Goal: Task Accomplishment & Management: Manage account settings

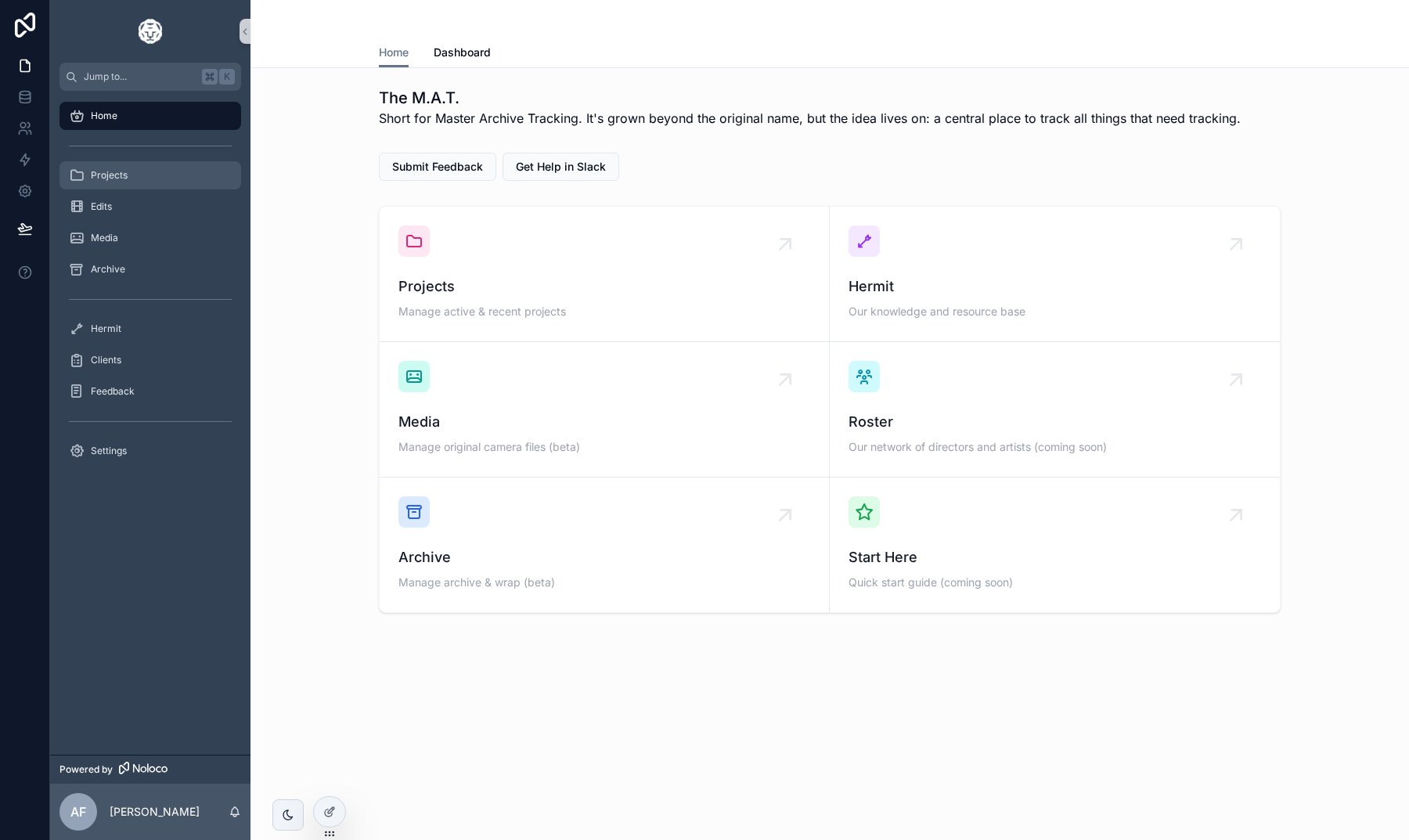
click at [132, 177] on div "Projects" at bounding box center [150, 175] width 163 height 25
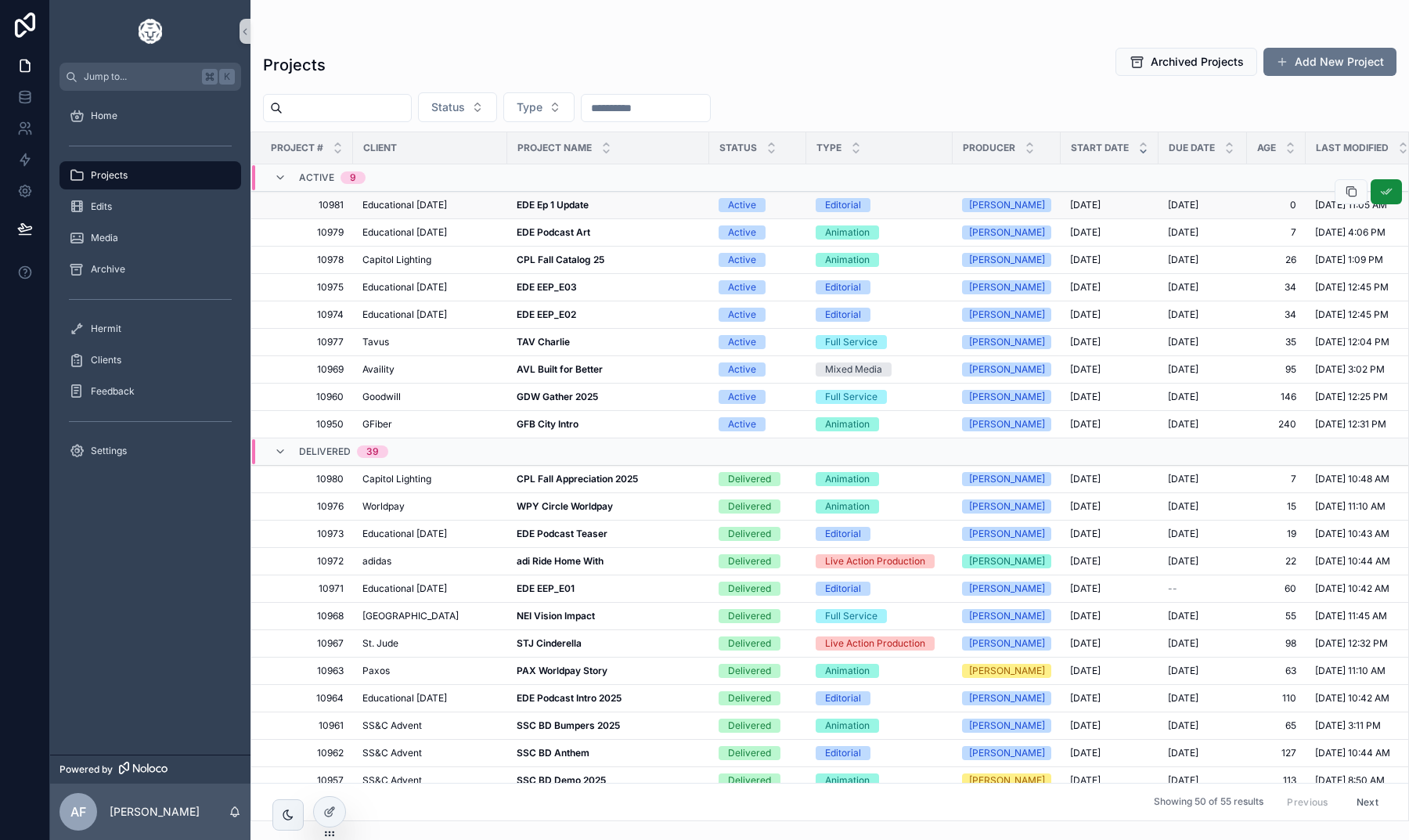
click at [447, 202] on span "Educational [DATE]" at bounding box center [404, 205] width 85 height 13
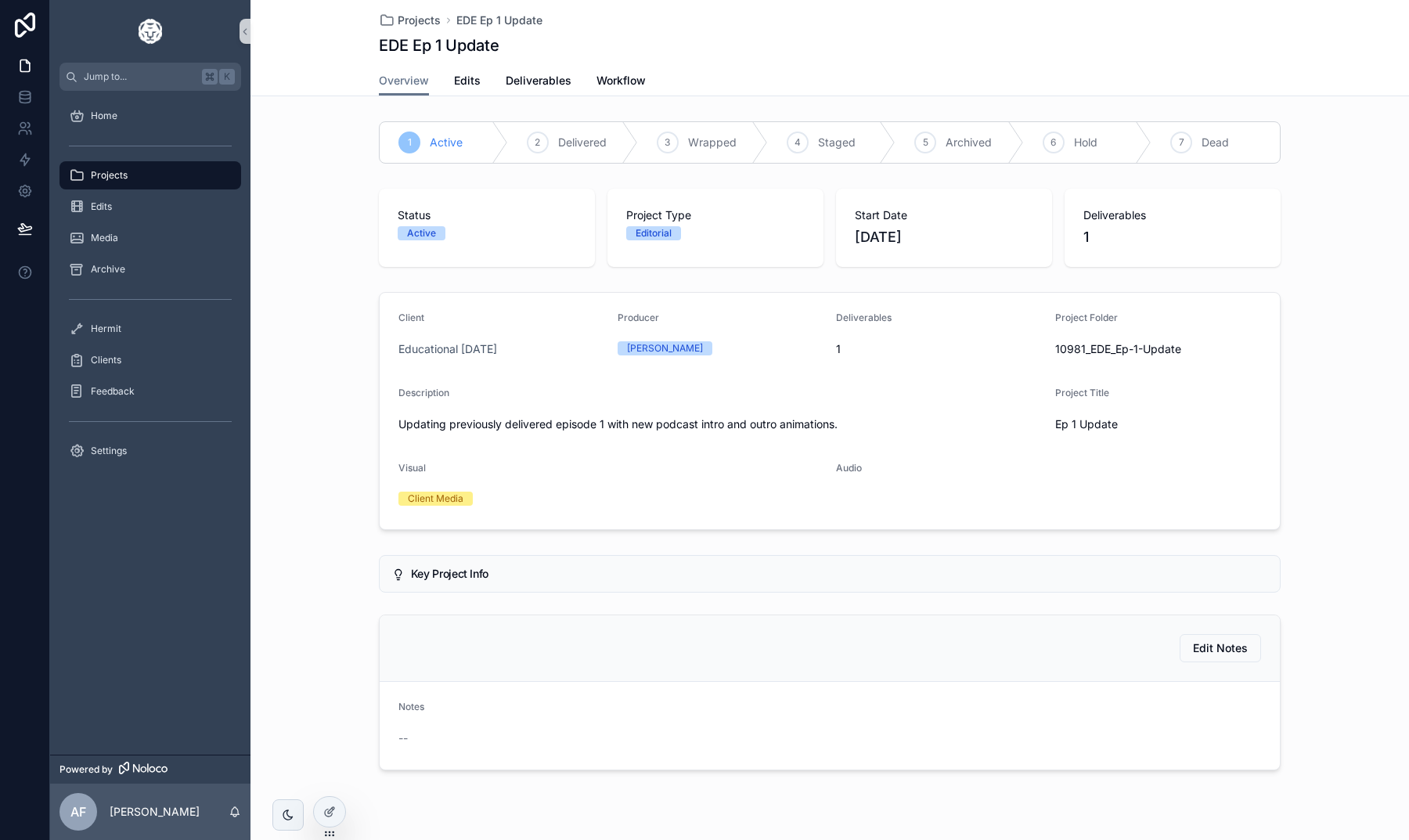
click at [889, 79] on div "Overview Edits Deliverables Workflow" at bounding box center [829, 80] width 901 height 30
click at [362, 263] on div "Status Active Project Type Editorial Start Date 9/29/2025 Deliverables 1" at bounding box center [830, 227] width 1159 height 91
click at [91, 167] on div "Projects" at bounding box center [150, 175] width 163 height 25
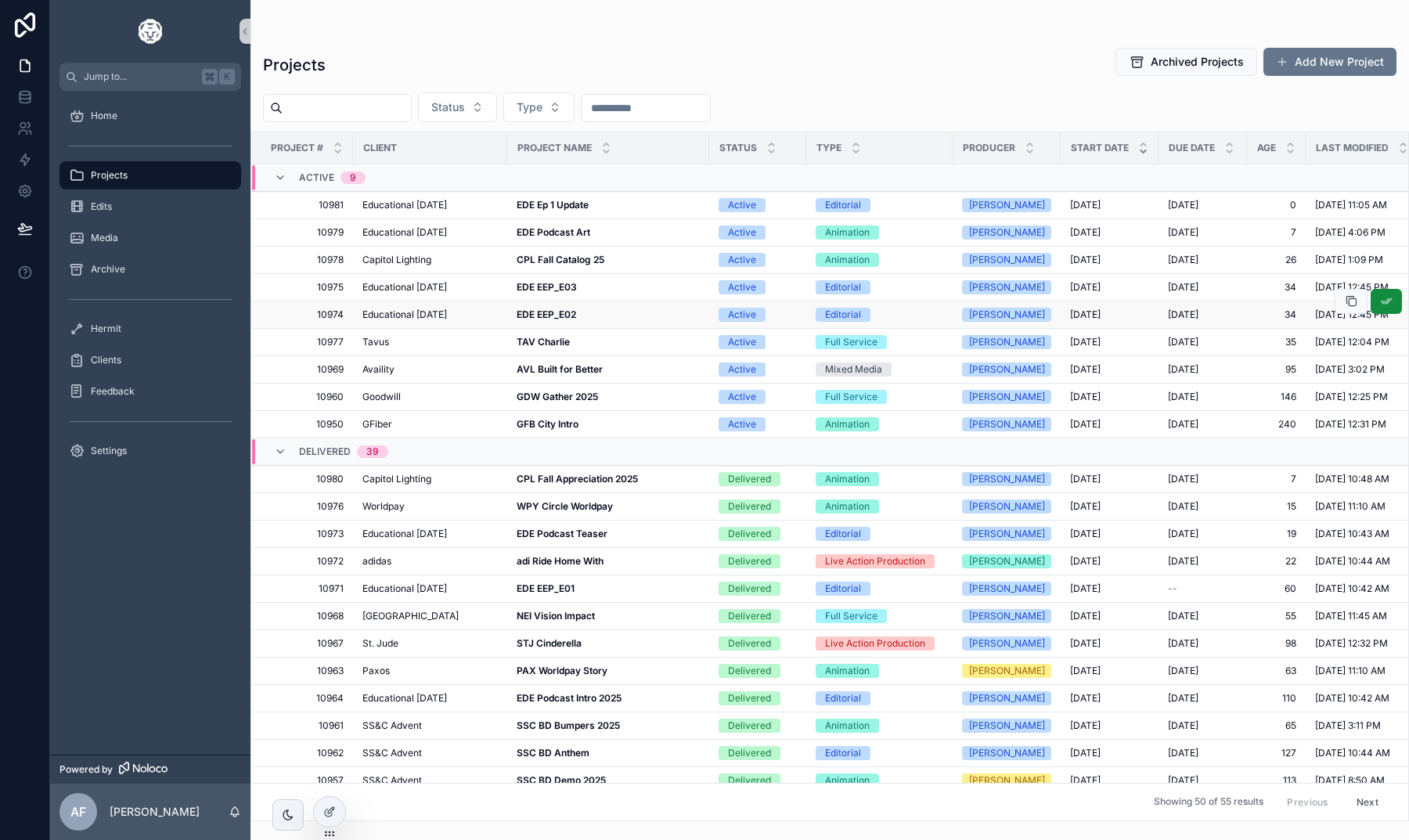
click at [545, 311] on strong "EDE EEP_E02" at bounding box center [547, 314] width 60 height 12
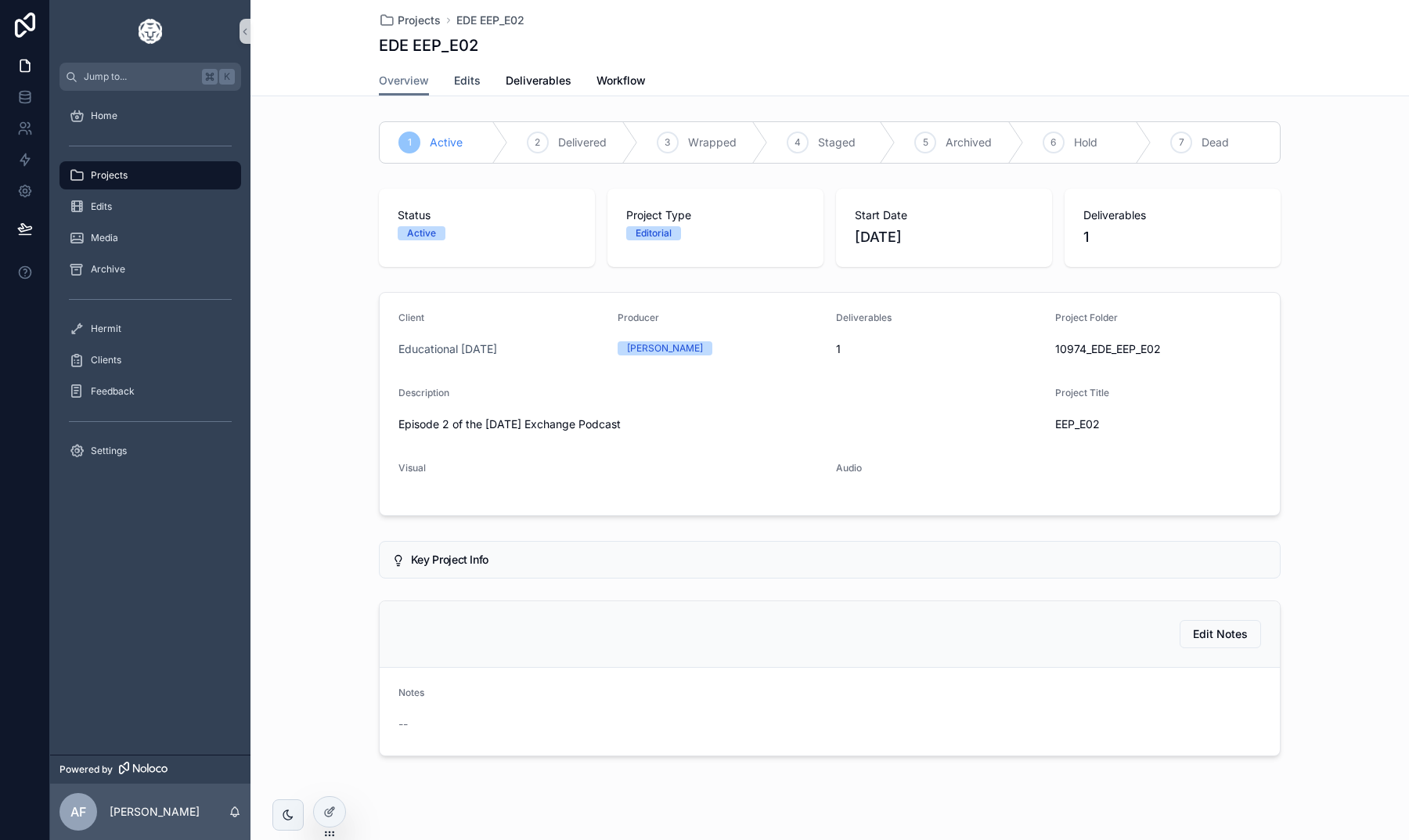
click at [471, 82] on span "Edits" at bounding box center [467, 80] width 26 height 15
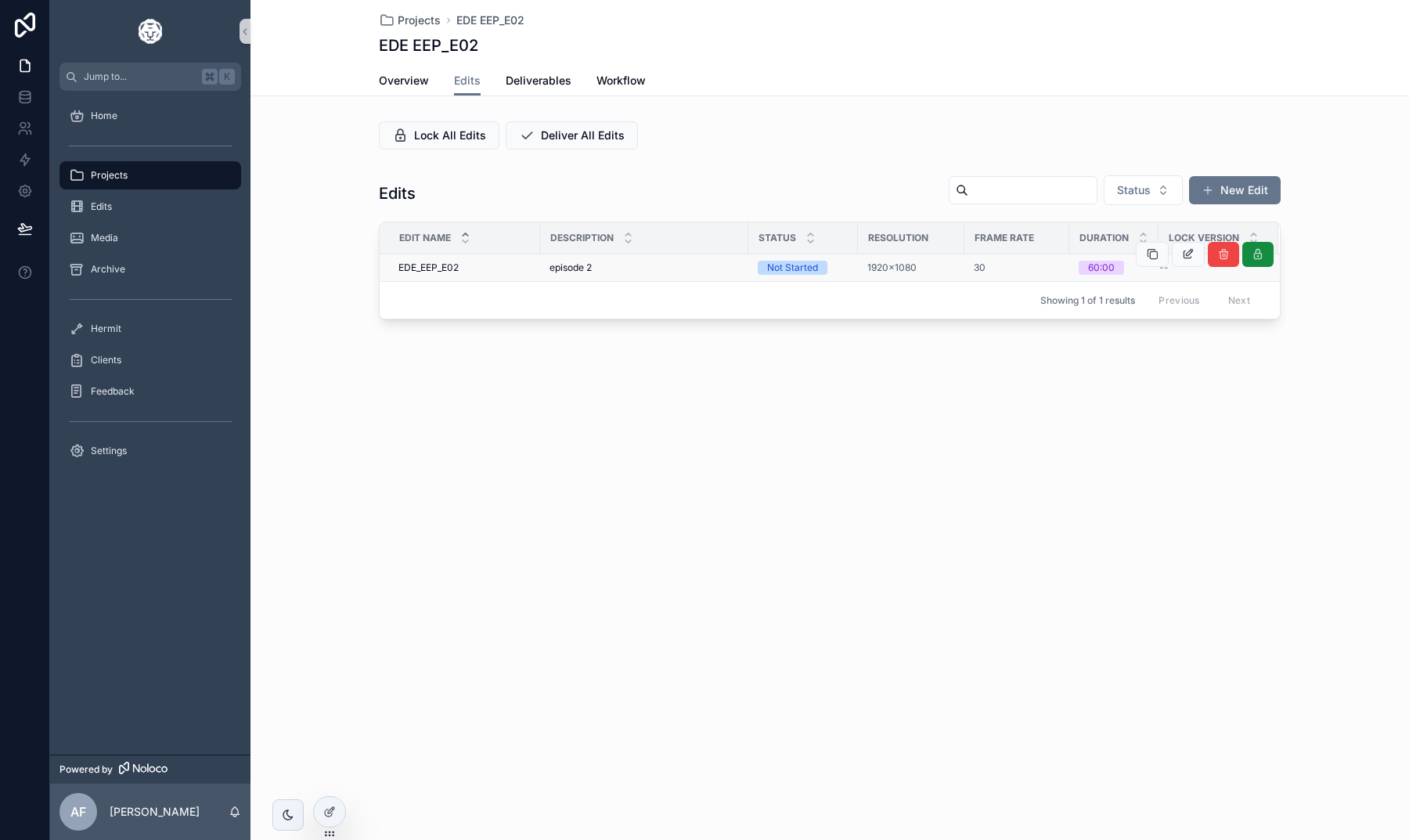
click at [448, 272] on span "EDE_EEP_E02" at bounding box center [428, 267] width 61 height 13
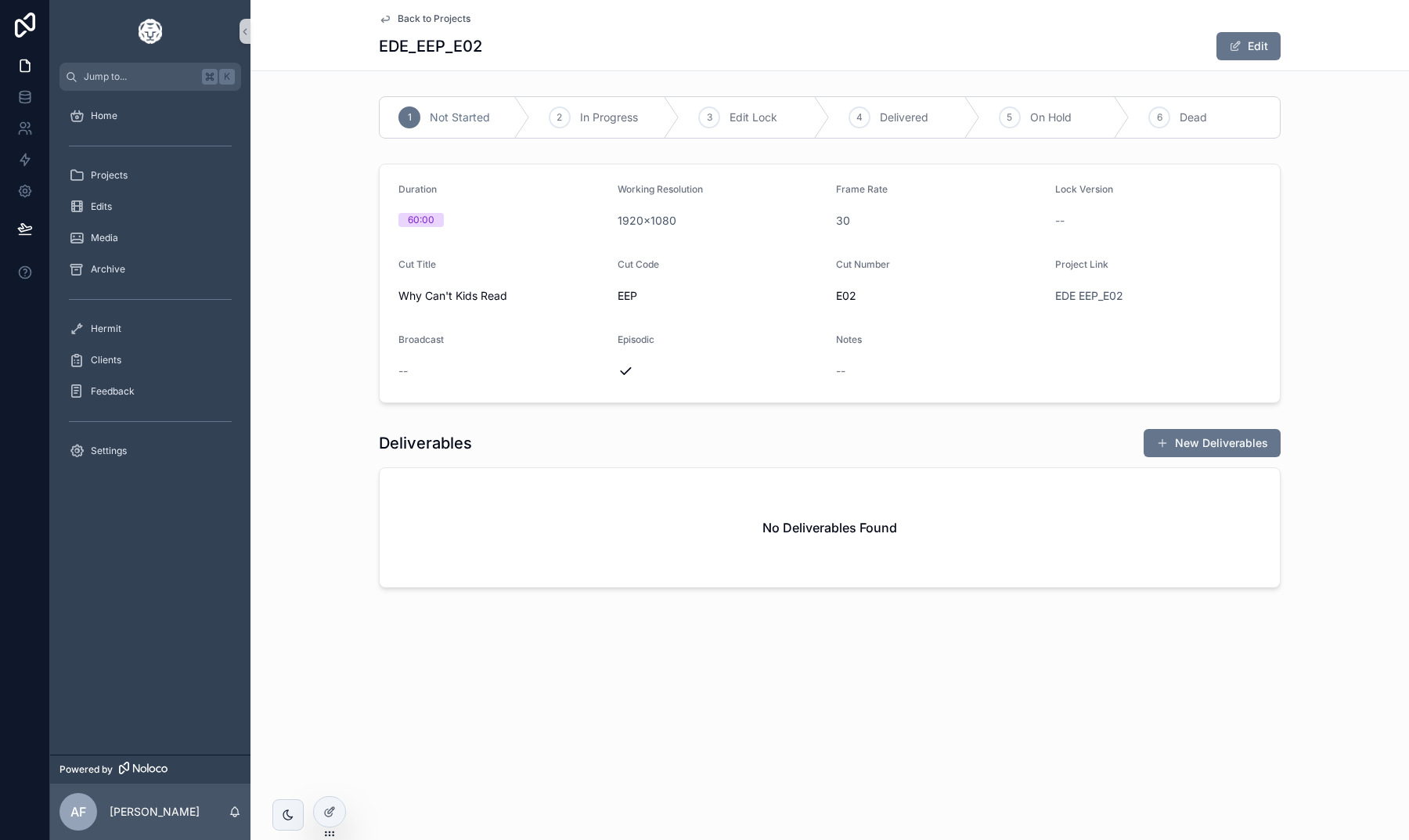
click at [409, 6] on div "Back to Projects EDE_EEP_E02 Edit" at bounding box center [829, 35] width 901 height 70
click at [409, 18] on span "Back to Projects" at bounding box center [433, 19] width 73 height 13
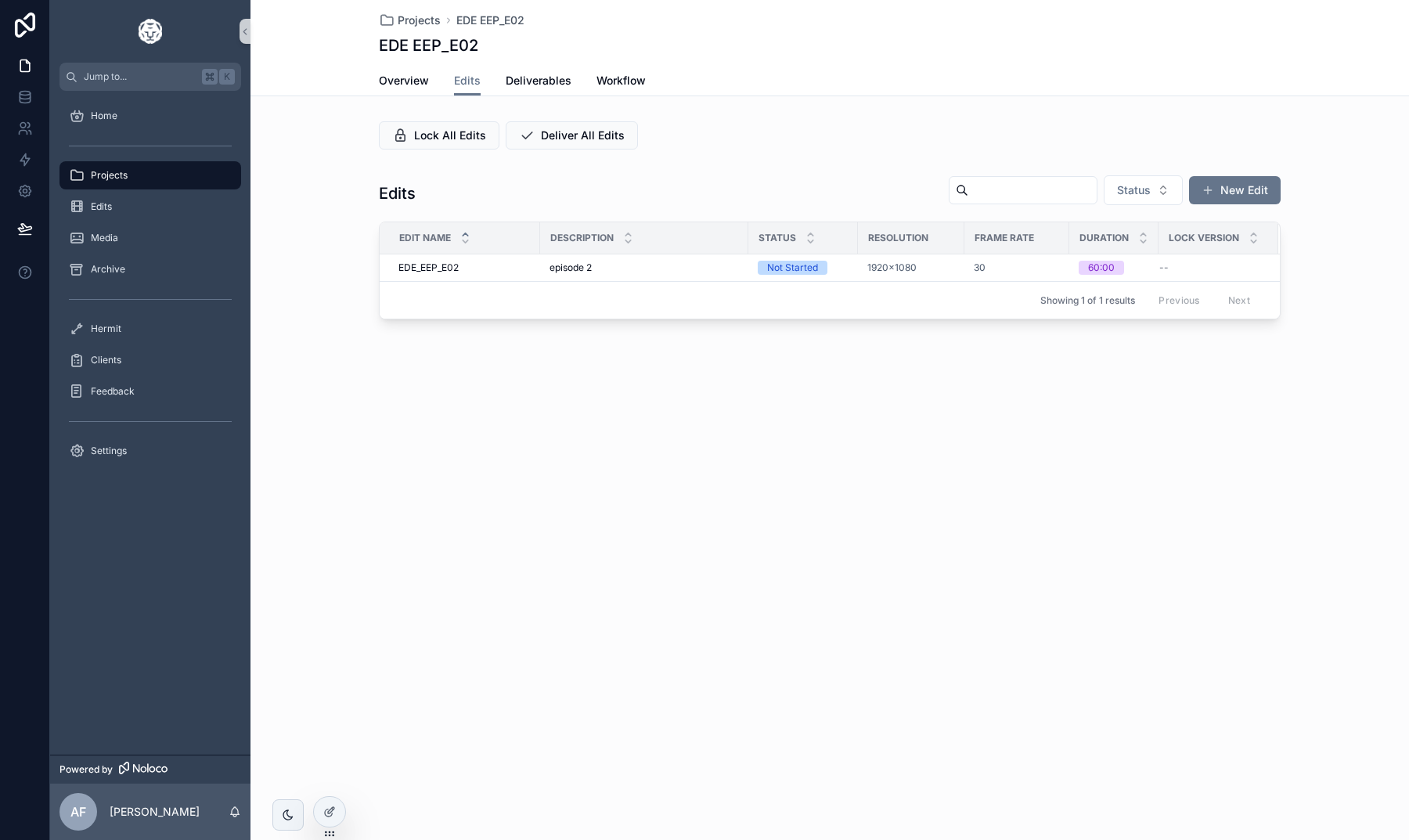
click at [823, 144] on div "Lock All Edits Deliver All Edits" at bounding box center [829, 135] width 901 height 28
click at [147, 169] on div "Projects" at bounding box center [150, 175] width 163 height 25
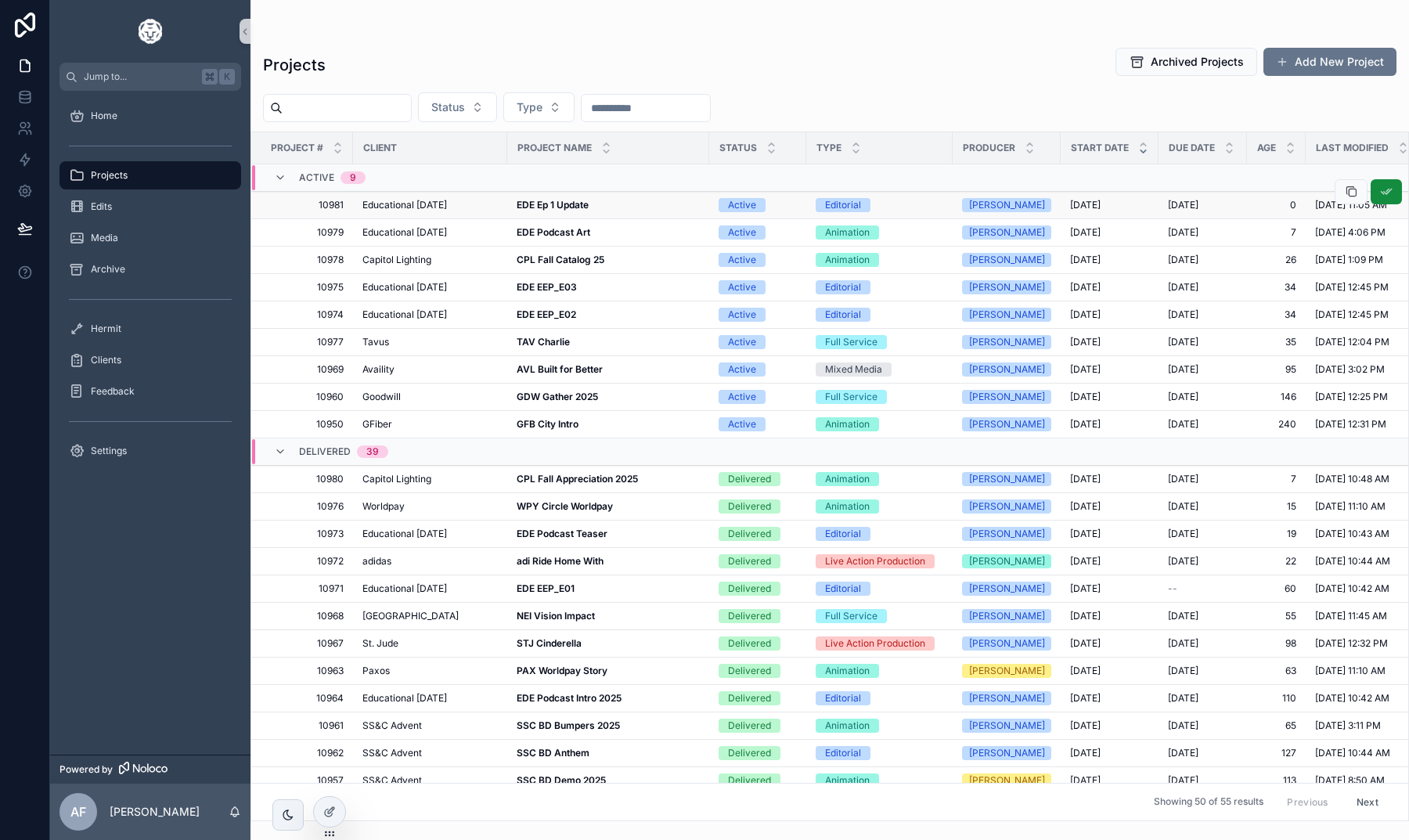
click at [558, 206] on strong "EDE Ep 1 Update" at bounding box center [553, 205] width 72 height 12
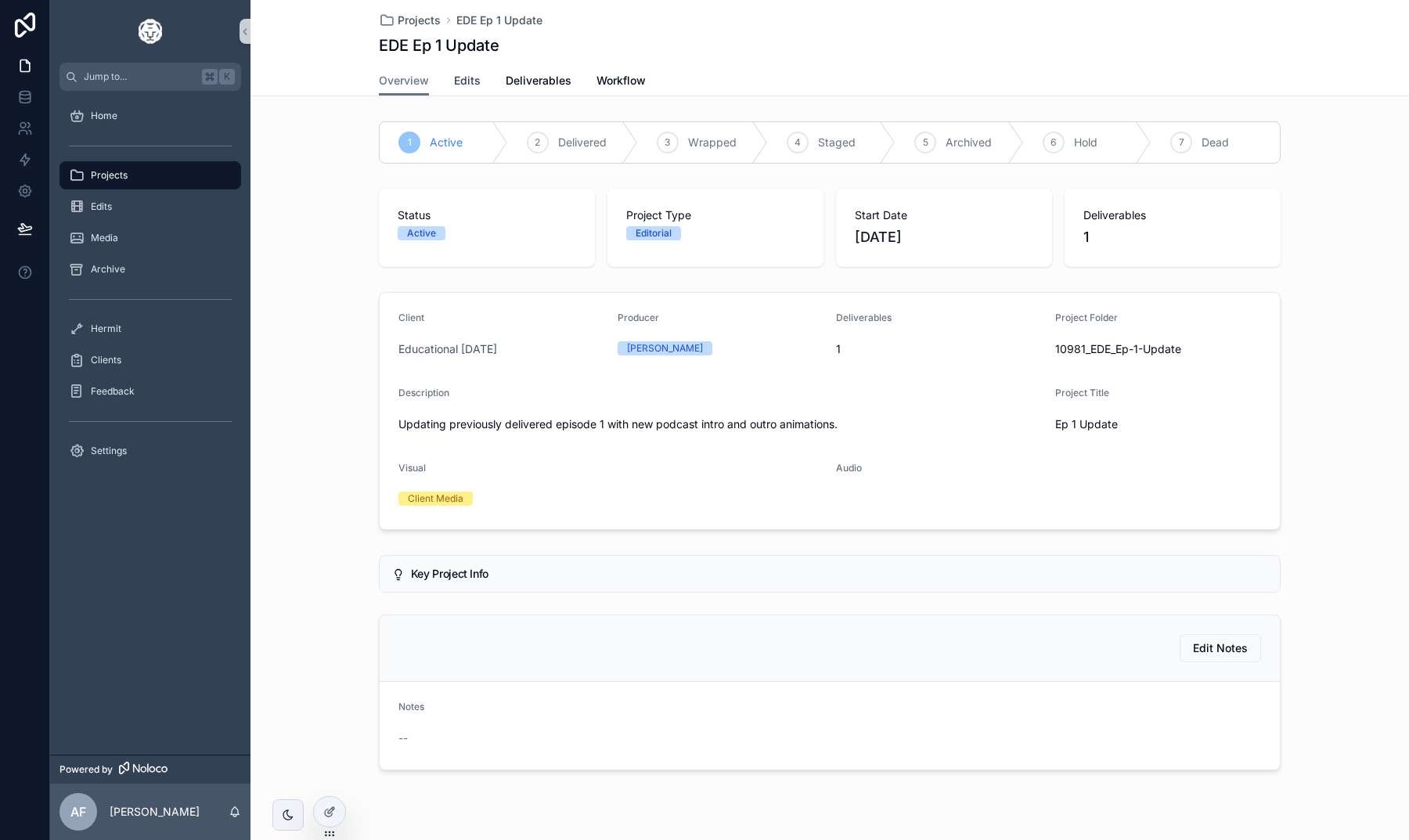
click at [467, 83] on span "Edits" at bounding box center [467, 80] width 26 height 15
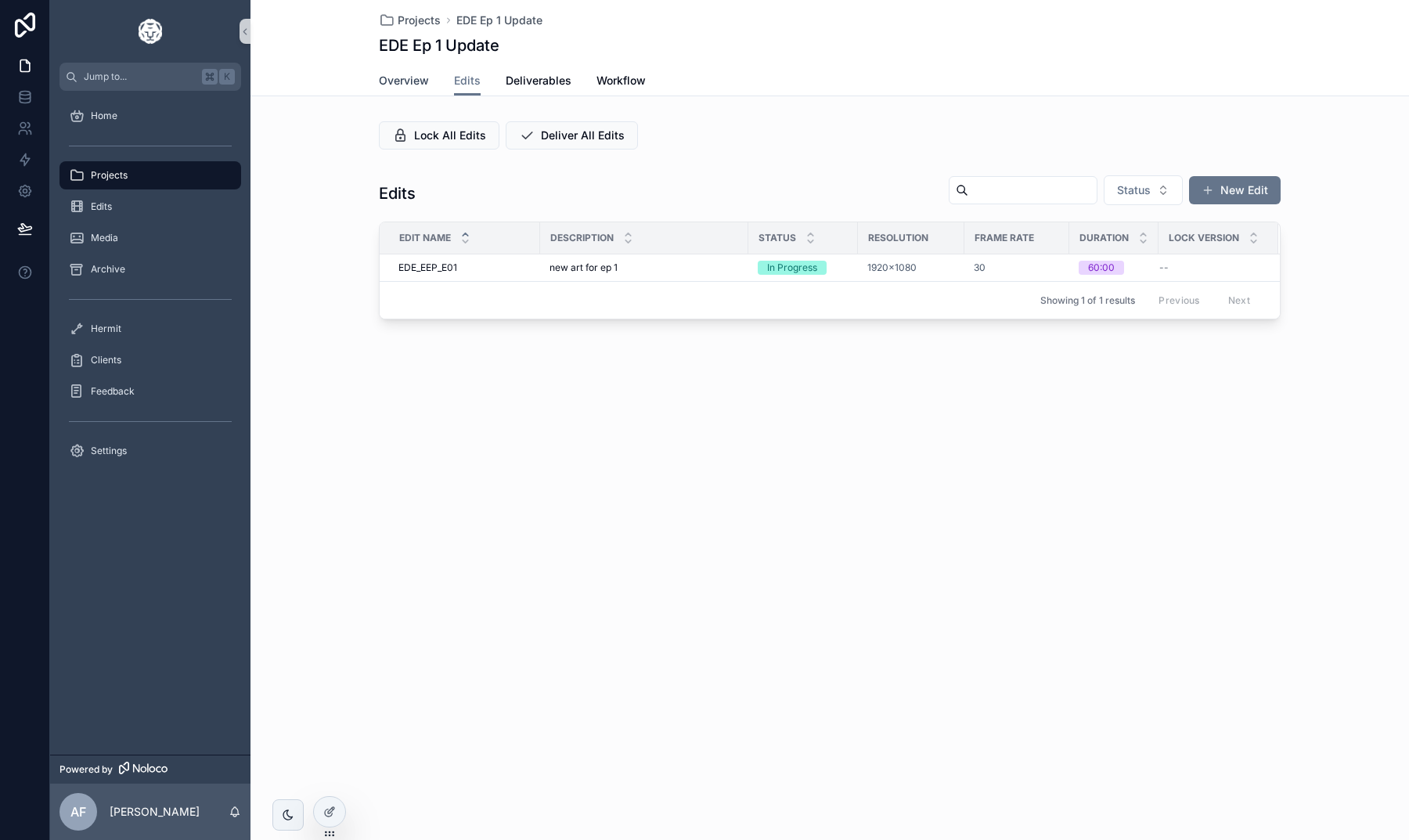
click at [408, 85] on span "Overview" at bounding box center [403, 80] width 50 height 15
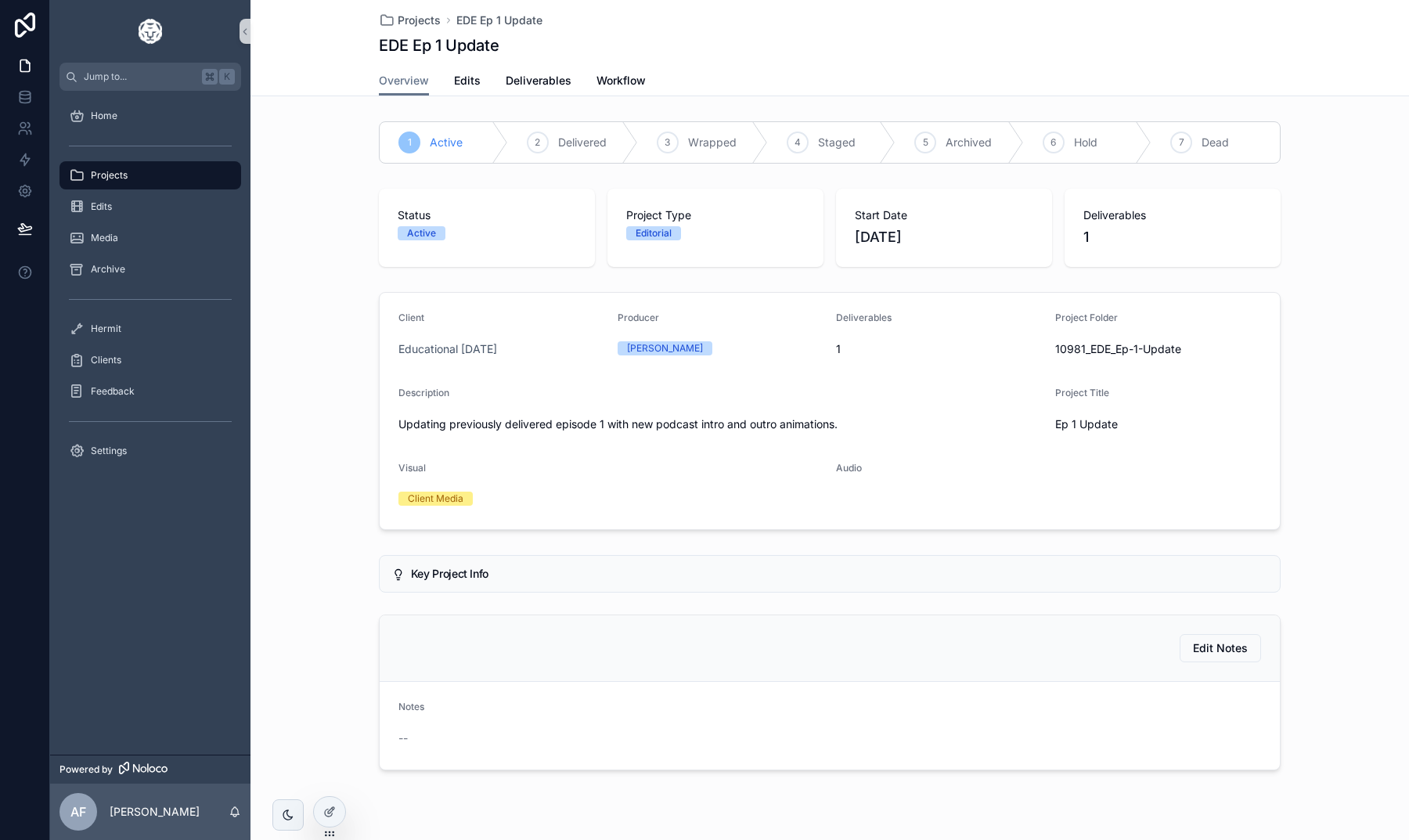
click at [450, 80] on div "Overview Edits Deliverables Workflow" at bounding box center [829, 80] width 901 height 30
click at [452, 80] on div "Overview Edits Deliverables Workflow" at bounding box center [829, 80] width 901 height 30
click at [466, 80] on span "Edits" at bounding box center [467, 80] width 26 height 15
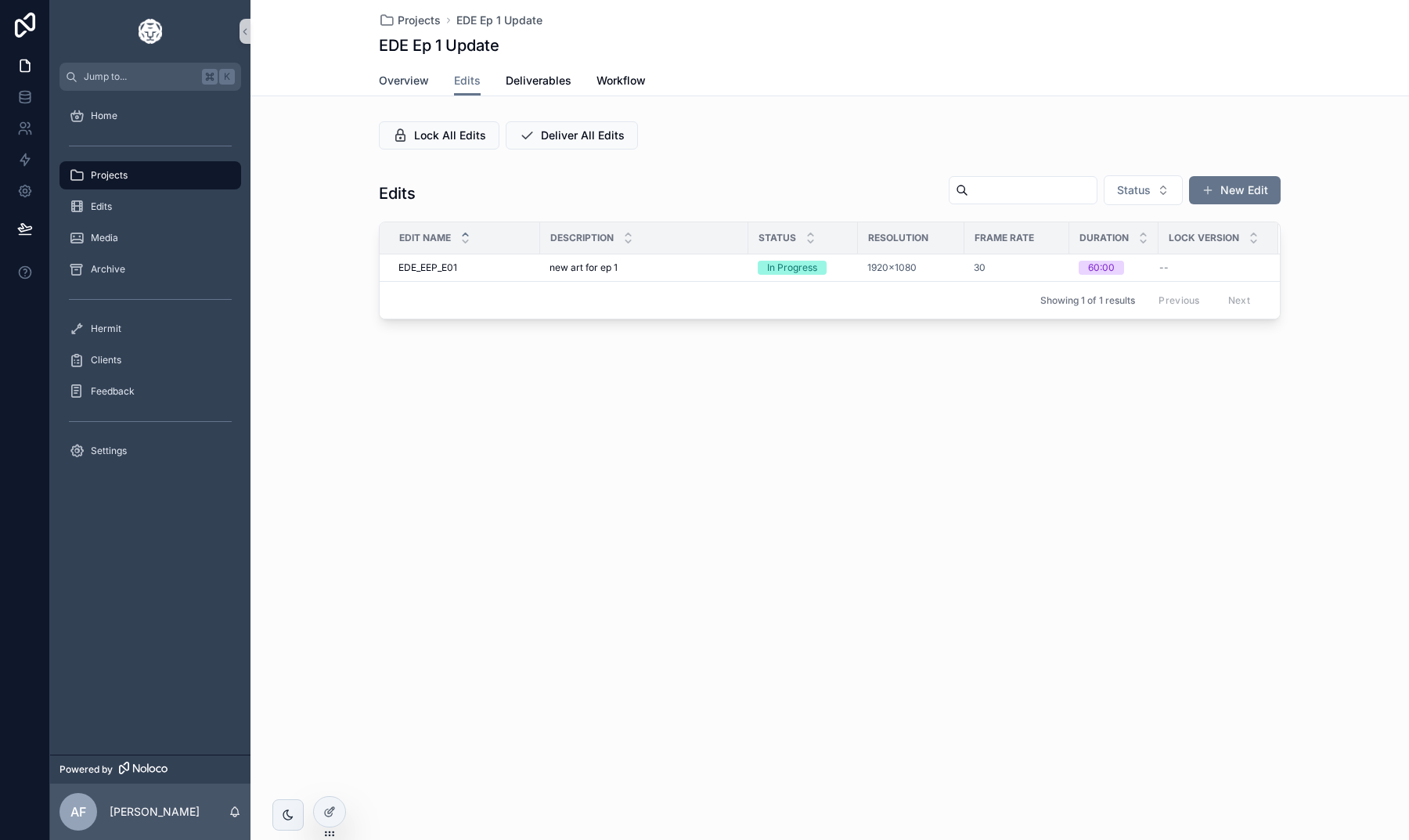
click at [402, 80] on span "Overview" at bounding box center [403, 80] width 50 height 15
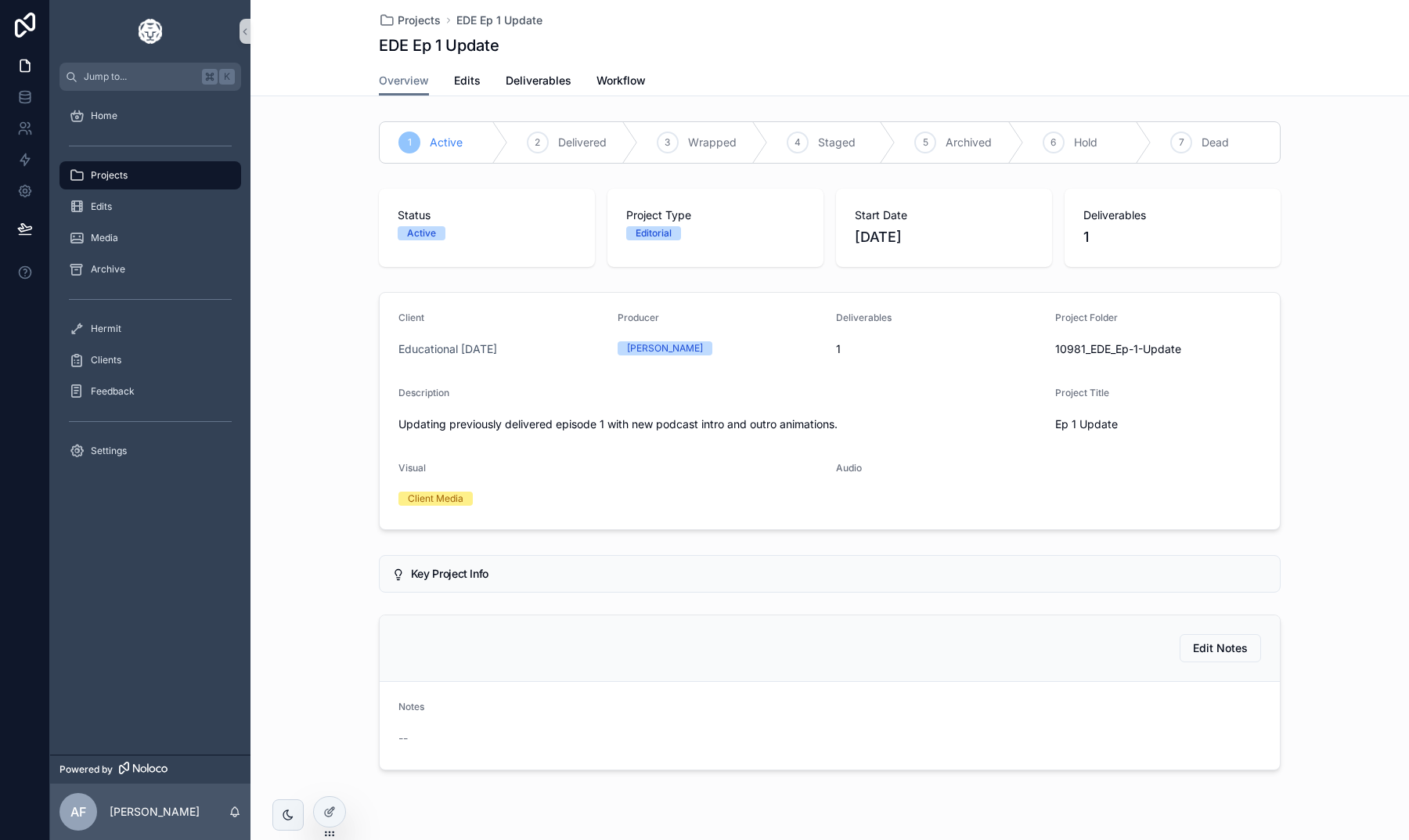
click at [138, 174] on div "Projects" at bounding box center [150, 175] width 163 height 25
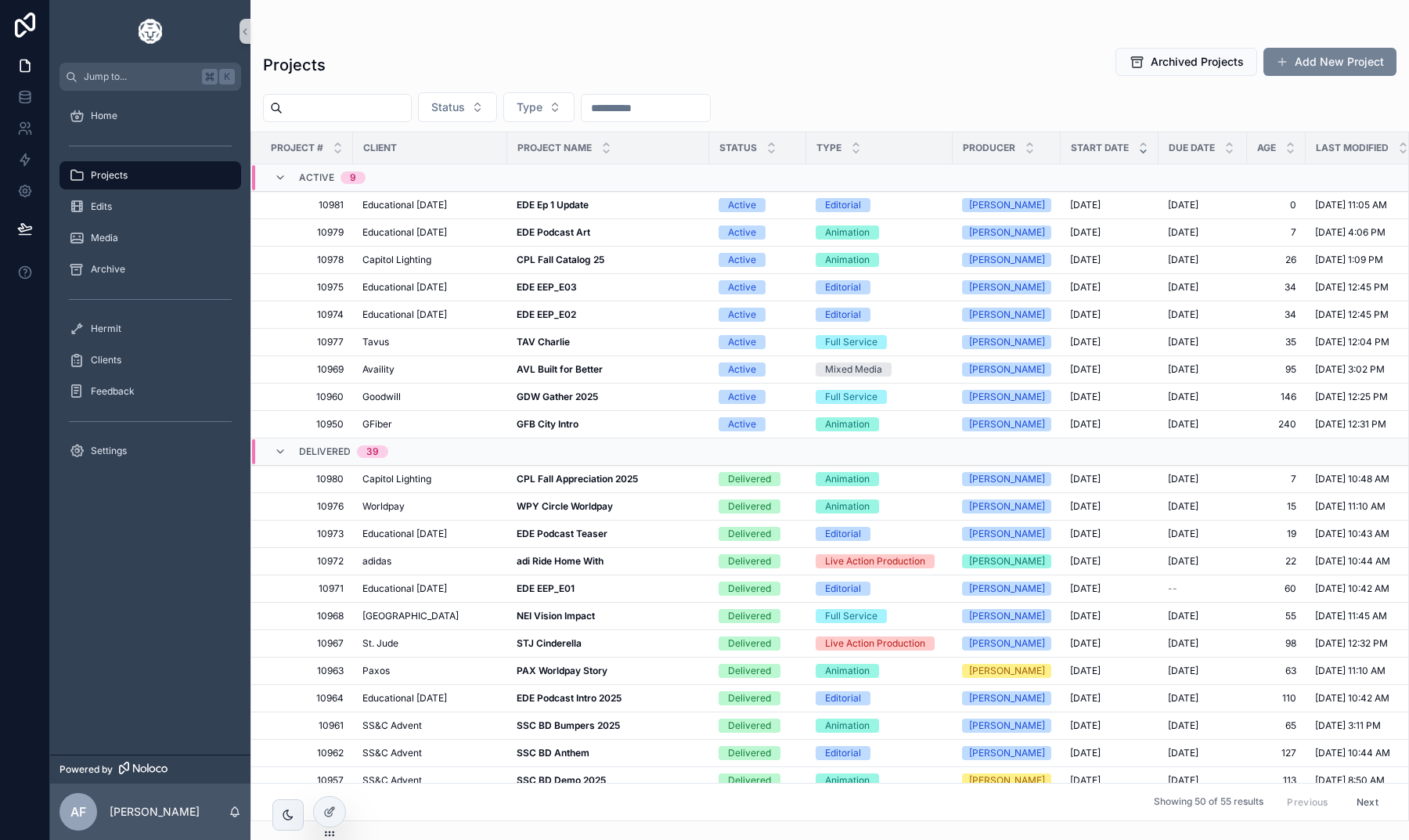
click at [1304, 53] on button "Add New Project" at bounding box center [1330, 62] width 133 height 28
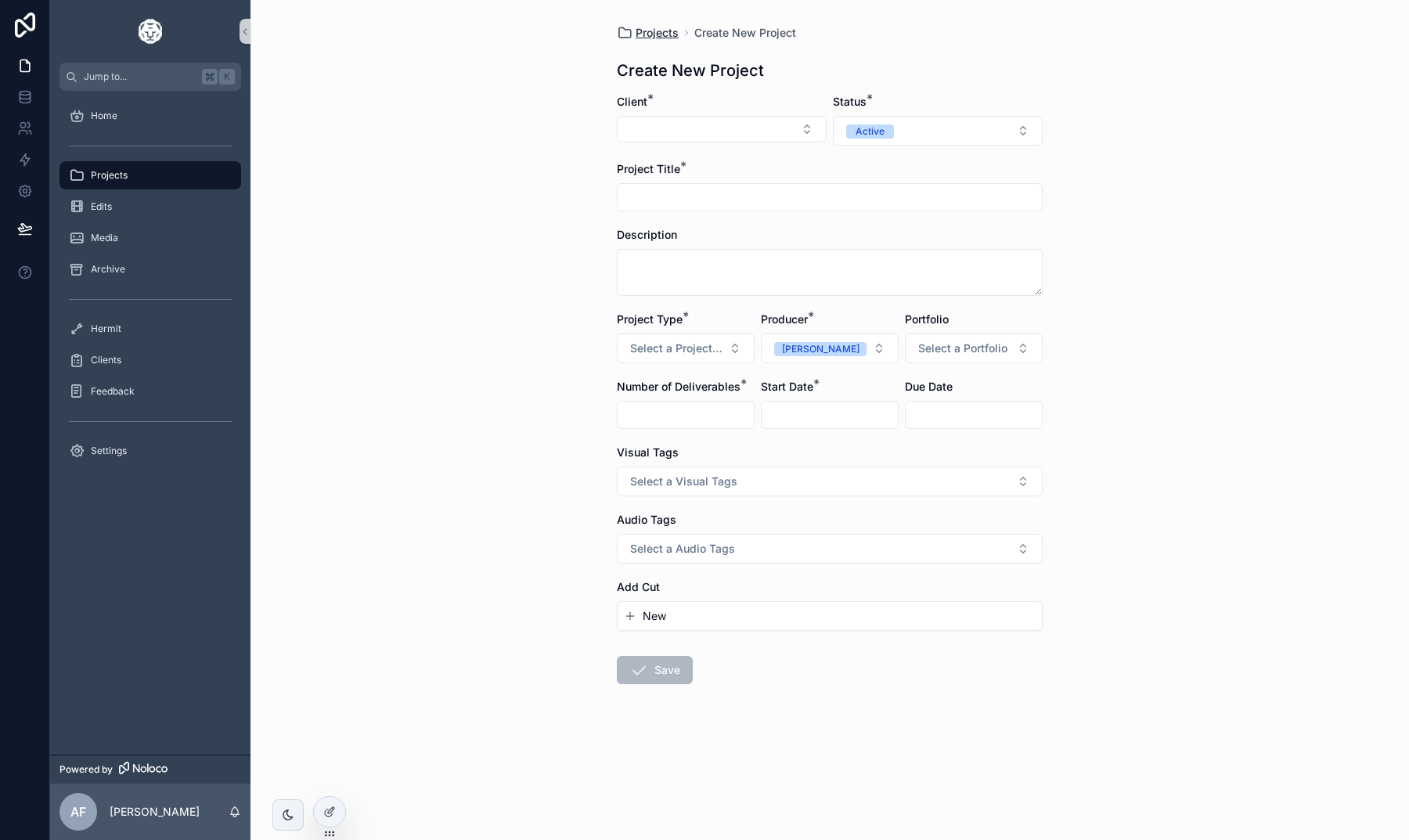
click at [648, 34] on span "Projects" at bounding box center [657, 32] width 43 height 15
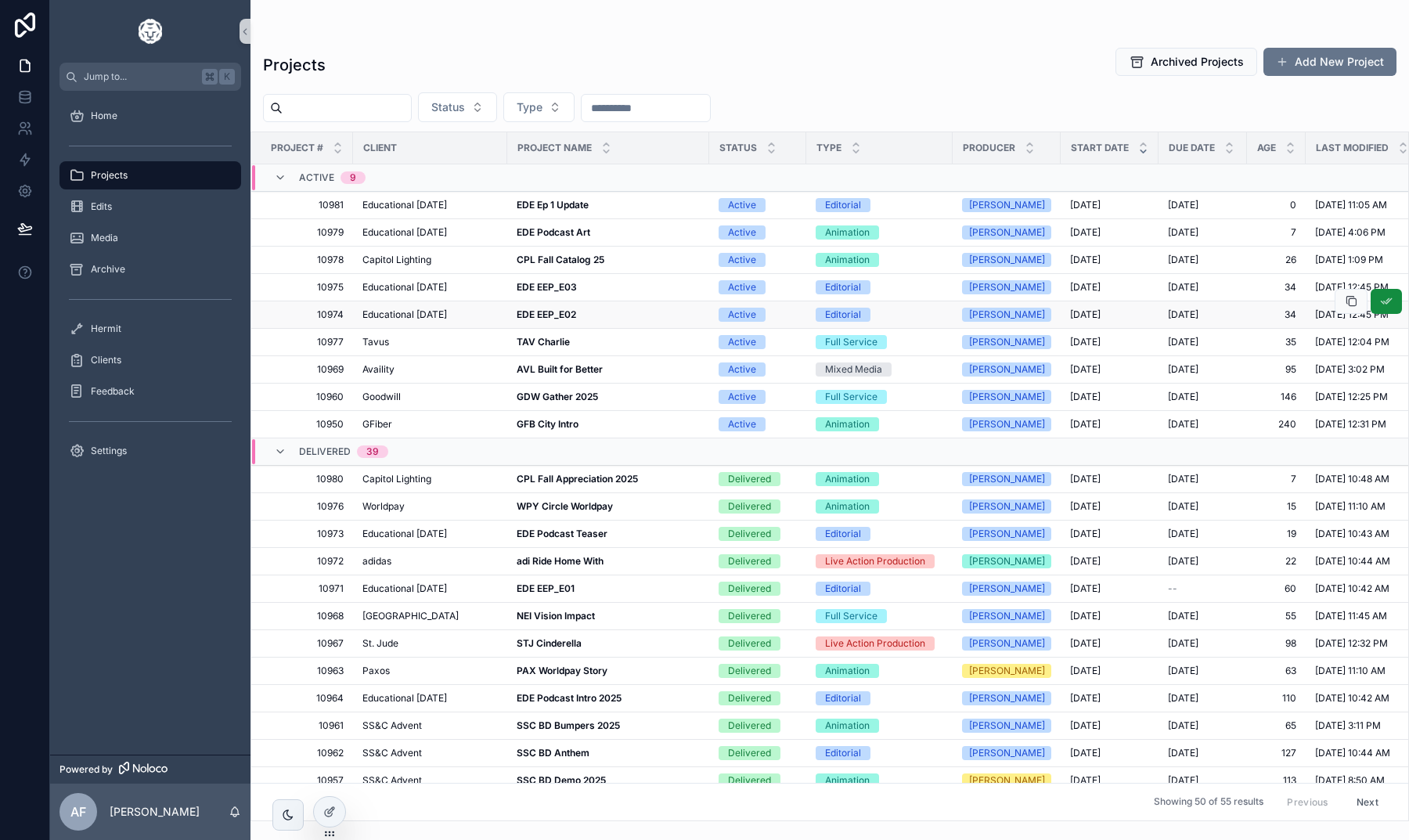
click at [542, 319] on strong "EDE EEP_E02" at bounding box center [547, 314] width 60 height 12
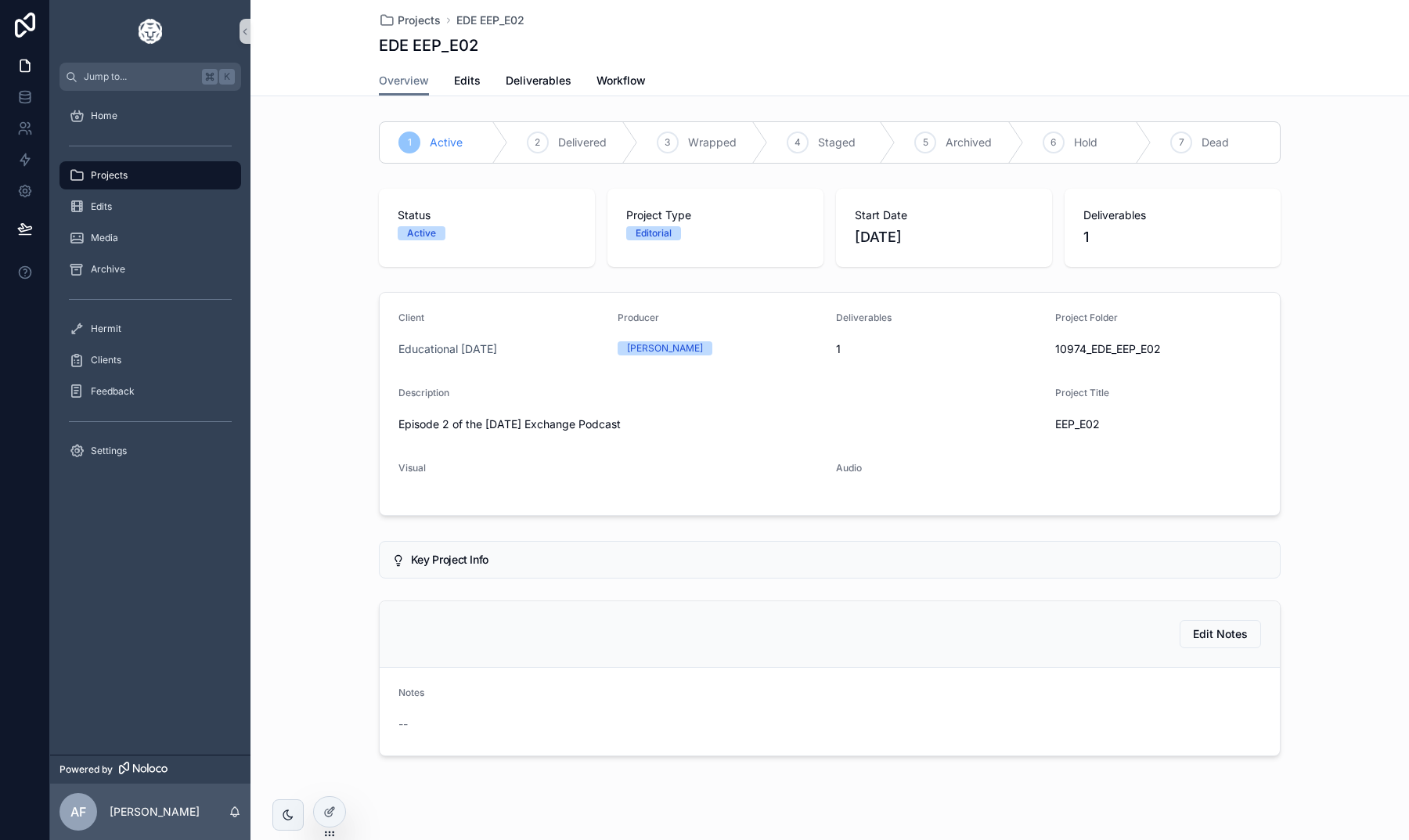
click at [114, 179] on span "Projects" at bounding box center [109, 175] width 37 height 13
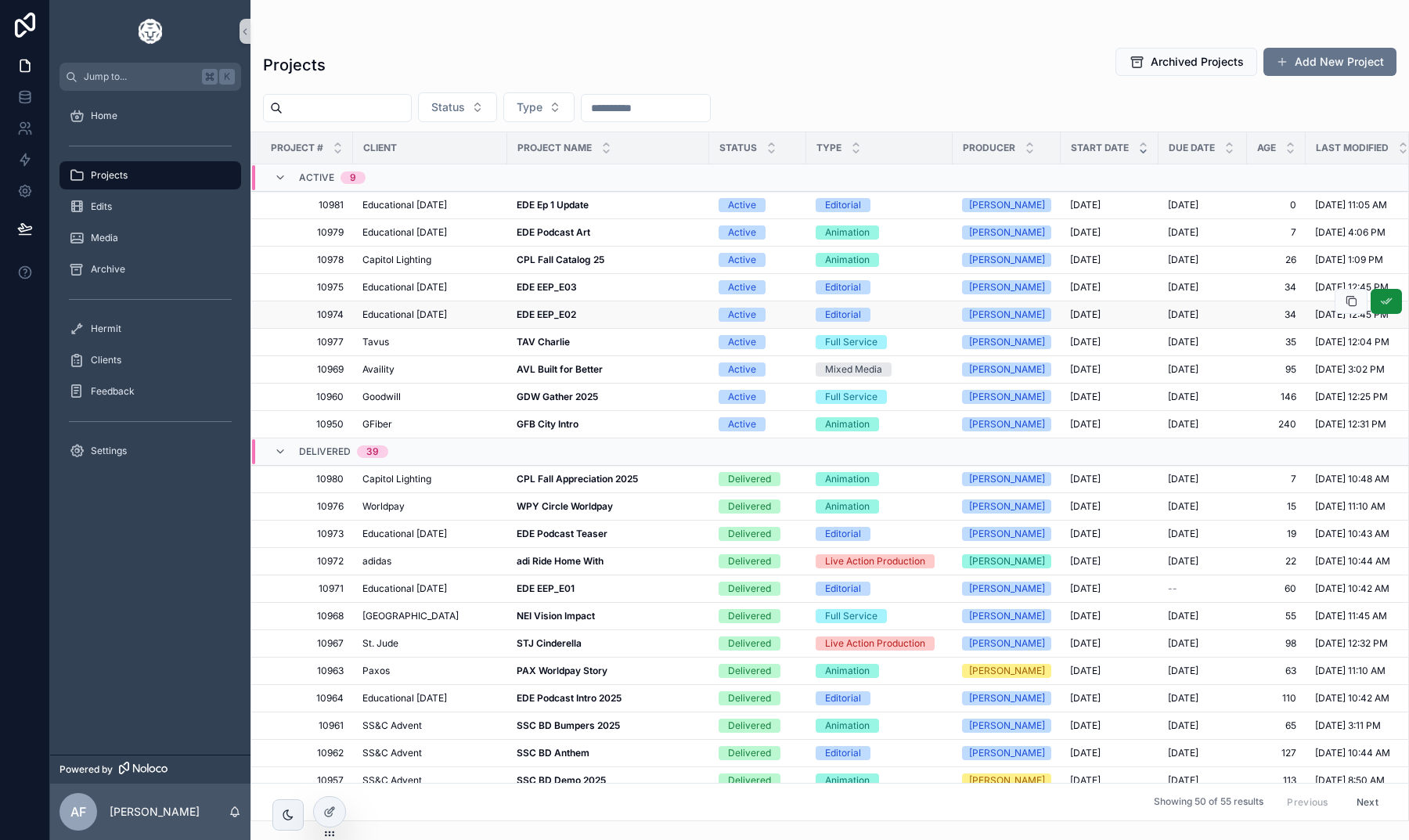
click at [491, 313] on div "Educational Epiphany Educational Epiphany" at bounding box center [430, 314] width 135 height 13
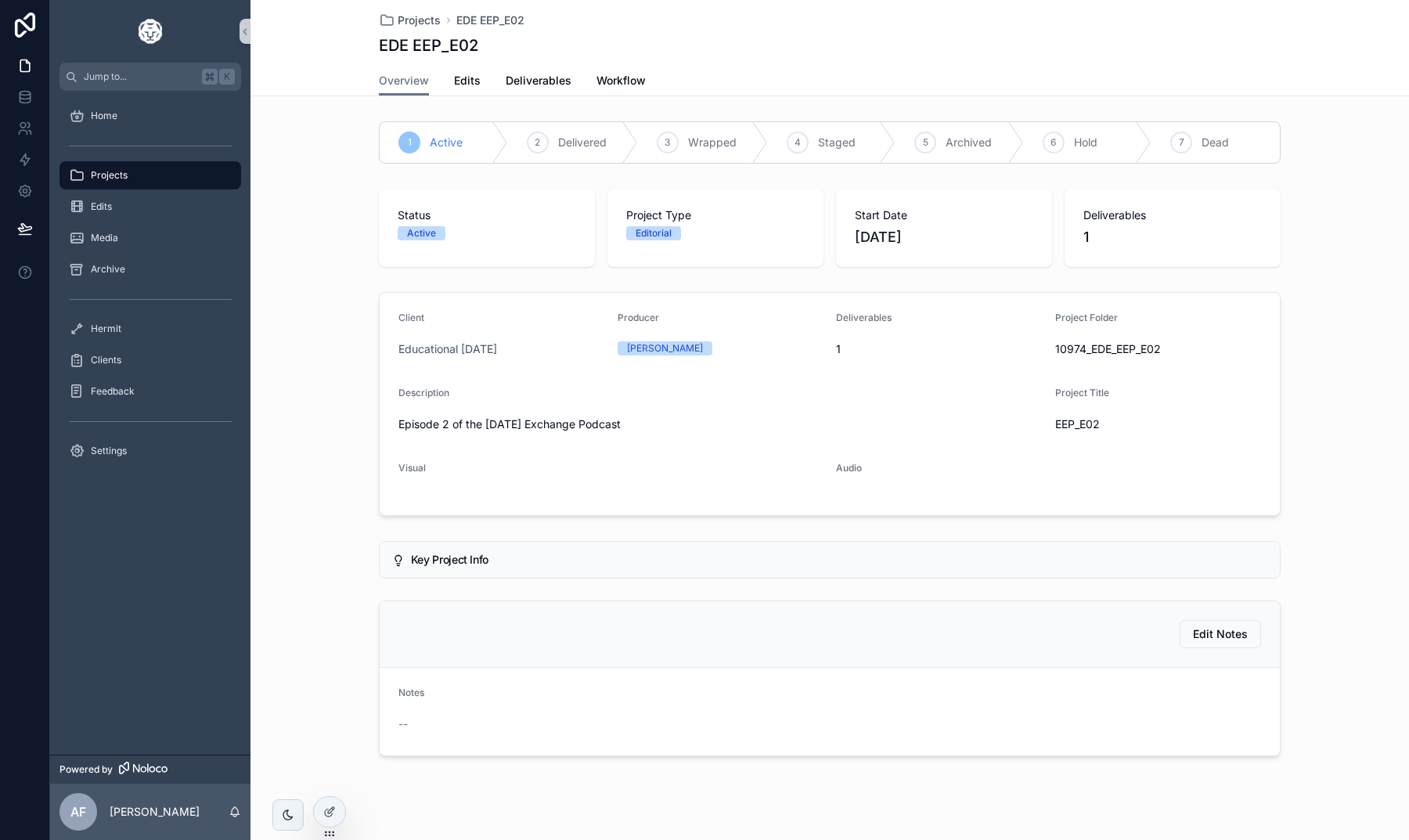
click at [126, 167] on div "Projects" at bounding box center [150, 175] width 163 height 25
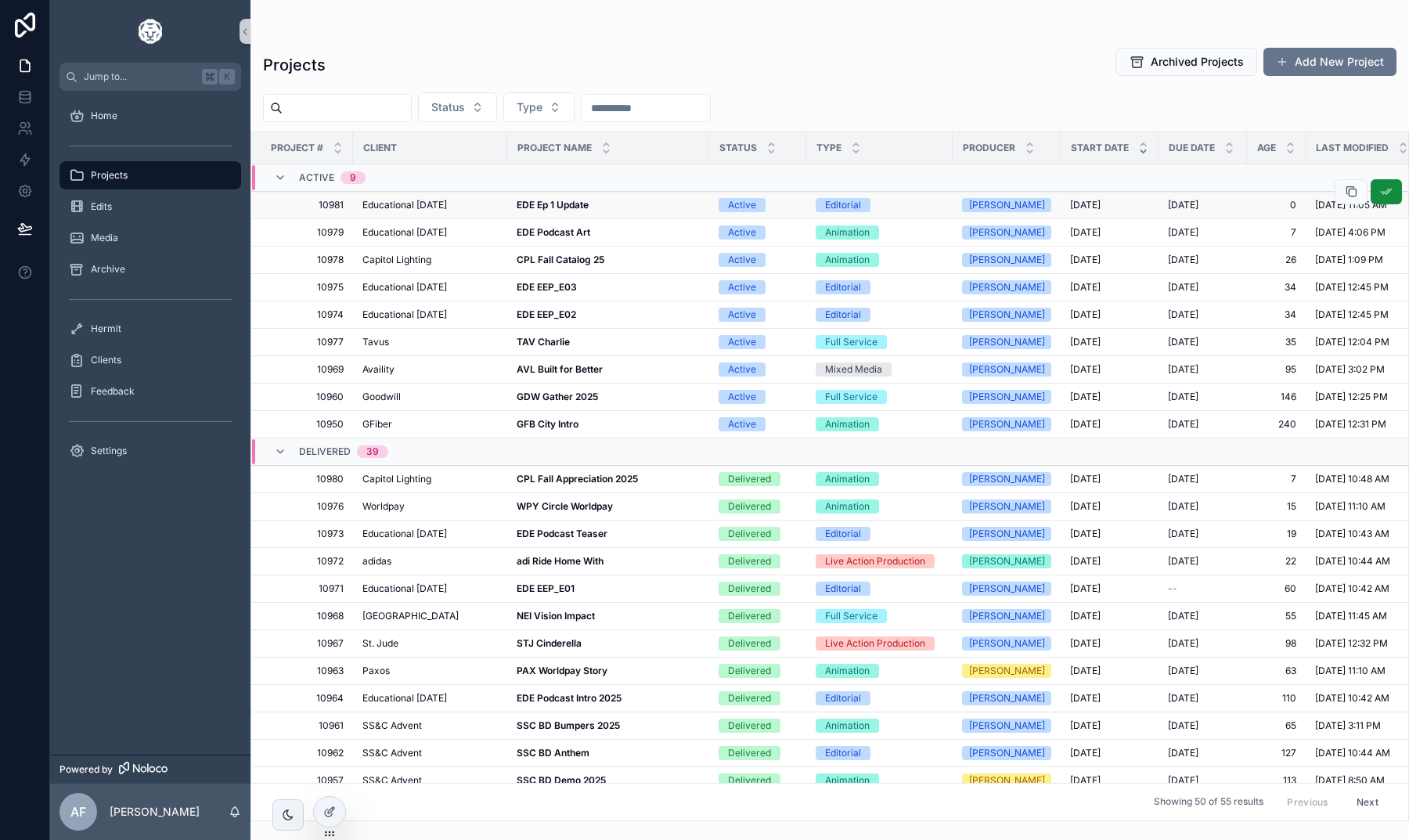
click at [566, 205] on strong "EDE Ep 1 Update" at bounding box center [553, 205] width 72 height 12
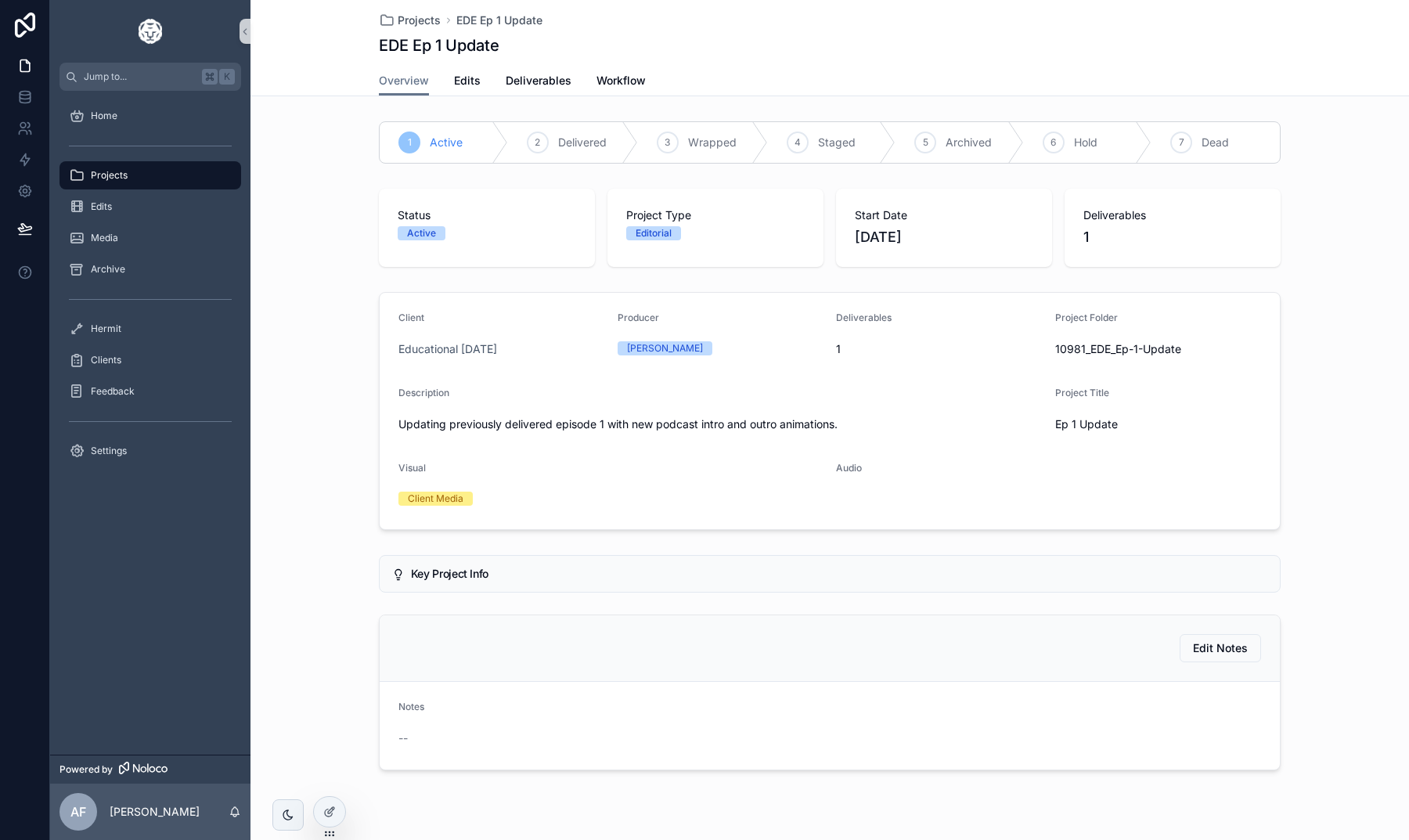
click at [485, 77] on div "Overview Edits Deliverables Workflow" at bounding box center [829, 80] width 901 height 30
click at [469, 77] on span "Edits" at bounding box center [467, 80] width 26 height 15
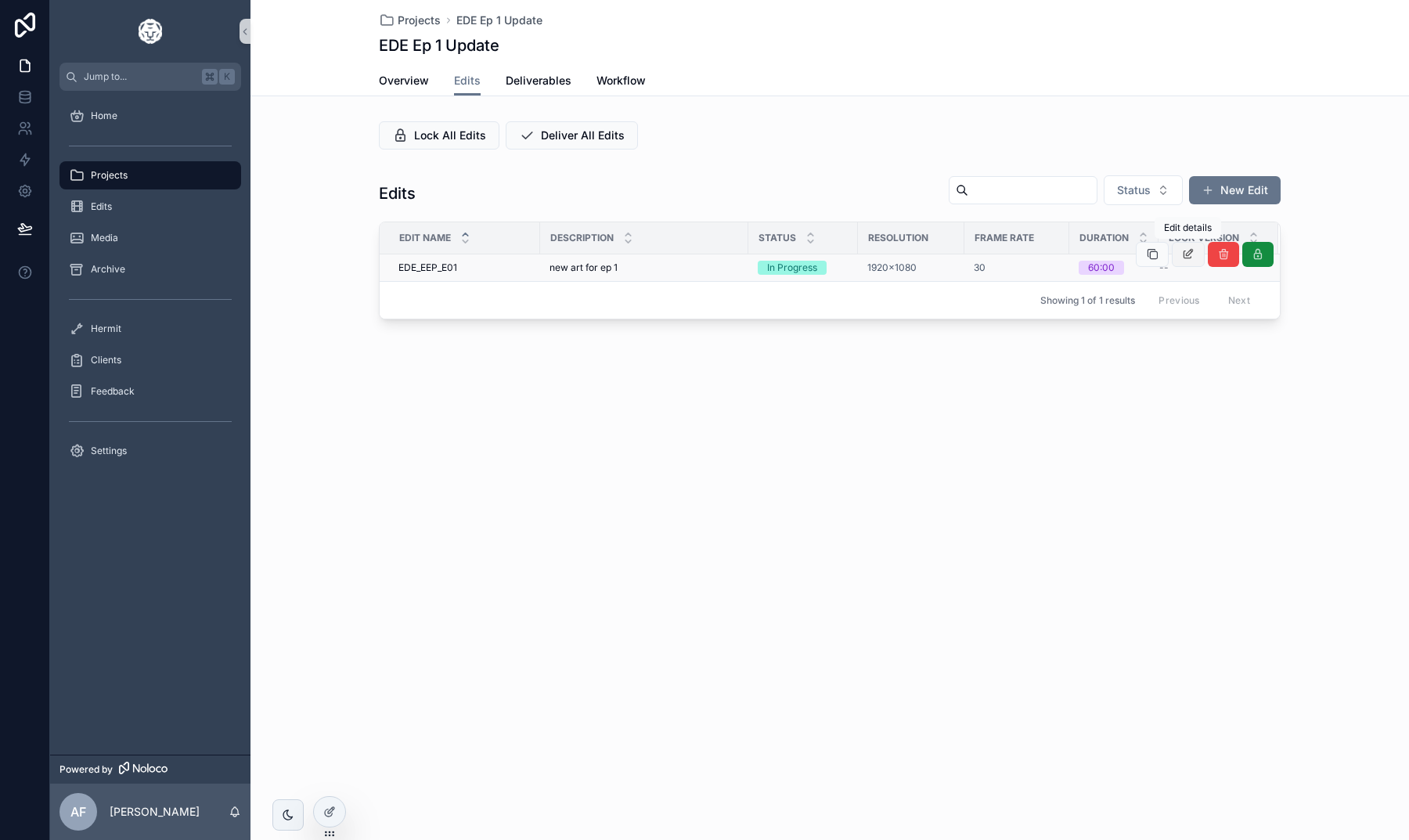
click at [1194, 259] on icon "scrollable content" at bounding box center [1188, 254] width 13 height 13
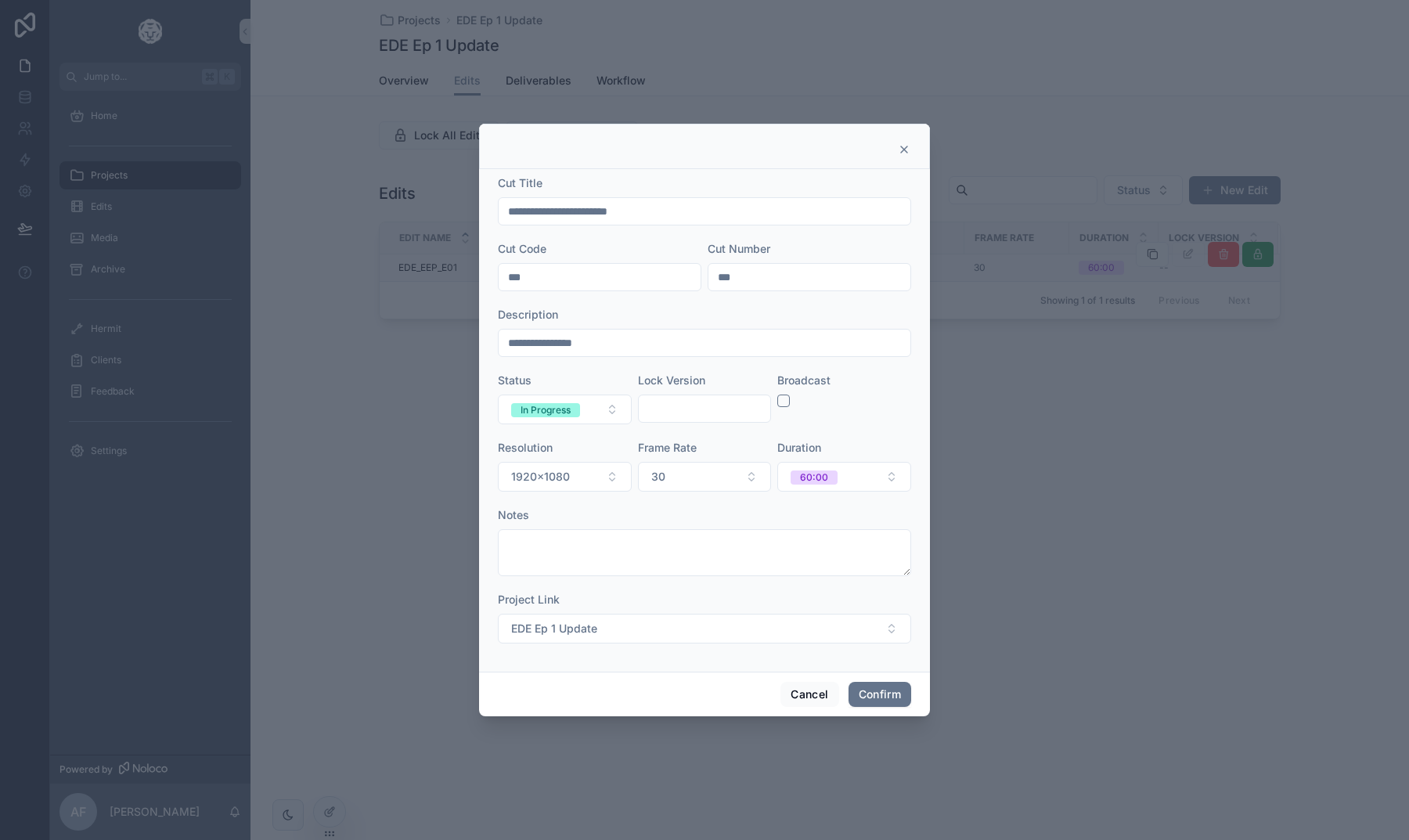
click at [903, 144] on icon at bounding box center [904, 150] width 13 height 13
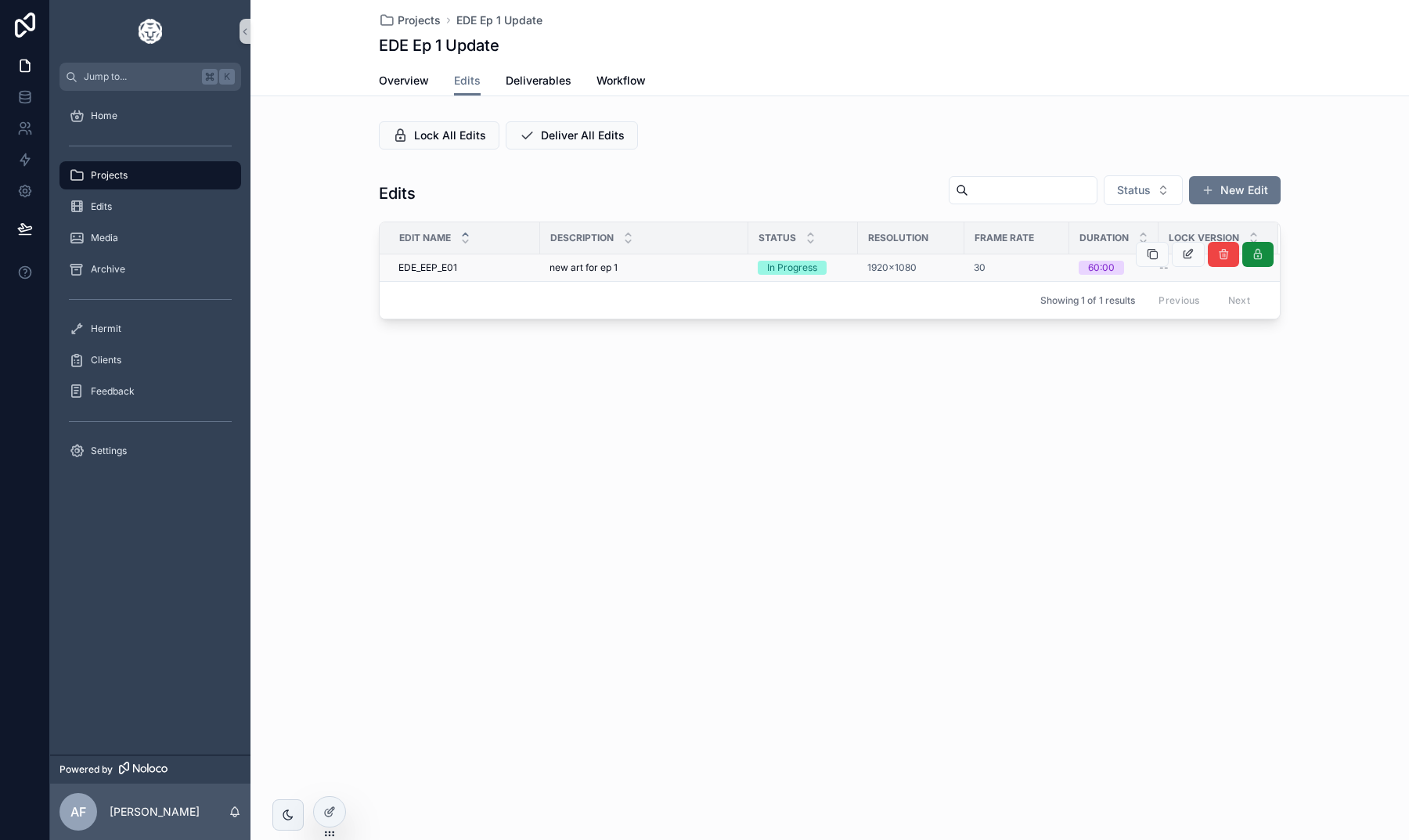
click at [455, 263] on span "EDE_EEP_E01" at bounding box center [427, 267] width 59 height 13
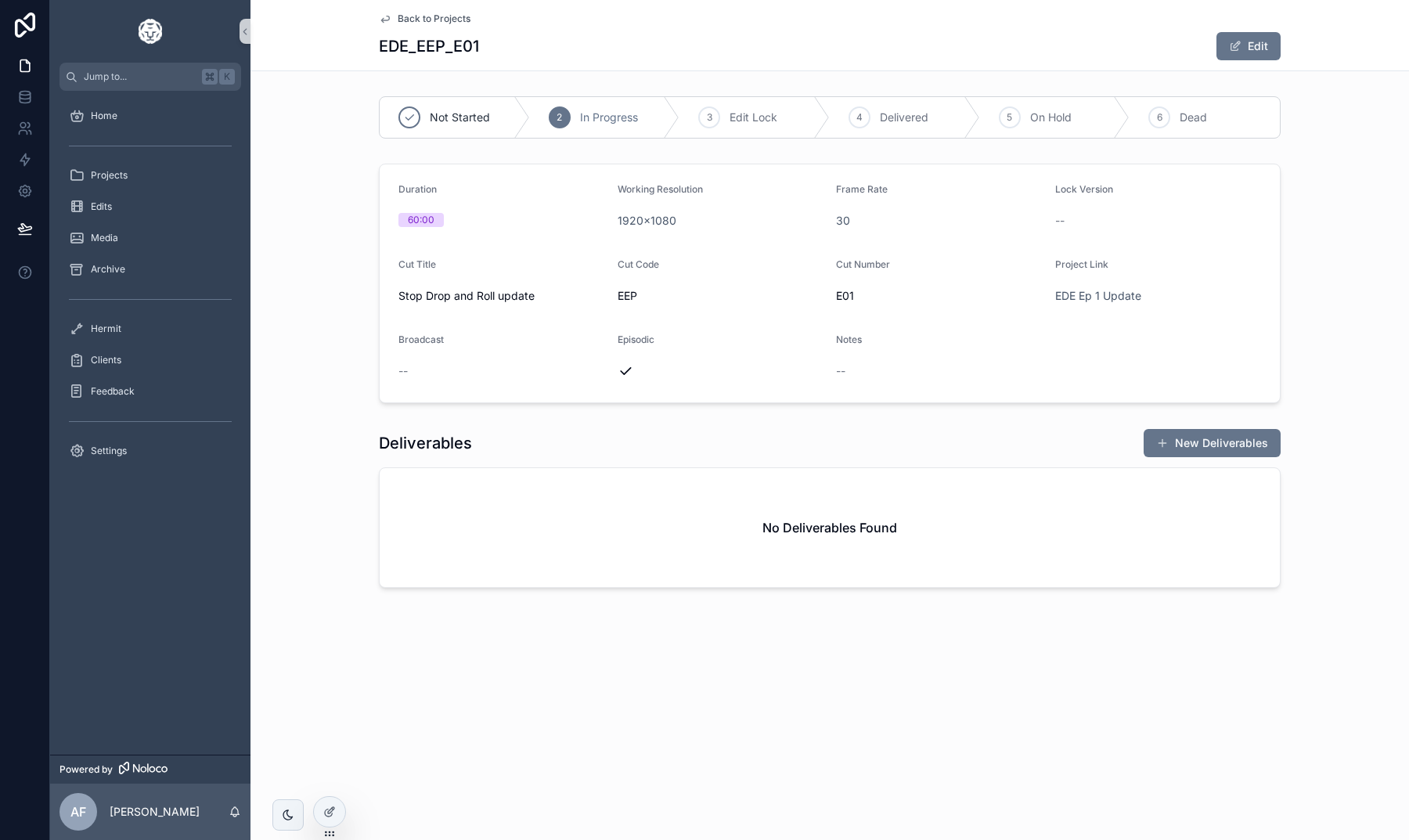
click at [454, 21] on span "Back to Projects" at bounding box center [433, 19] width 73 height 13
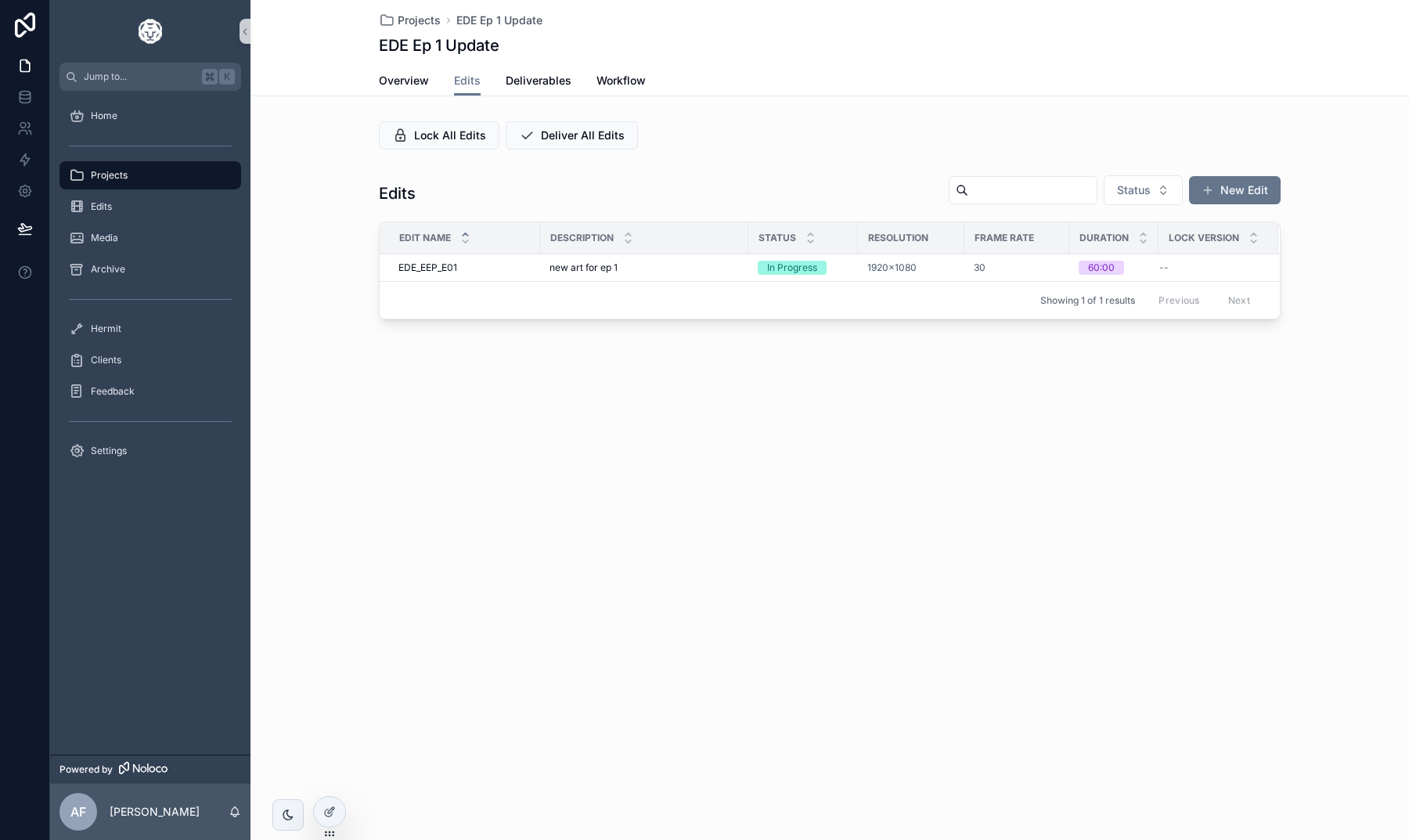
click at [777, 527] on div "Projects EDE Ep 1 Update EDE Ep 1 Update Edits Overview Edits Deliverables Work…" at bounding box center [830, 420] width 1159 height 840
click at [1008, 85] on div "Overview Edits Deliverables Workflow" at bounding box center [829, 80] width 901 height 30
click at [137, 179] on div "Projects" at bounding box center [150, 175] width 163 height 25
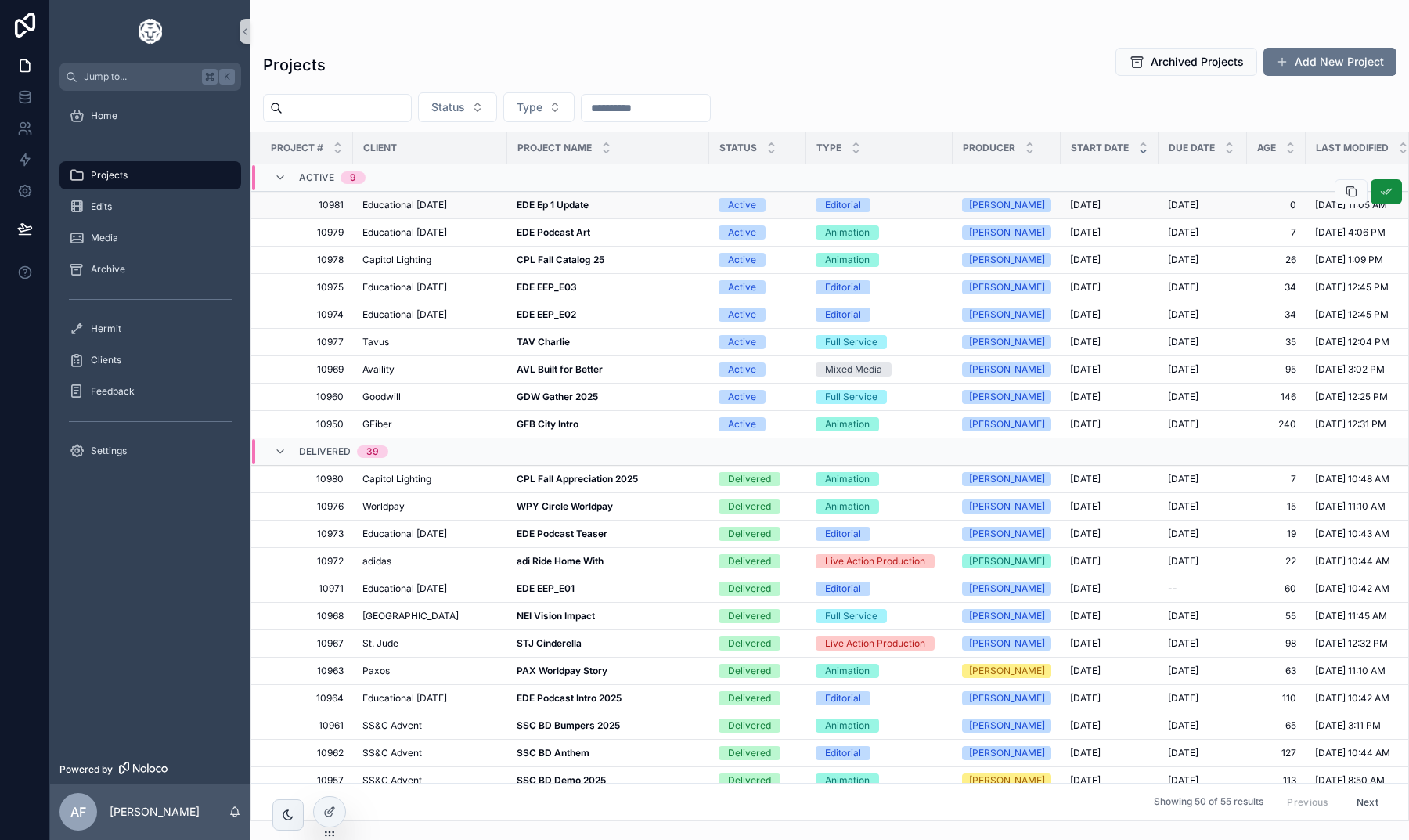
click at [543, 205] on strong "EDE Ep 1 Update" at bounding box center [553, 205] width 72 height 12
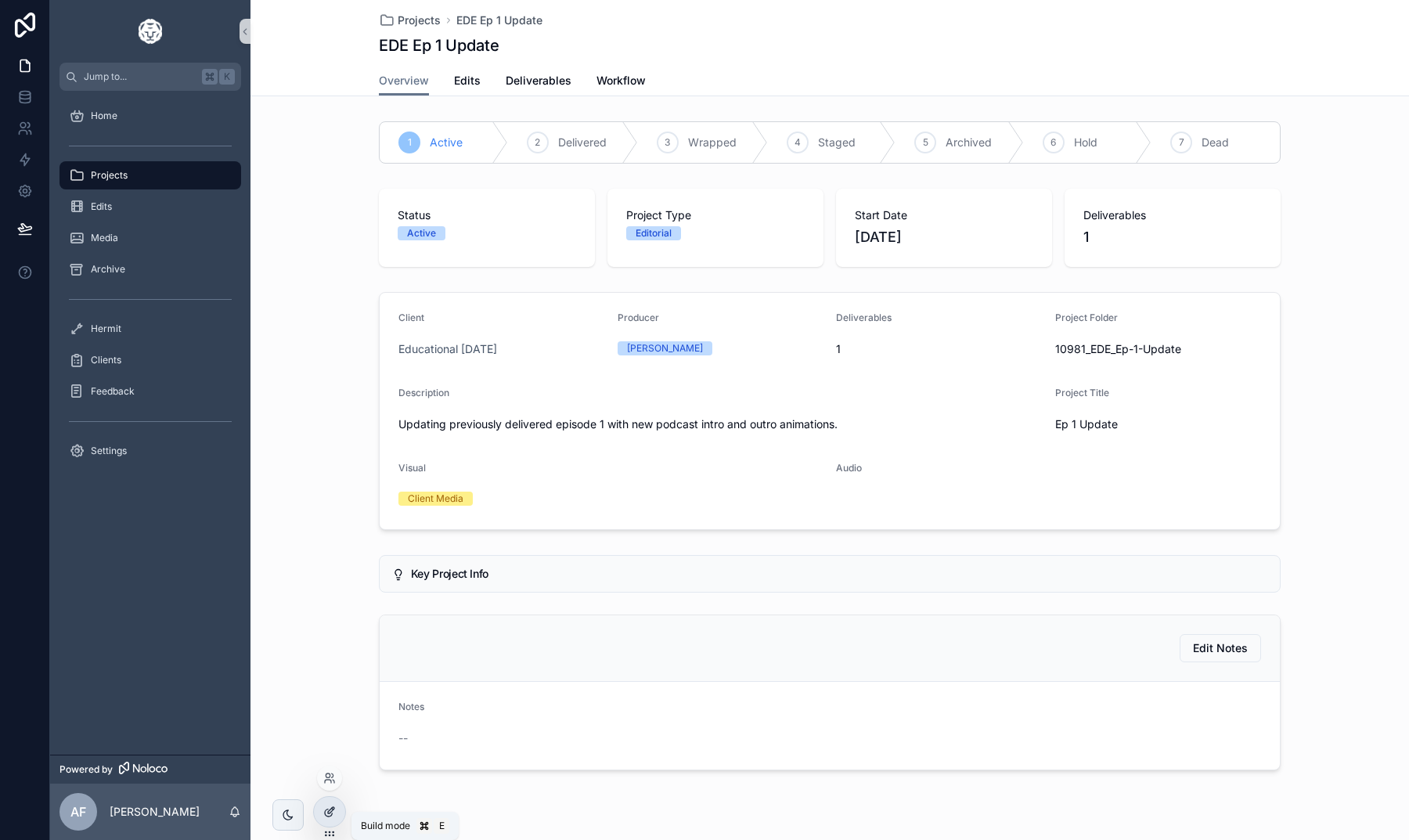
click at [330, 784] on icon at bounding box center [329, 812] width 13 height 13
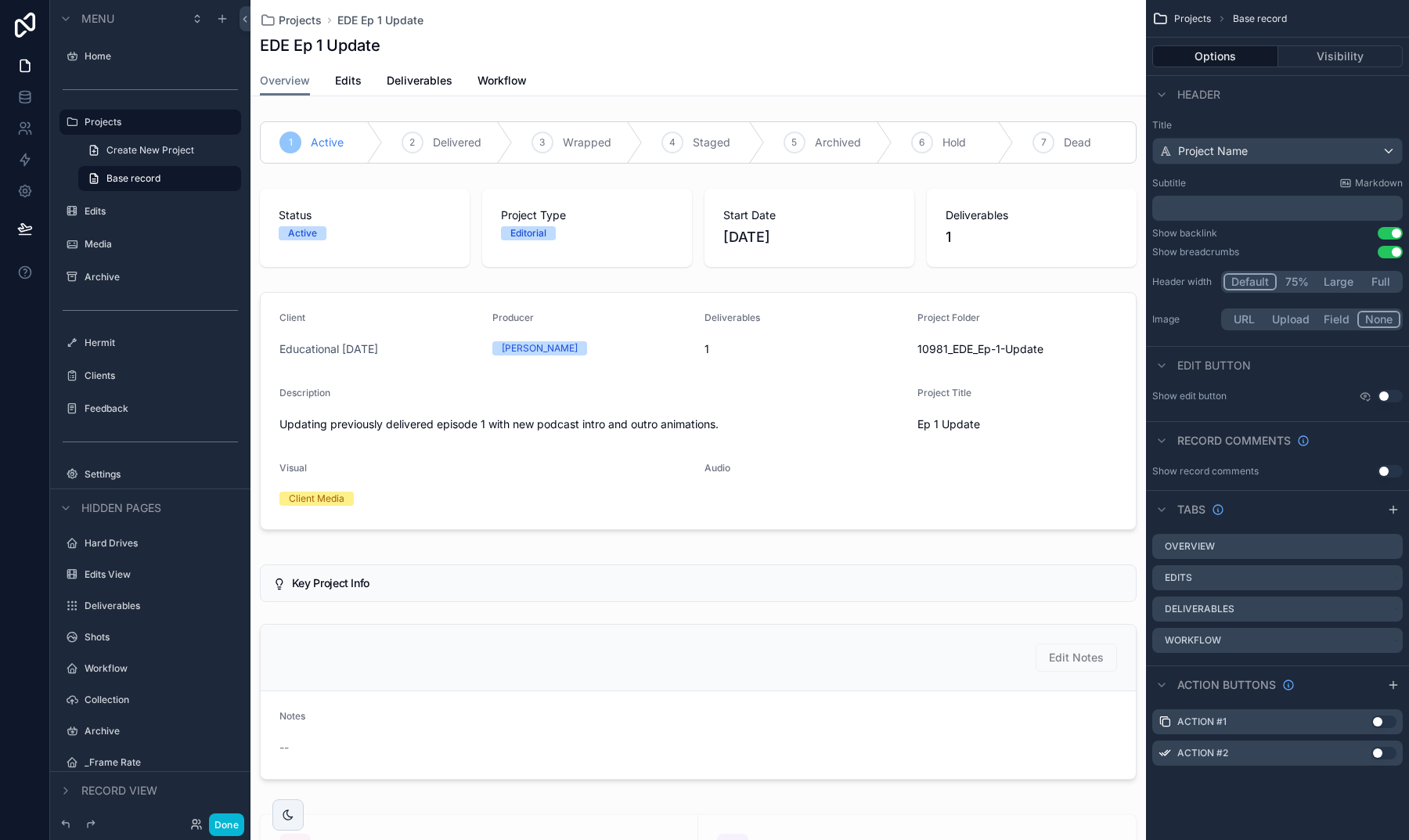
click at [1388, 396] on button "Use setting" at bounding box center [1389, 396] width 25 height 13
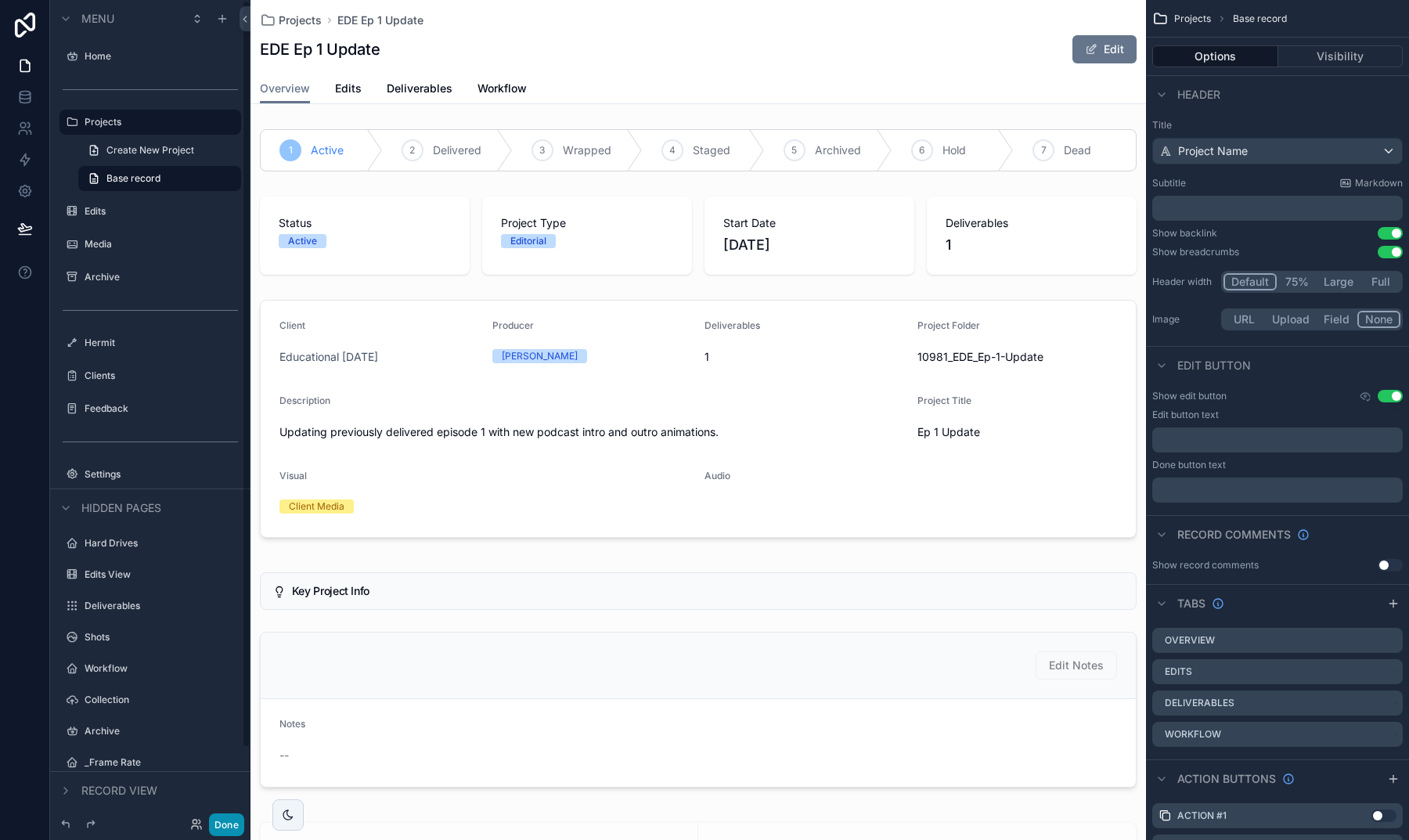
click at [221, 784] on button "Done" at bounding box center [226, 825] width 35 height 23
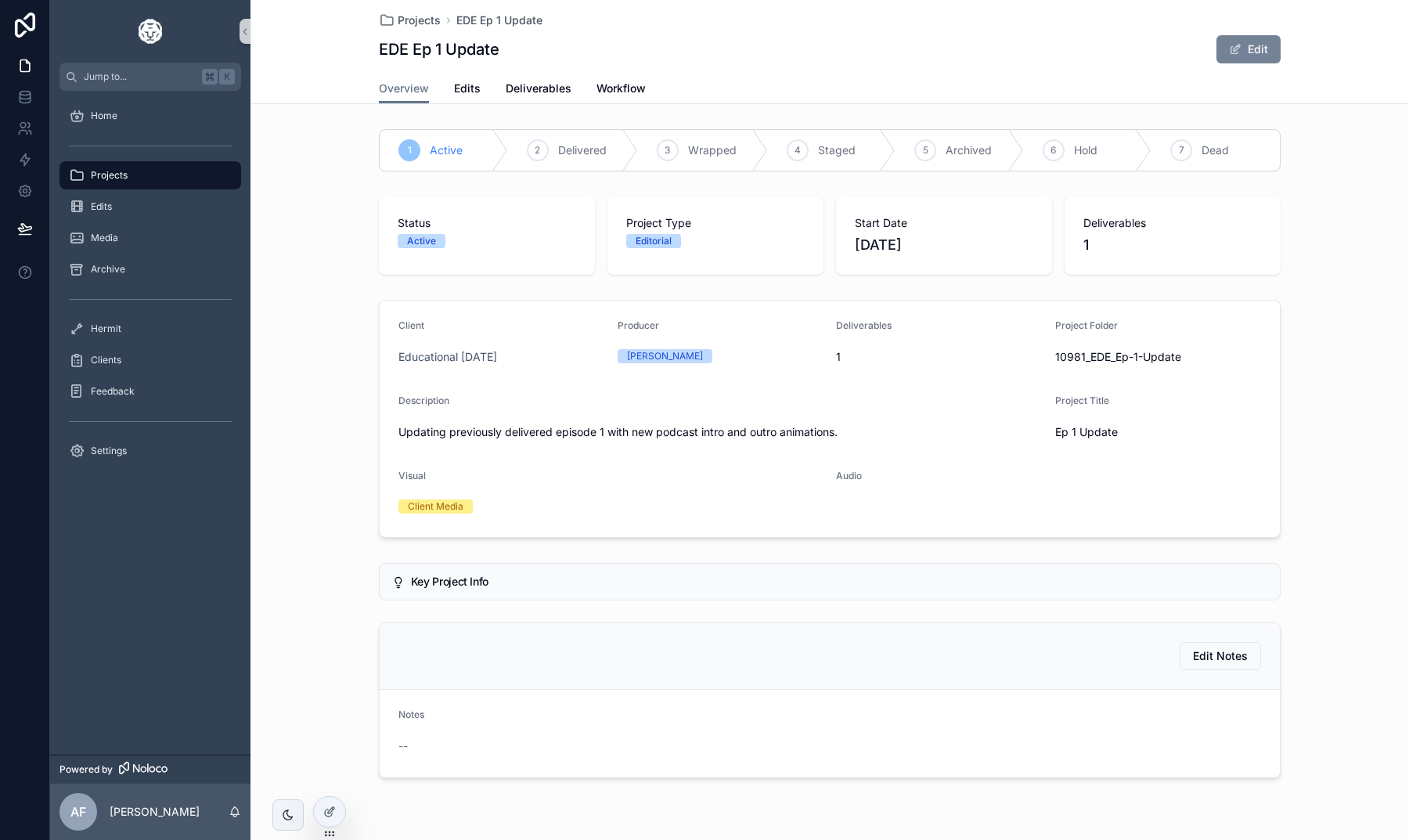
click at [1241, 53] on span "scrollable content" at bounding box center [1235, 49] width 13 height 13
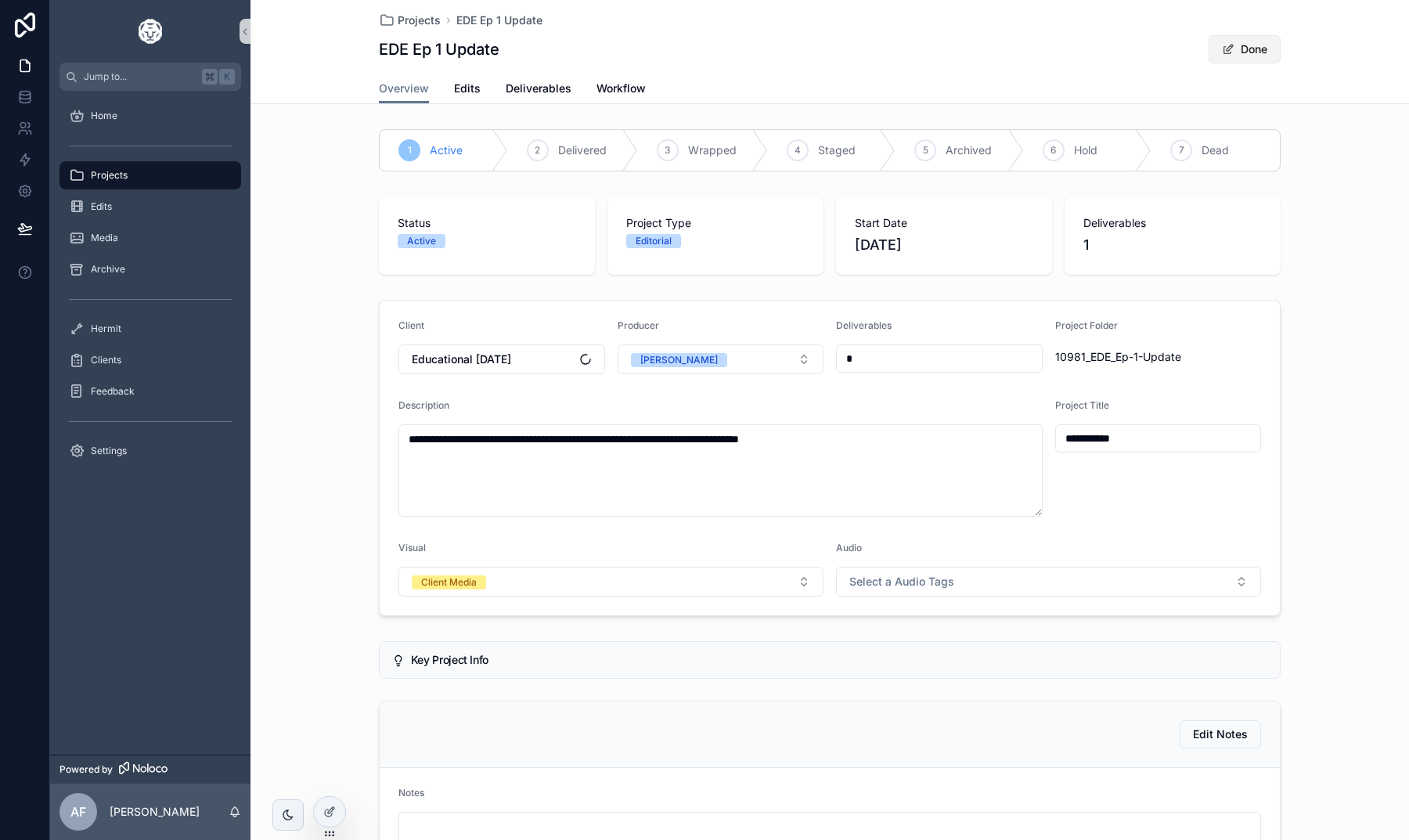
click at [1242, 53] on button "Done" at bounding box center [1244, 49] width 72 height 28
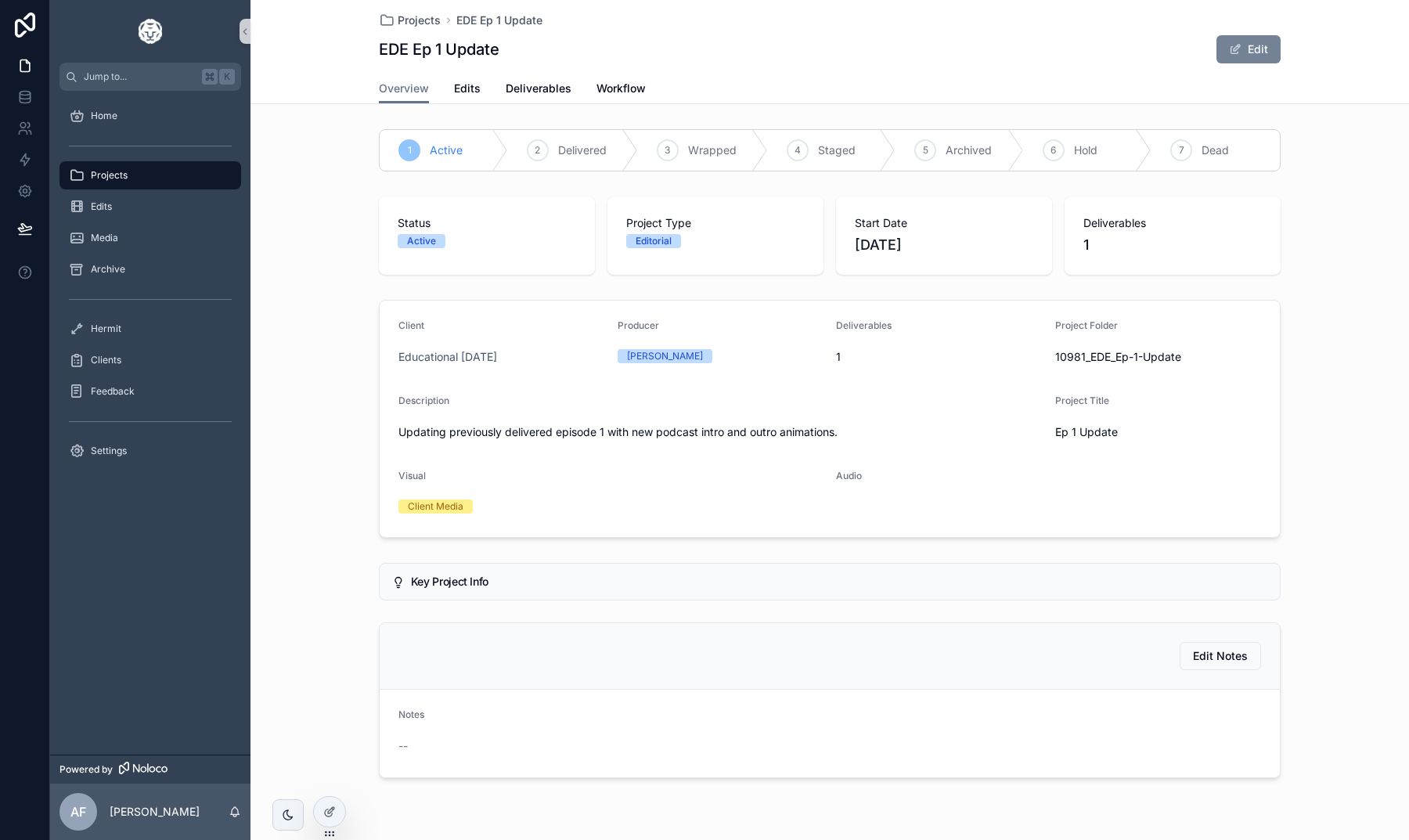
click at [1263, 42] on button "Edit" at bounding box center [1248, 49] width 64 height 28
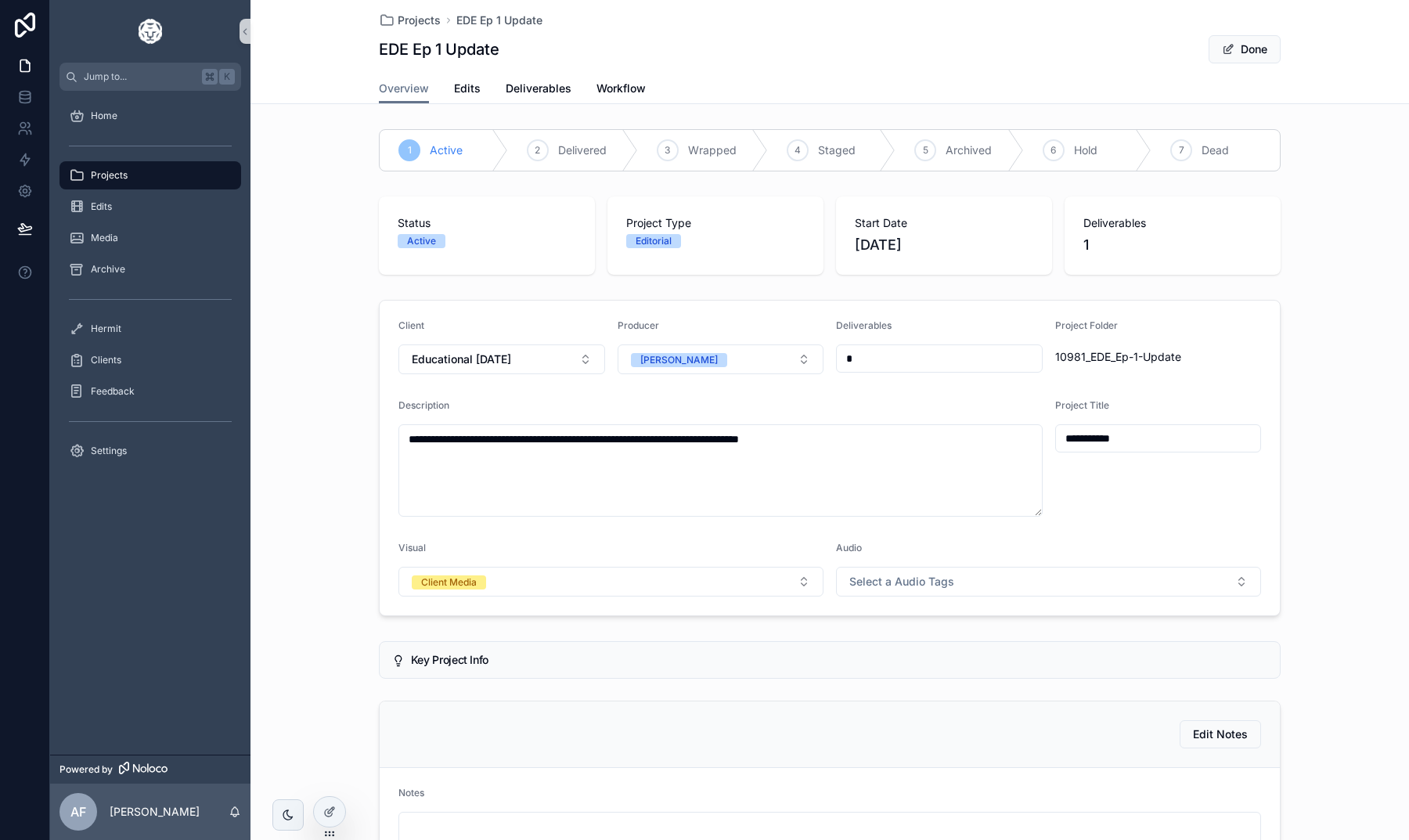
click at [1132, 442] on input "**********" at bounding box center [1159, 438] width 205 height 22
drag, startPoint x: 1132, startPoint y: 442, endPoint x: 1048, endPoint y: 441, distance: 84.0
click at [1048, 441] on form "**********" at bounding box center [829, 458] width 900 height 314
type input "**********"
click at [1344, 502] on div "**********" at bounding box center [830, 458] width 1159 height 329
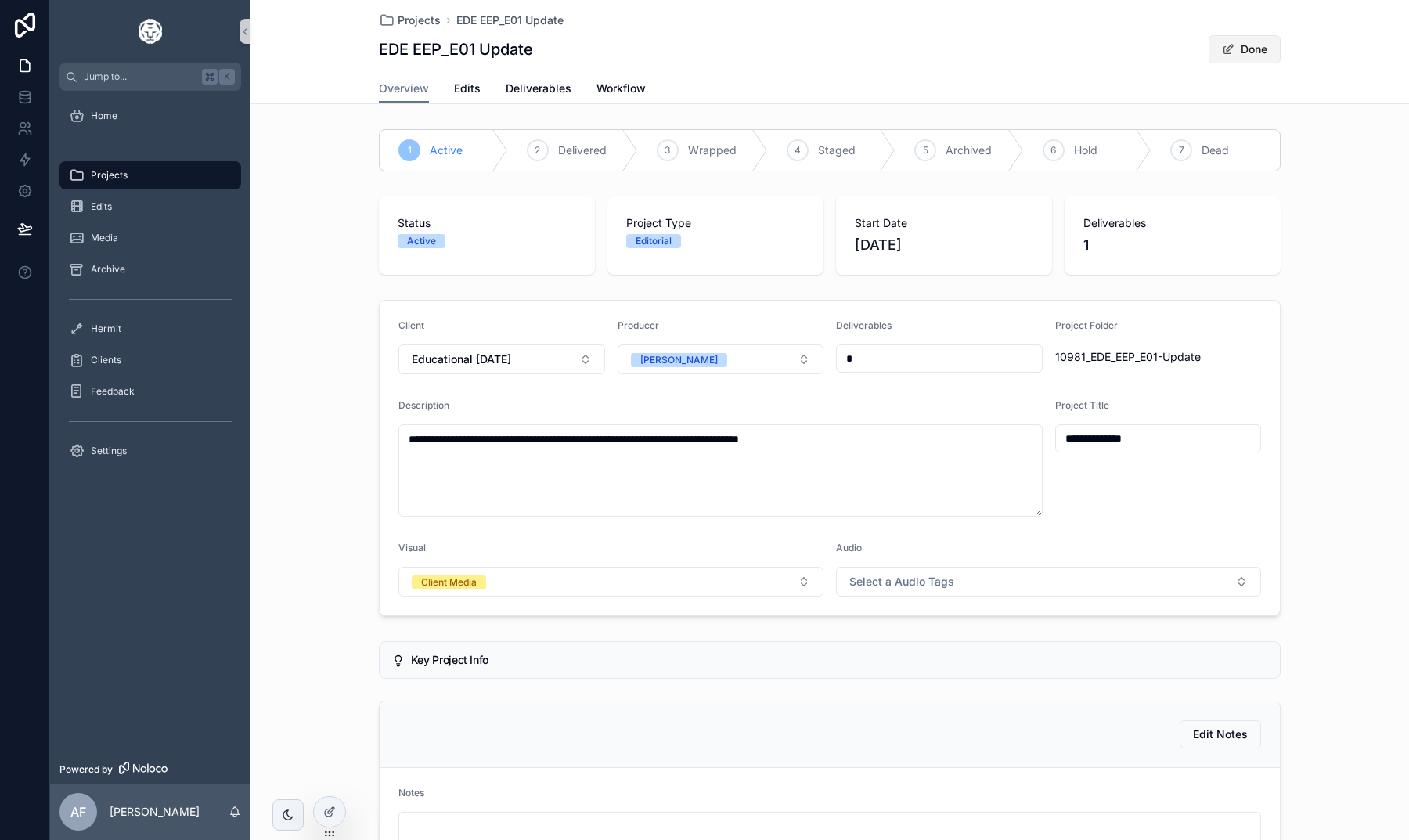
click at [1231, 45] on span "scrollable content" at bounding box center [1228, 49] width 13 height 13
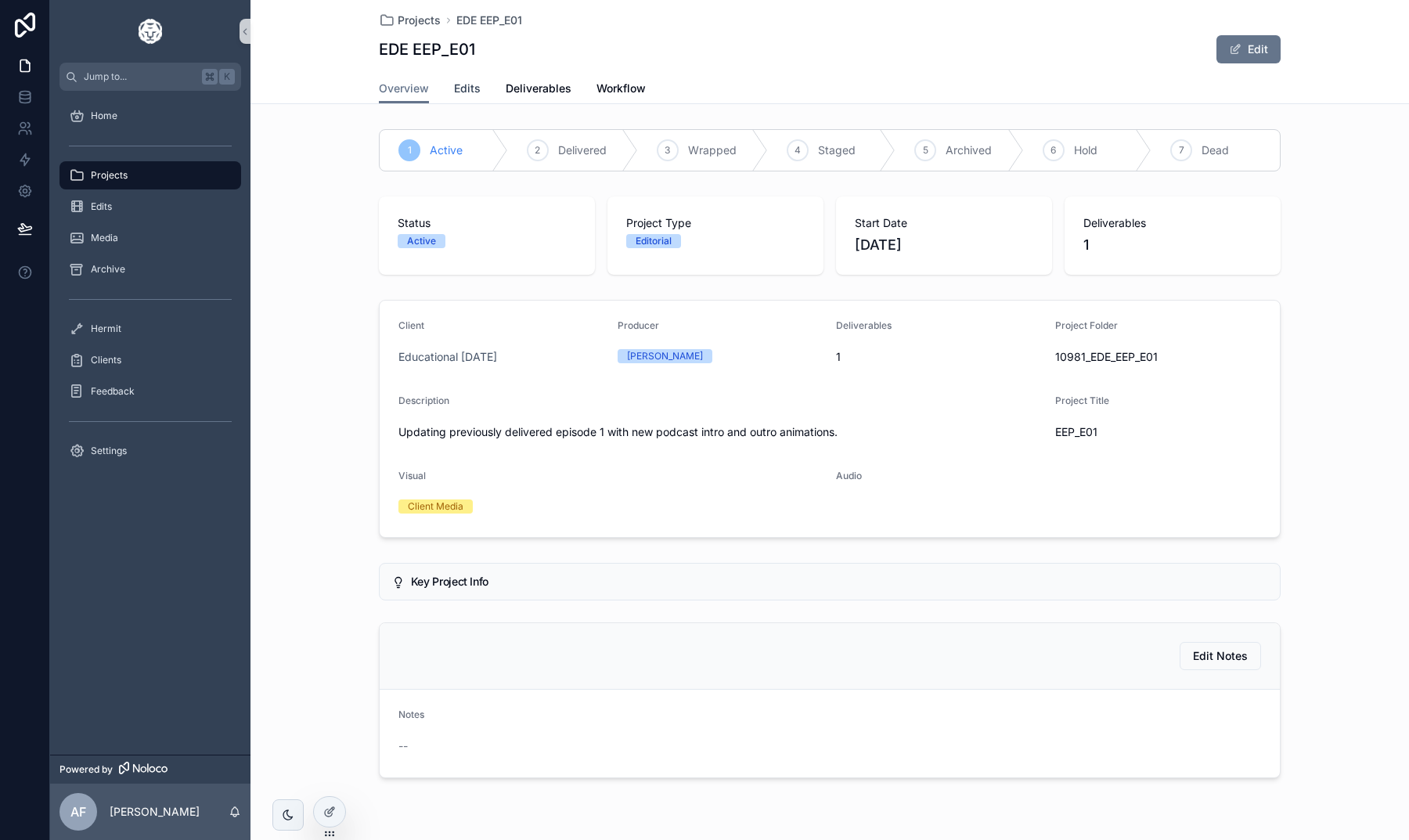
click at [462, 89] on span "Edits" at bounding box center [467, 88] width 26 height 15
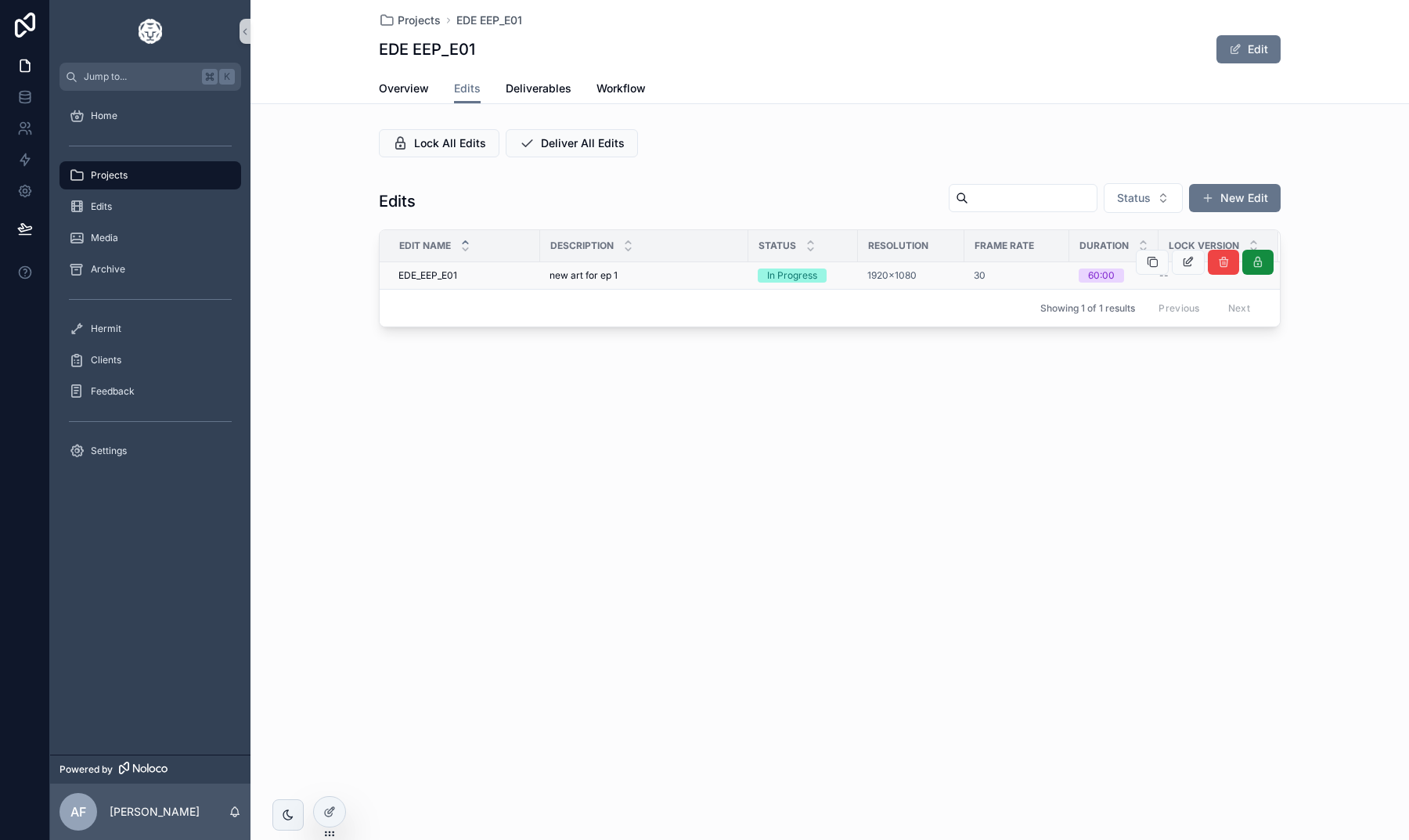
click at [437, 275] on span "EDE_EEP_E01" at bounding box center [427, 275] width 59 height 13
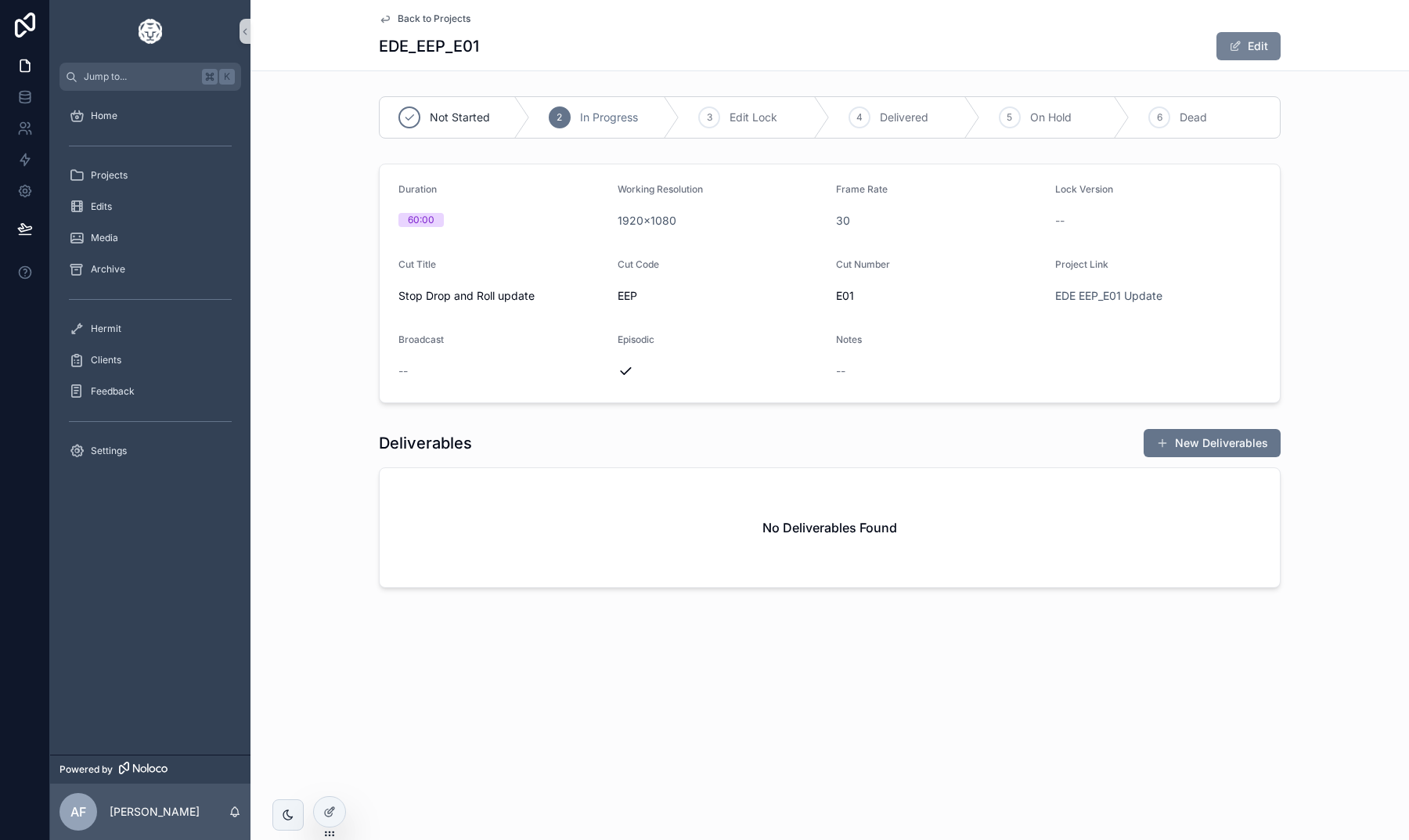
click at [1235, 53] on button "Edit" at bounding box center [1248, 46] width 64 height 28
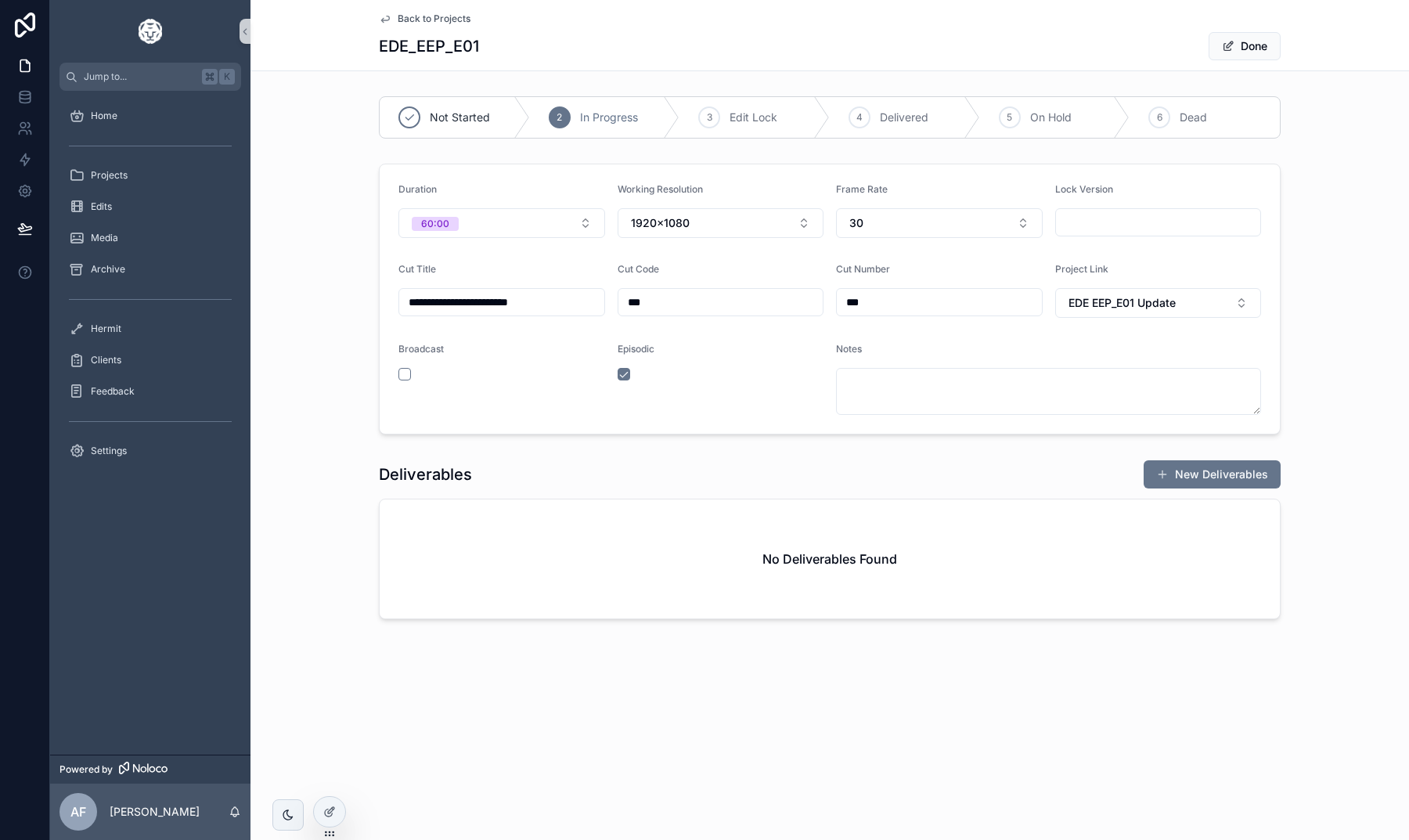
click at [872, 305] on input "***" at bounding box center [939, 303] width 205 height 22
type input "*******"
click at [1236, 52] on button "Done" at bounding box center [1244, 46] width 72 height 28
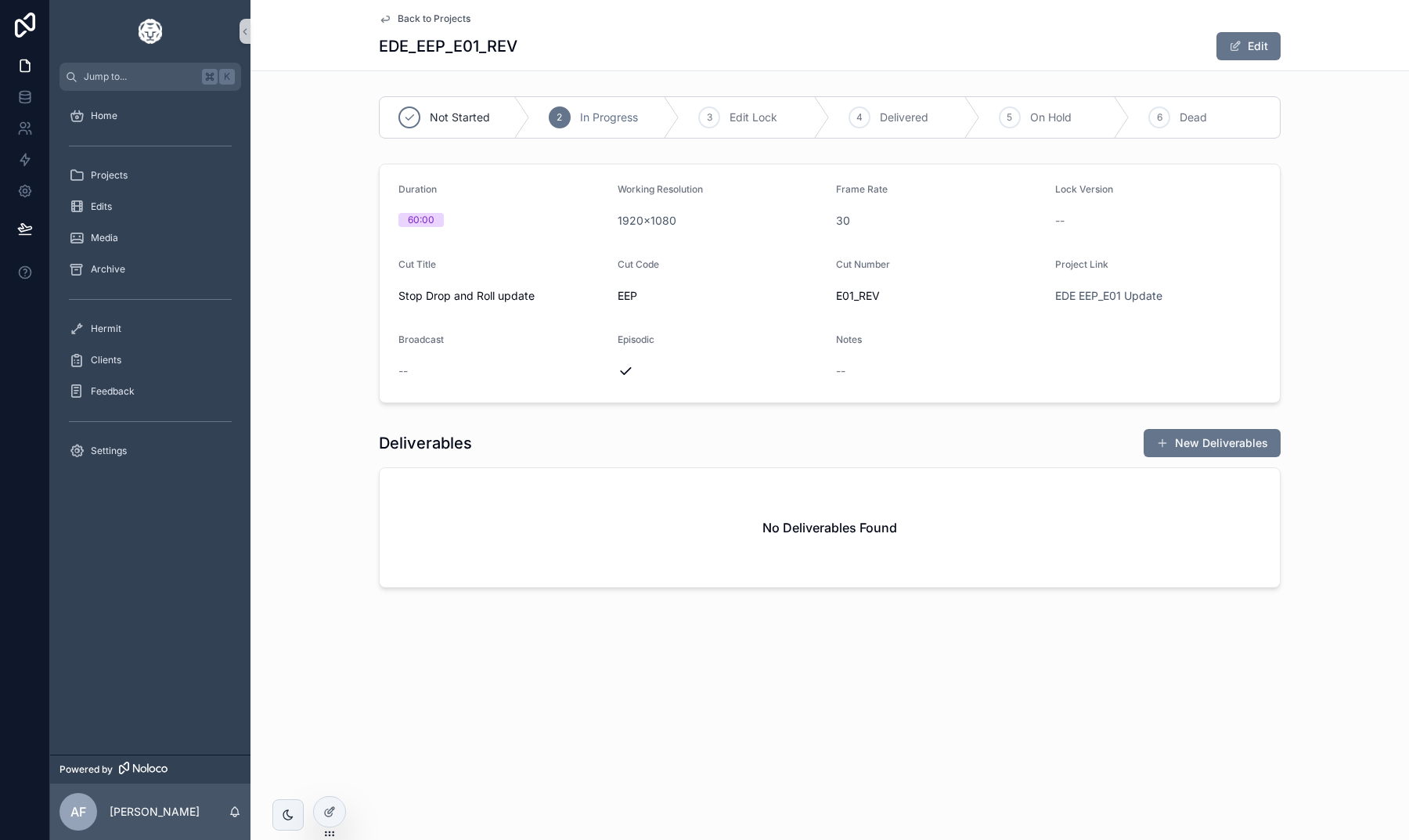
click at [437, 21] on span "Back to Projects" at bounding box center [433, 19] width 73 height 13
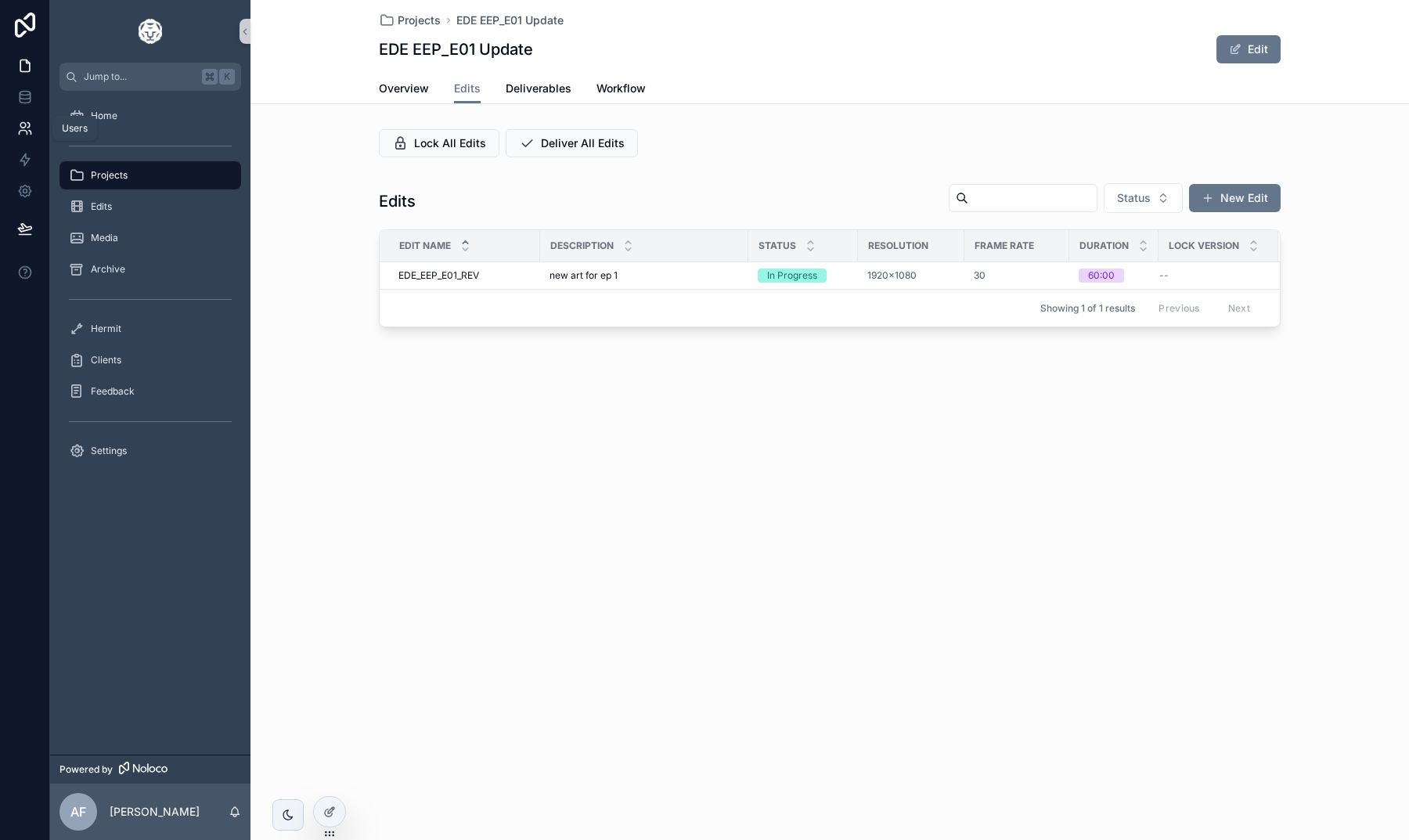
click at [22, 128] on icon at bounding box center [25, 128] width 15 height 15
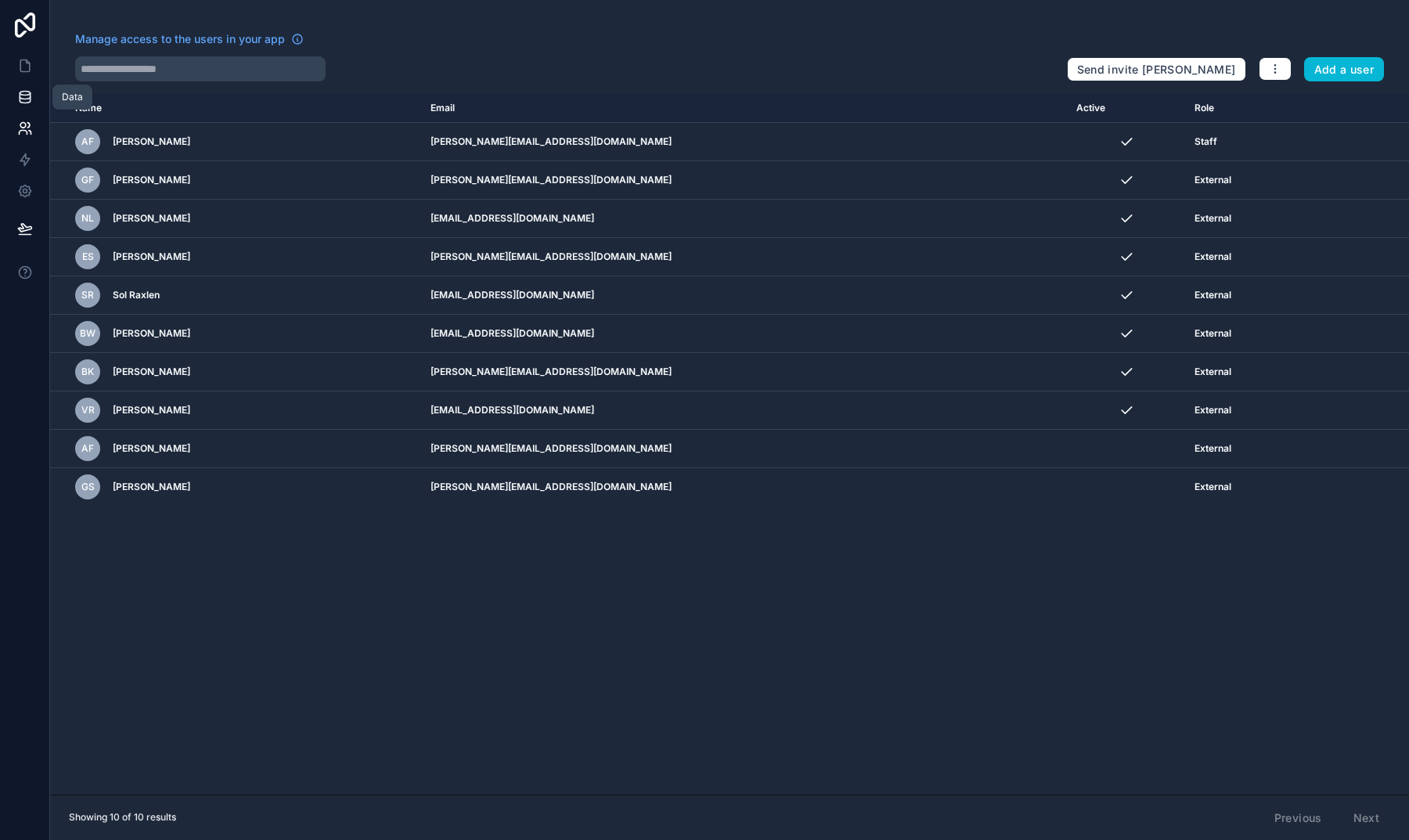
click at [25, 92] on icon at bounding box center [25, 97] width 15 height 15
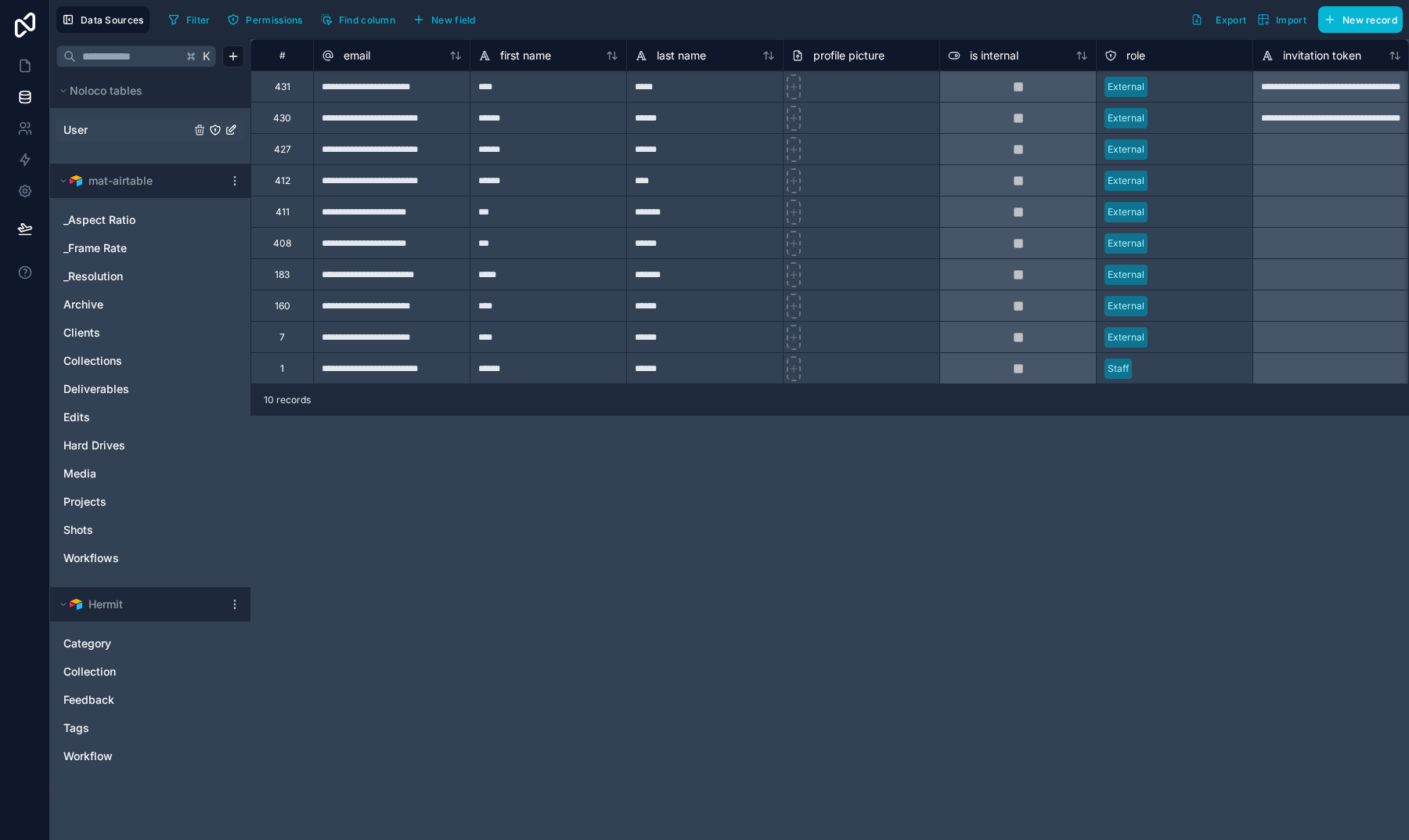
click at [105, 130] on link "User" at bounding box center [126, 130] width 126 height 15
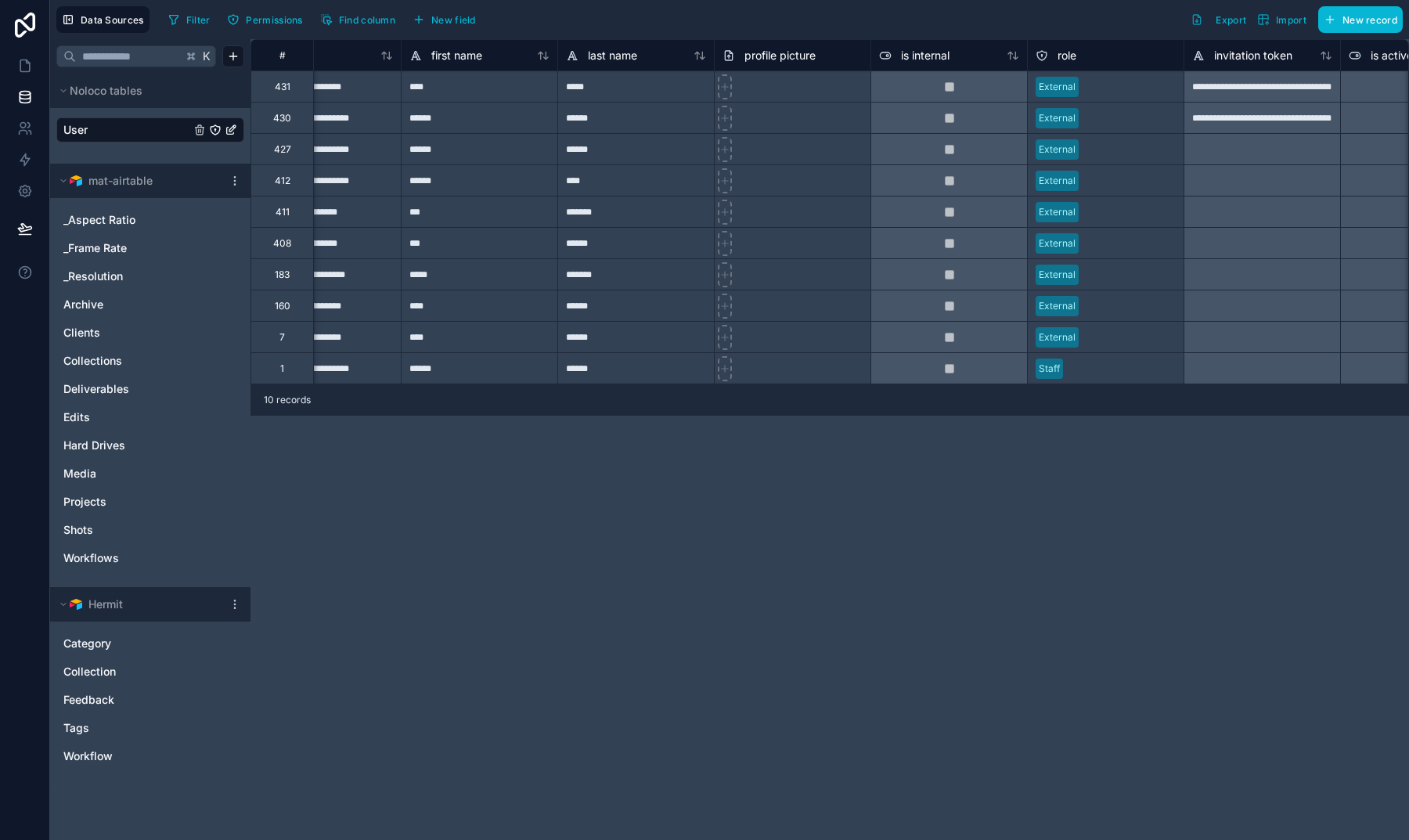
scroll to position [0, 46]
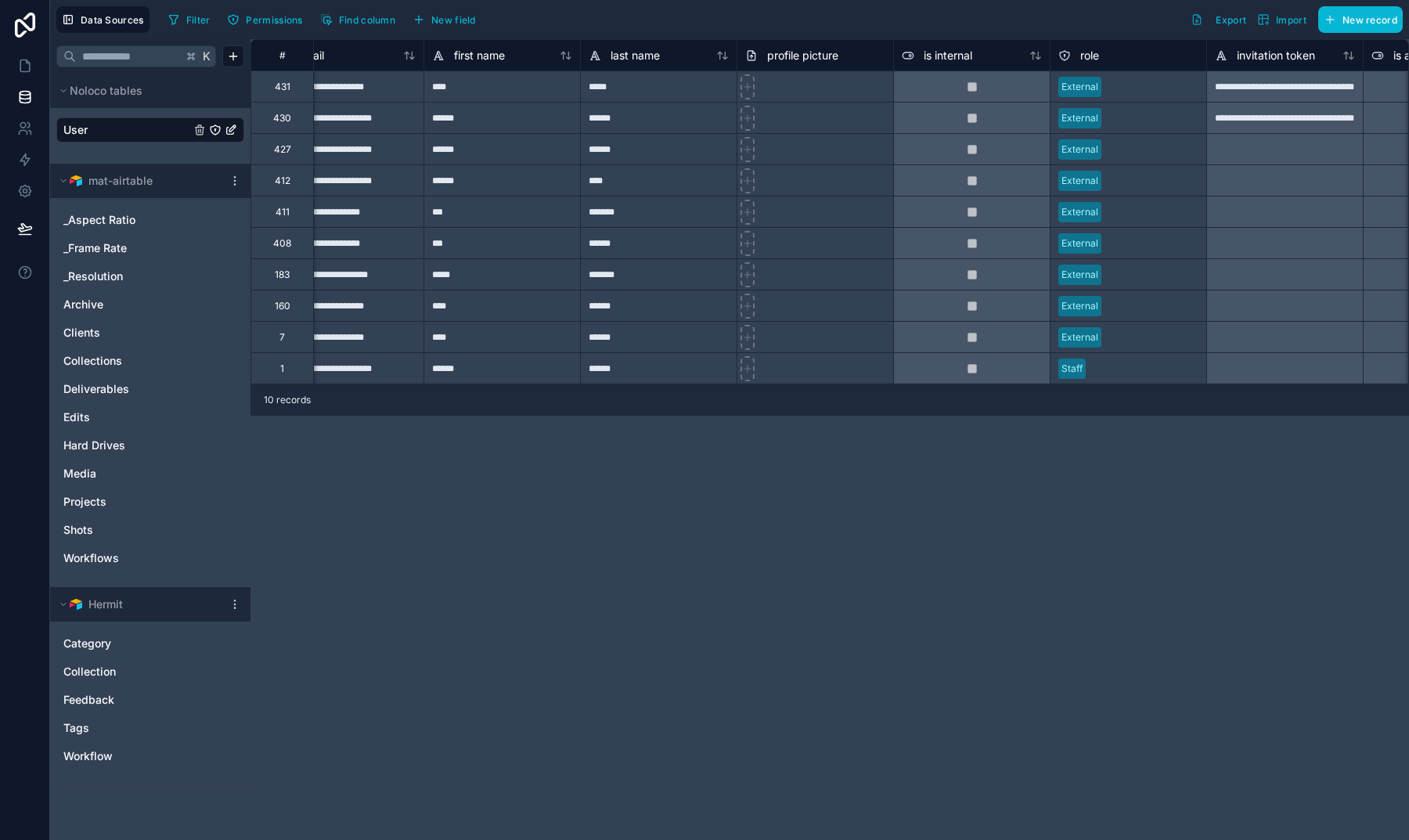
click at [756, 545] on div "**********" at bounding box center [830, 439] width 1159 height 801
click at [23, 62] on icon at bounding box center [25, 66] width 15 height 15
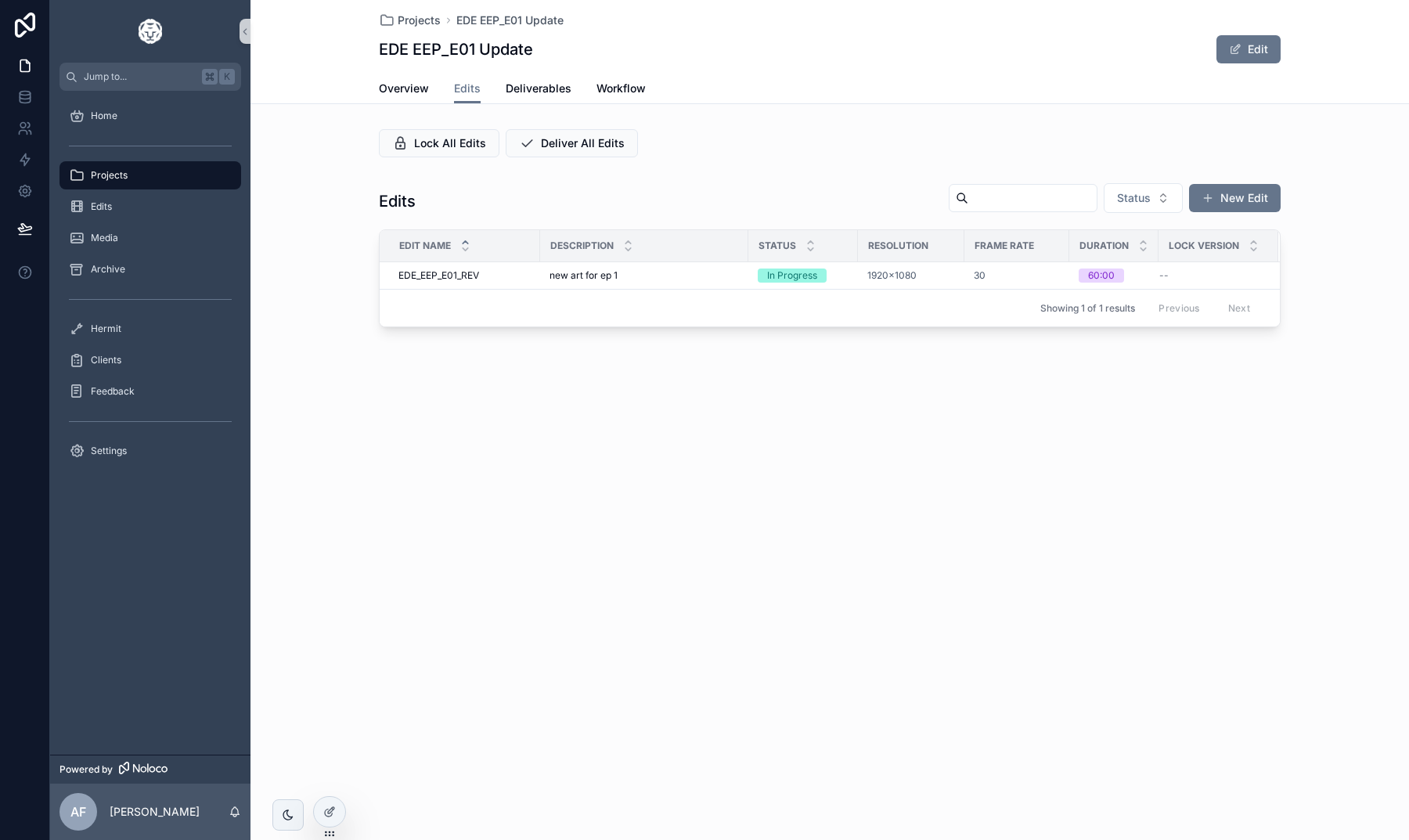
click at [171, 177] on div "Projects" at bounding box center [150, 175] width 163 height 25
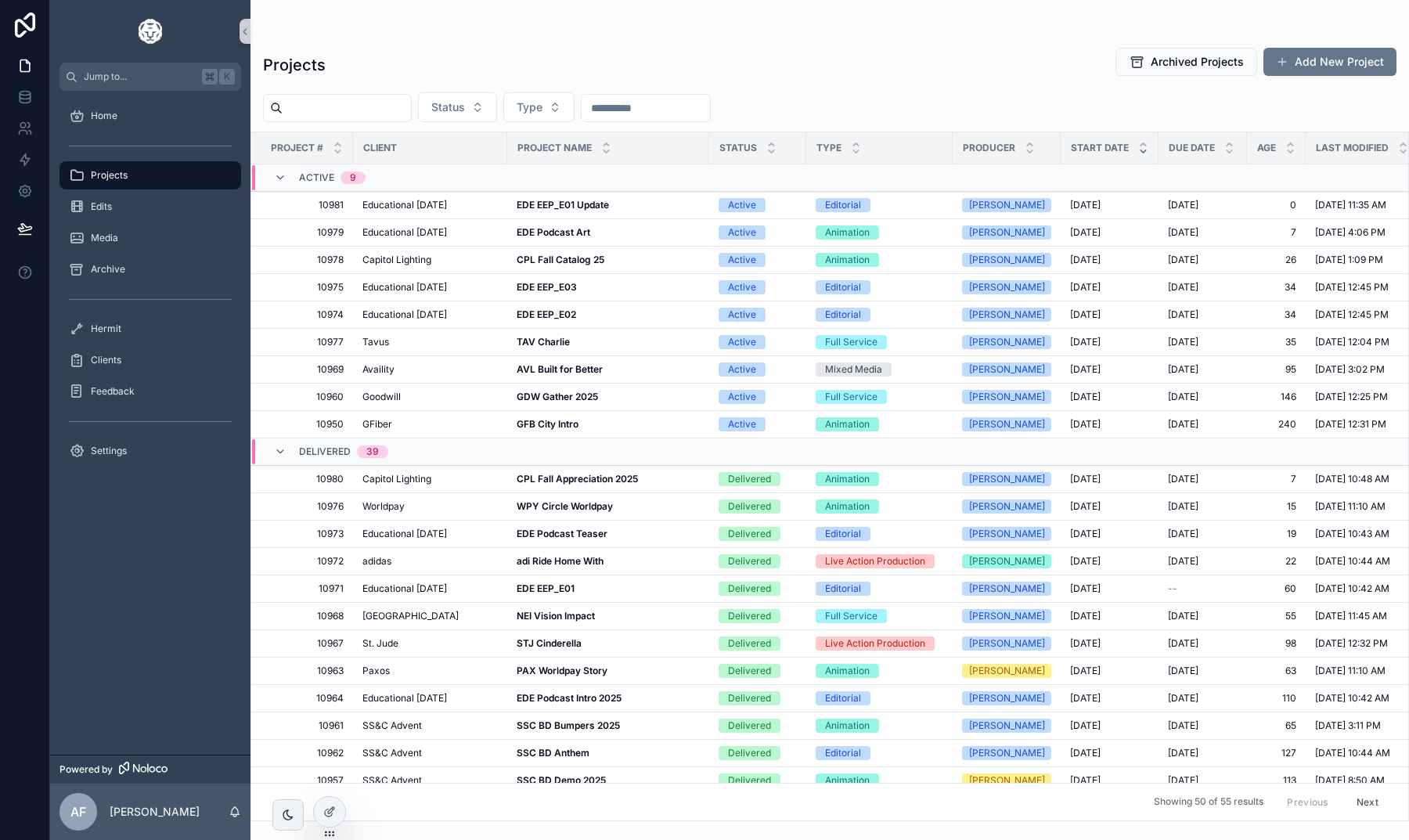
click at [543, 62] on div "Projects Archived Projects Add New Project" at bounding box center [830, 65] width 1133 height 36
click at [553, 591] on strong "EDE EEP_E01" at bounding box center [546, 589] width 58 height 12
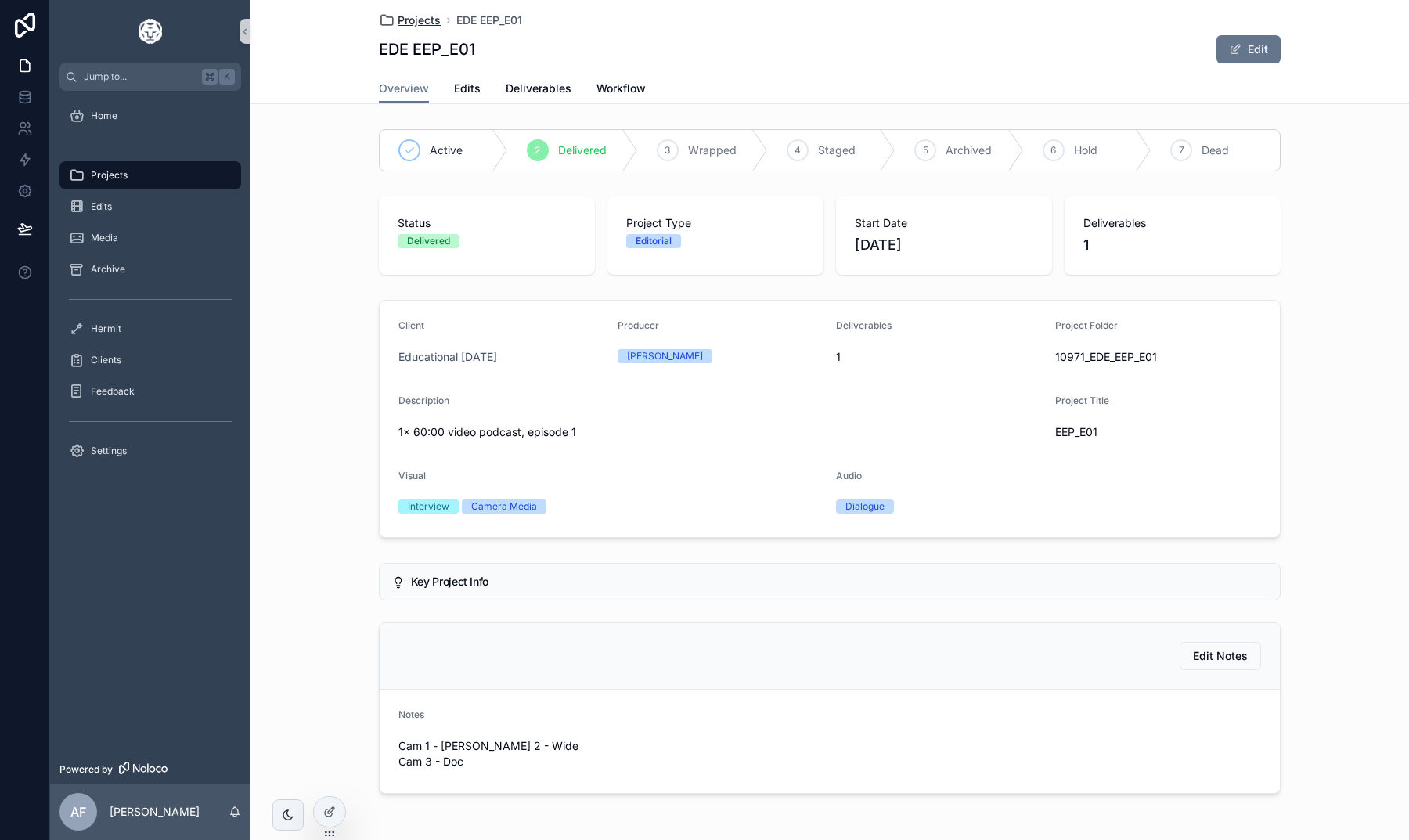
click at [410, 17] on span "Projects" at bounding box center [419, 21] width 43 height 15
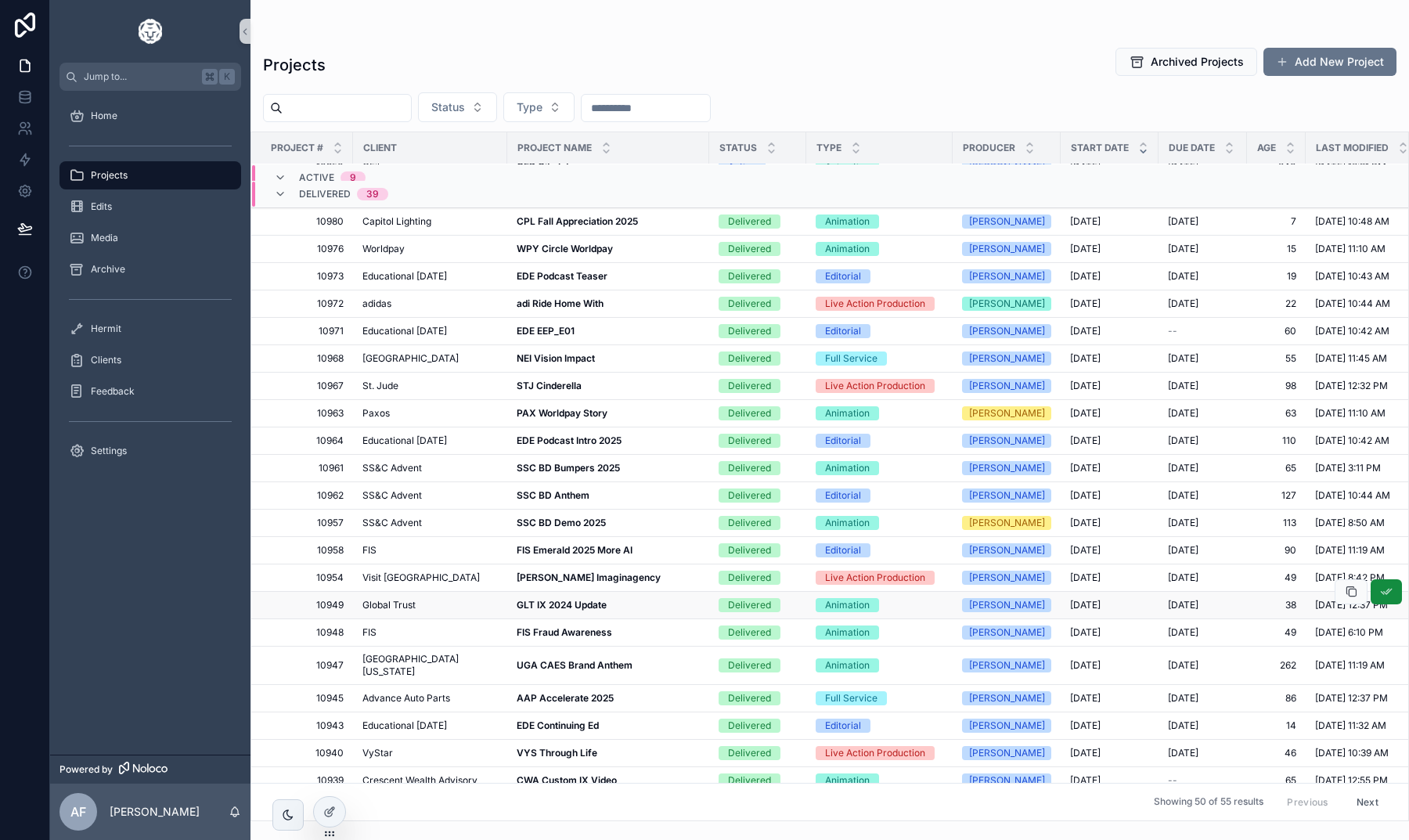
scroll to position [217, 0]
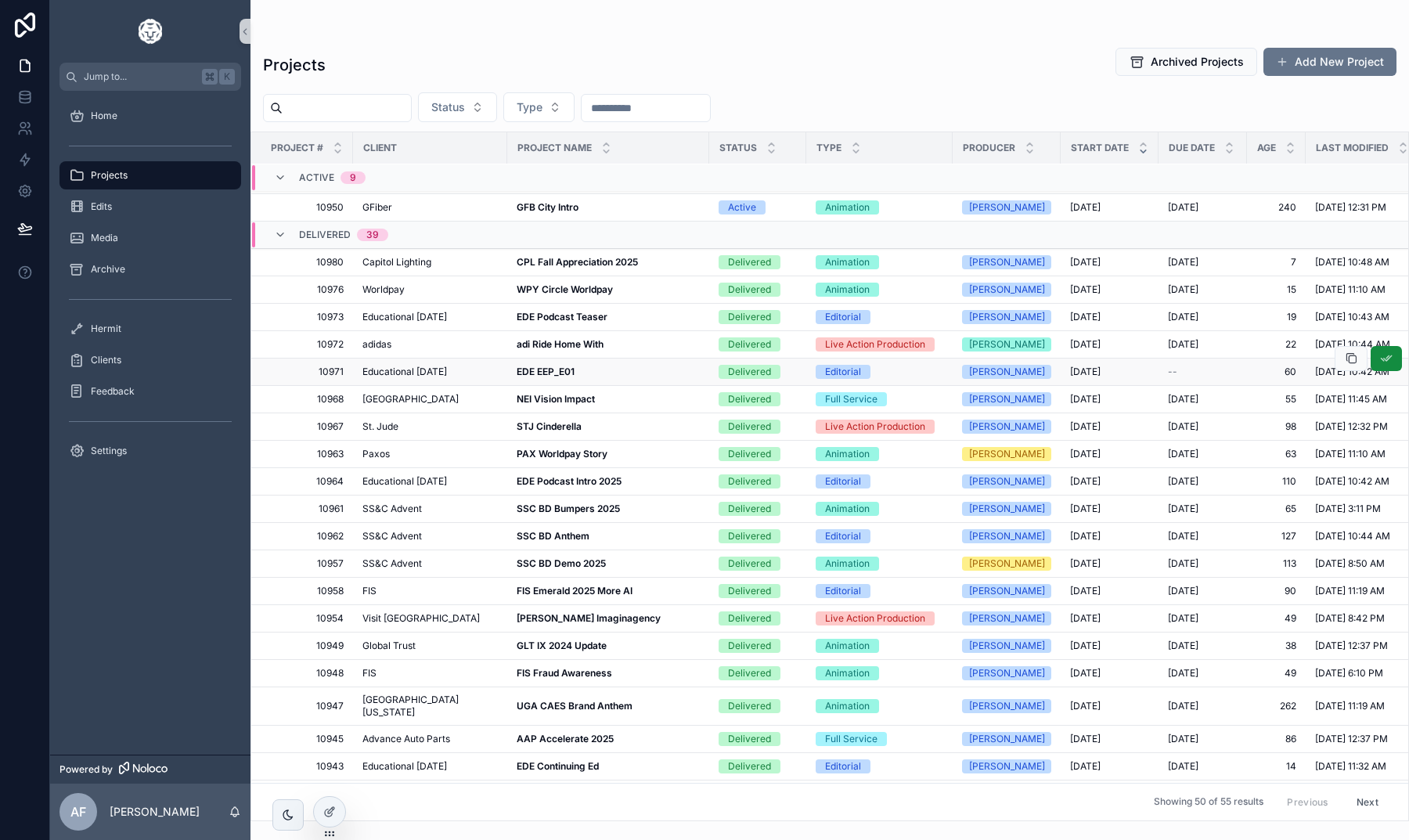
click at [565, 370] on strong "EDE EEP_E01" at bounding box center [546, 372] width 58 height 12
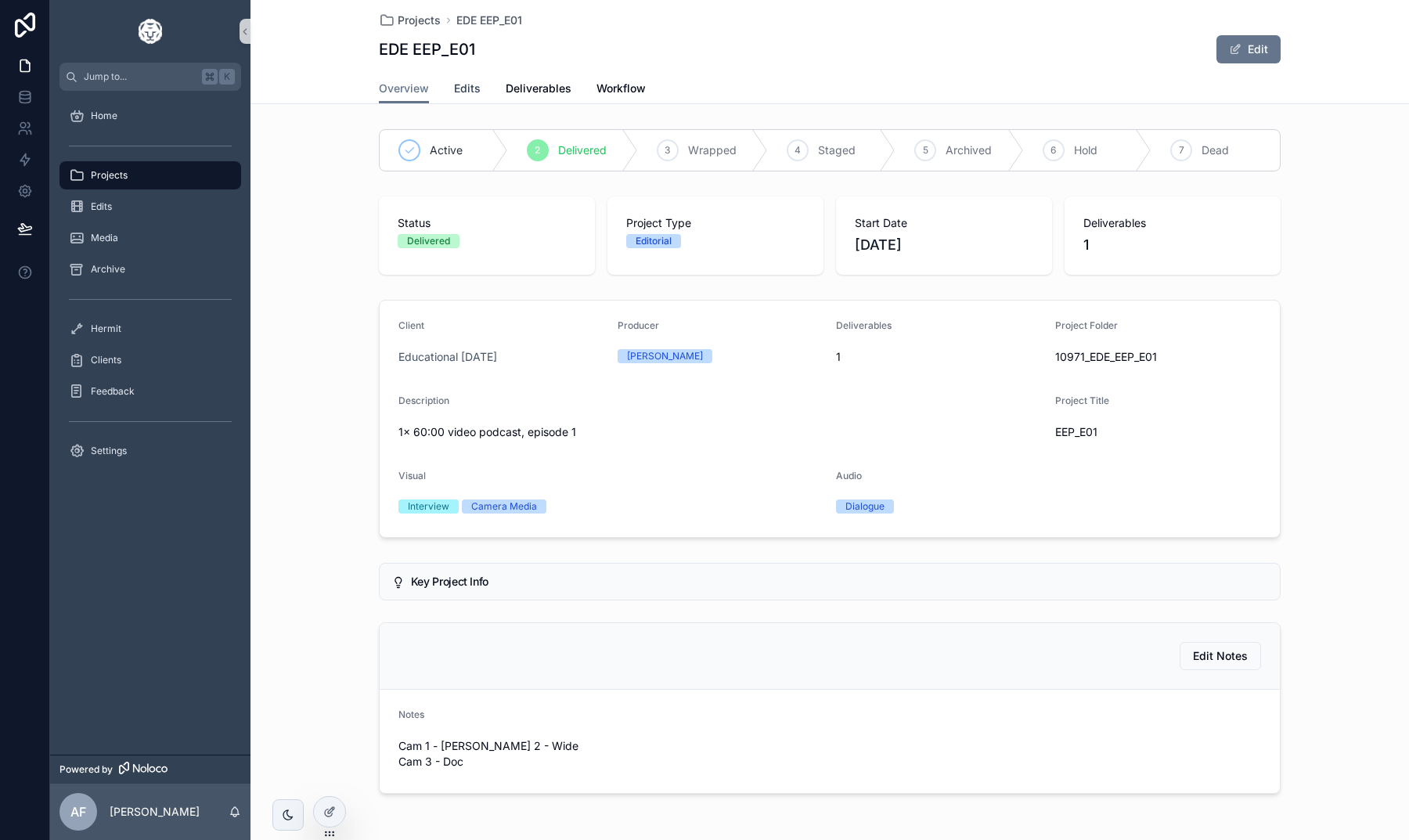
click at [461, 91] on span "Edits" at bounding box center [467, 88] width 26 height 15
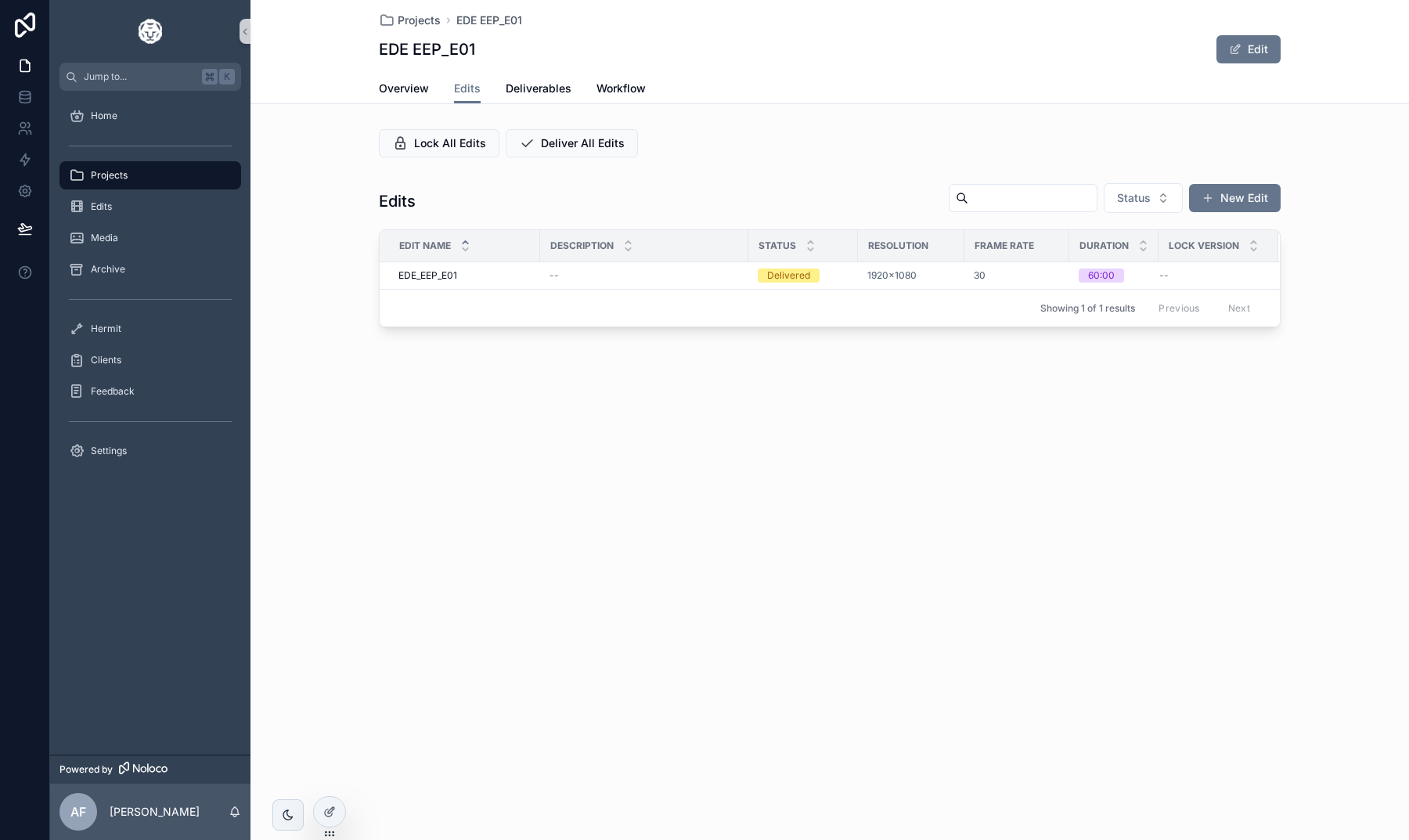
click at [758, 523] on div "Projects EDE EEP_E01 EDE EEP_E01 Edit Edits Overview Edits Deliverables Workflo…" at bounding box center [830, 420] width 1159 height 840
click at [110, 173] on span "Projects" at bounding box center [109, 175] width 37 height 13
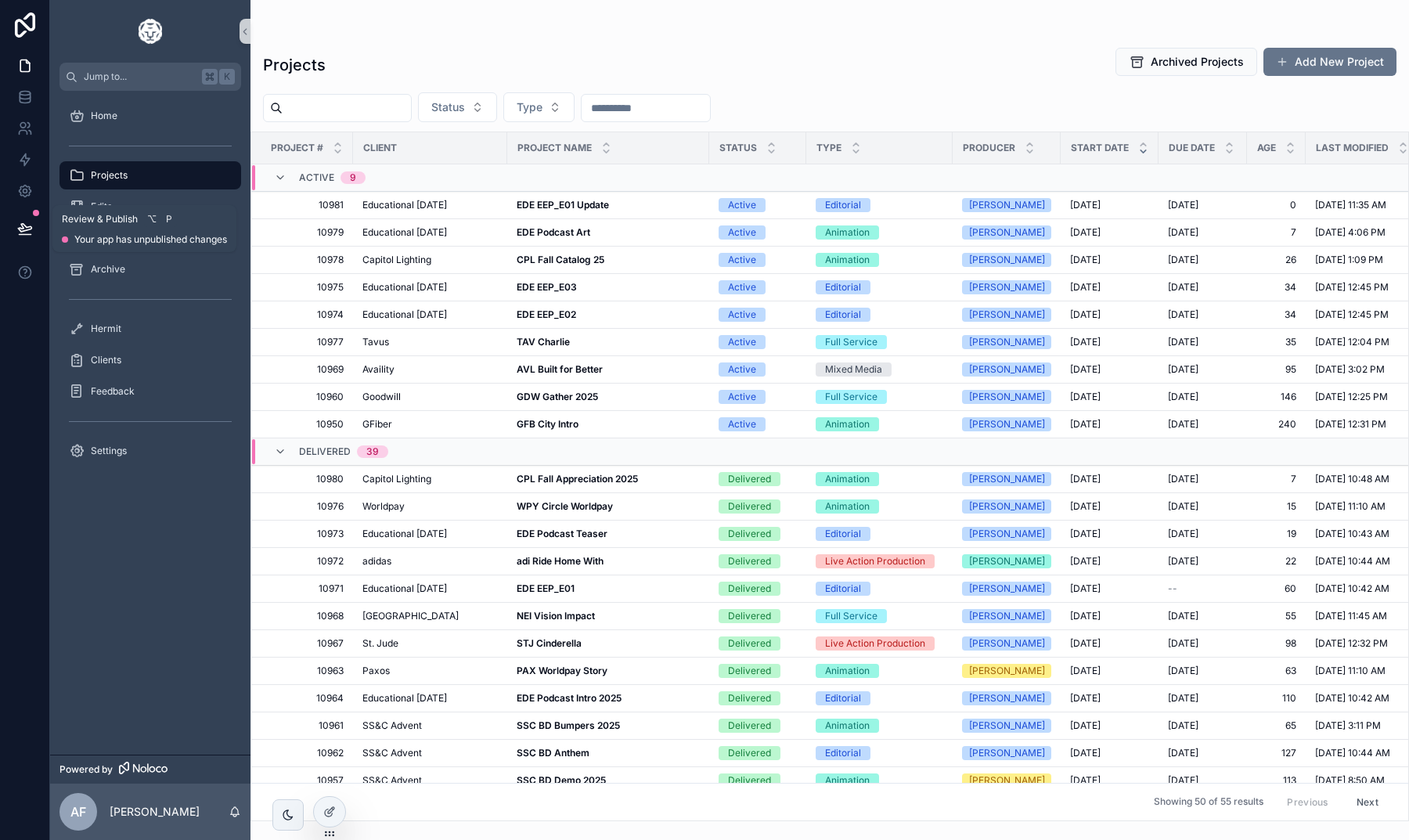
click at [25, 218] on button at bounding box center [25, 228] width 34 height 44
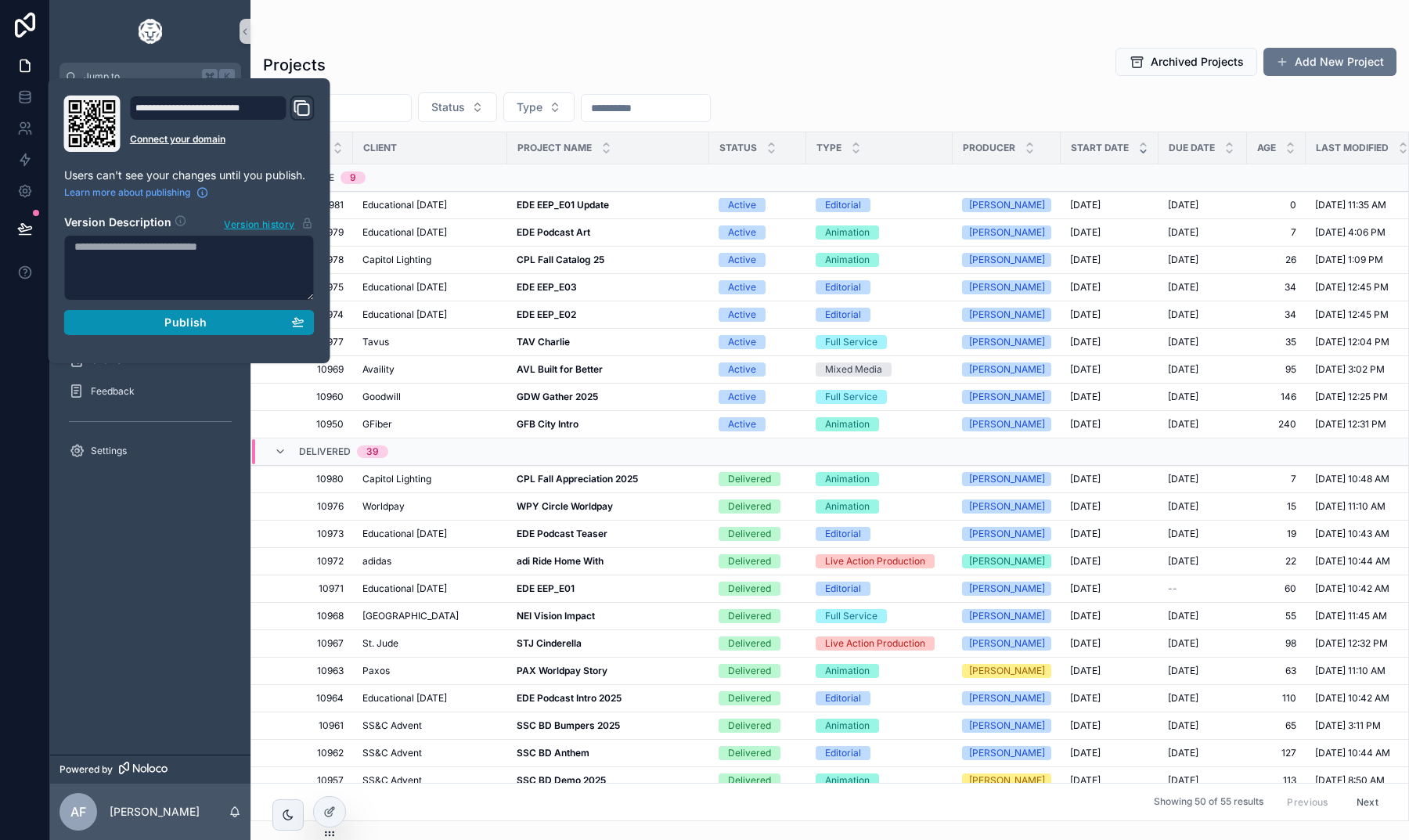
click at [262, 319] on div "Publish" at bounding box center [189, 322] width 230 height 14
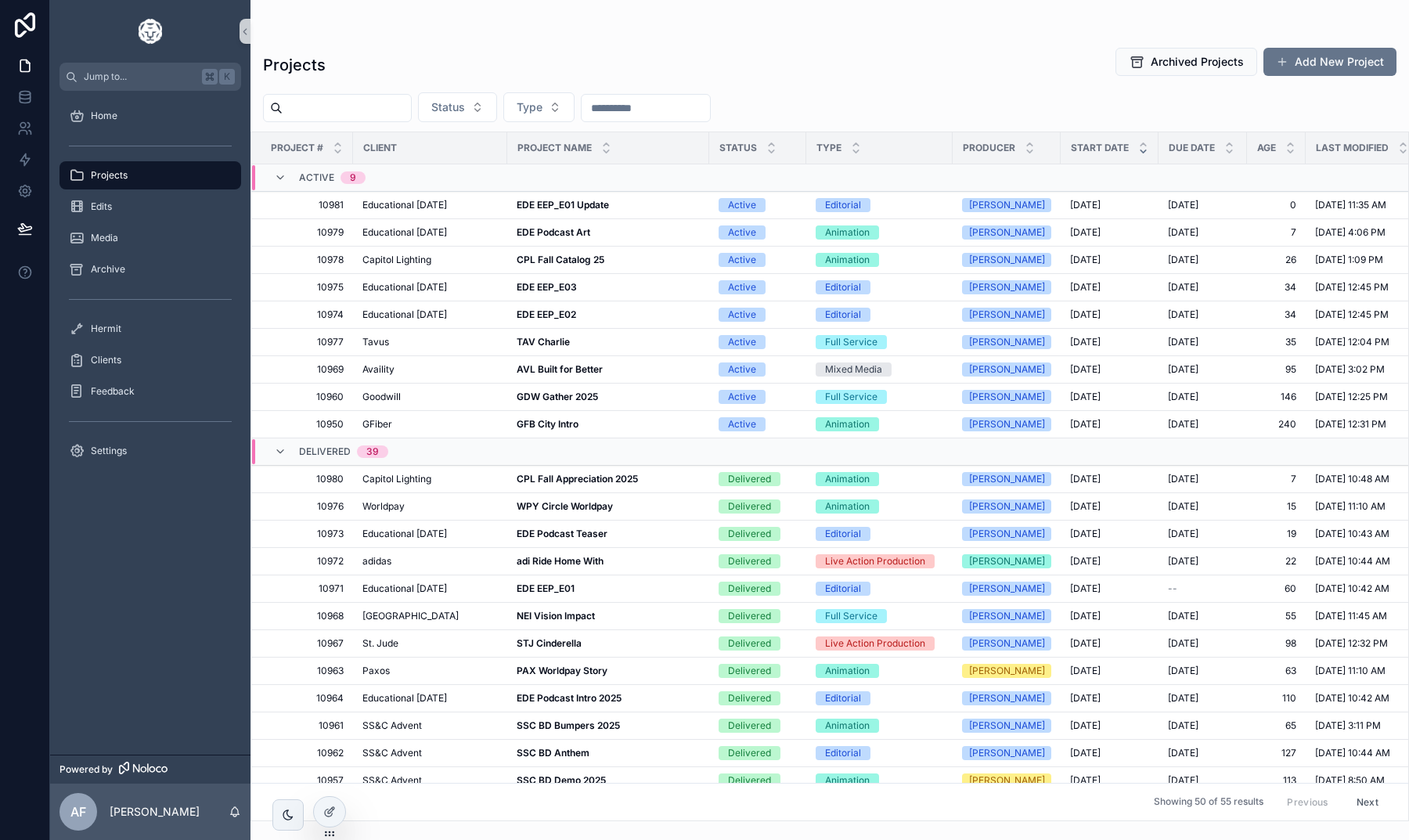
click at [422, 79] on div "Projects Archived Projects Add New Project" at bounding box center [830, 65] width 1133 height 36
click at [528, 587] on strong "EDE EEP_E01" at bounding box center [546, 589] width 58 height 12
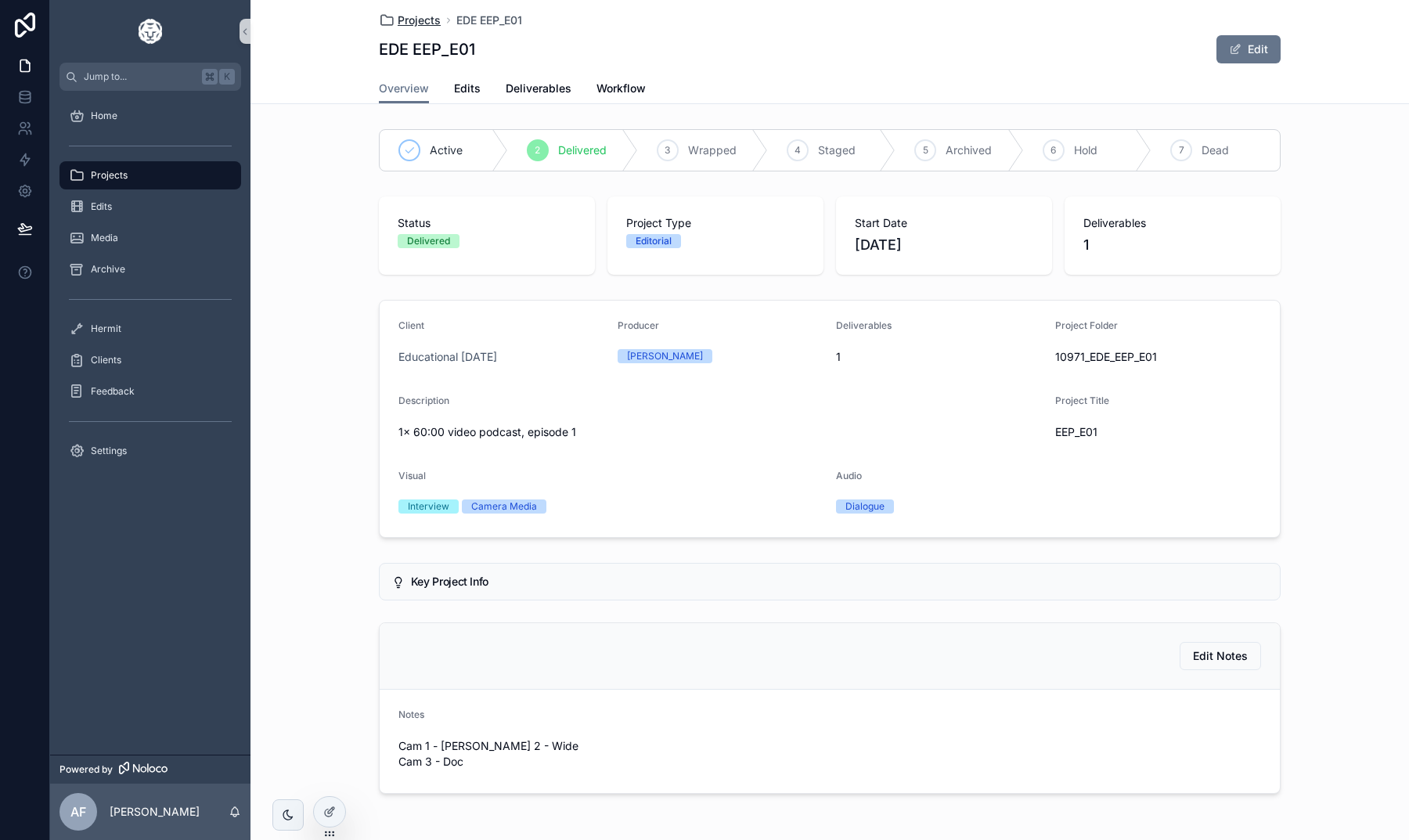
click at [414, 26] on span "Projects" at bounding box center [419, 21] width 43 height 15
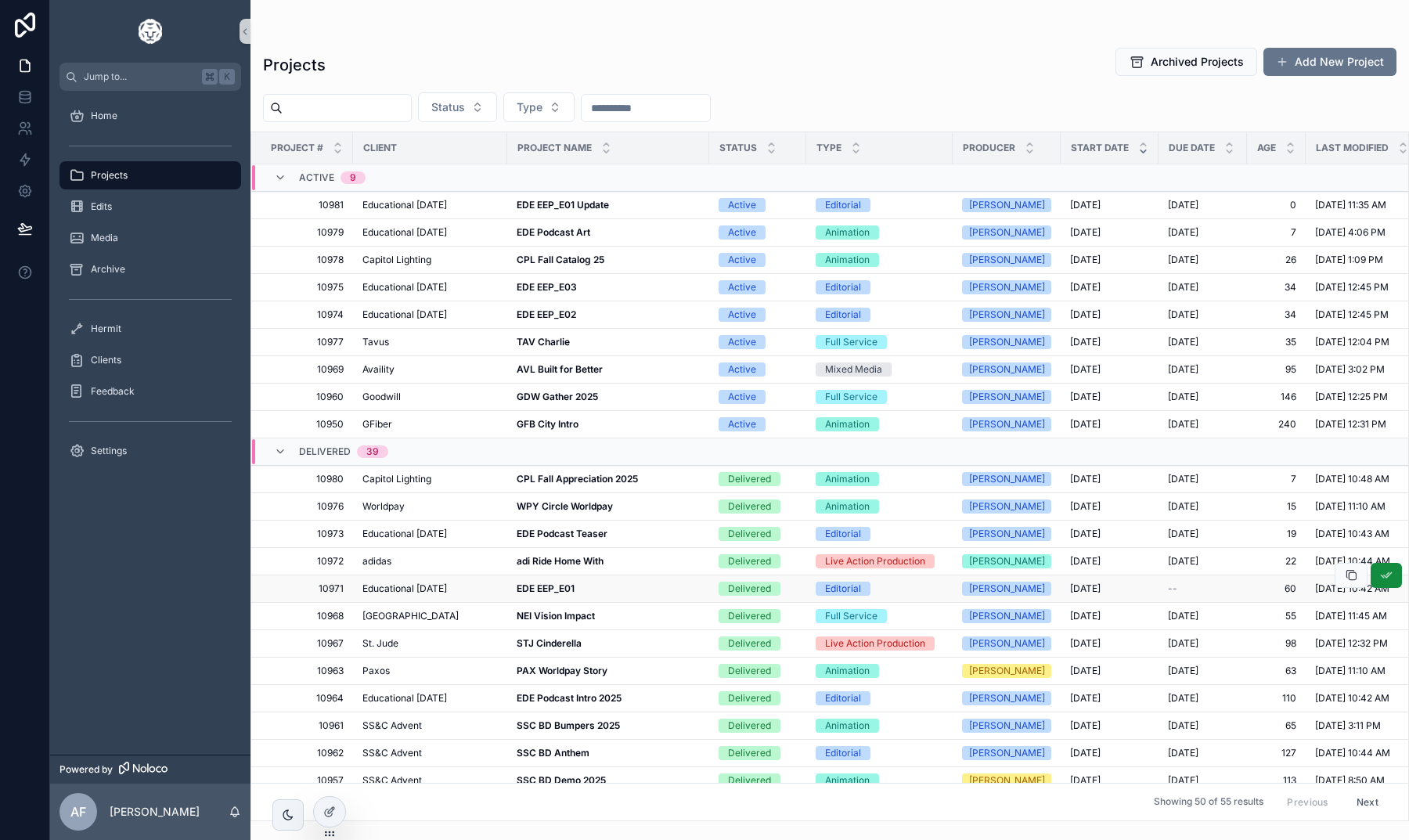
click at [566, 591] on strong "EDE EEP_E01" at bounding box center [546, 589] width 58 height 12
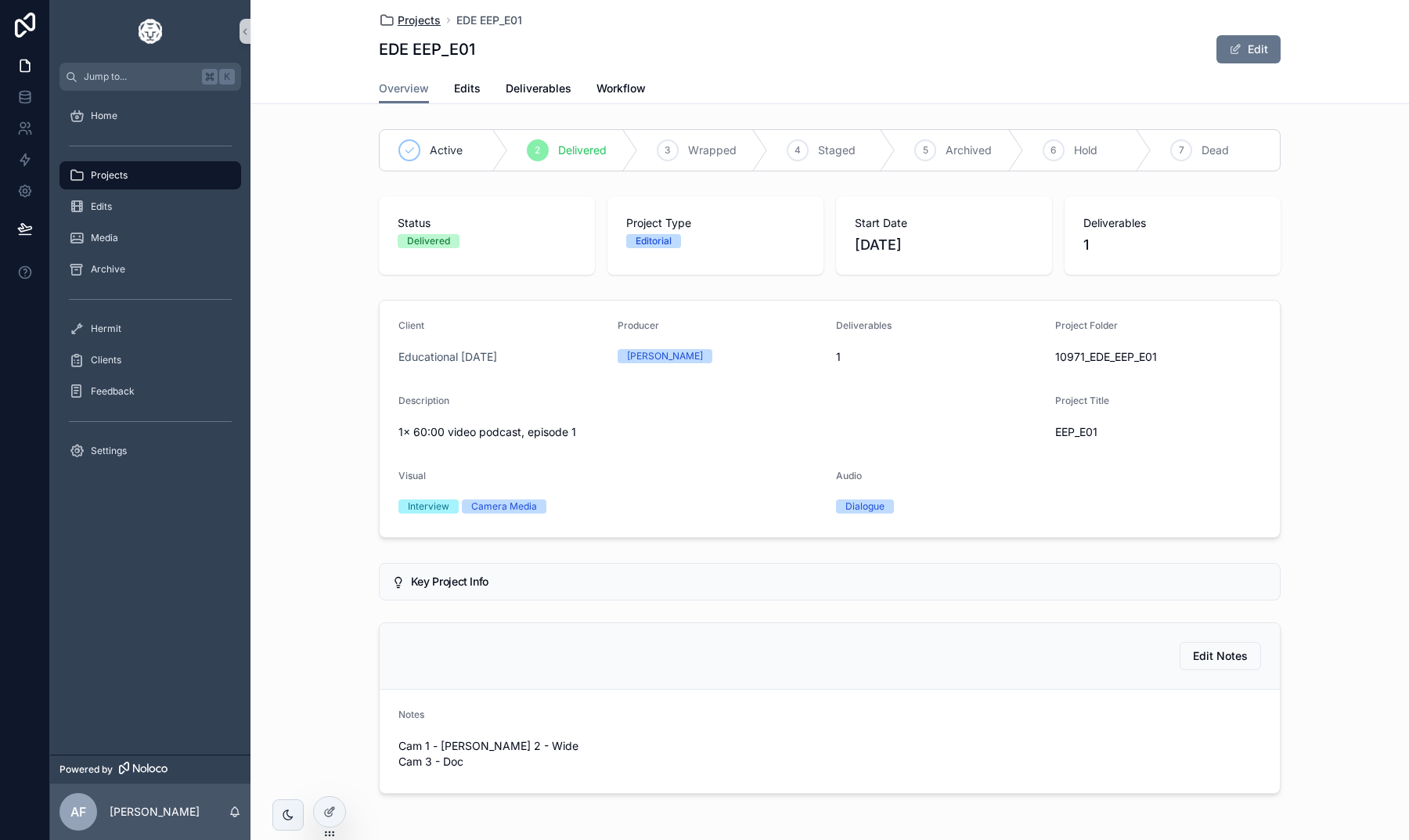
click at [415, 19] on span "Projects" at bounding box center [419, 21] width 43 height 15
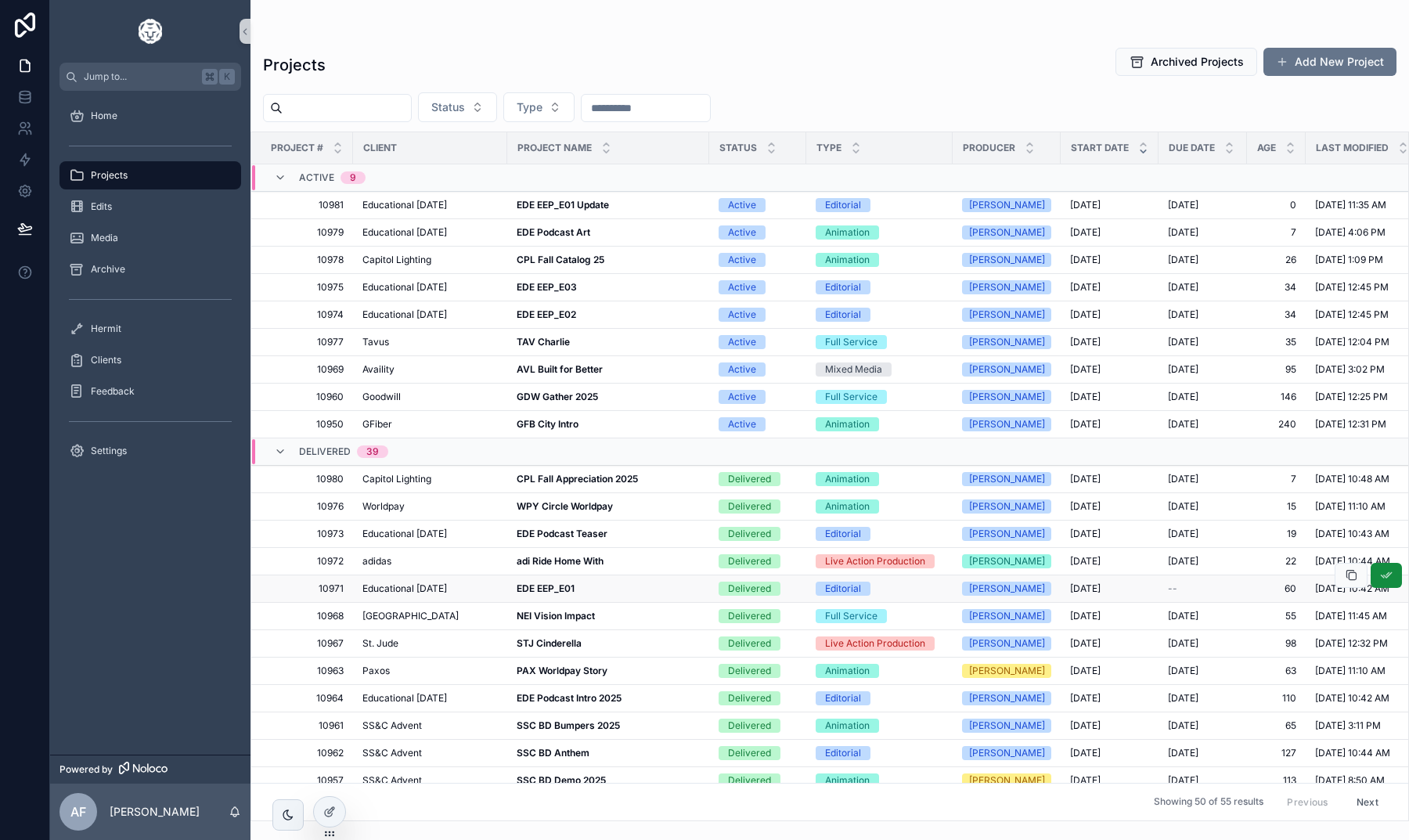
click at [557, 591] on strong "EDE EEP_E01" at bounding box center [546, 589] width 58 height 12
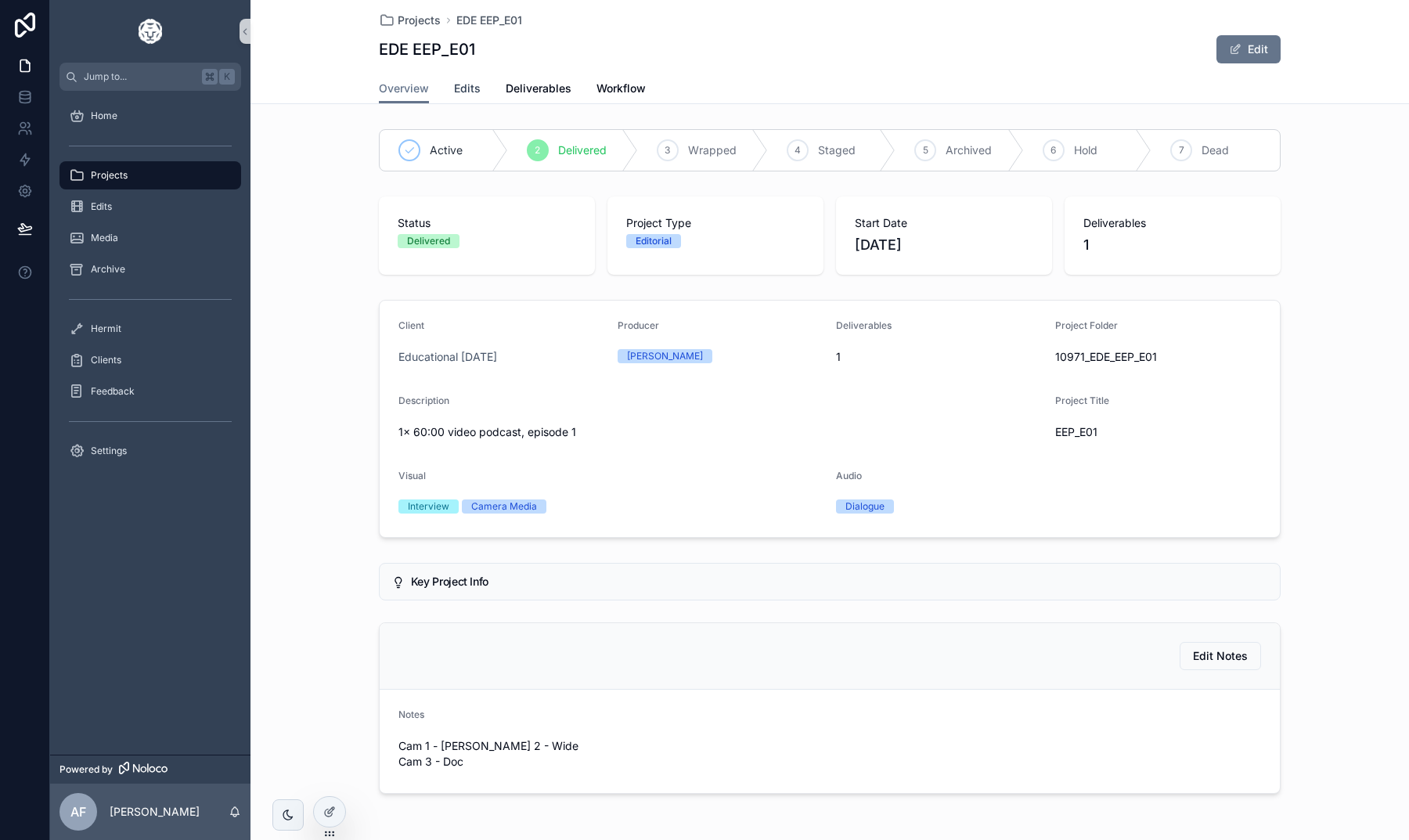
click at [466, 92] on span "Edits" at bounding box center [467, 88] width 26 height 15
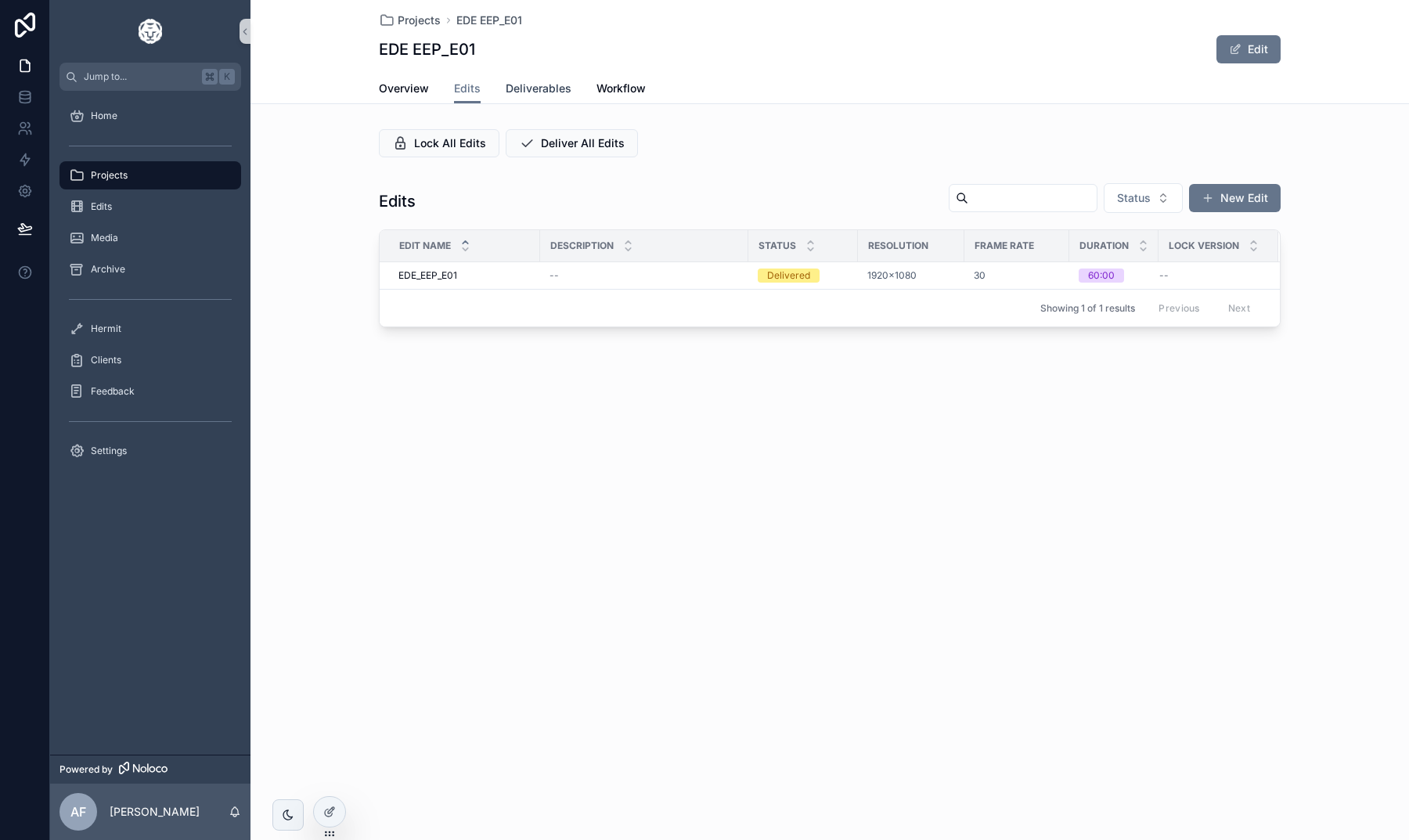
click at [535, 96] on span "Deliverables" at bounding box center [538, 88] width 66 height 15
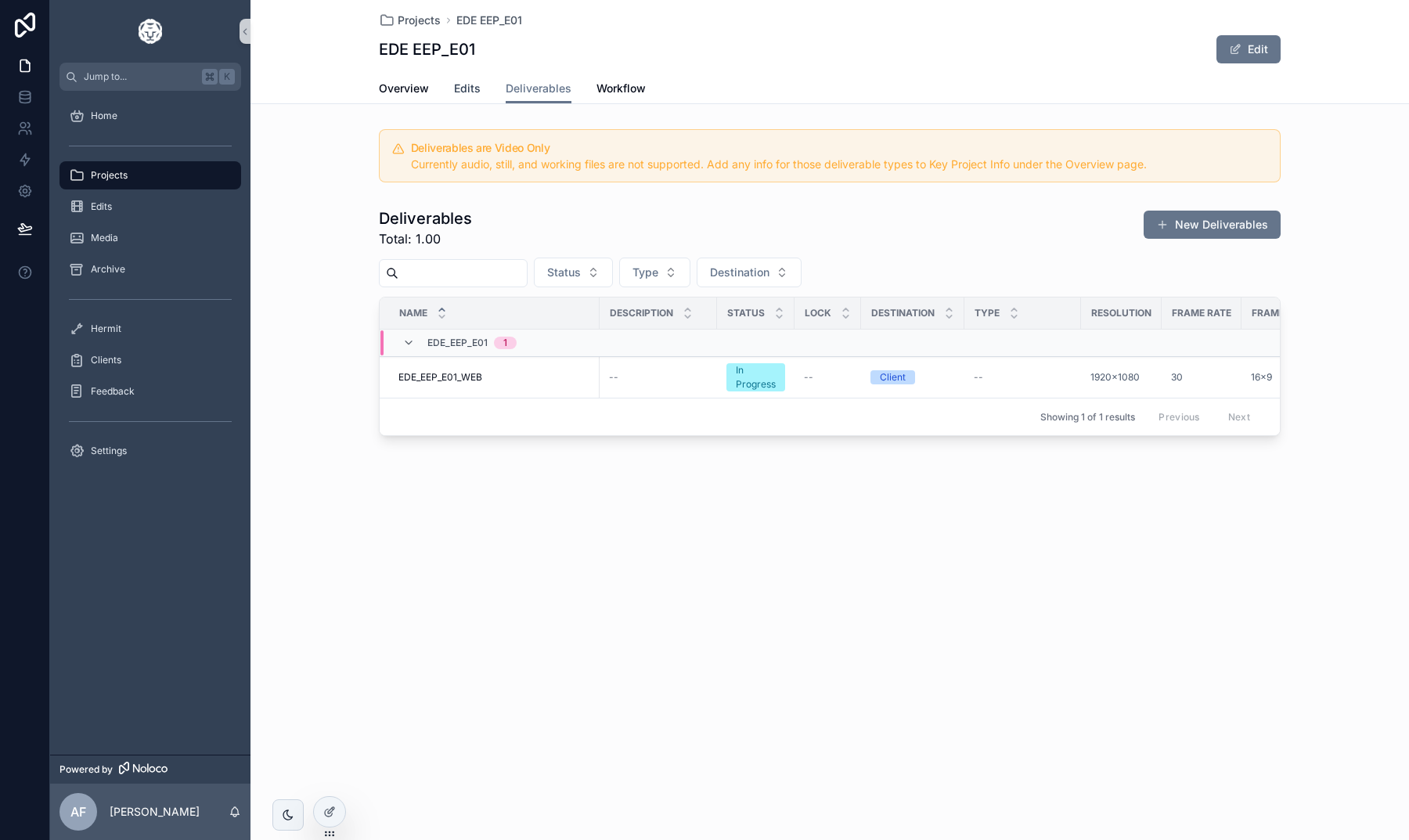
click at [473, 91] on span "Edits" at bounding box center [467, 88] width 26 height 15
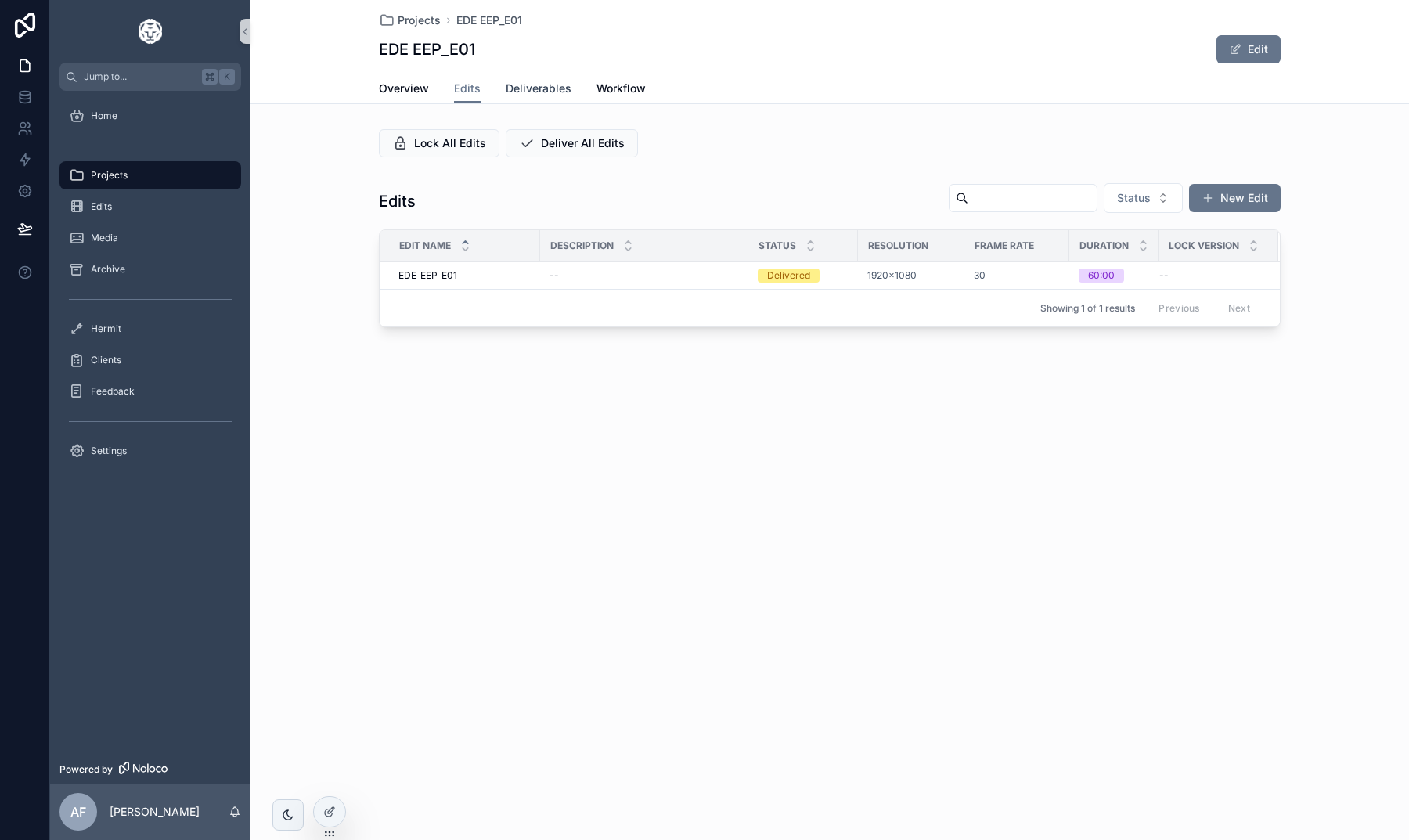
click at [514, 97] on link "Deliverables" at bounding box center [538, 90] width 66 height 32
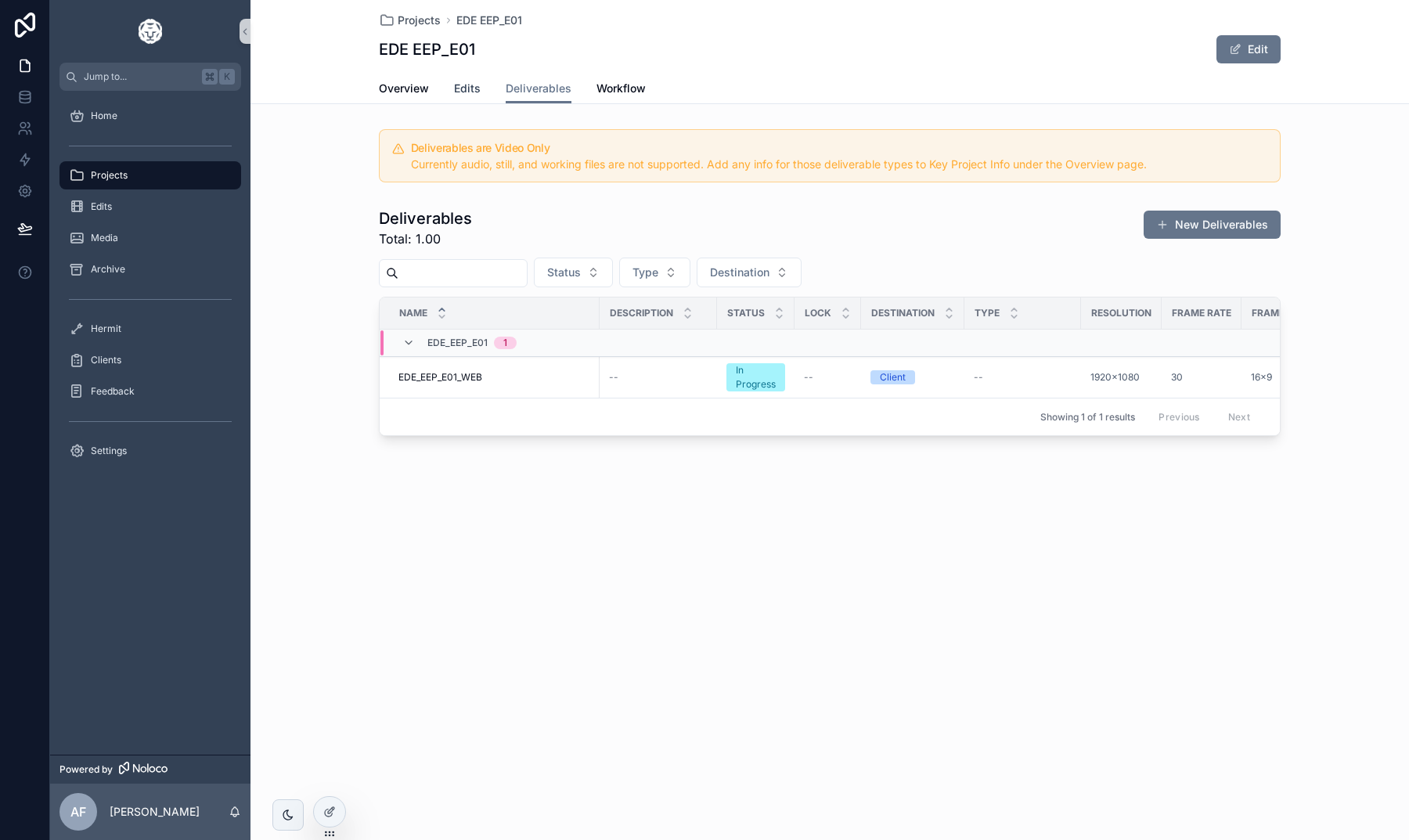
click at [459, 97] on link "Edits" at bounding box center [467, 90] width 26 height 32
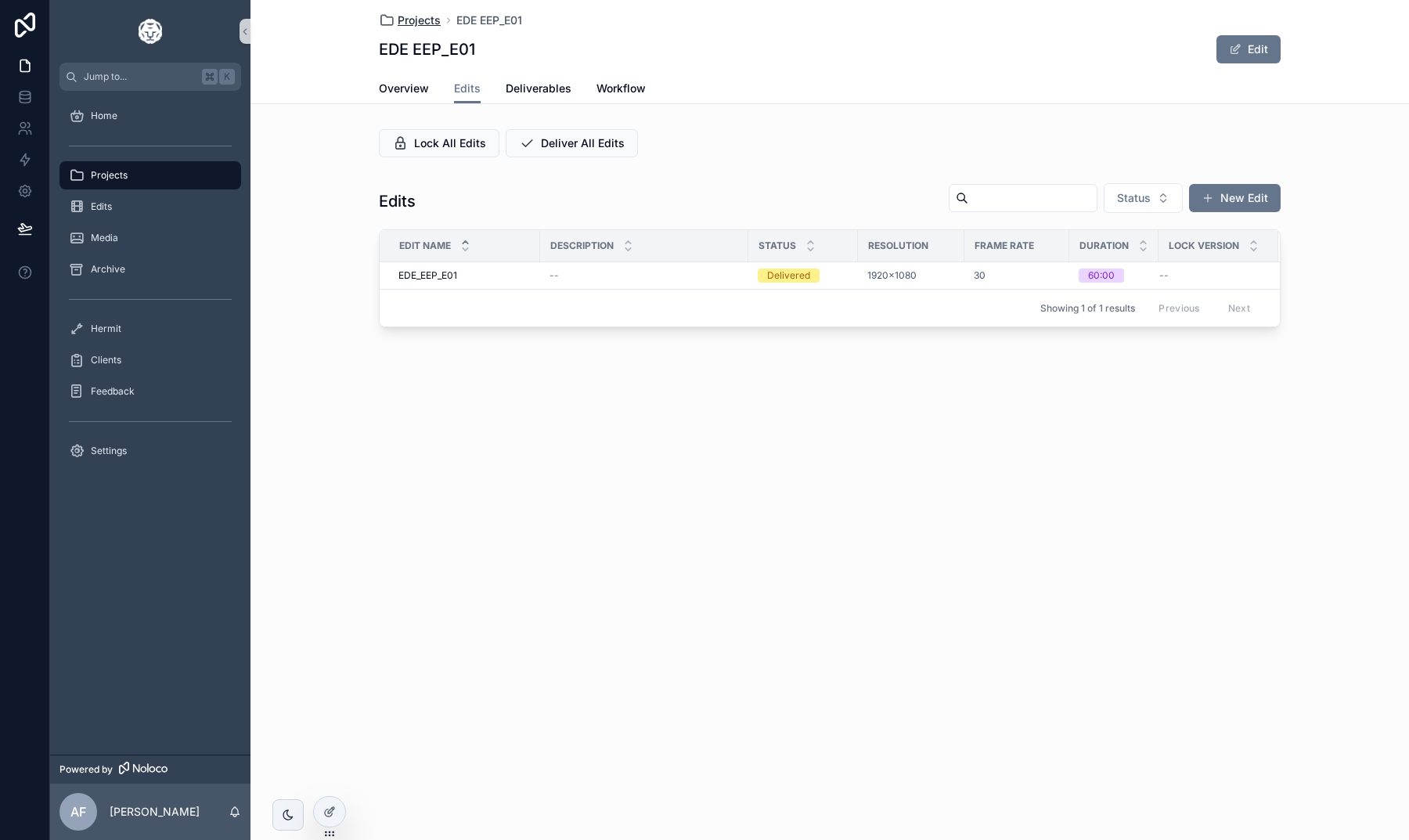
click at [411, 14] on span "Projects" at bounding box center [419, 21] width 43 height 15
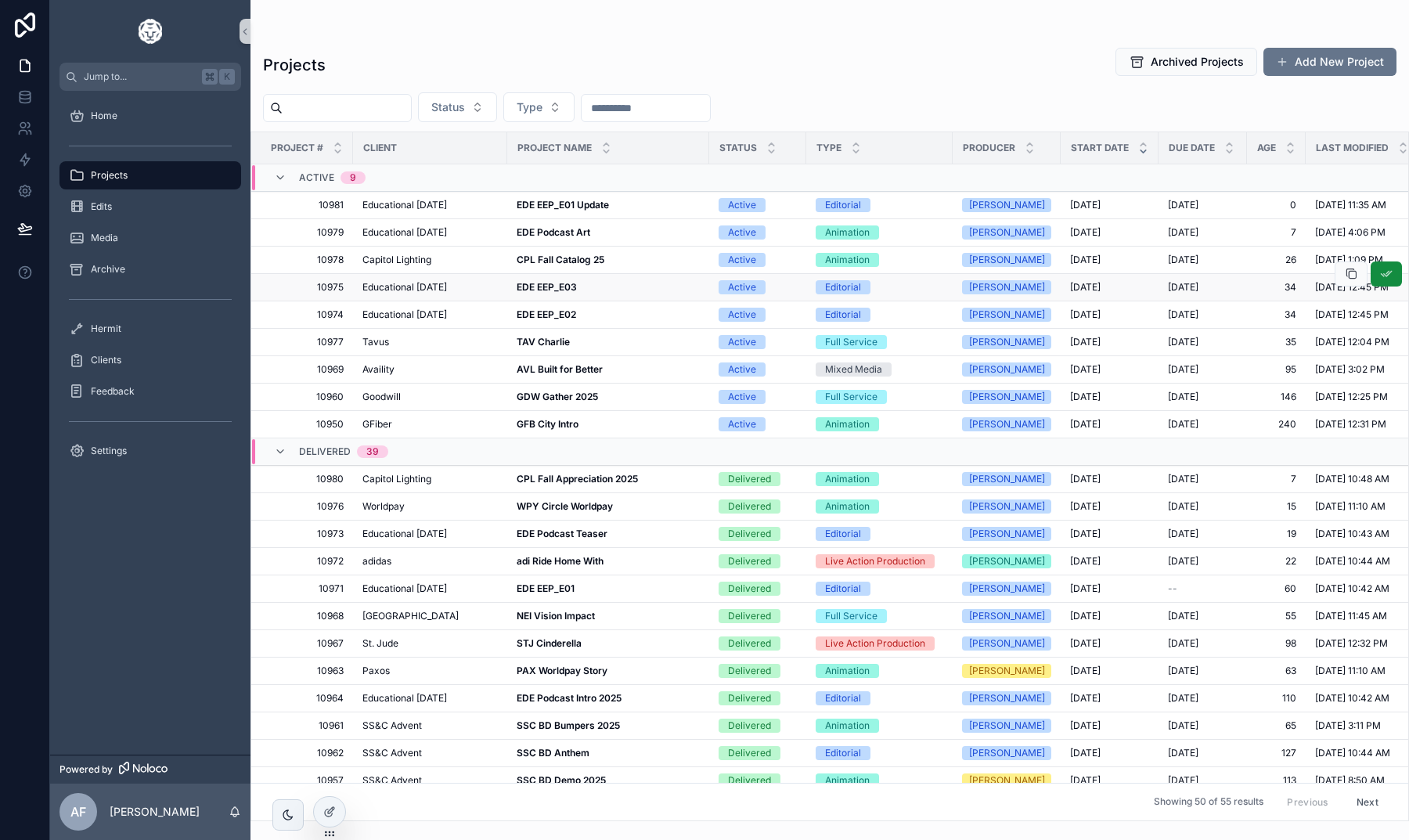
click at [544, 285] on strong "EDE EEP_E03" at bounding box center [547, 287] width 61 height 12
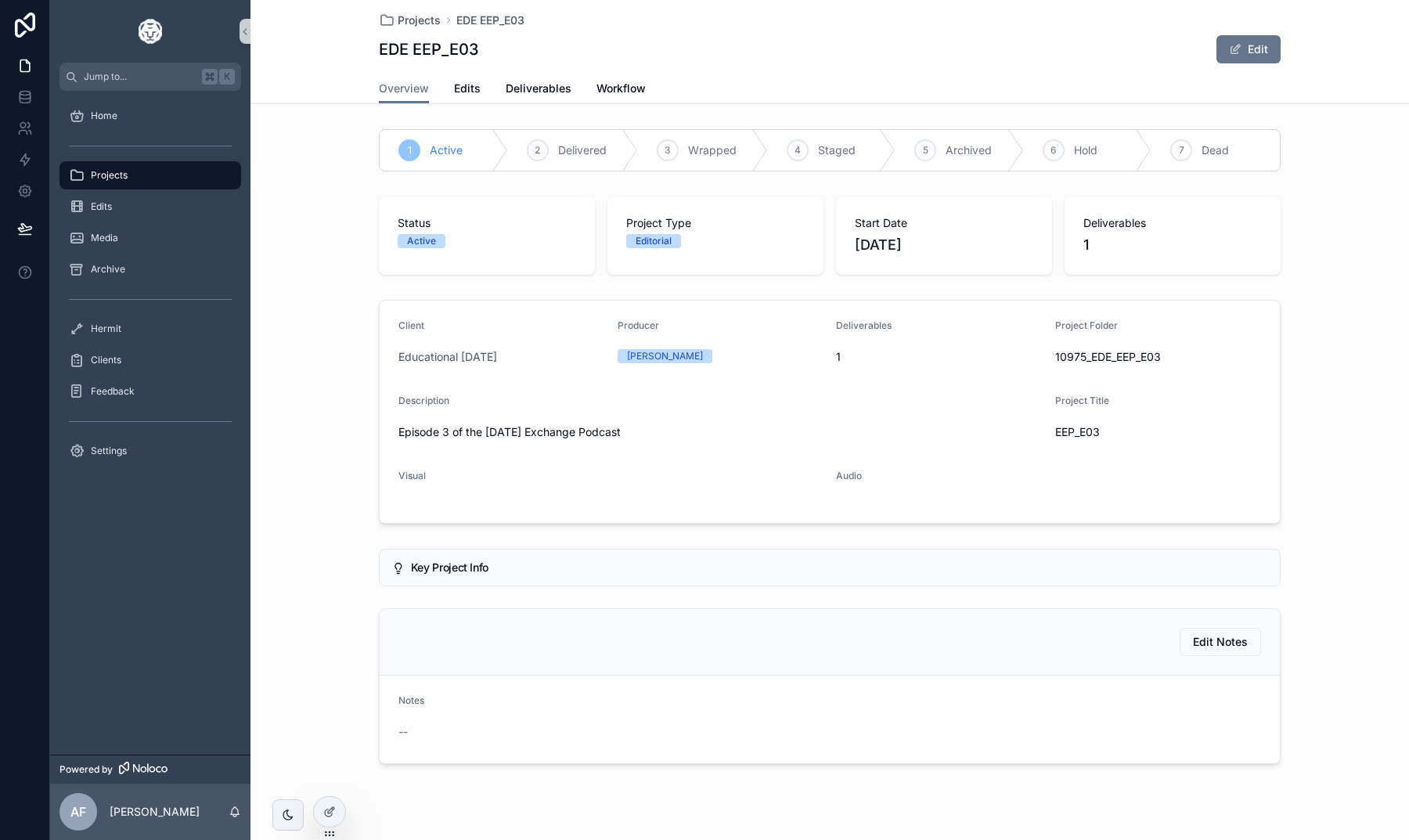
click at [418, 4] on div "Projects EDE EEP_E03 EDE EEP_E03 Edit" at bounding box center [829, 37] width 901 height 73
click at [414, 19] on span "Projects" at bounding box center [419, 21] width 43 height 15
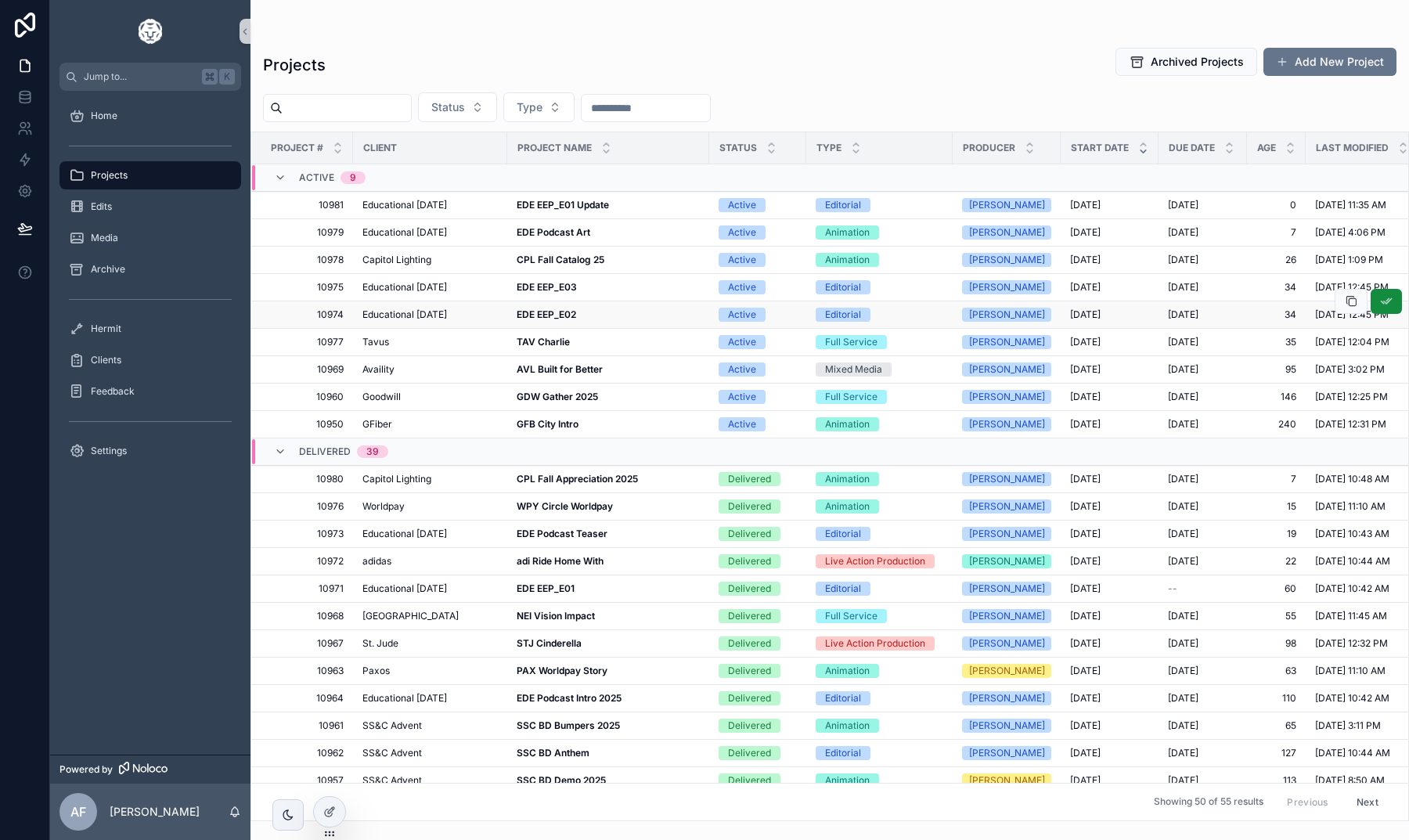
click at [555, 317] on strong "EDE EEP_E02" at bounding box center [547, 314] width 60 height 12
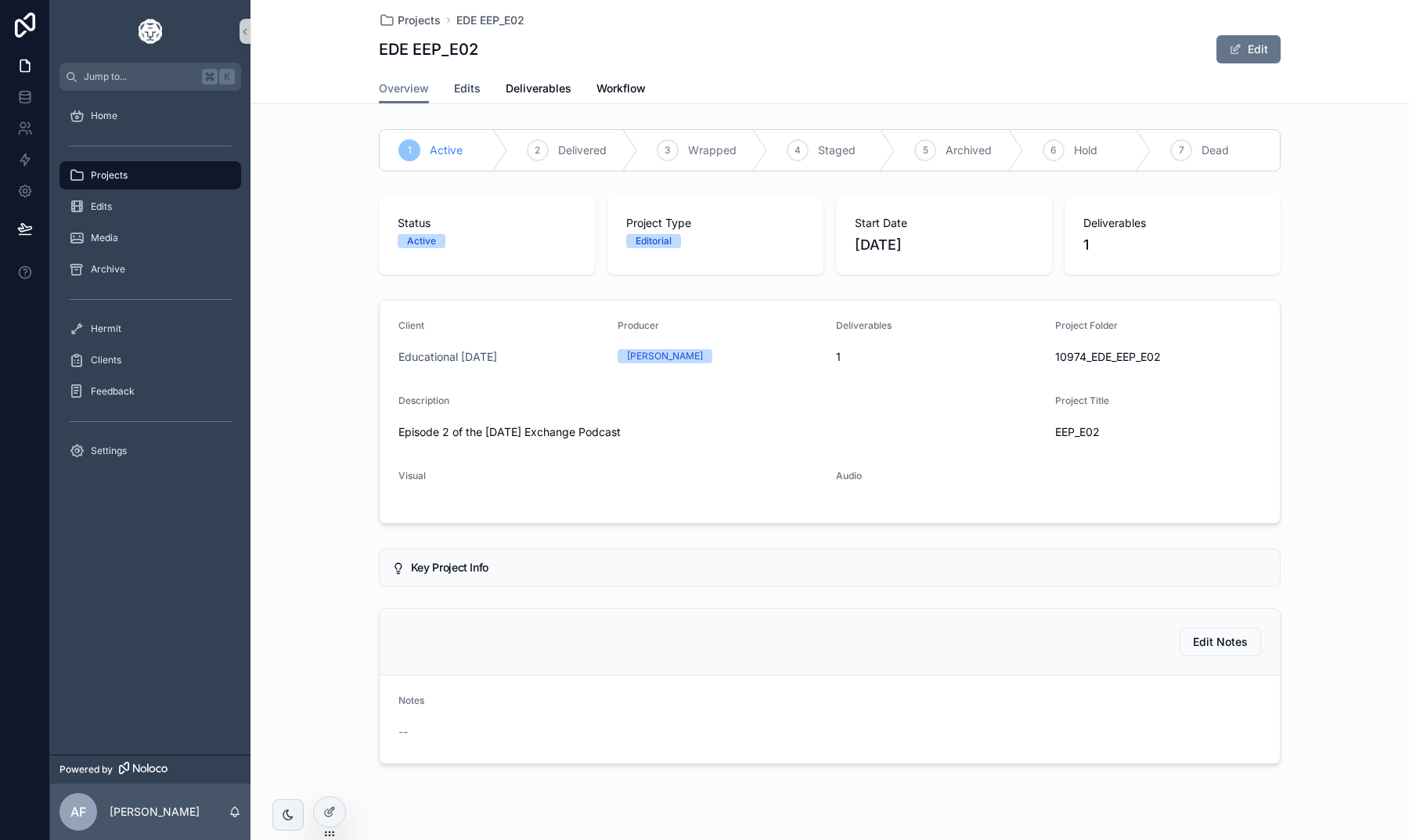
click at [475, 92] on span "Edits" at bounding box center [467, 88] width 26 height 15
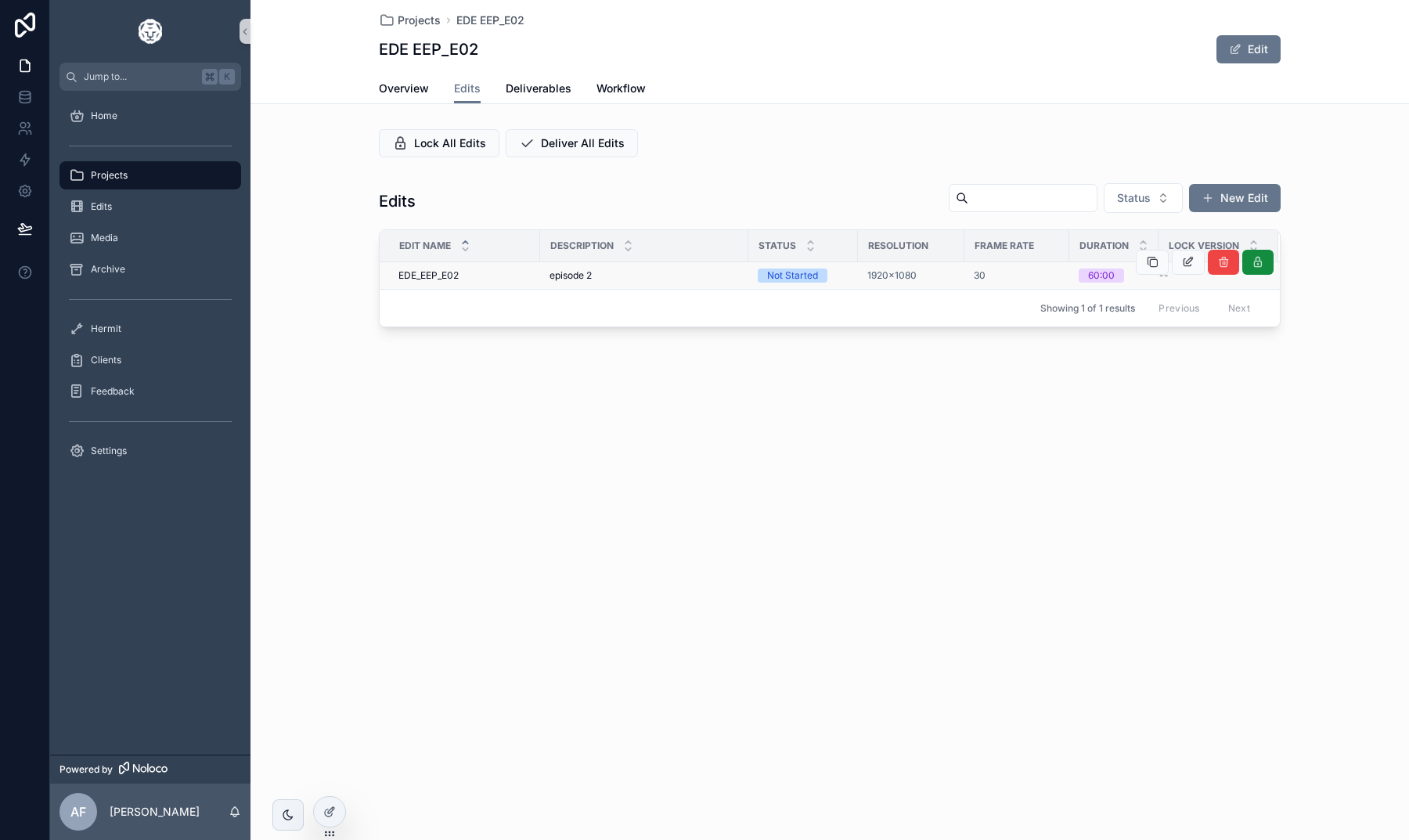
click at [458, 275] on span "EDE_EEP_E02" at bounding box center [428, 275] width 61 height 13
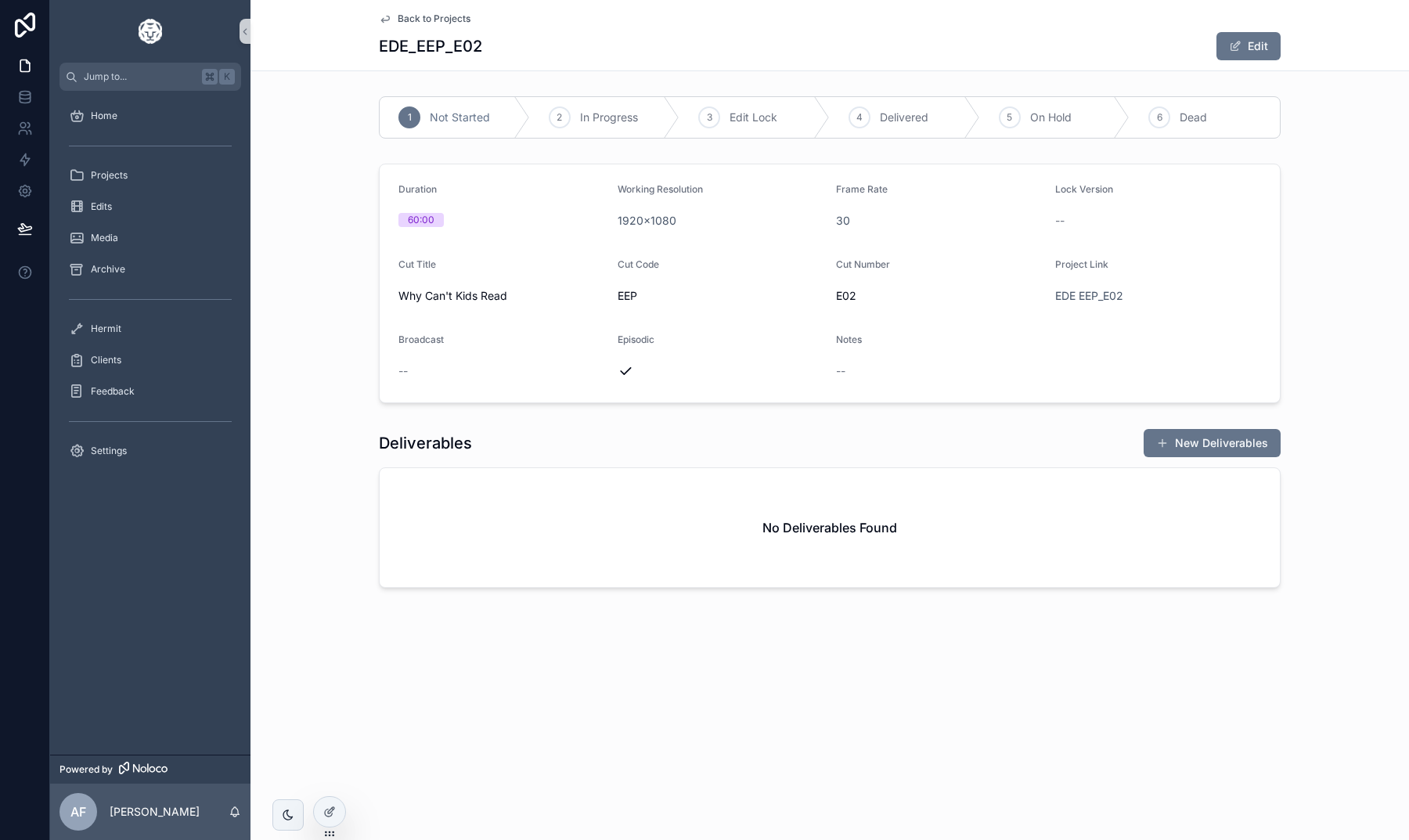
click at [757, 74] on div "Back to Projects EDE_EEP_E02 Edit 1 Not Started 2 In Progress 3 Edit Lock 4 Del…" at bounding box center [830, 347] width 1159 height 694
click at [1241, 33] on button "Edit" at bounding box center [1248, 46] width 64 height 28
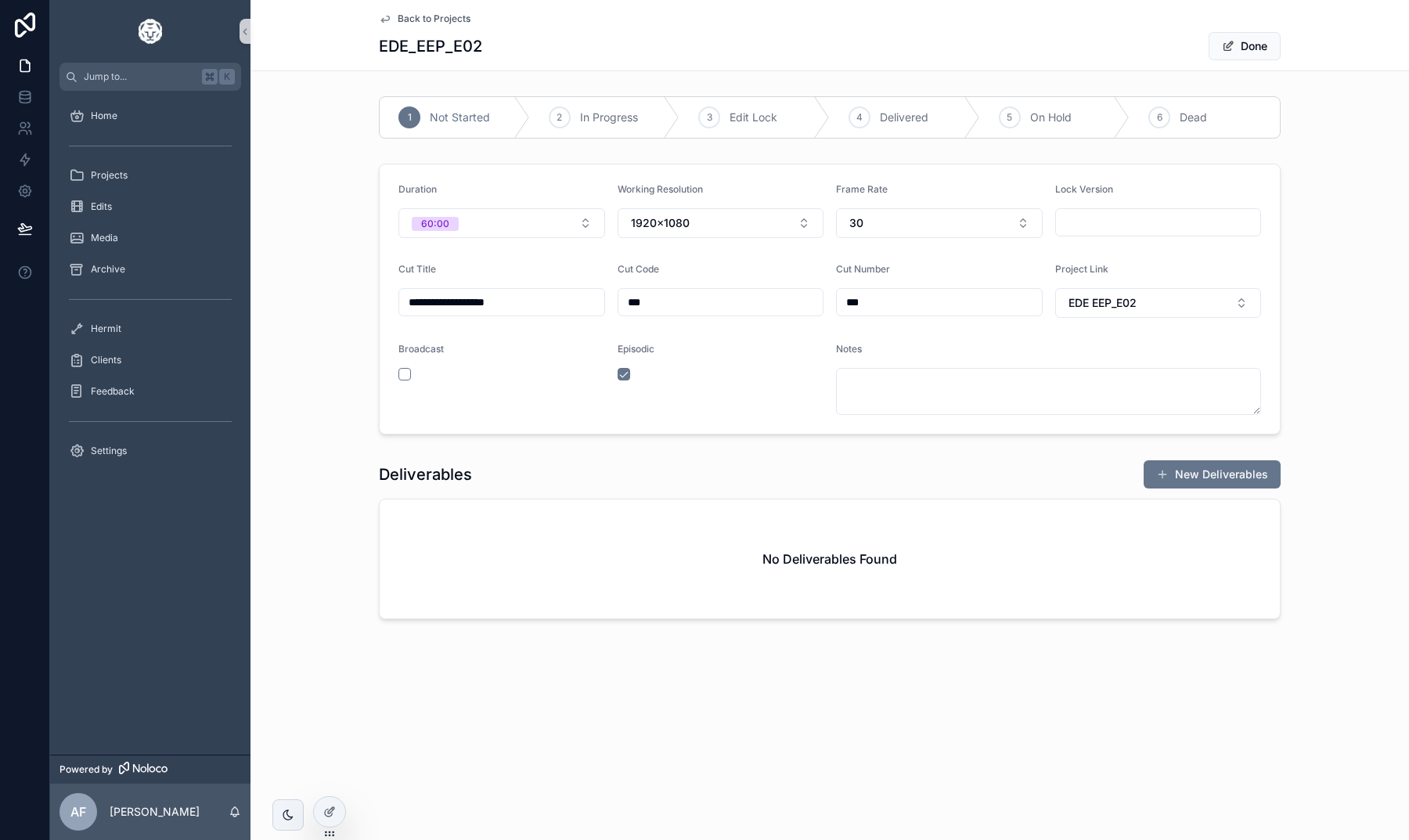
click at [534, 294] on input "**********" at bounding box center [502, 303] width 205 height 22
type input "**********"
click at [1244, 46] on span "Done" at bounding box center [1244, 46] width 72 height 28
click at [1236, 50] on button "Done" at bounding box center [1244, 46] width 72 height 28
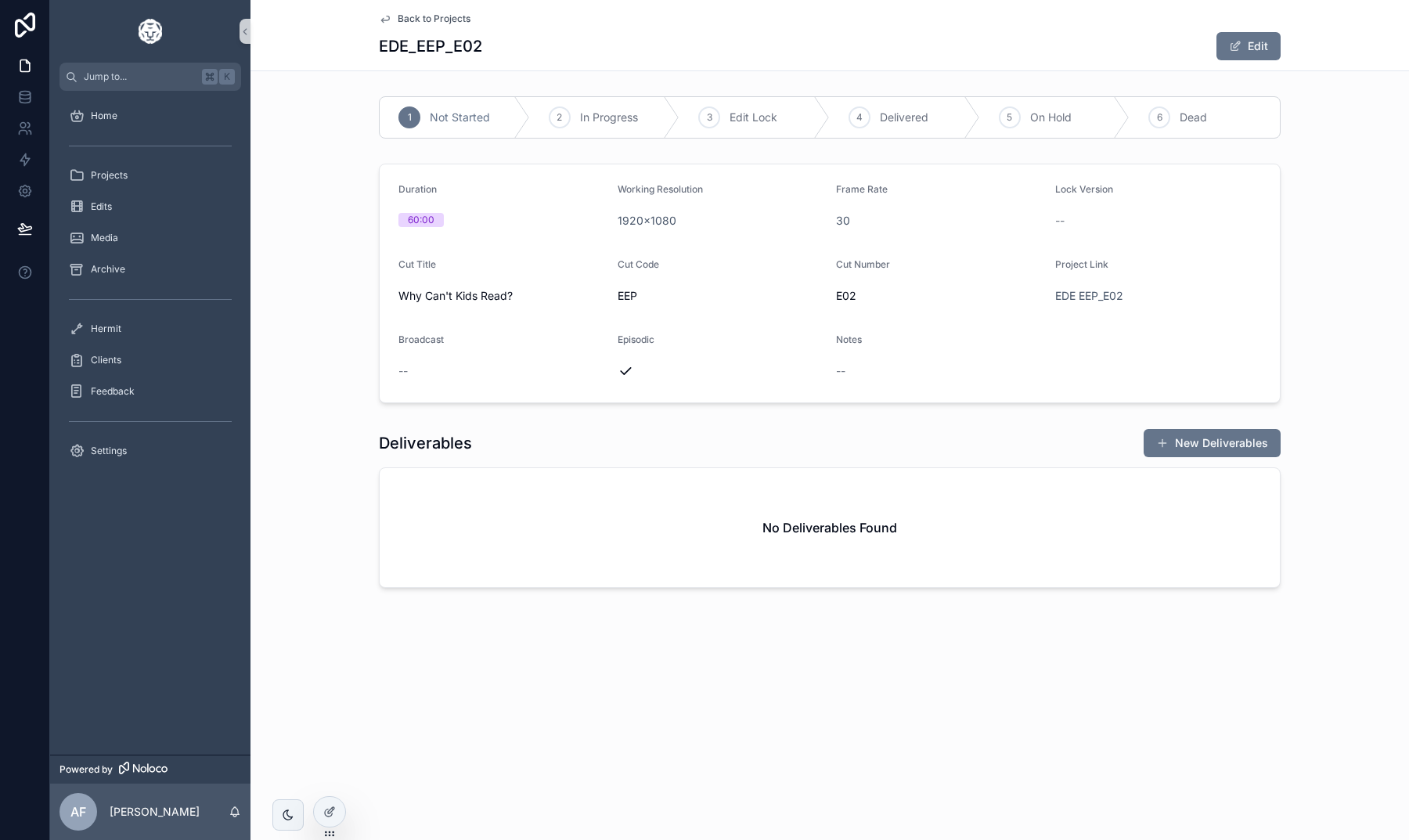
click at [421, 21] on span "Back to Projects" at bounding box center [433, 19] width 73 height 13
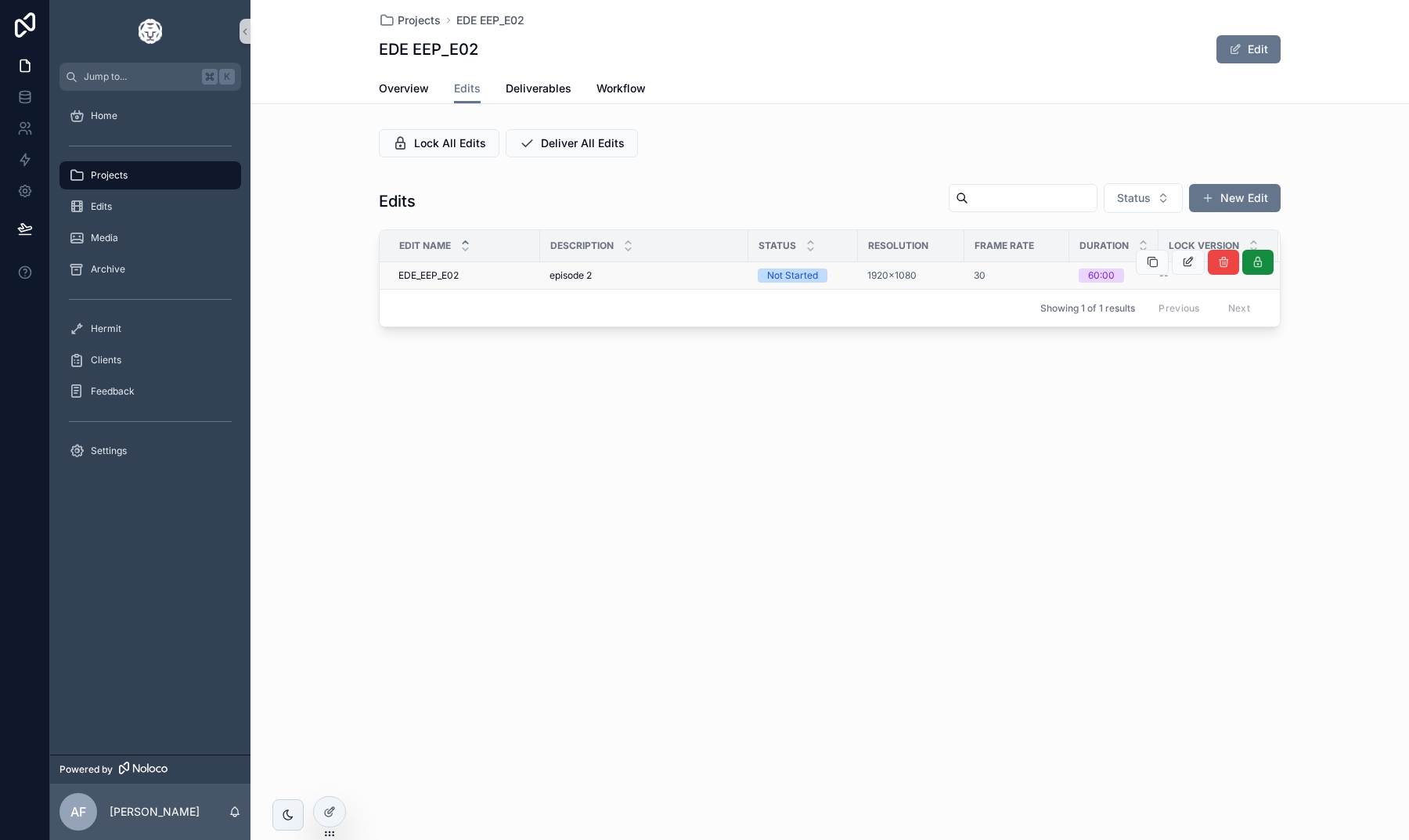
click at [771, 280] on div "Not Started" at bounding box center [793, 275] width 51 height 14
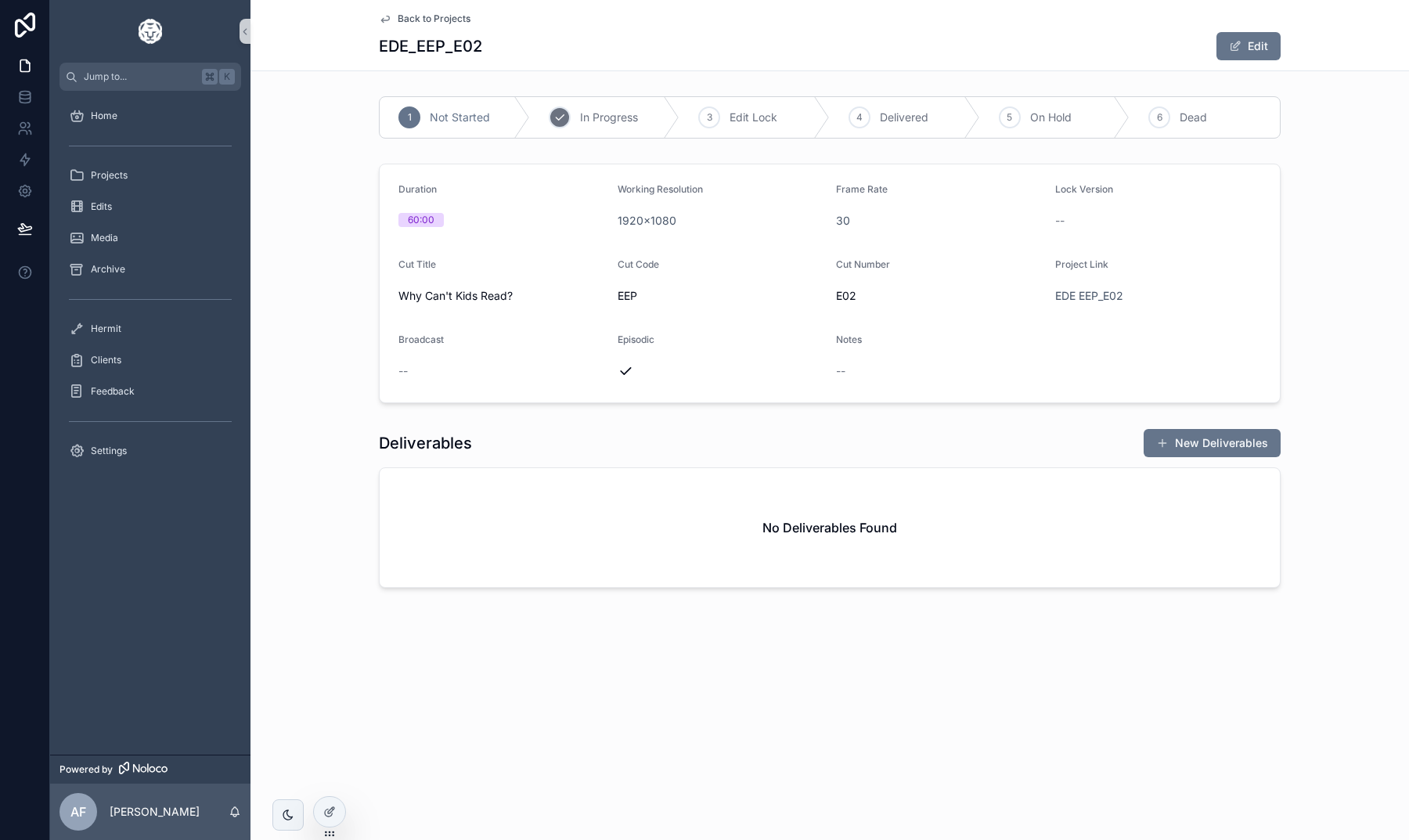
click at [557, 110] on div "2" at bounding box center [560, 118] width 22 height 22
click at [420, 23] on span "Back to Projects" at bounding box center [433, 19] width 73 height 13
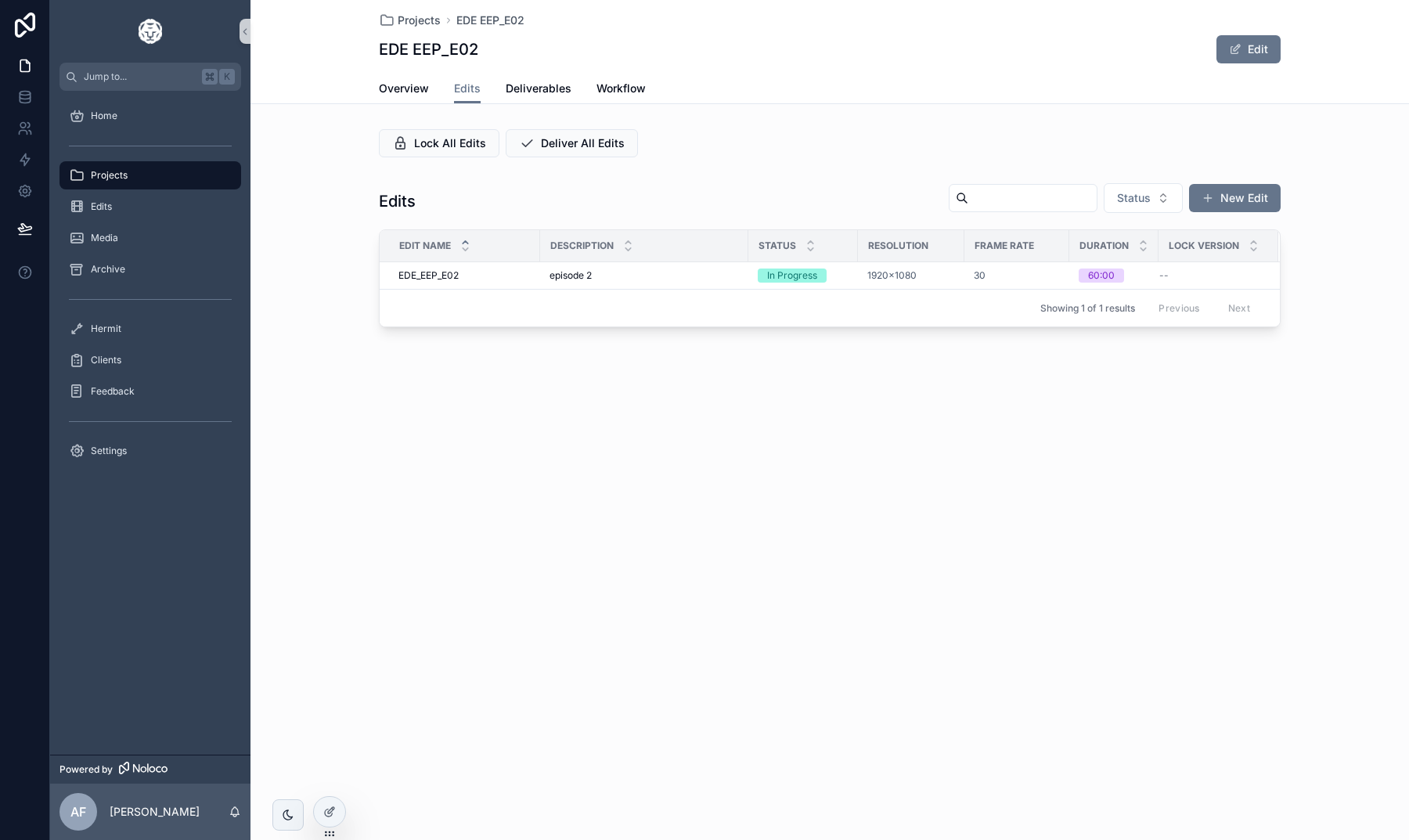
click at [116, 169] on span "Projects" at bounding box center [109, 175] width 37 height 13
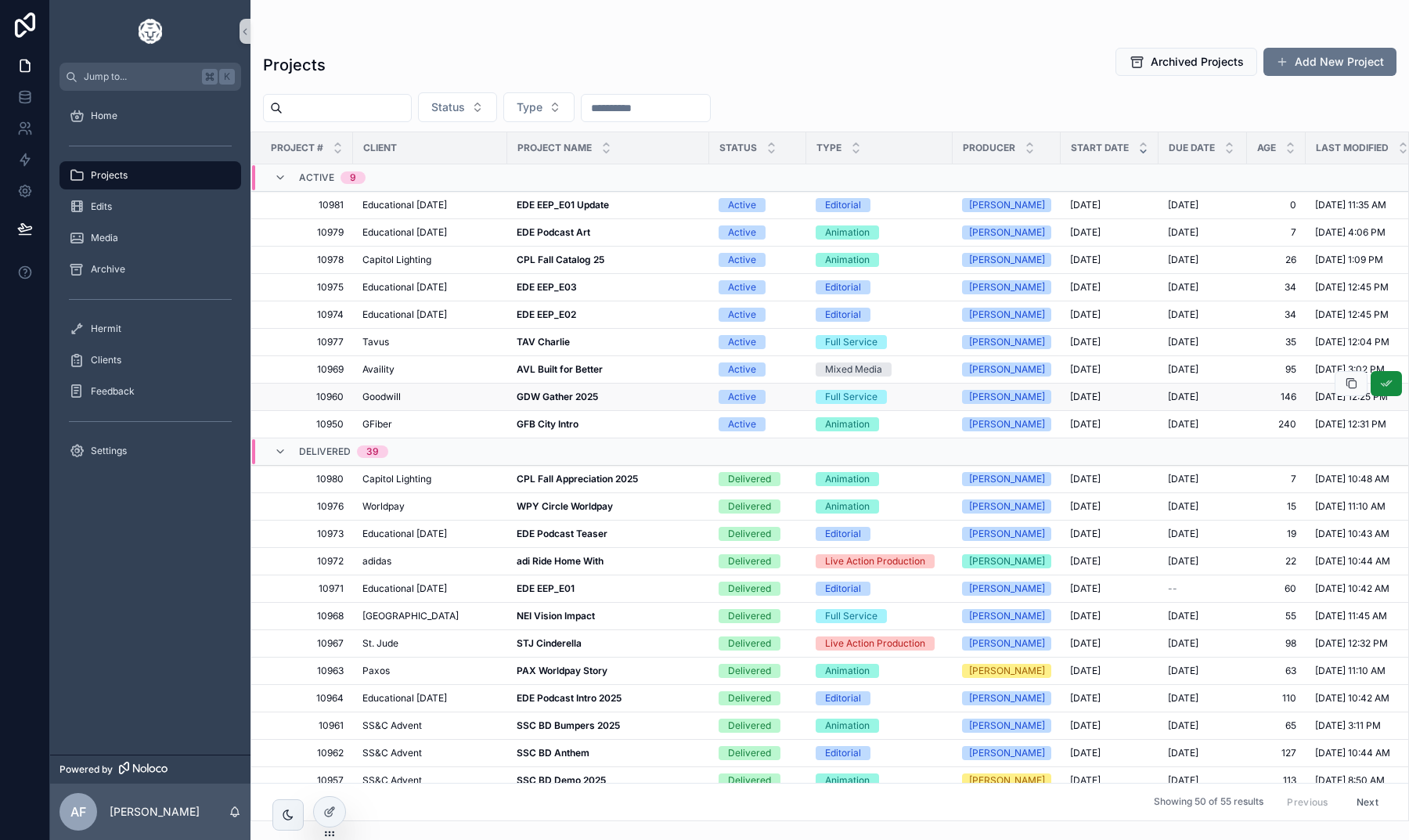
click at [545, 397] on strong "GDW Gather 2025" at bounding box center [557, 397] width 81 height 12
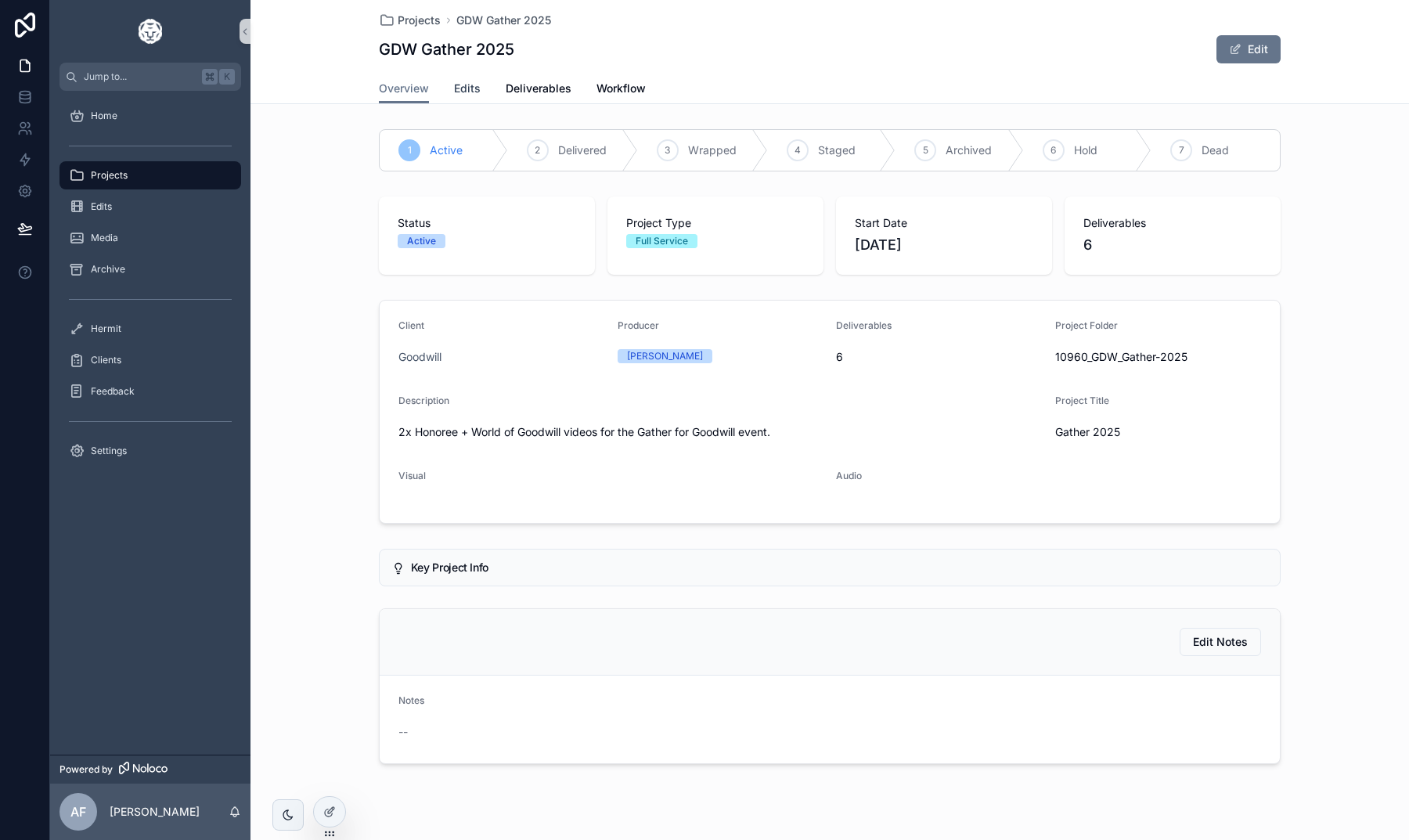
click at [478, 89] on span "Edits" at bounding box center [467, 88] width 26 height 15
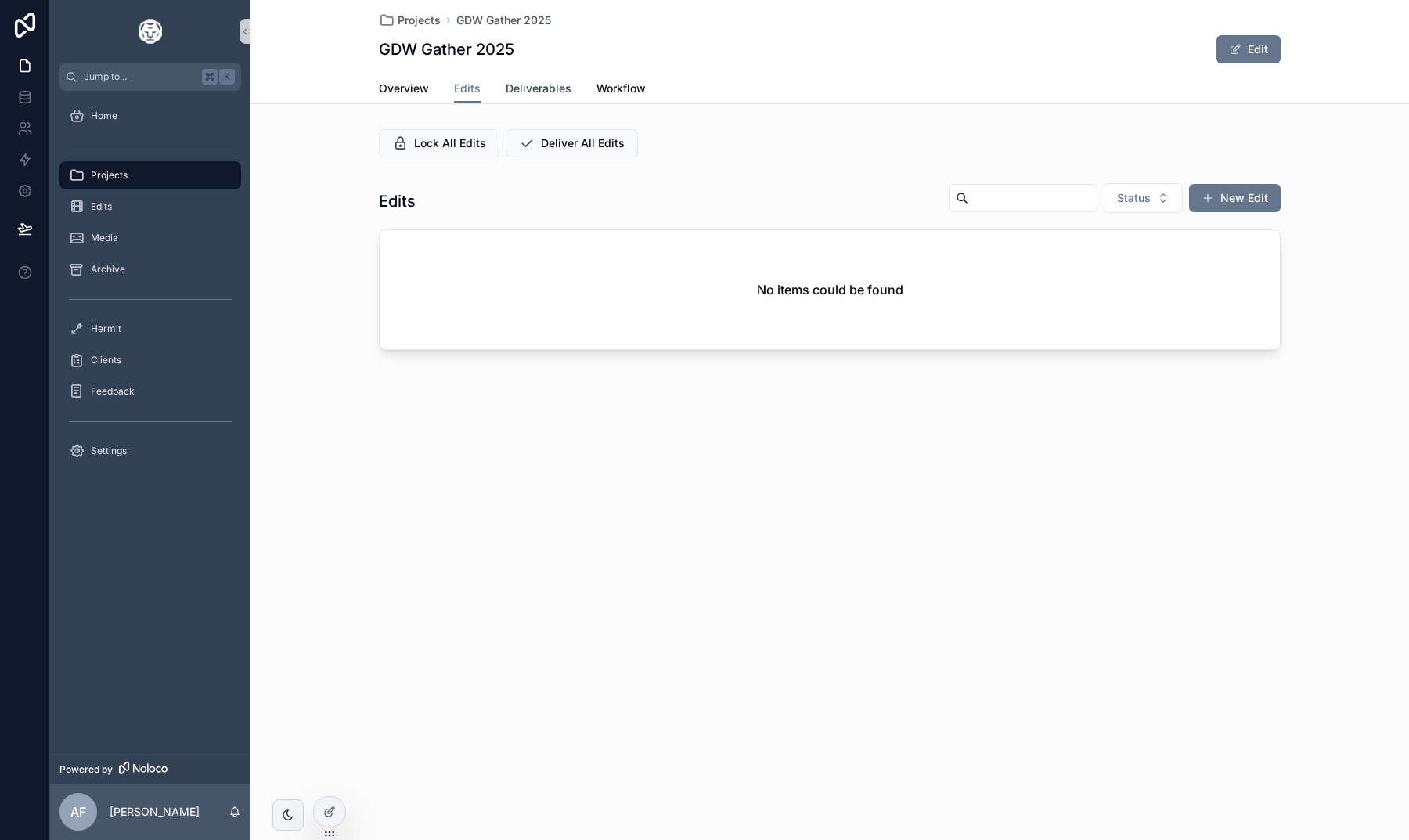
click at [532, 88] on span "Deliverables" at bounding box center [538, 88] width 66 height 15
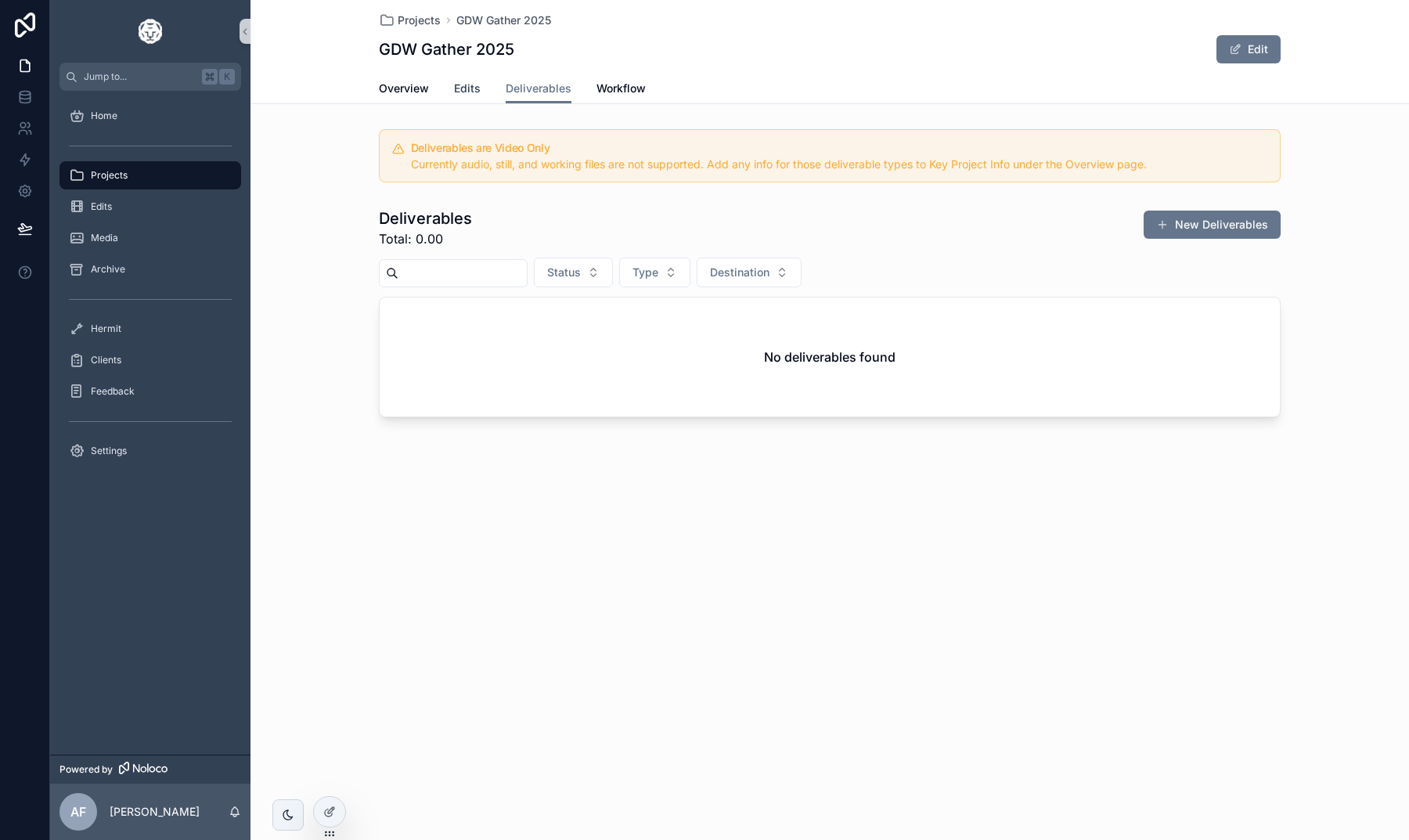
click at [473, 89] on span "Edits" at bounding box center [467, 88] width 26 height 15
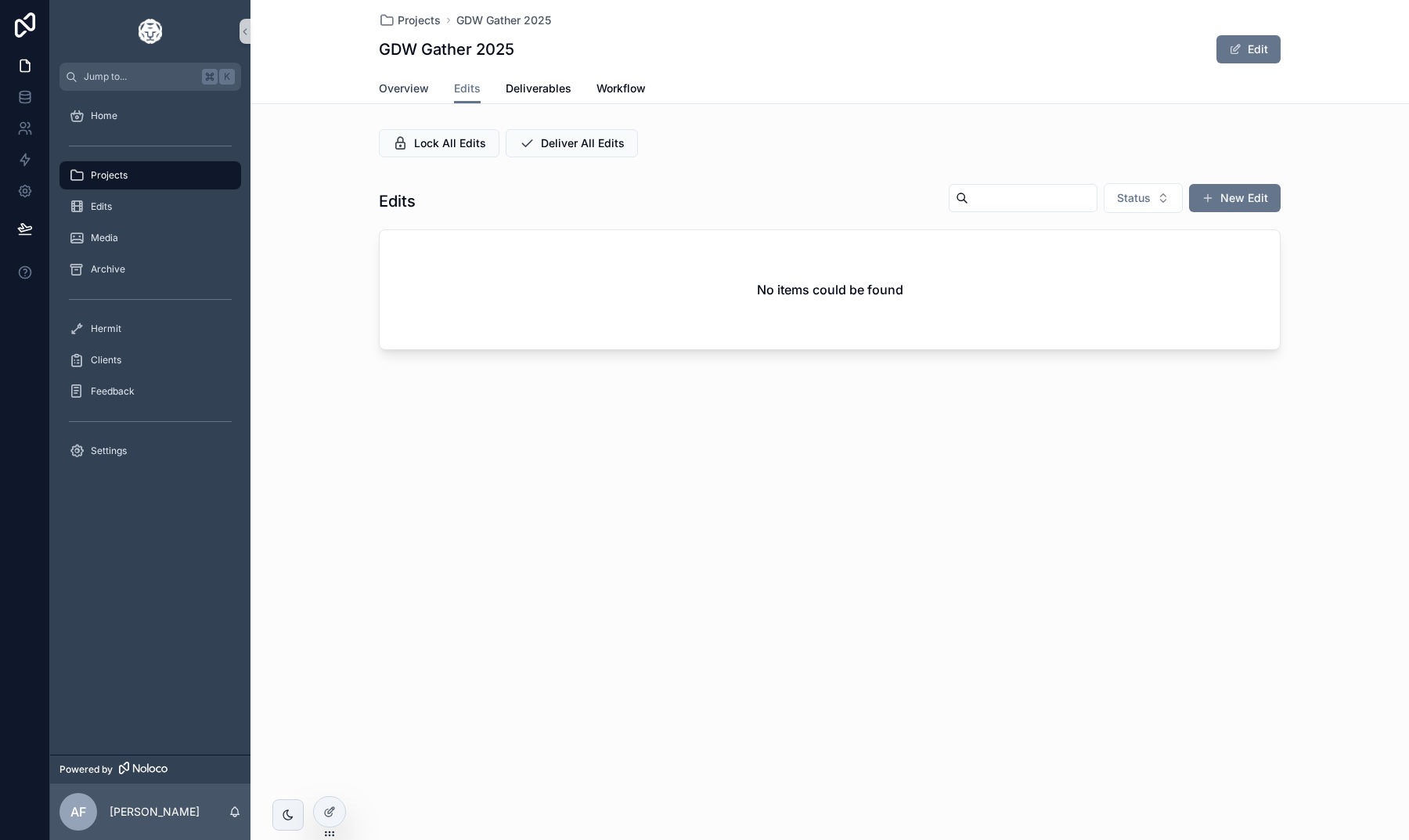
click at [397, 90] on span "Overview" at bounding box center [403, 88] width 50 height 15
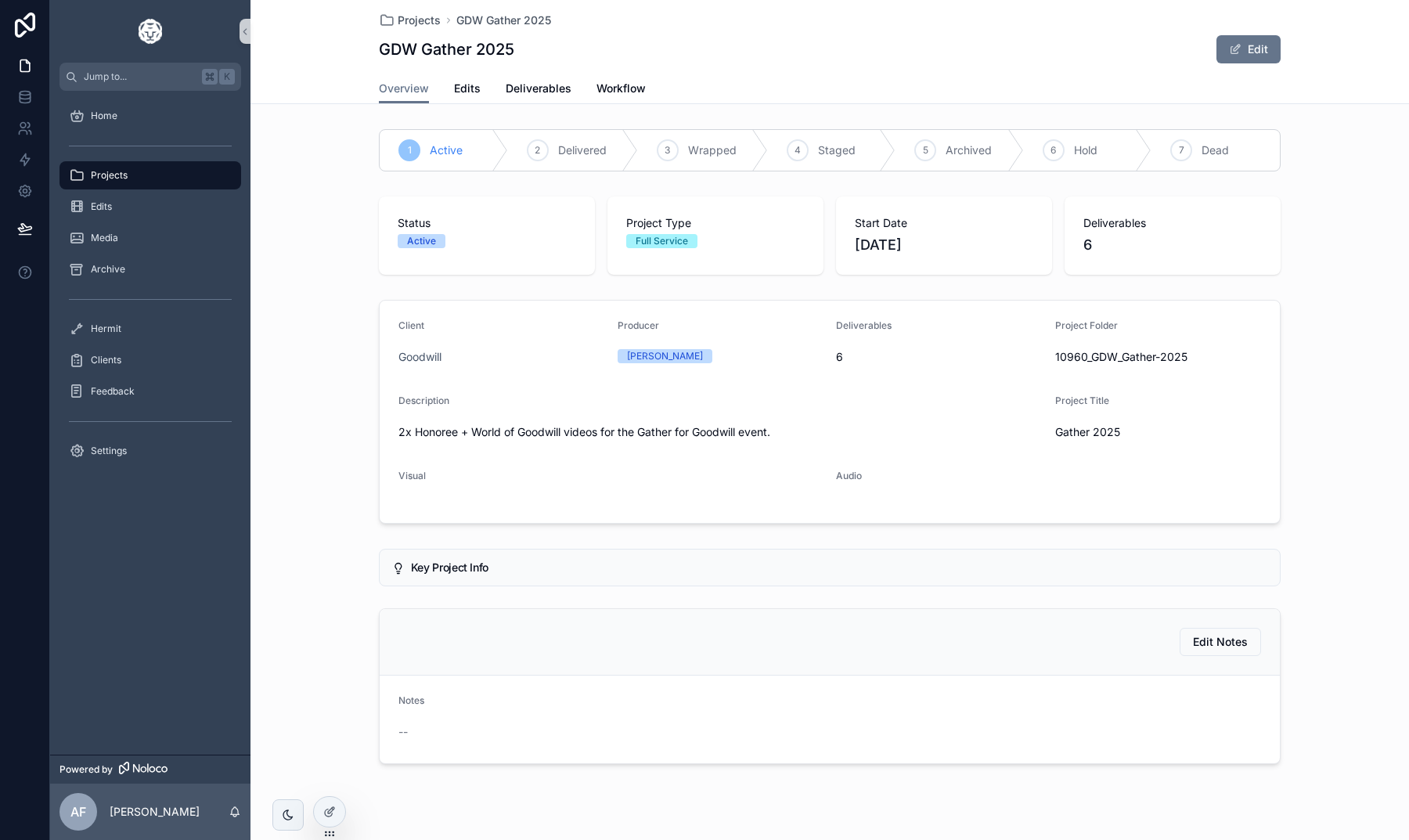
click at [129, 169] on div "Projects" at bounding box center [150, 175] width 163 height 25
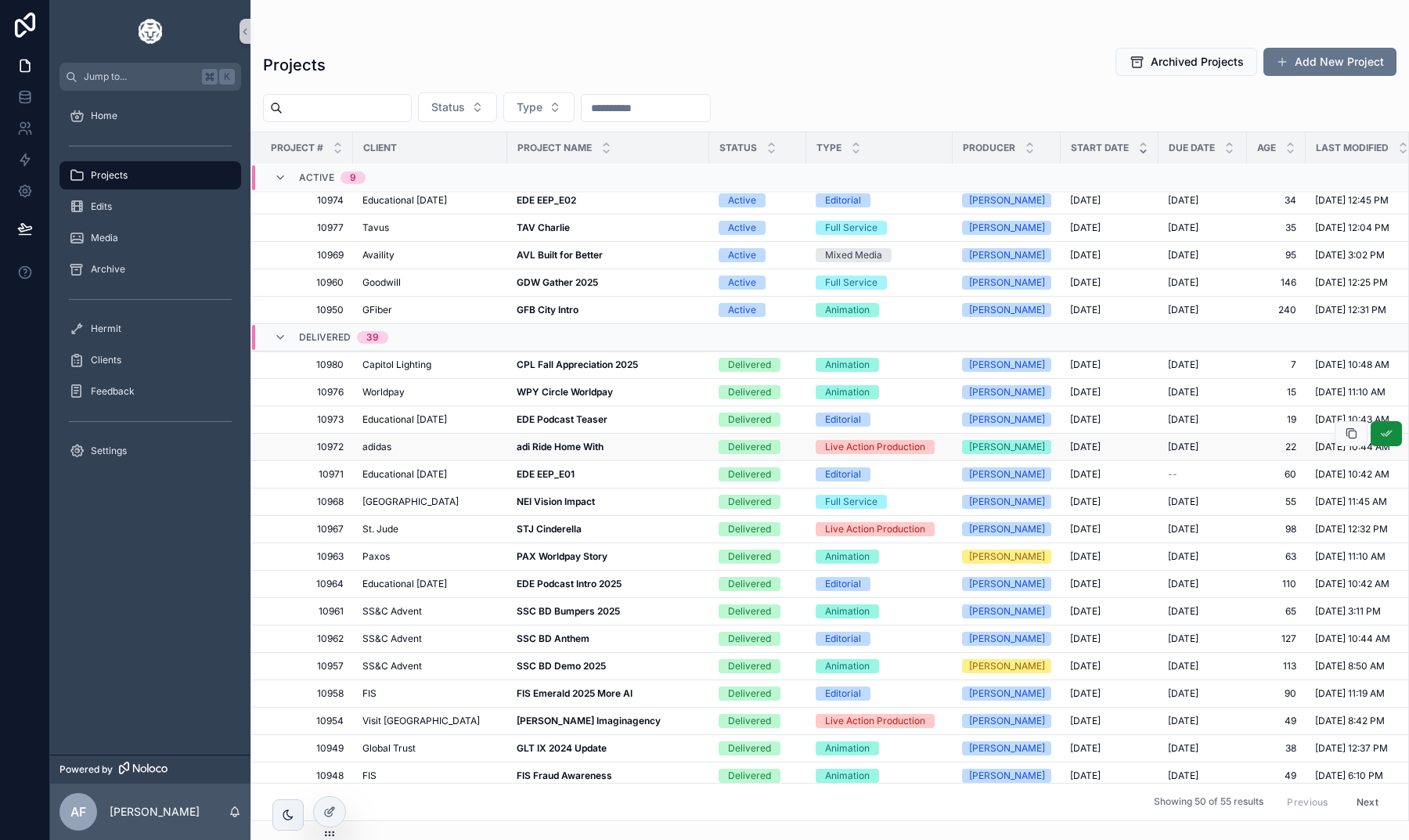
scroll to position [139, 0]
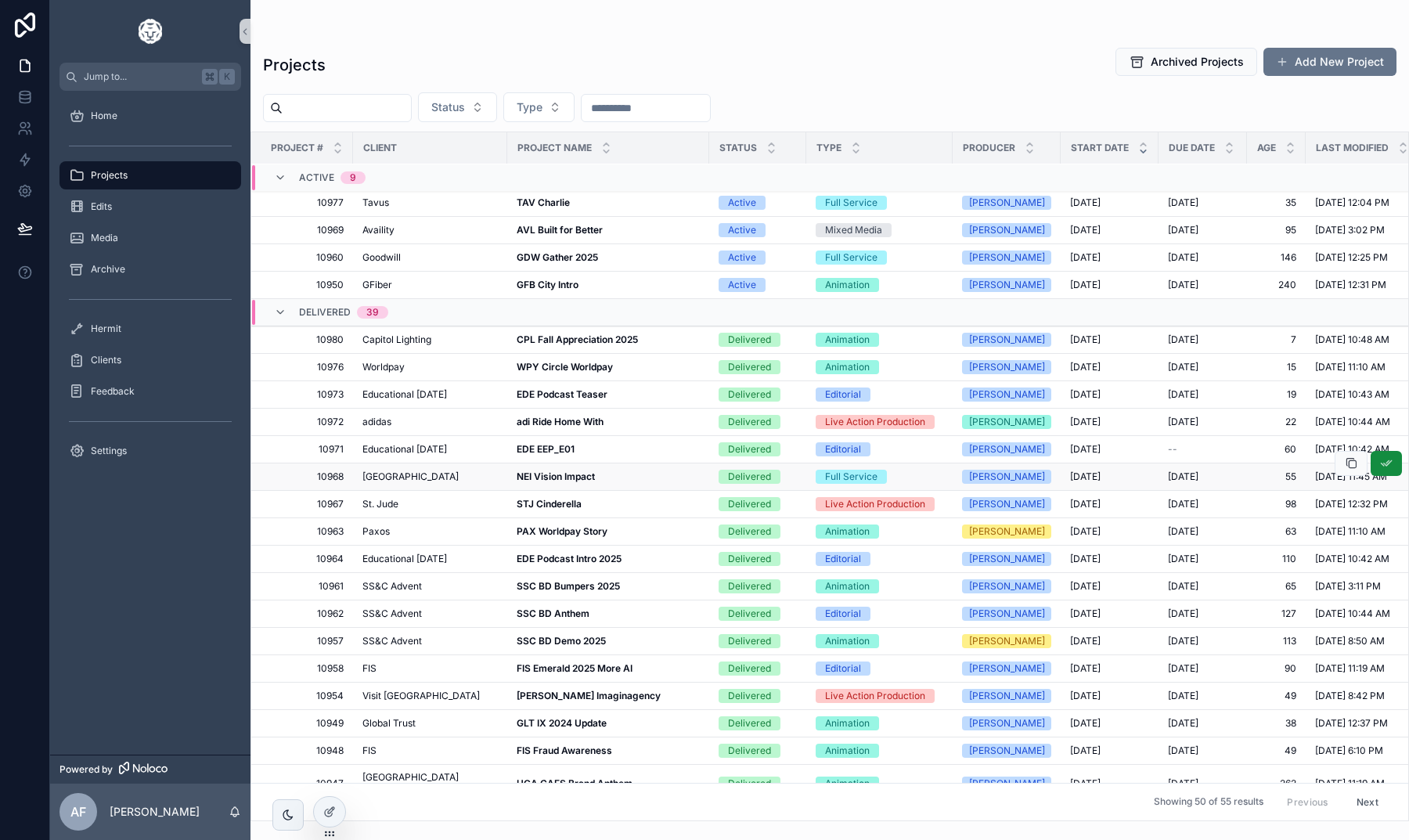
click at [544, 480] on strong "NEI Vision Impact" at bounding box center [556, 477] width 79 height 12
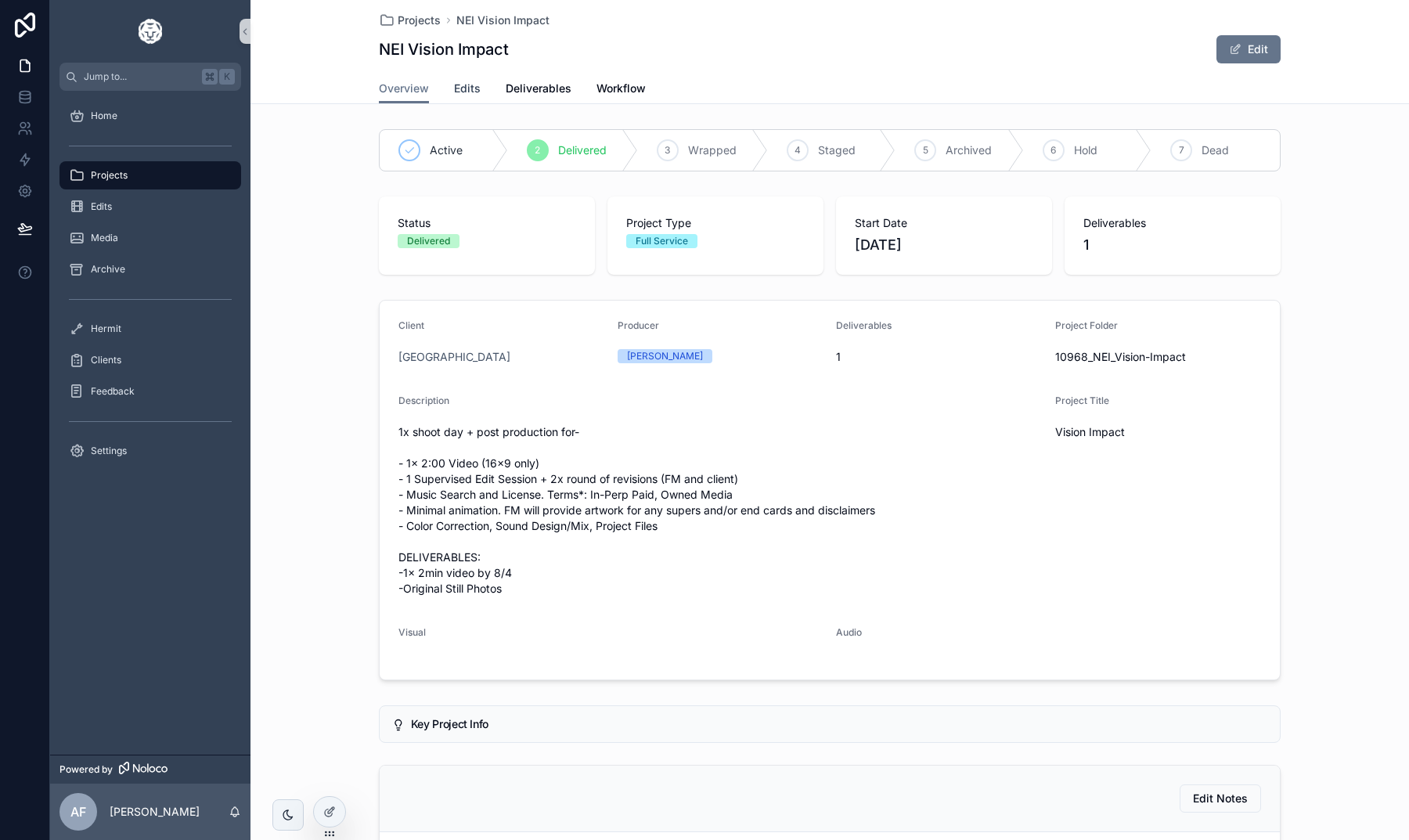
click at [469, 98] on link "Edits" at bounding box center [467, 90] width 26 height 32
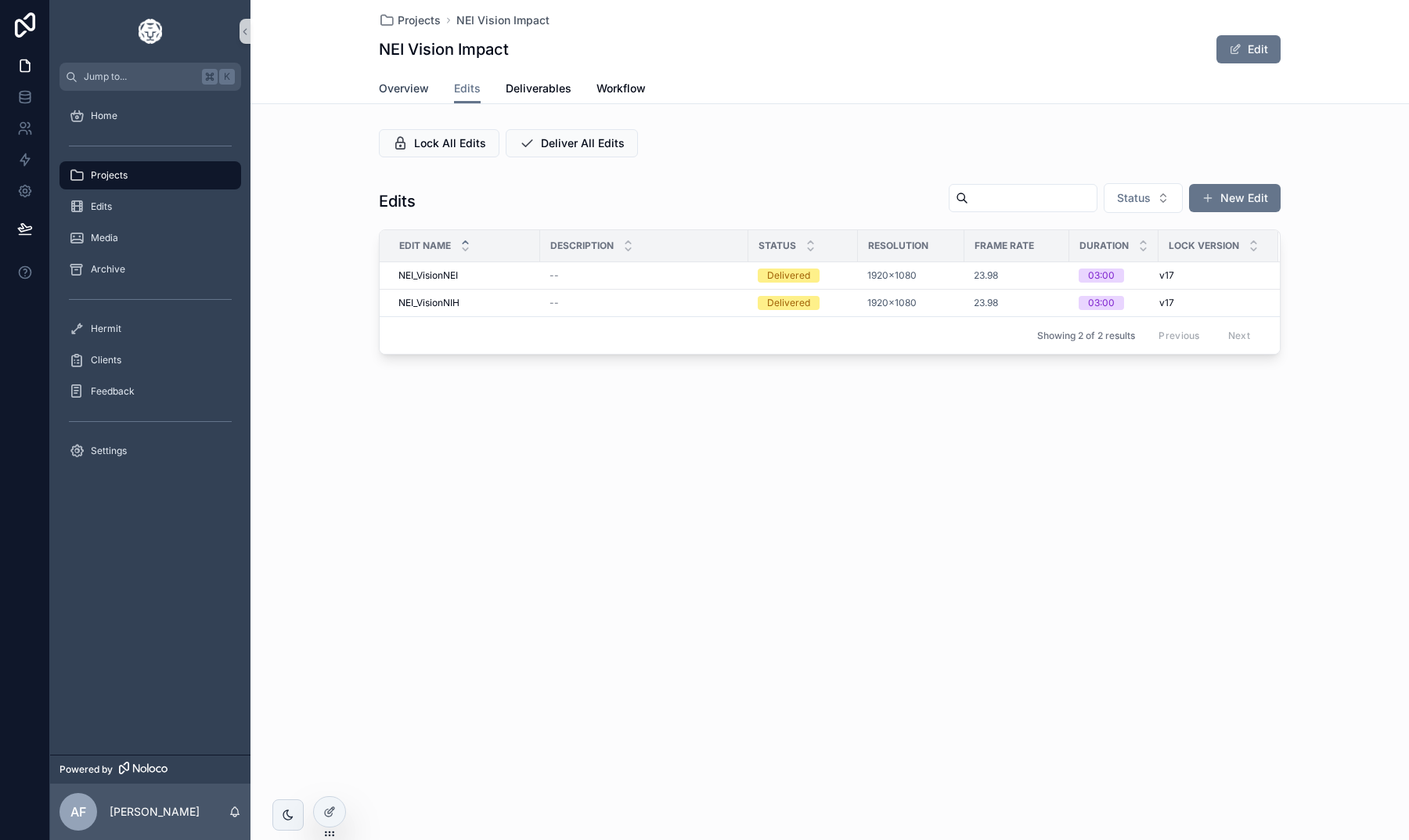
click at [387, 89] on span "Overview" at bounding box center [403, 88] width 50 height 15
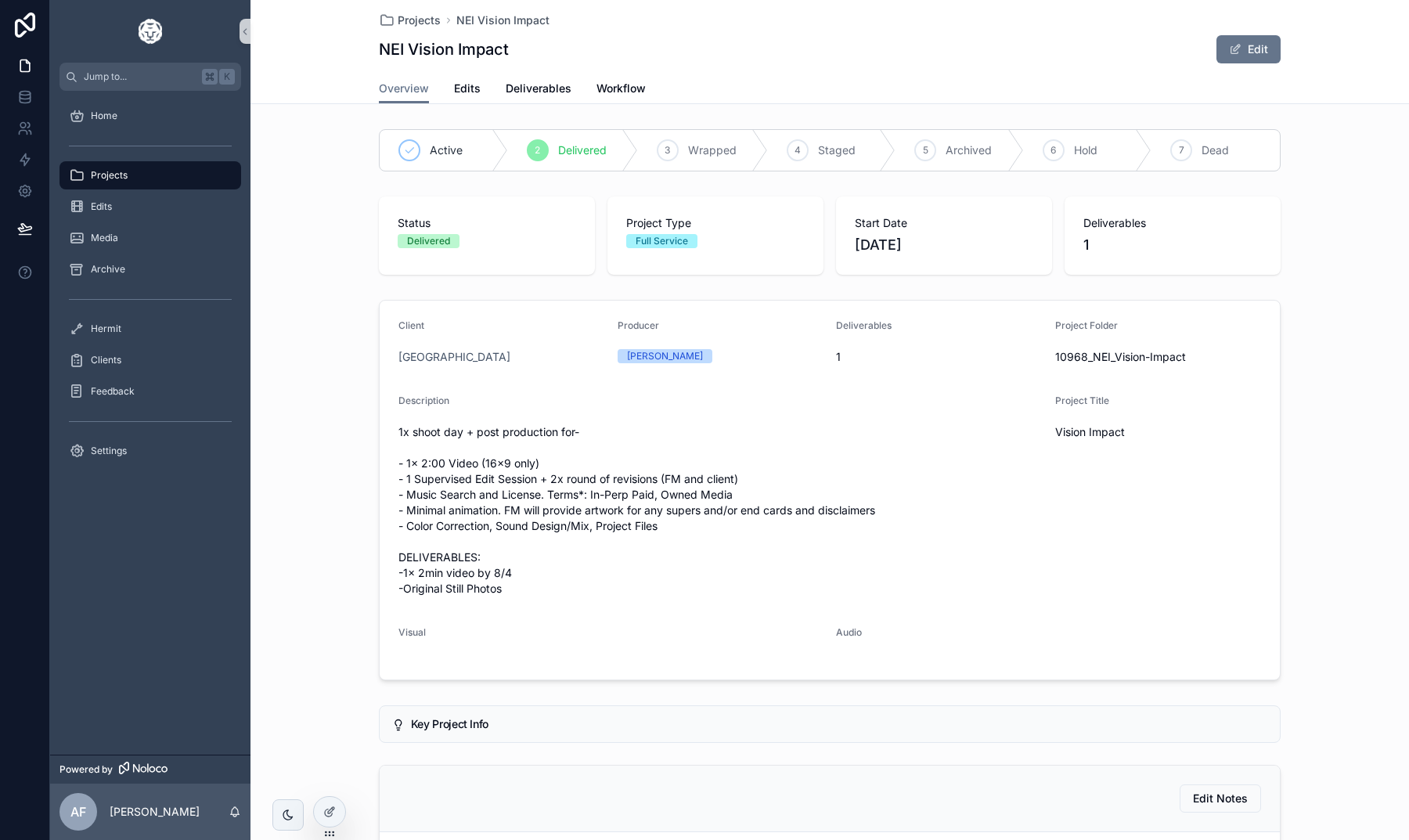
click at [114, 174] on span "Projects" at bounding box center [109, 175] width 37 height 13
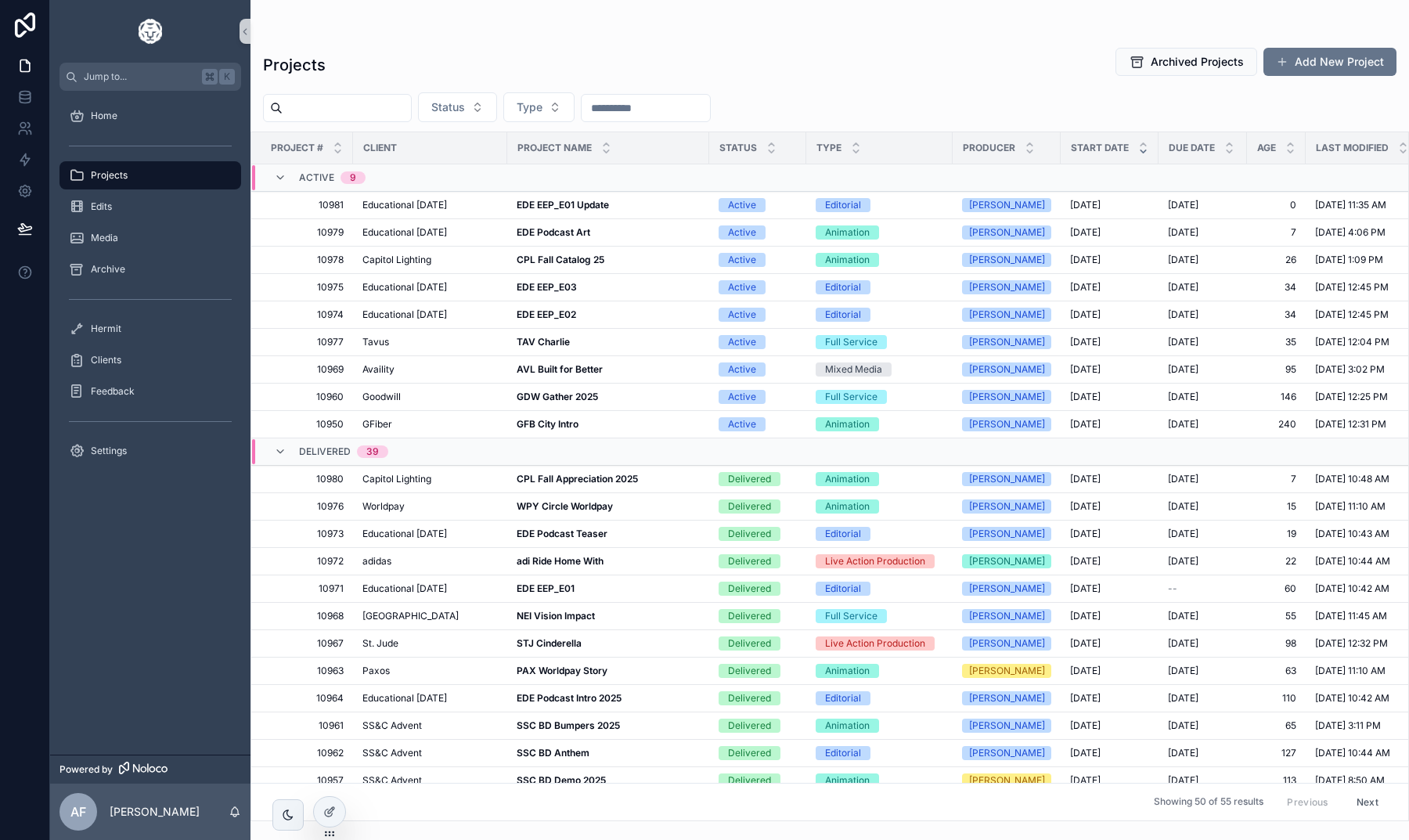
click at [583, 70] on div "Projects Archived Projects Add New Project" at bounding box center [830, 65] width 1133 height 36
click at [828, 65] on div "Projects Archived Projects Add New Project" at bounding box center [830, 65] width 1133 height 36
click at [778, 76] on div "Projects Archived Projects Add New Project" at bounding box center [830, 65] width 1133 height 36
click at [558, 370] on strong "AVL Built for Better" at bounding box center [560, 369] width 86 height 12
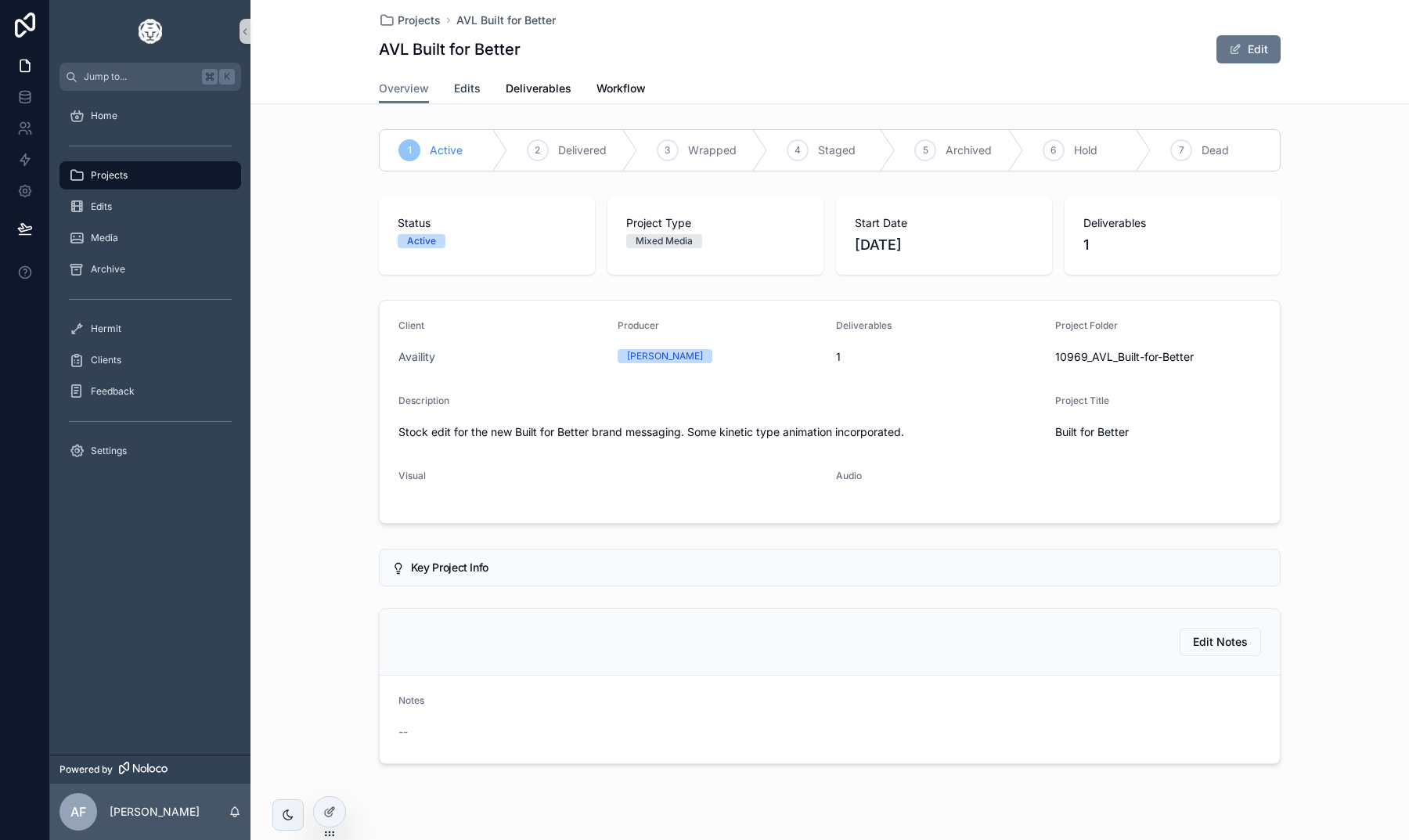
click at [470, 85] on span "Edits" at bounding box center [467, 88] width 26 height 15
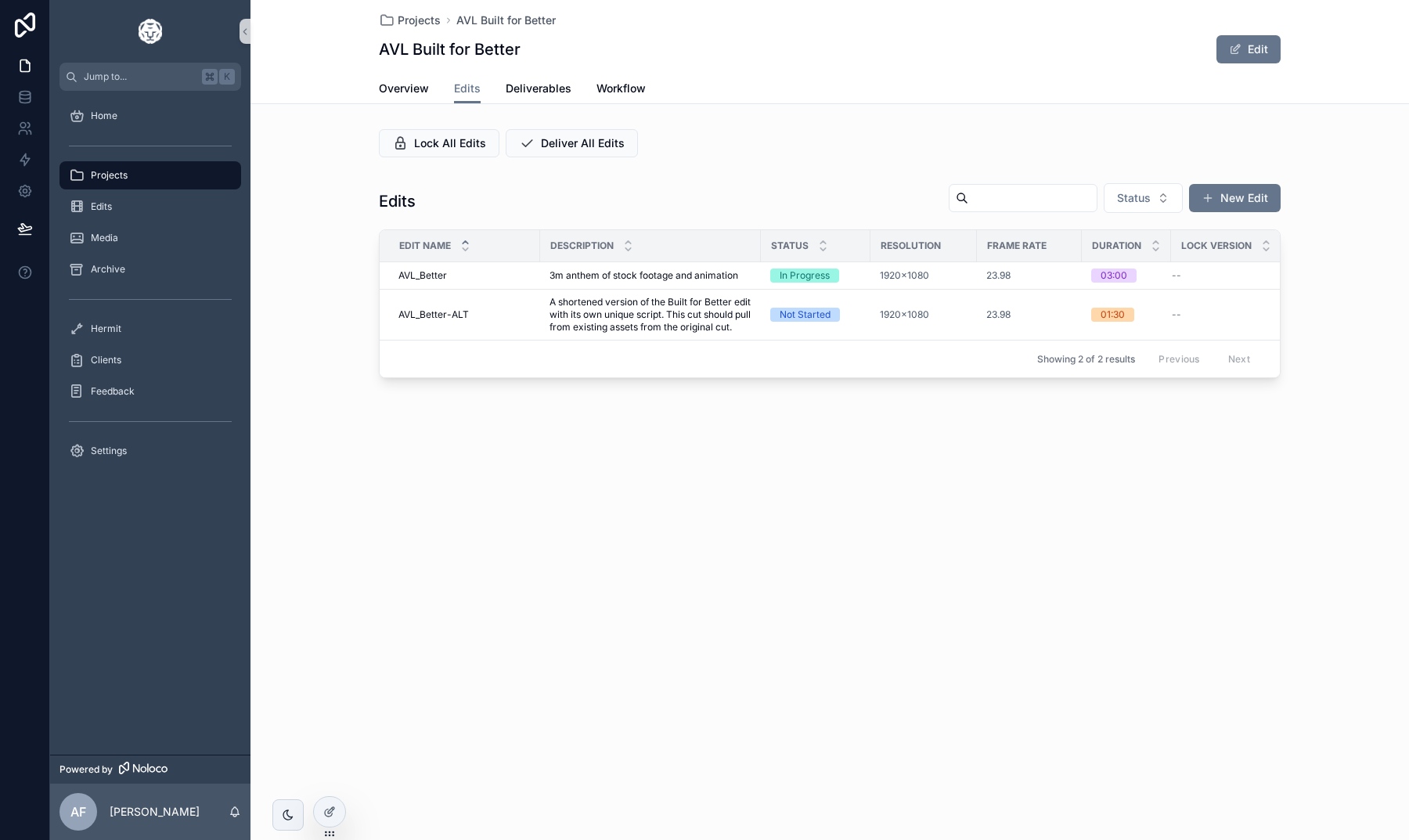
click at [735, 115] on div "Projects AVL Built for Better AVL Built for Better Edit Edits Overview Edits De…" at bounding box center [830, 242] width 1159 height 485
click at [120, 165] on div "Projects" at bounding box center [150, 175] width 163 height 25
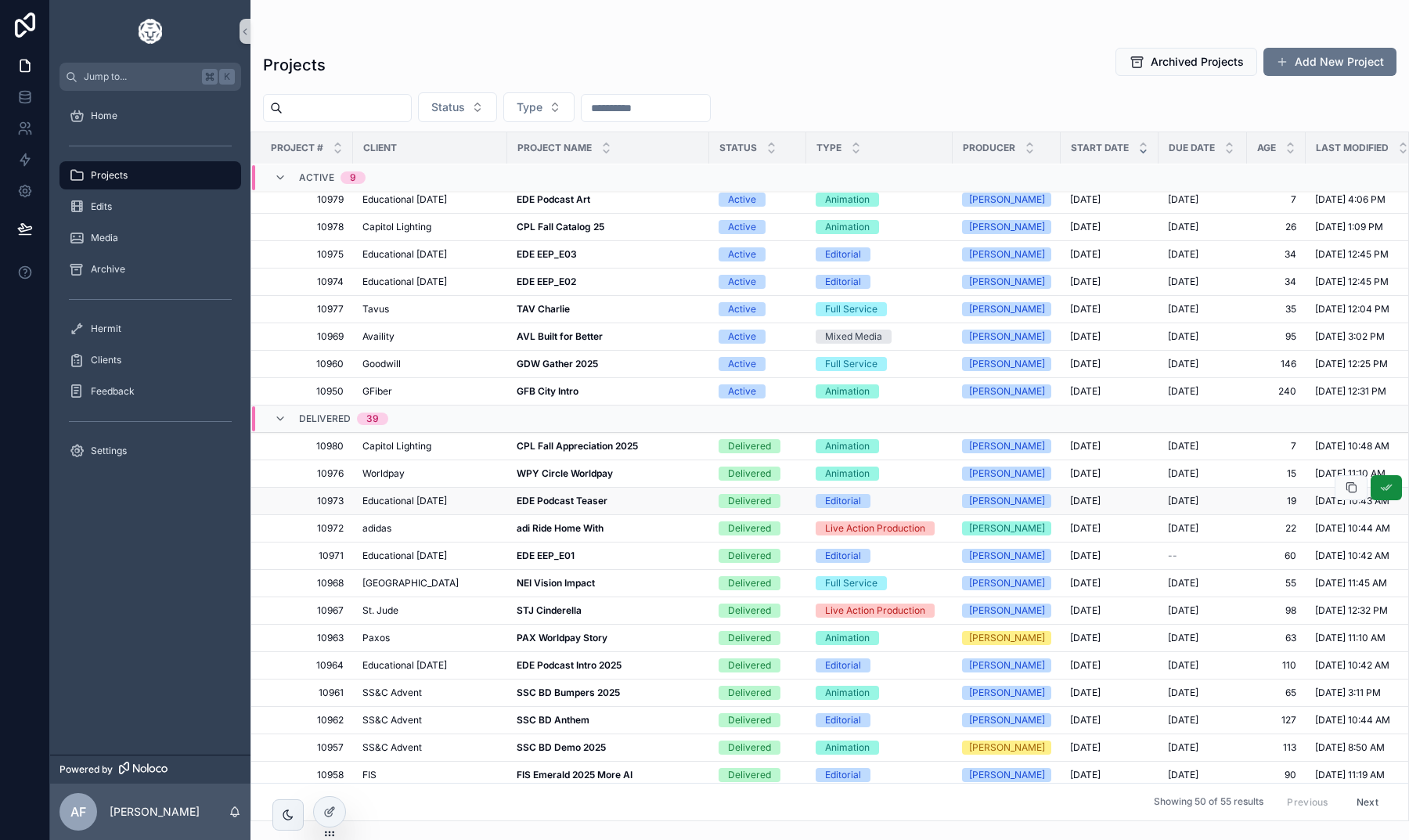
scroll to position [18, 0]
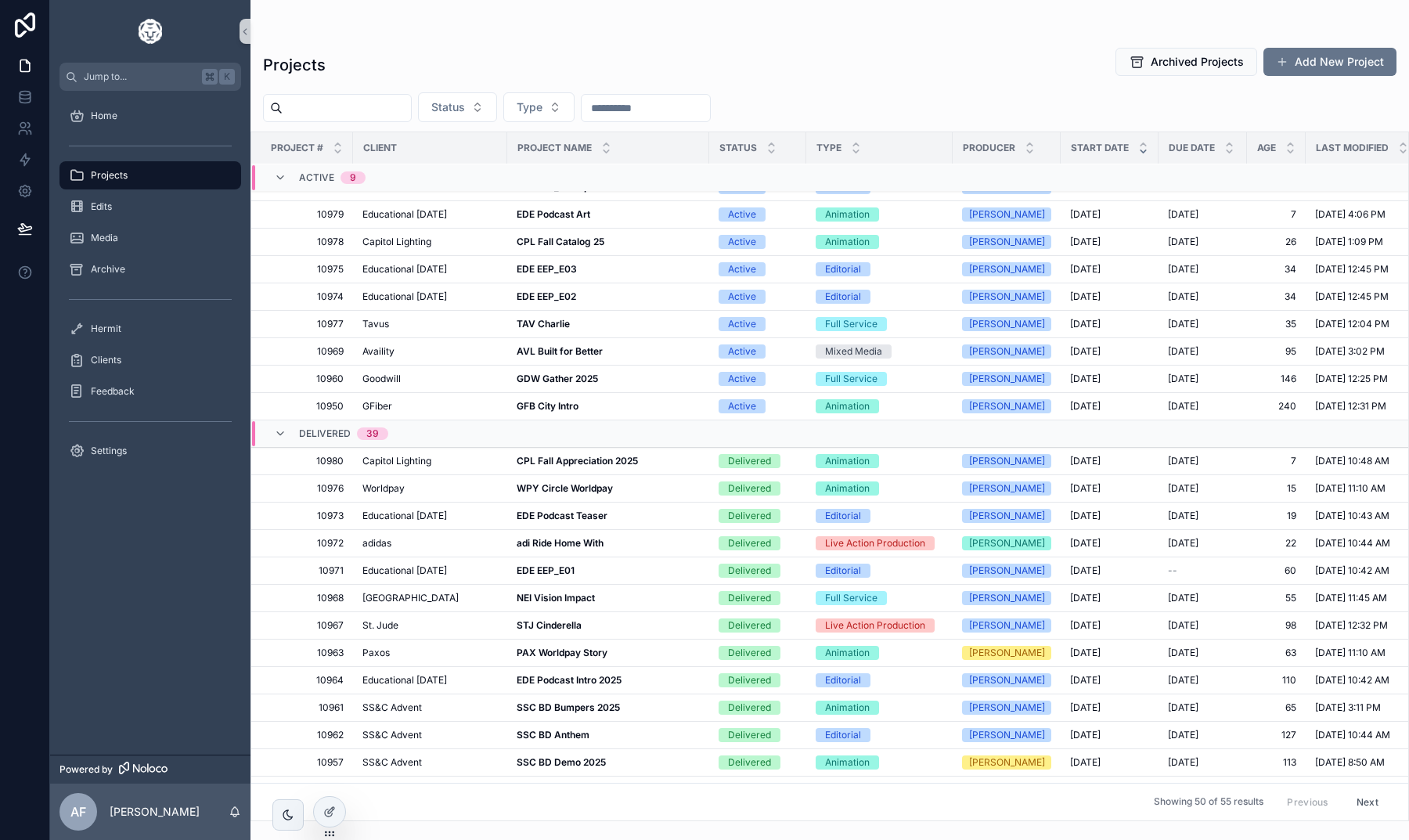
click at [878, 64] on div "Projects Archived Projects Add New Project" at bounding box center [830, 65] width 1133 height 36
click at [555, 326] on strong "TAV Charlie" at bounding box center [543, 324] width 53 height 12
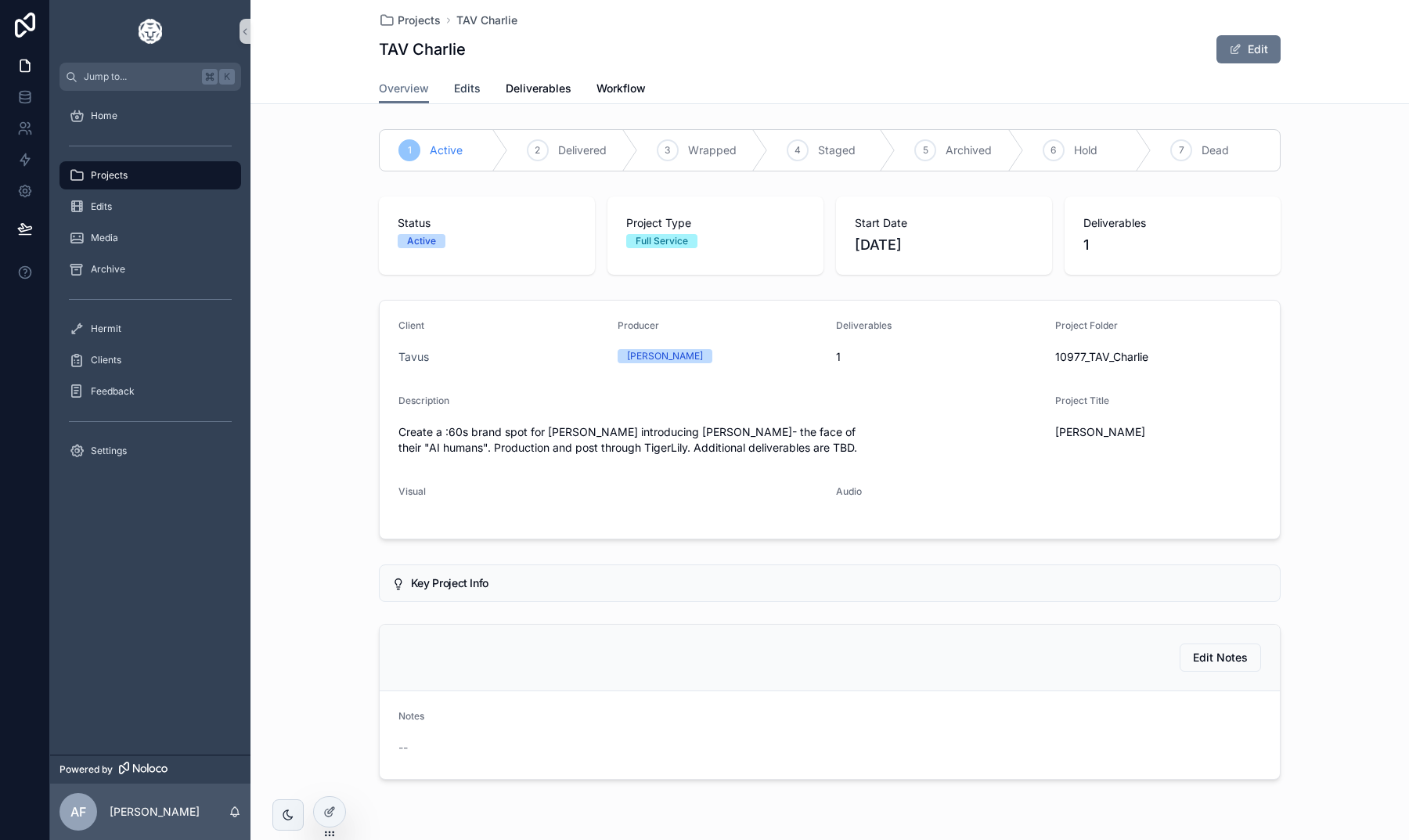
click at [471, 97] on link "Edits" at bounding box center [467, 90] width 26 height 32
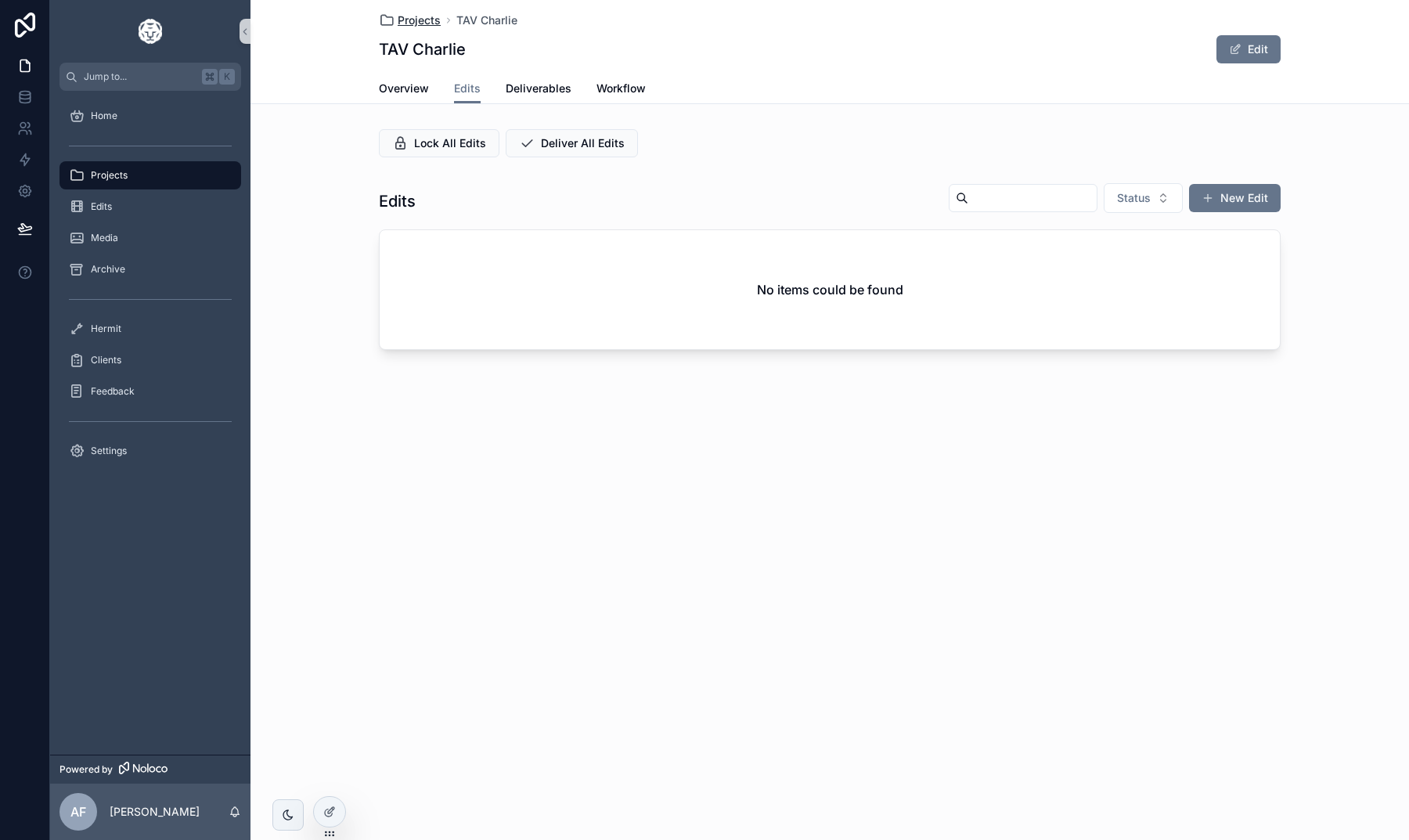
click at [407, 18] on span "Projects" at bounding box center [419, 21] width 43 height 15
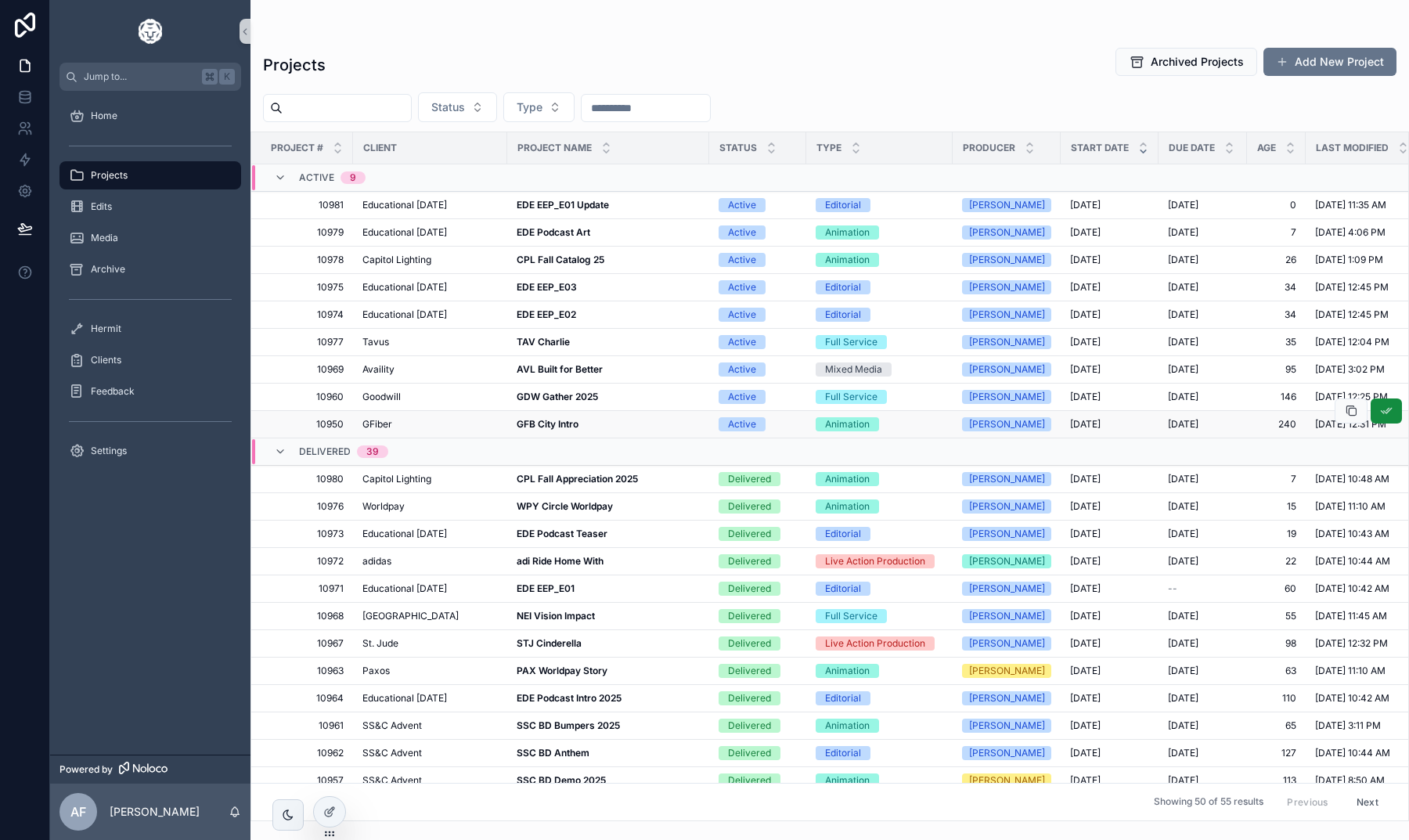
click at [556, 424] on strong "GFB City Intro" at bounding box center [548, 424] width 62 height 12
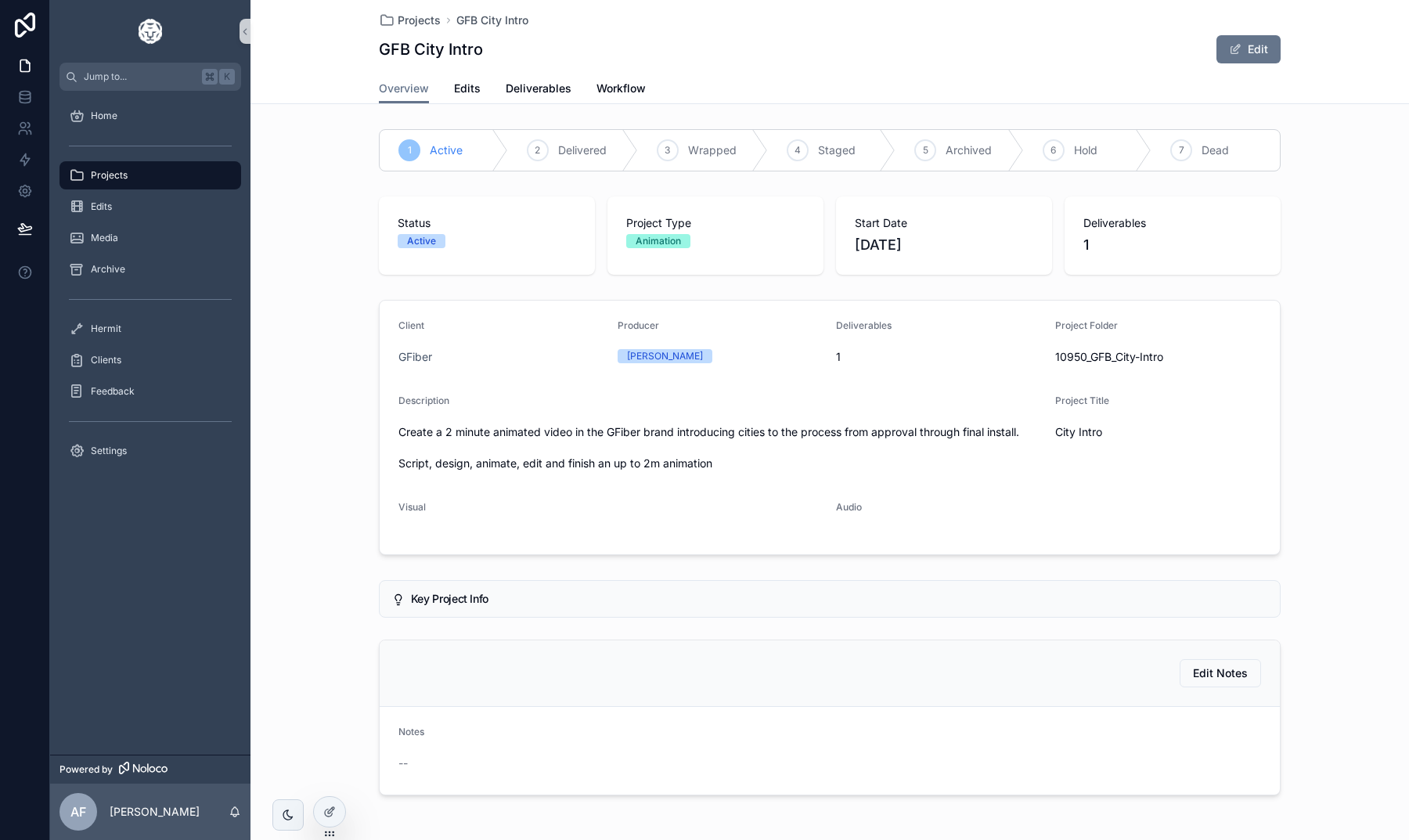
click at [471, 98] on link "Edits" at bounding box center [467, 90] width 26 height 32
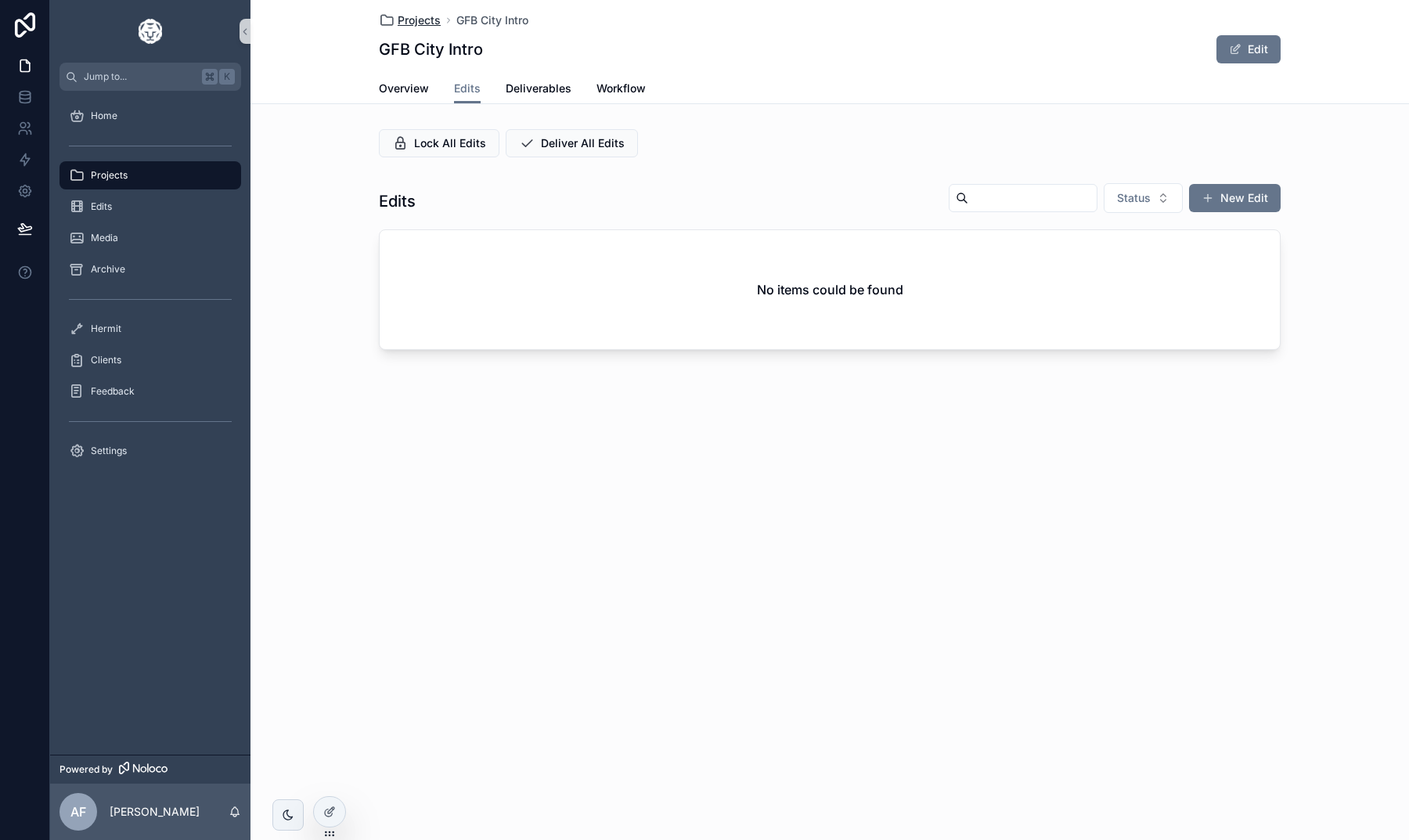
click at [408, 23] on span "Projects" at bounding box center [419, 21] width 43 height 15
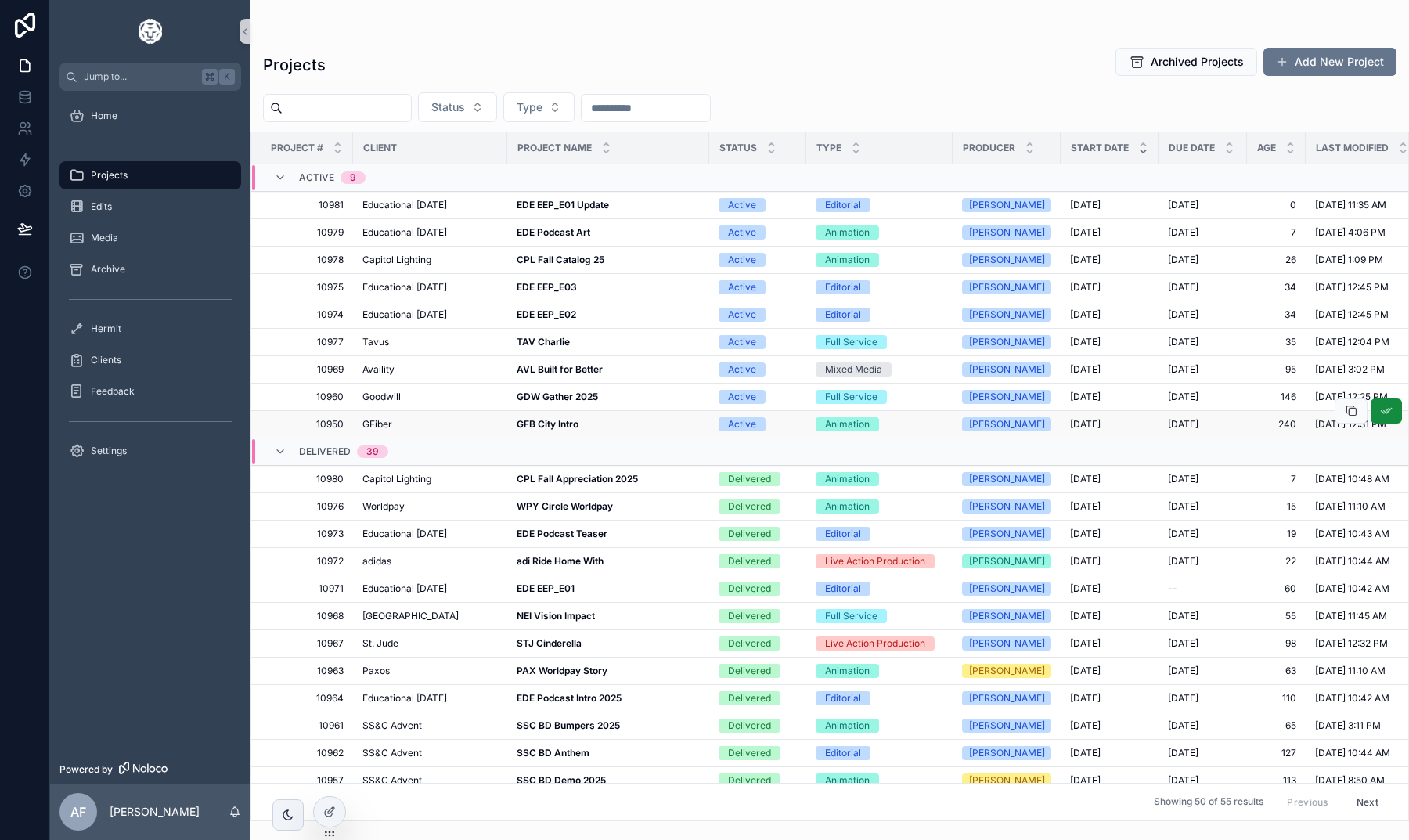
click at [533, 421] on strong "GFB City Intro" at bounding box center [548, 424] width 62 height 12
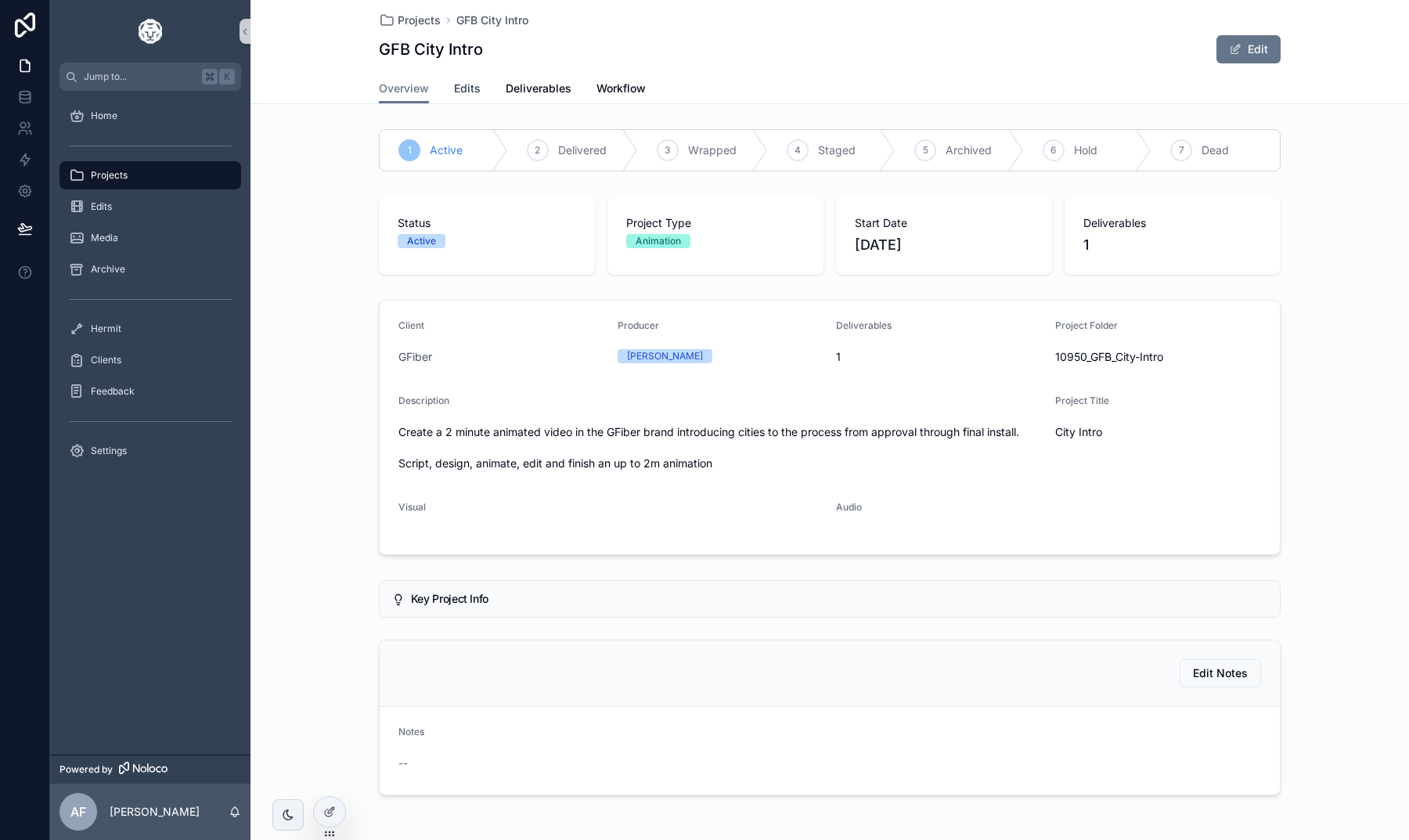
click at [463, 92] on span "Edits" at bounding box center [467, 88] width 26 height 15
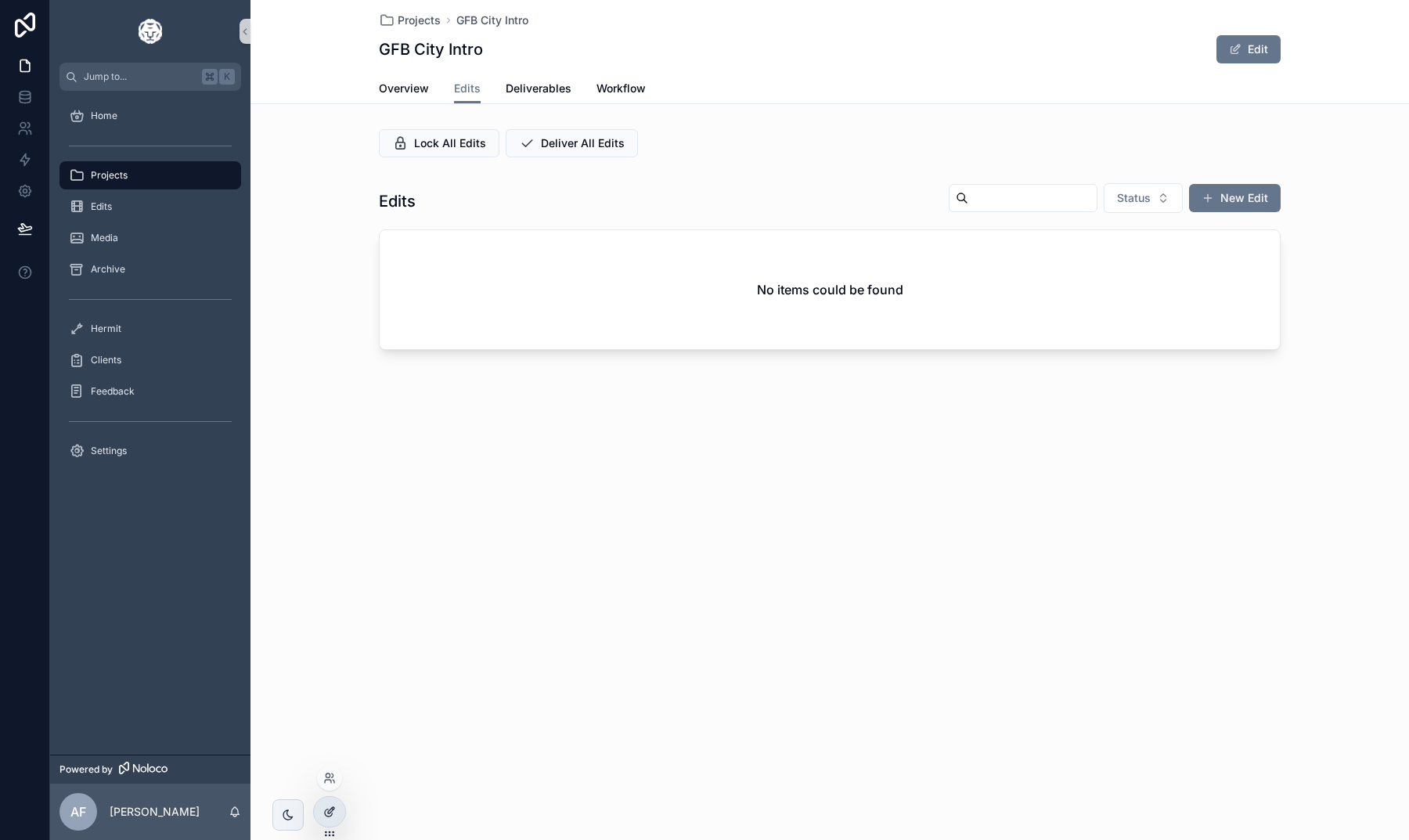
click at [331, 816] on icon at bounding box center [328, 813] width 7 height 7
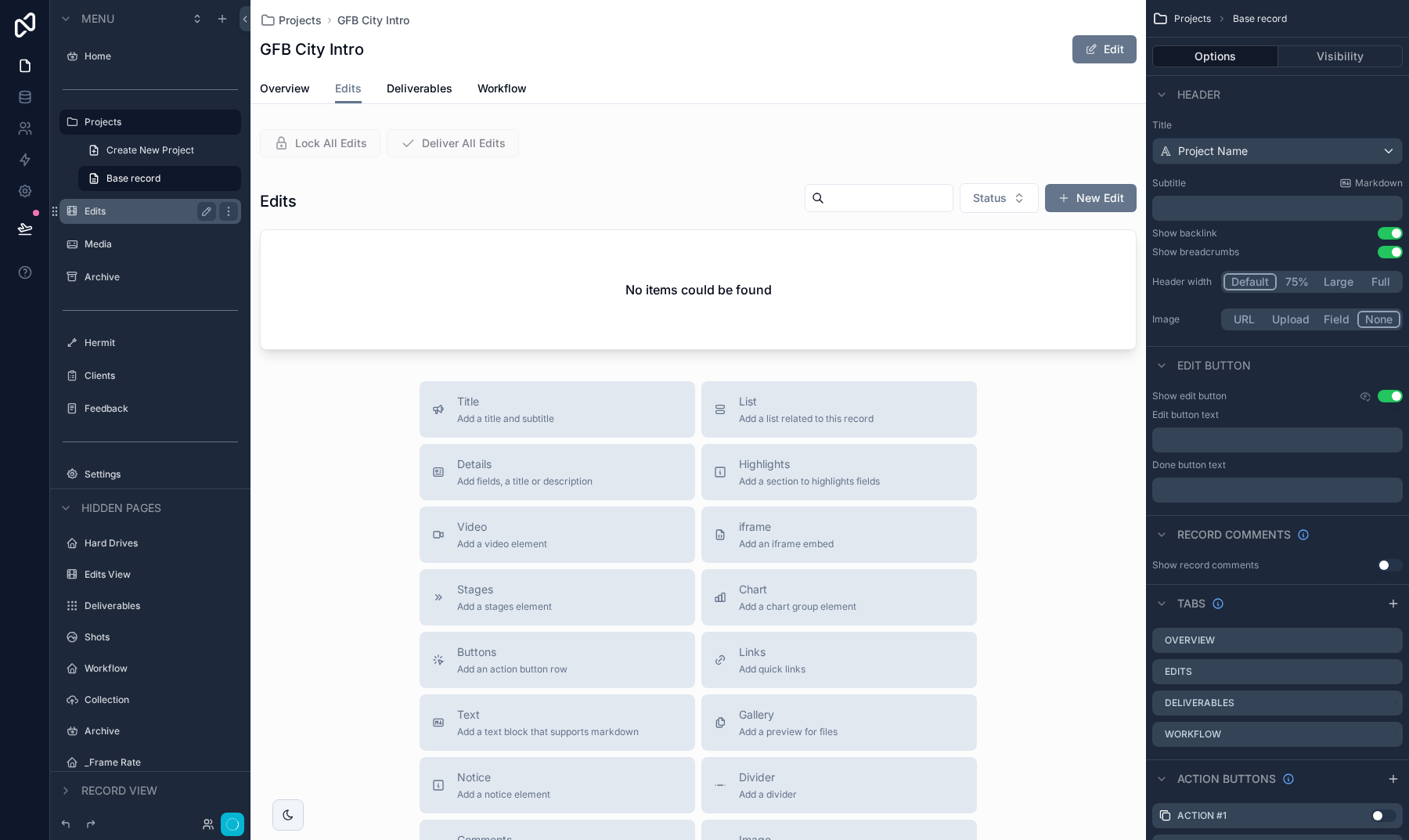
click at [134, 219] on div "Edits" at bounding box center [150, 211] width 132 height 19
click at [122, 218] on div "Edits" at bounding box center [150, 211] width 132 height 19
click at [90, 218] on div "Edits" at bounding box center [150, 211] width 132 height 19
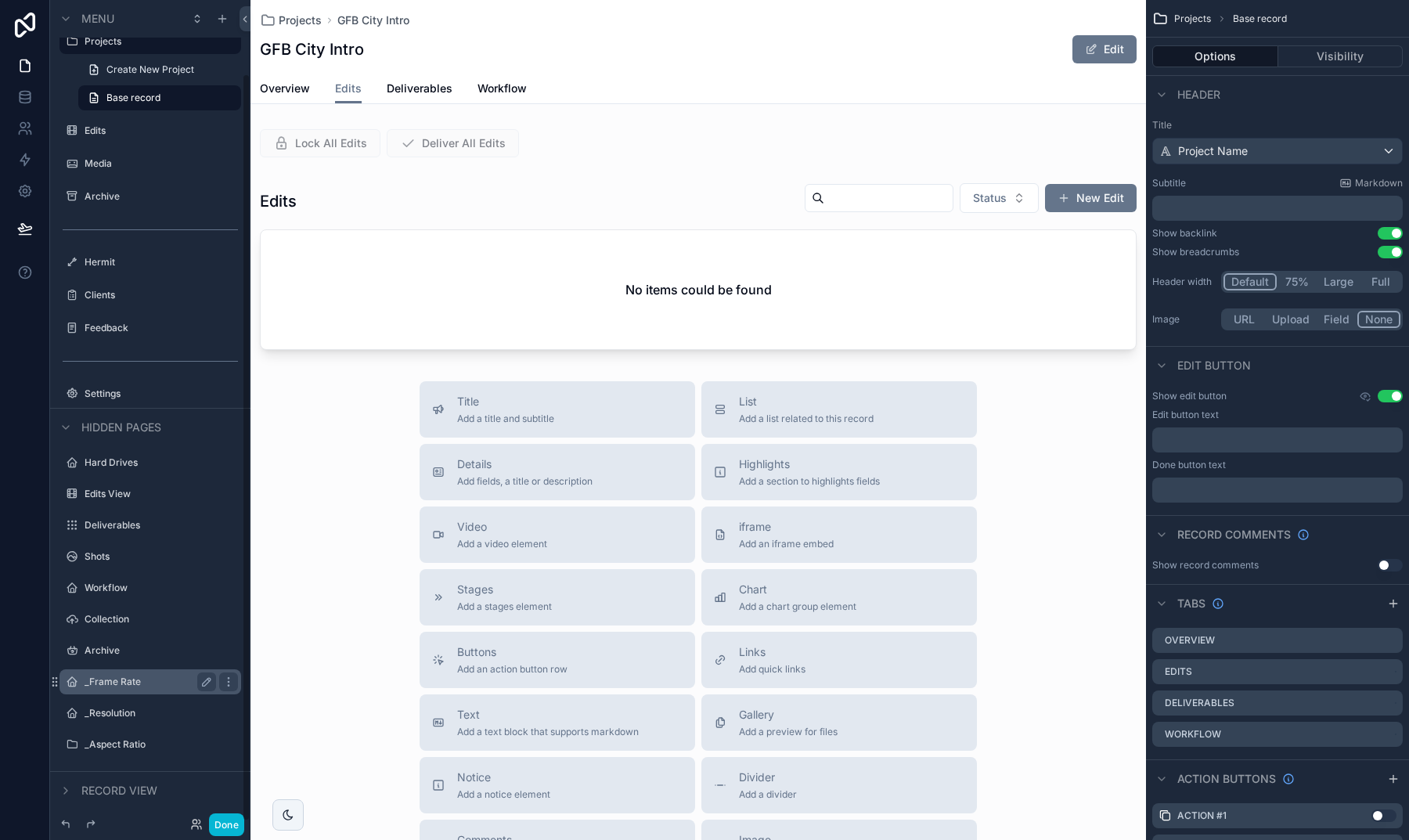
scroll to position [80, 0]
click at [124, 487] on div "Edits View" at bounding box center [150, 494] width 132 height 19
click at [114, 497] on label "Edits View" at bounding box center [147, 494] width 126 height 13
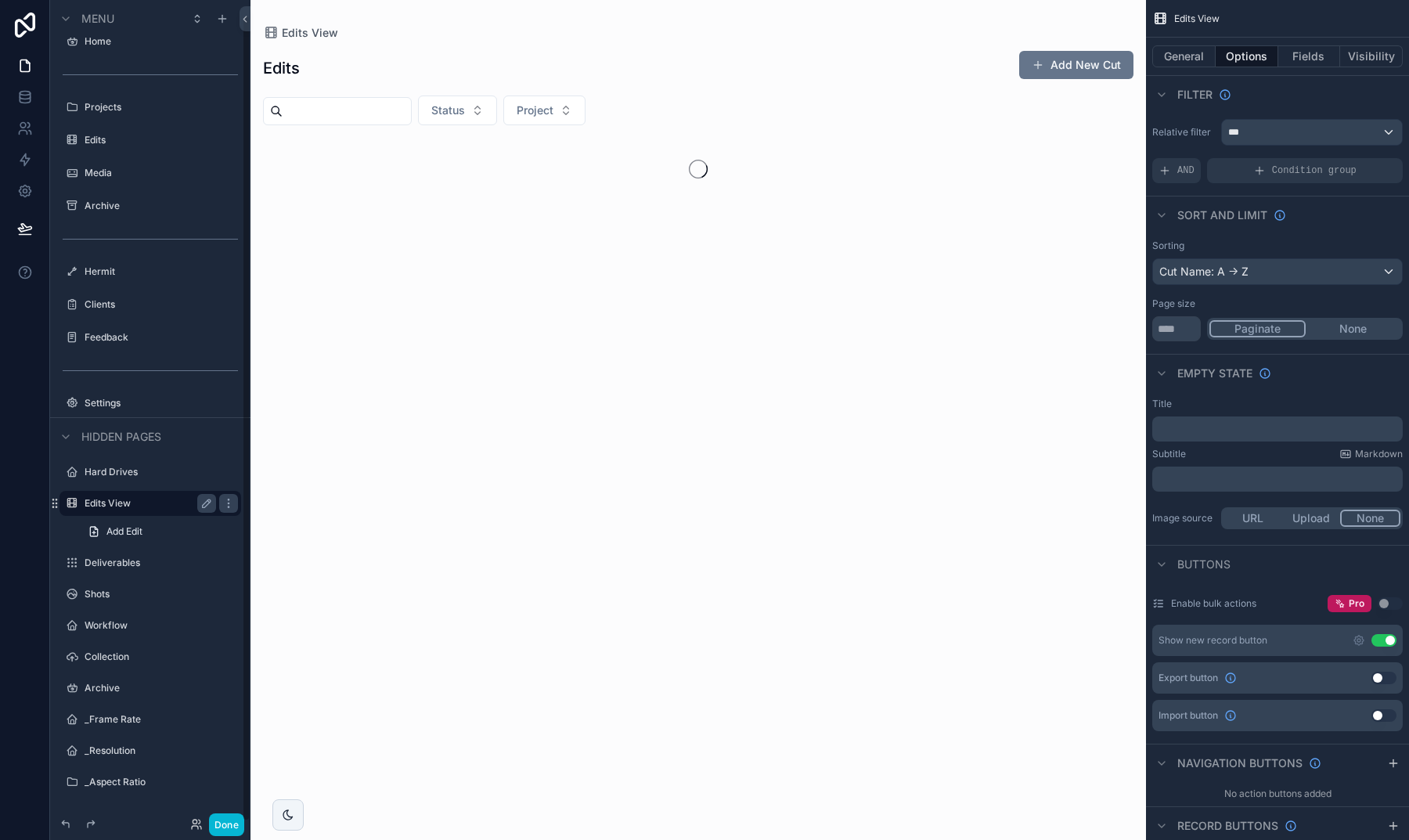
scroll to position [15, 0]
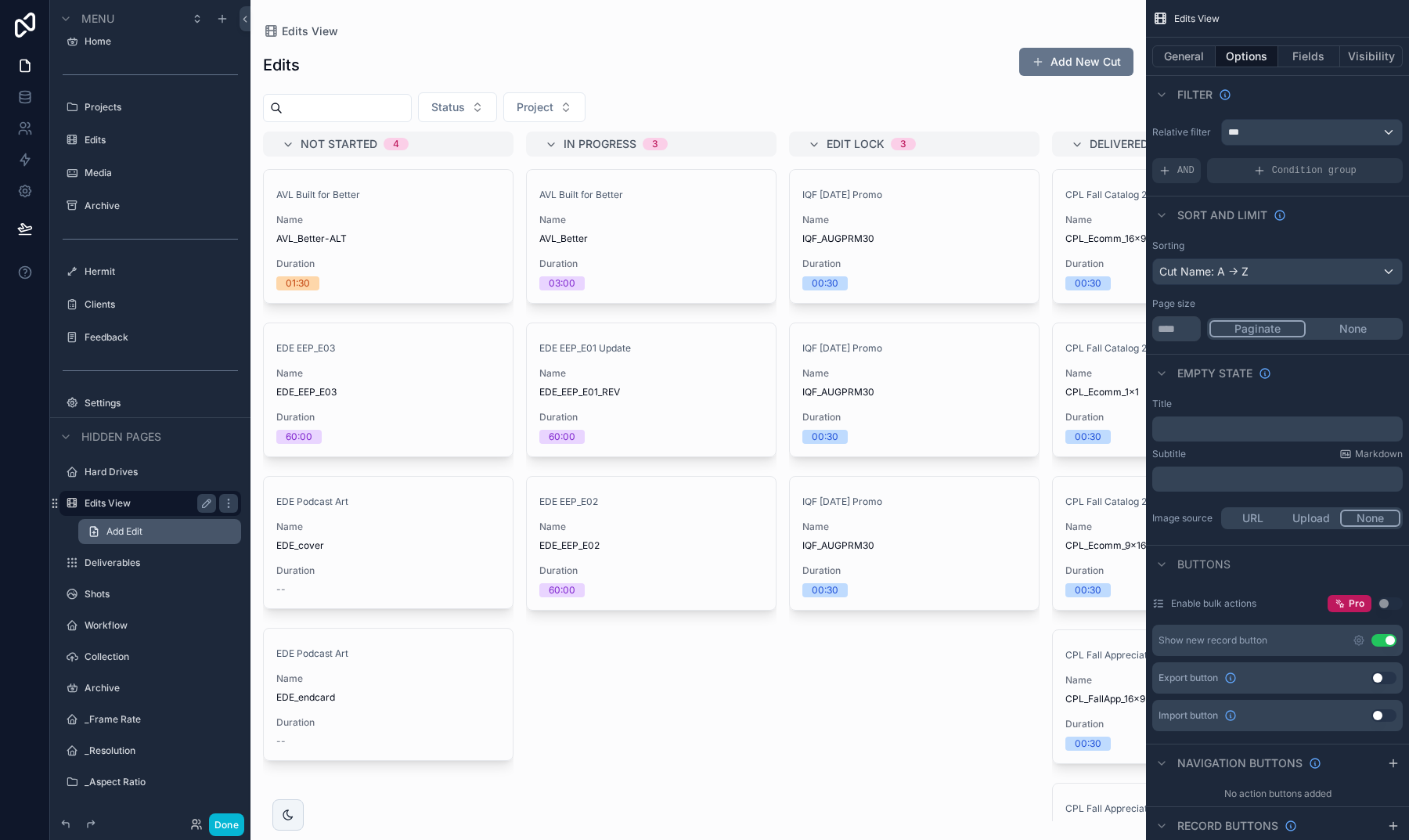
click at [126, 534] on span "Add Edit" at bounding box center [125, 532] width 36 height 13
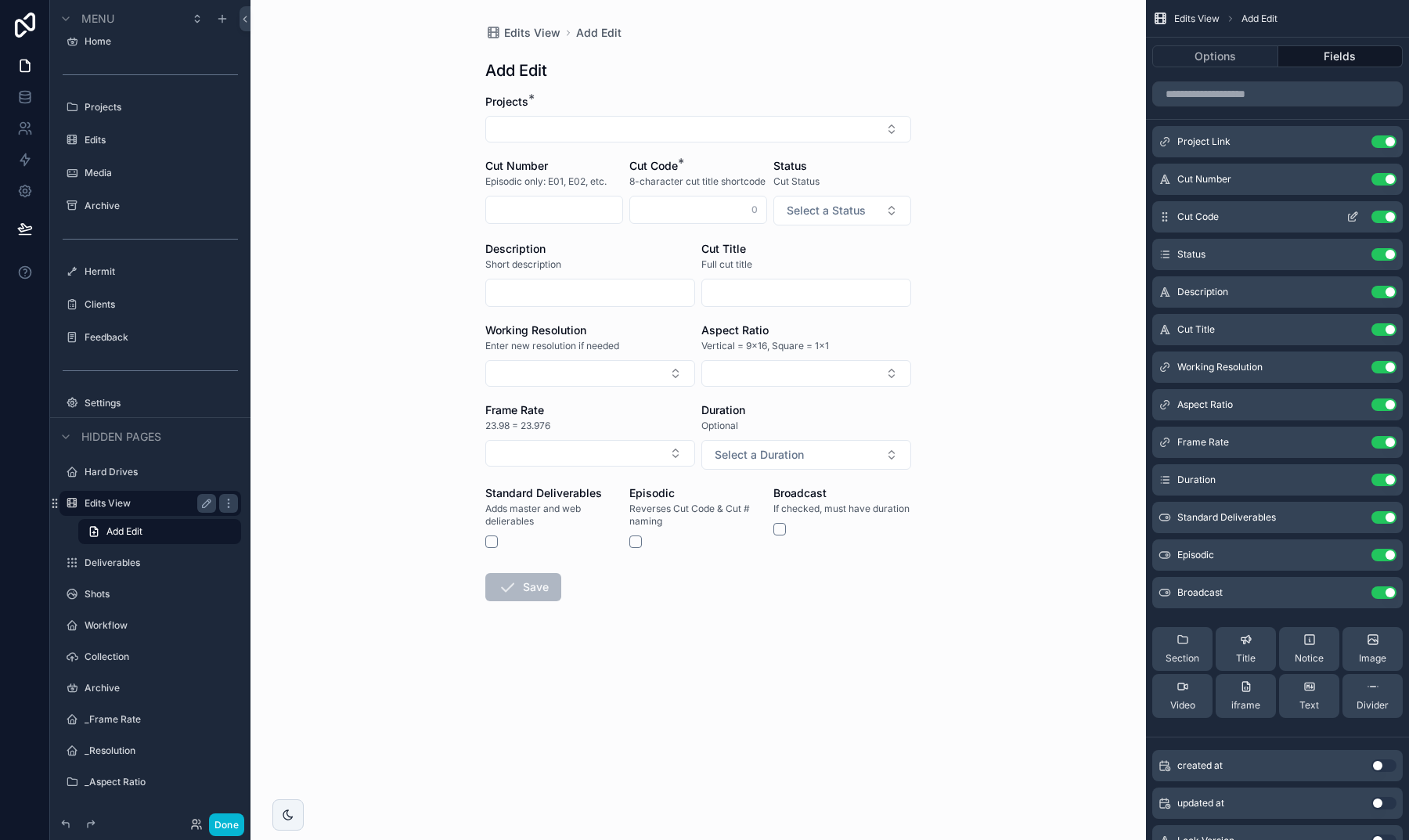
click at [1348, 217] on icon "scrollable content" at bounding box center [1352, 218] width 7 height 7
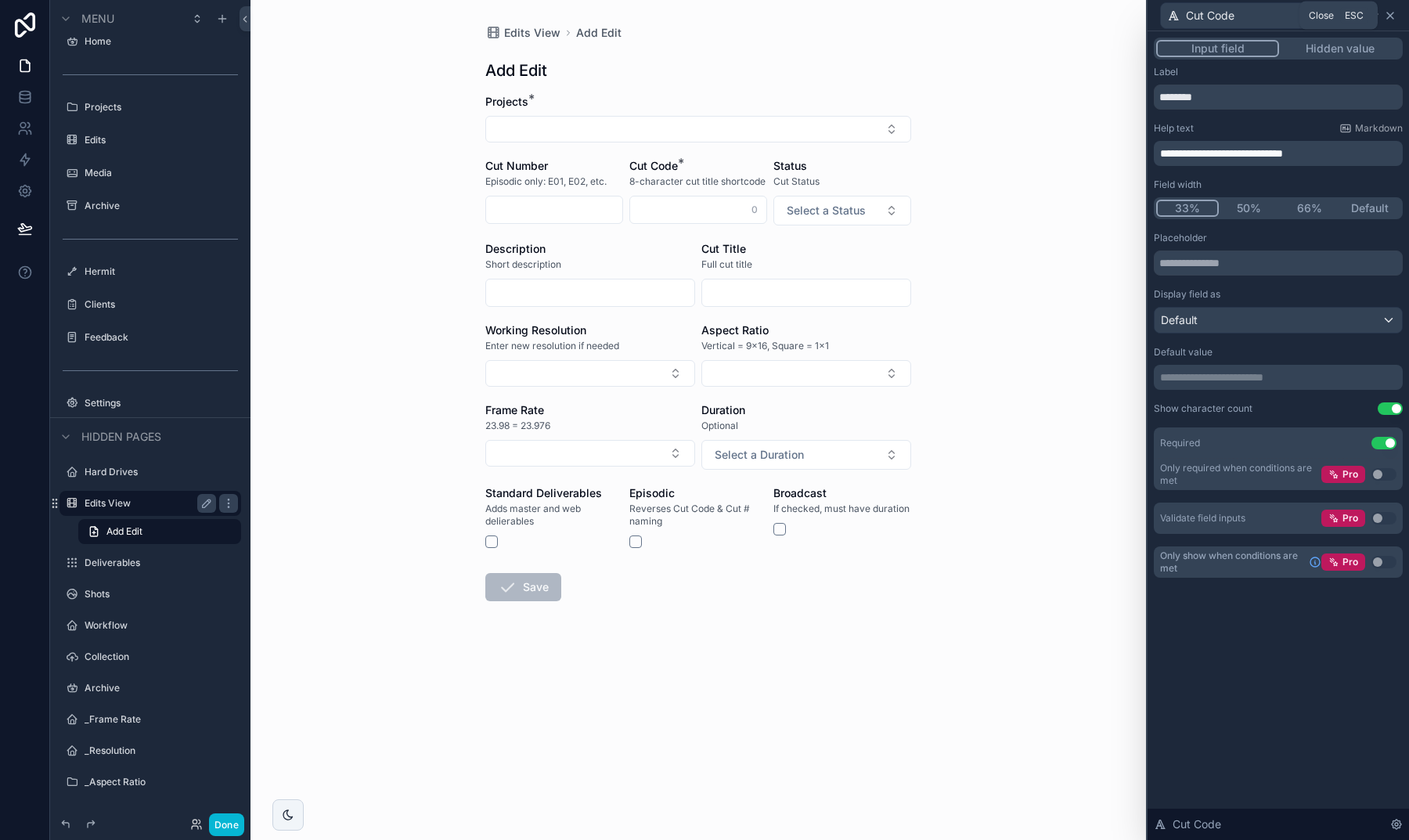
click at [1393, 18] on icon at bounding box center [1389, 15] width 6 height 6
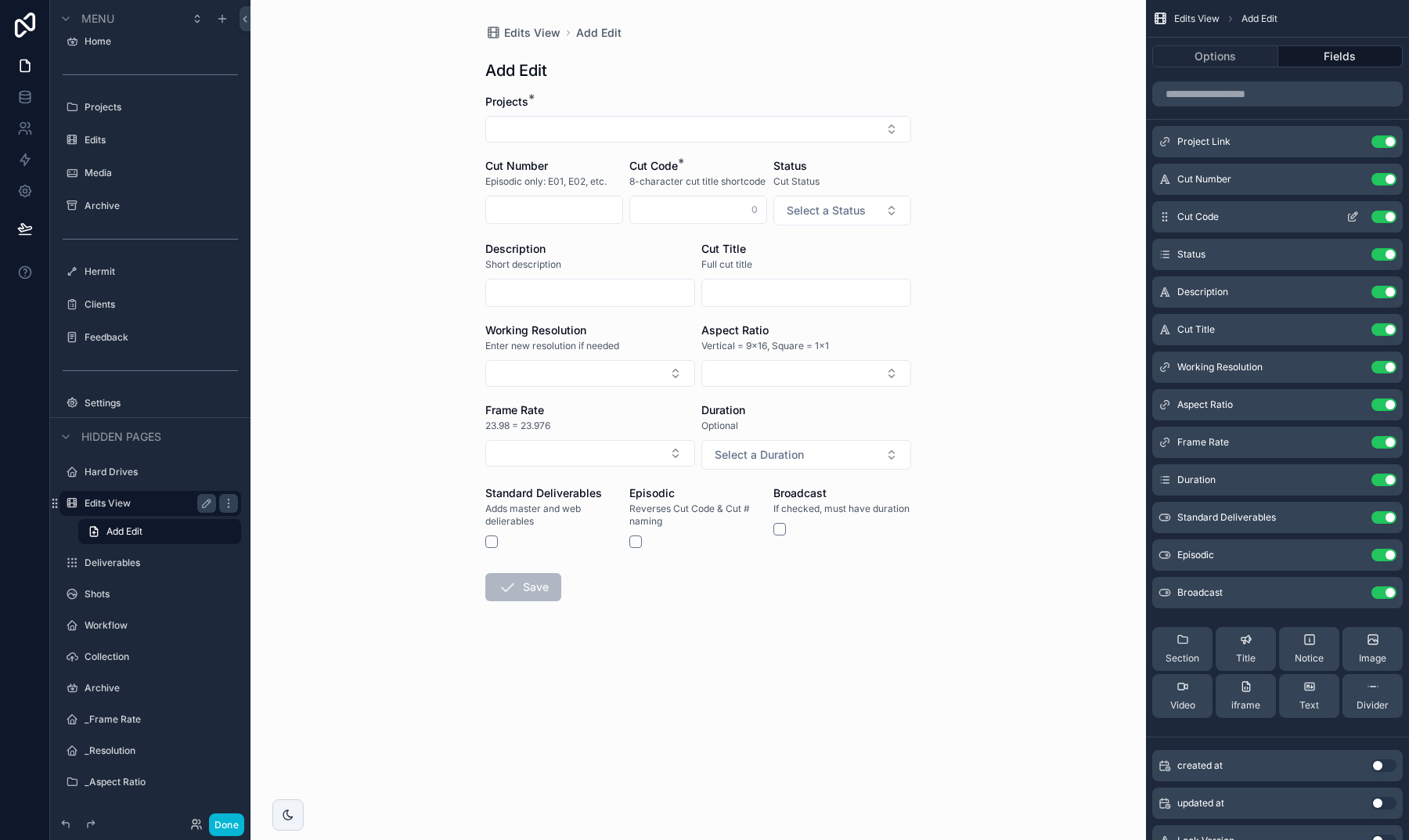
click at [1354, 215] on icon "scrollable content" at bounding box center [1353, 216] width 13 height 13
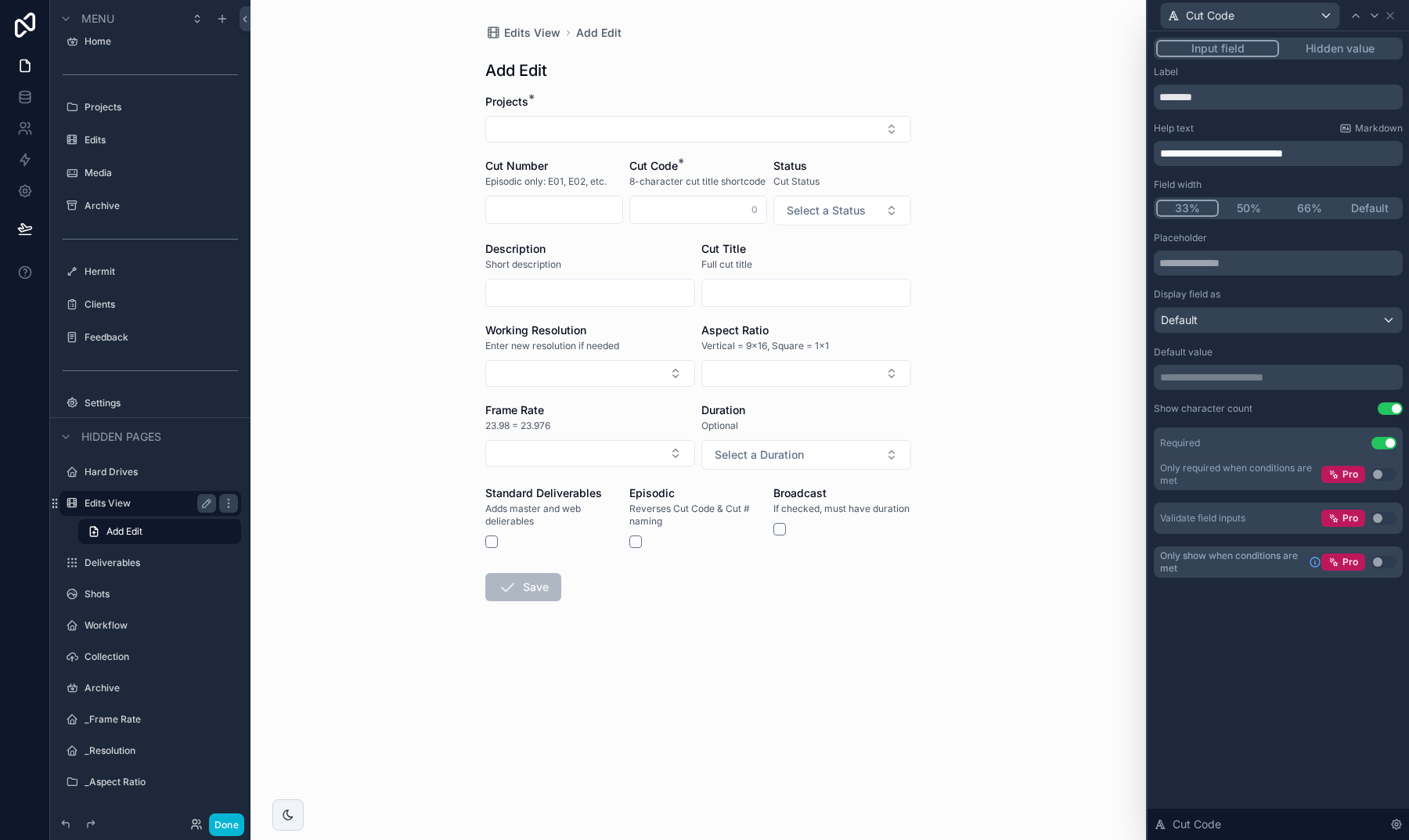
click at [1388, 432] on div "Required Use setting" at bounding box center [1277, 443] width 249 height 32
click at [1387, 438] on button "Use setting" at bounding box center [1383, 443] width 25 height 13
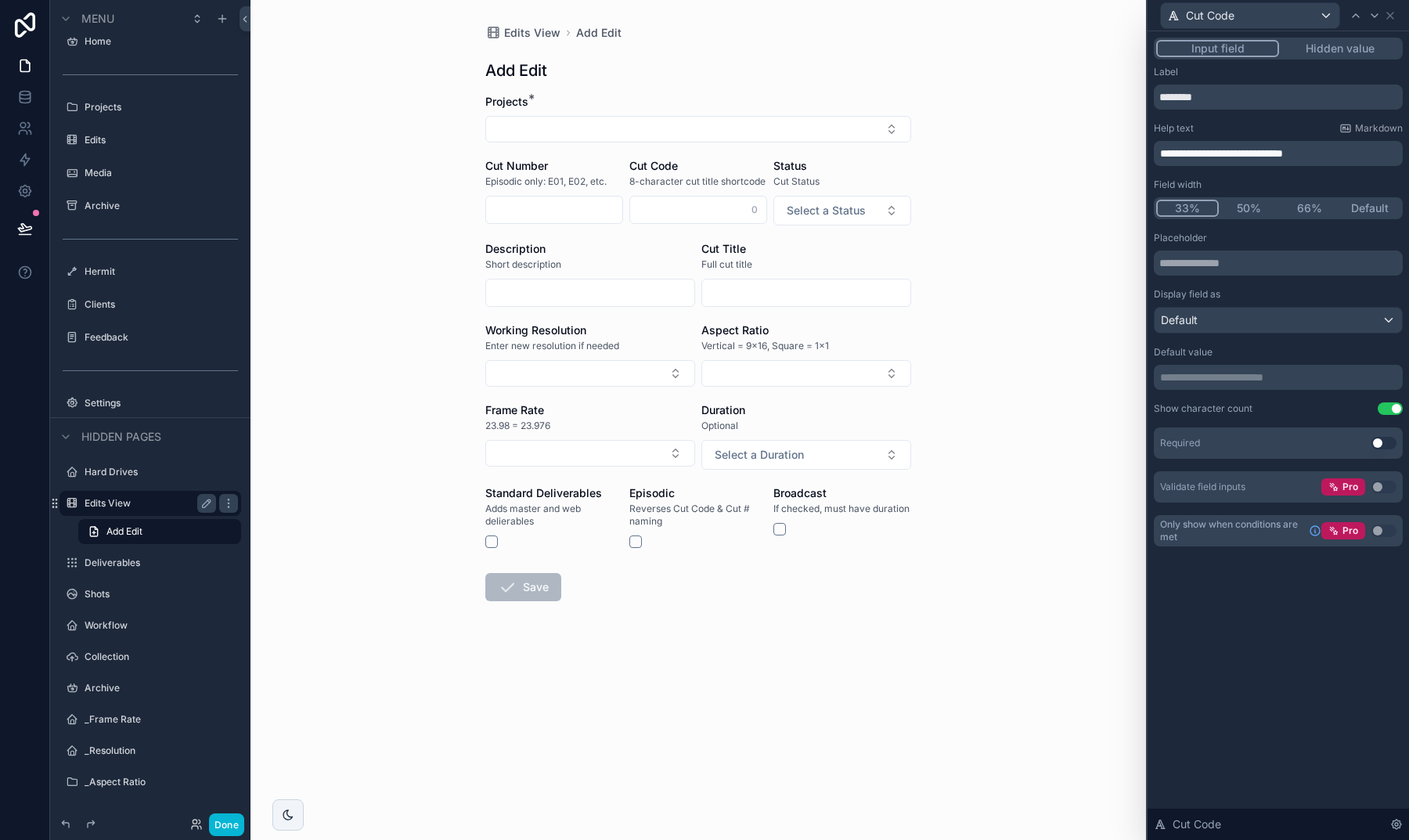
click at [1377, 434] on div "Required Use setting" at bounding box center [1277, 443] width 249 height 32
click at [1377, 438] on button "Use setting" at bounding box center [1383, 443] width 25 height 13
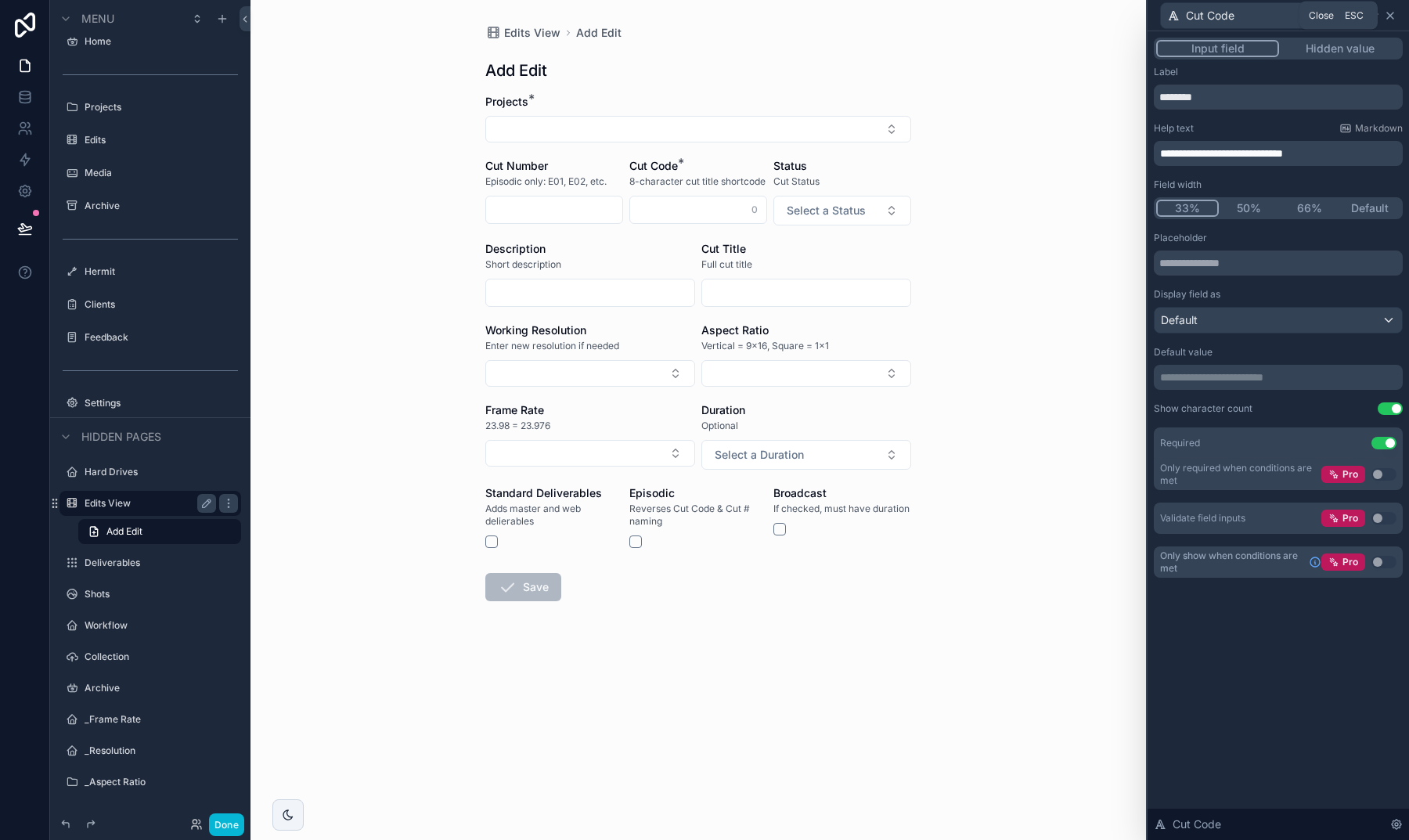
click at [1388, 20] on icon at bounding box center [1389, 15] width 13 height 13
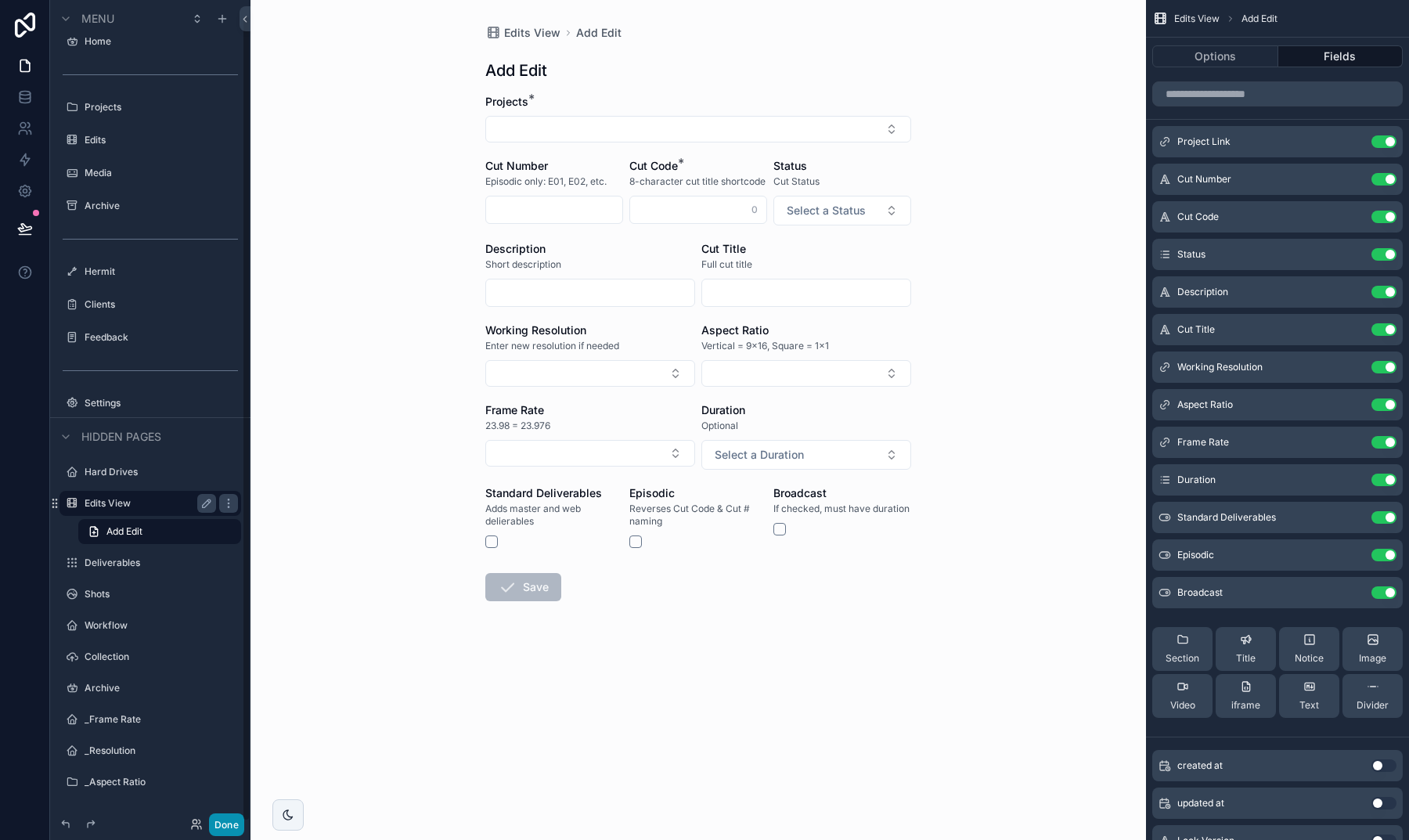
click at [225, 814] on button "Done" at bounding box center [226, 825] width 35 height 23
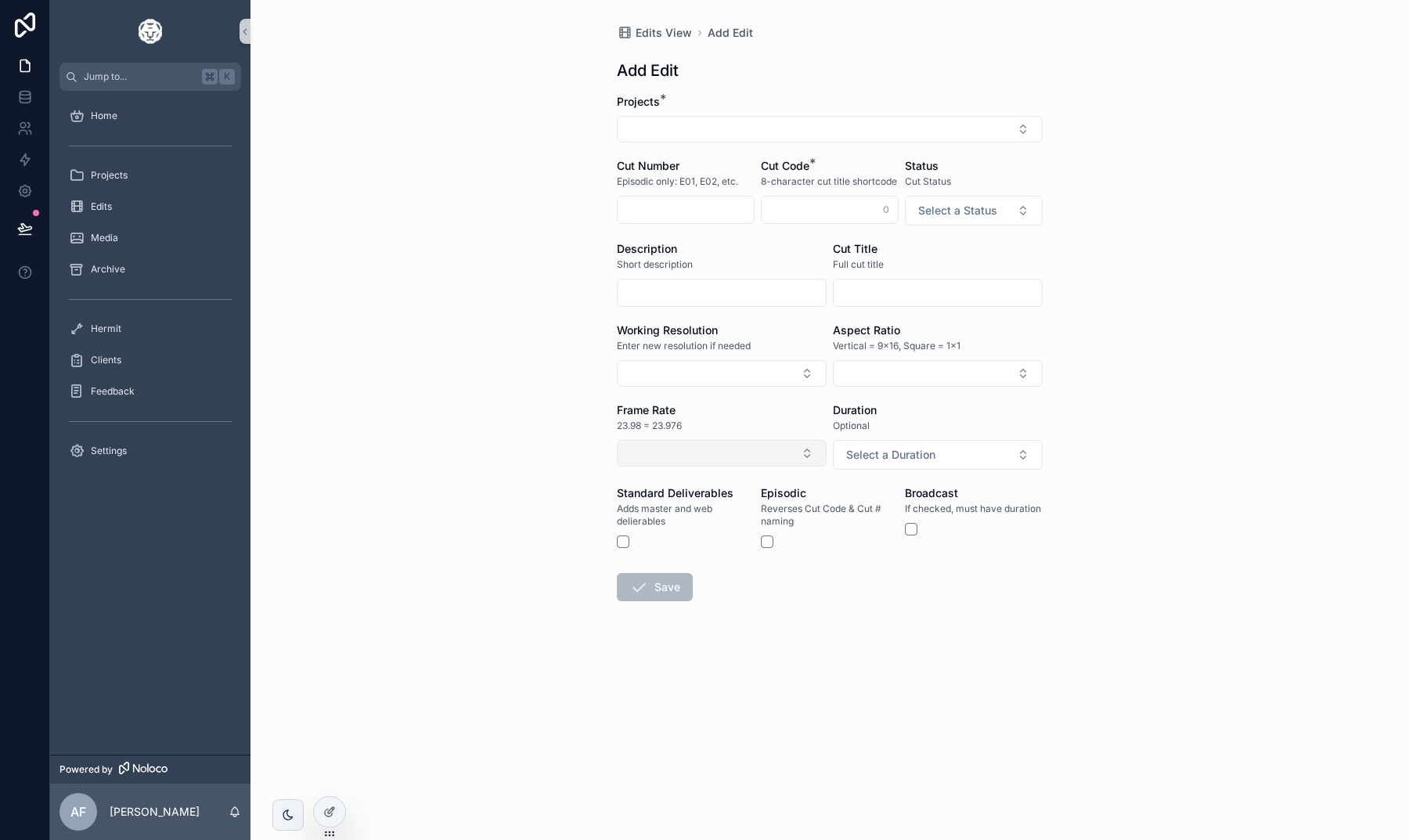
click at [662, 460] on button "Select Button" at bounding box center [721, 453] width 209 height 26
click at [514, 565] on div "Edits View Add Edit Add Edit Projects * Cut Number Episodic only: E01, E02, etc…" at bounding box center [830, 420] width 1159 height 840
click at [485, 368] on div "Edits View Add Edit Add Edit Projects * Cut Number Episodic only: E01, E02, etc…" at bounding box center [830, 420] width 1159 height 840
click at [119, 178] on span "Projects" at bounding box center [109, 175] width 37 height 13
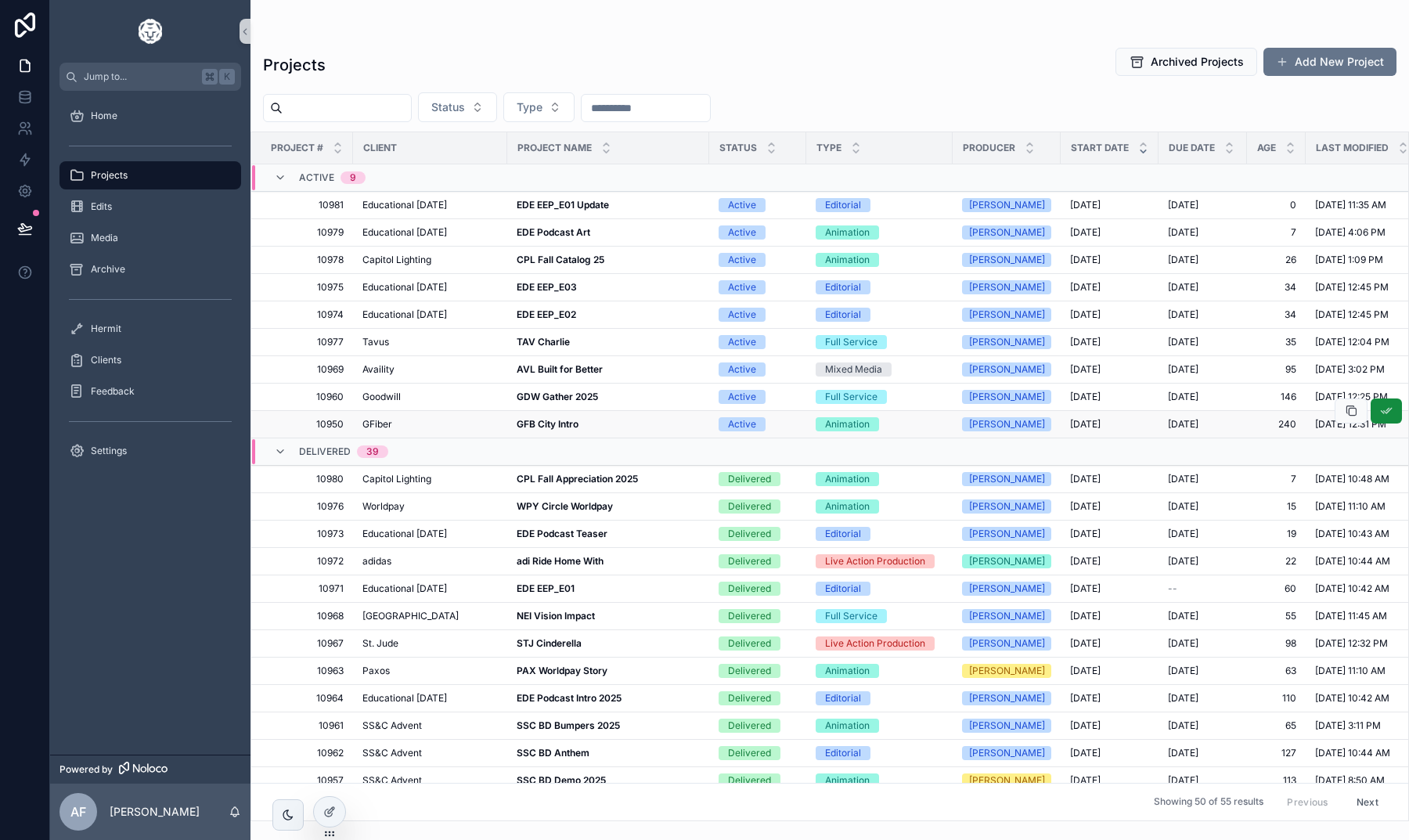
click at [548, 420] on strong "GFB City Intro" at bounding box center [548, 424] width 62 height 12
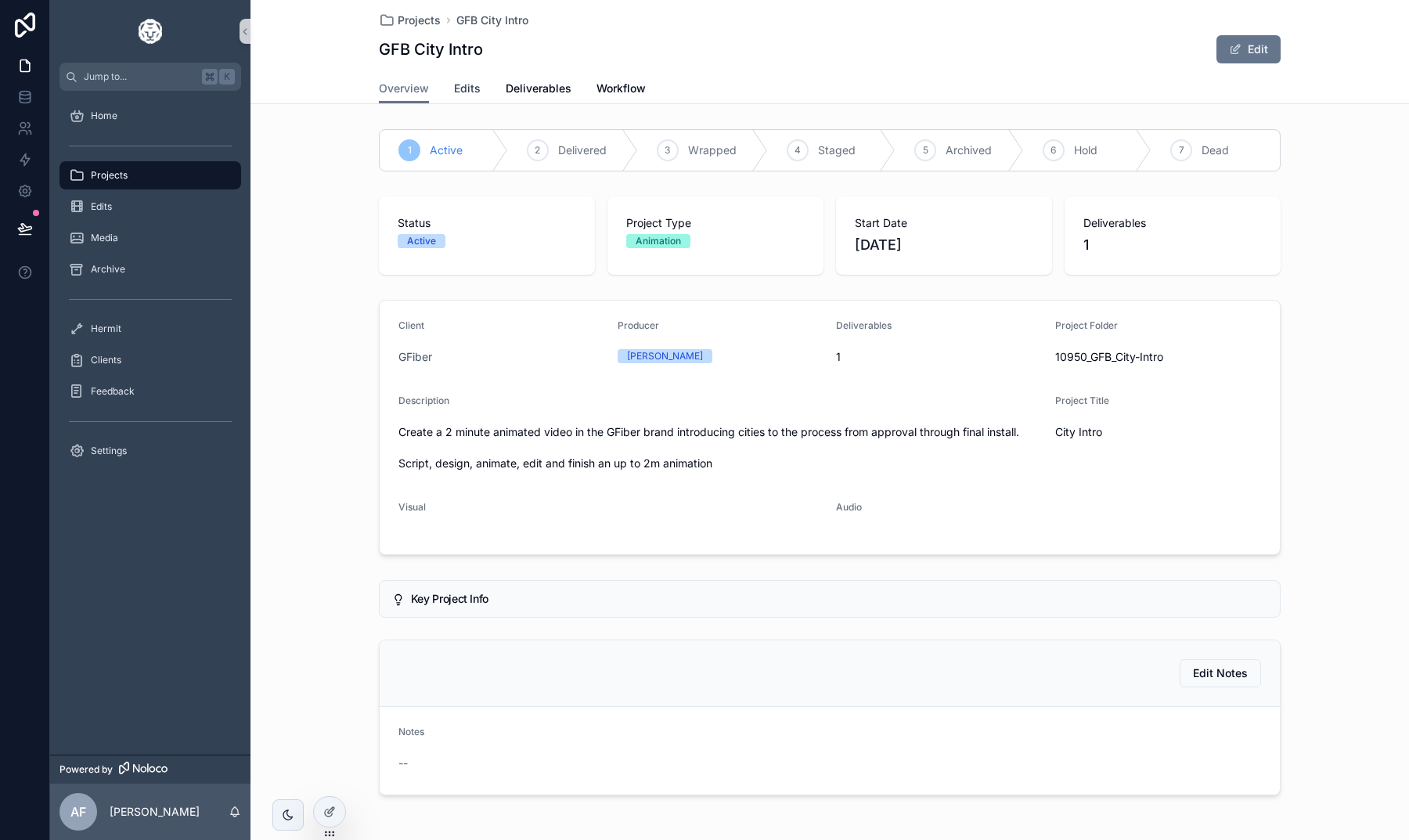
click at [467, 98] on link "Edits" at bounding box center [467, 90] width 26 height 32
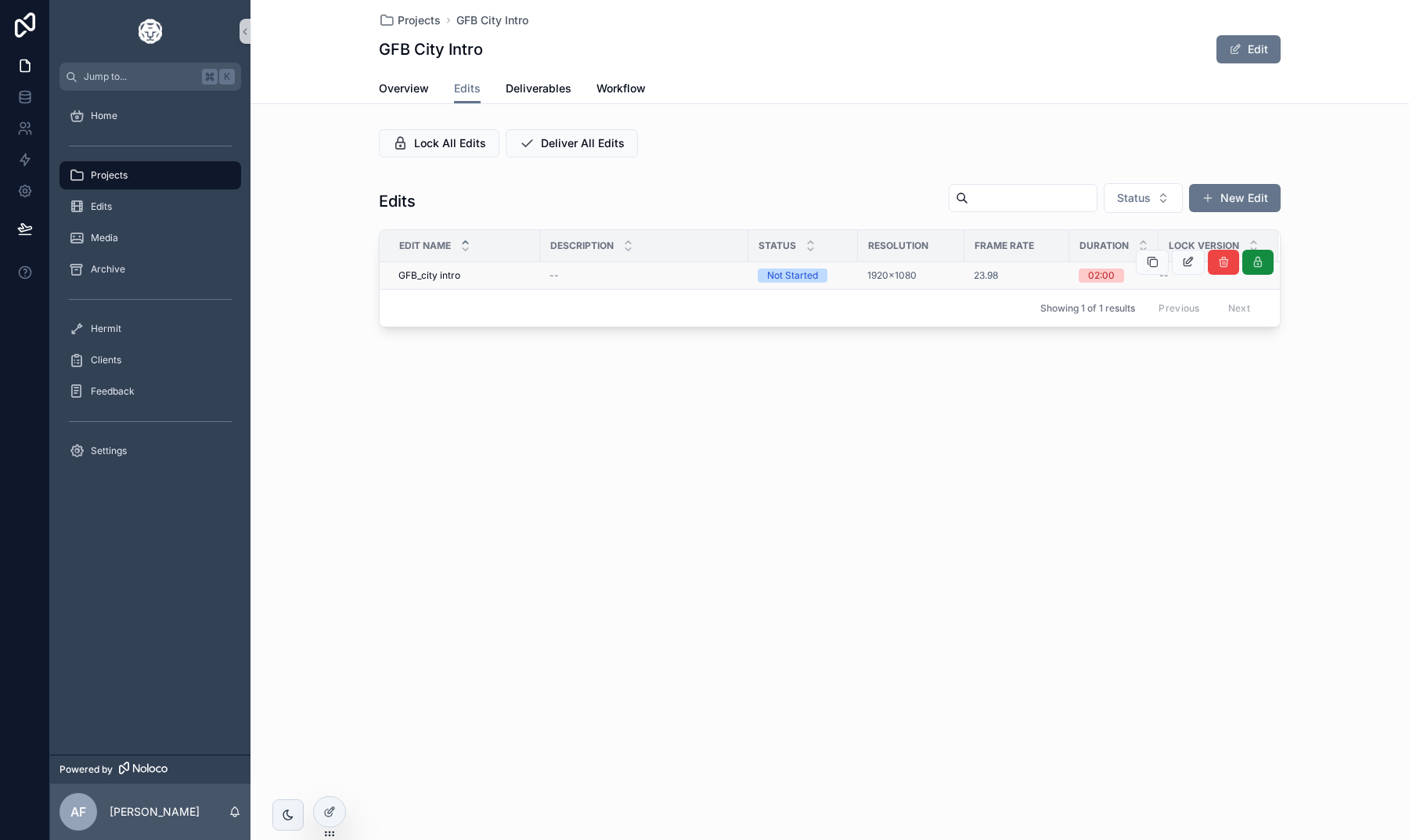
click at [459, 277] on span "GFB_city intro" at bounding box center [429, 275] width 62 height 13
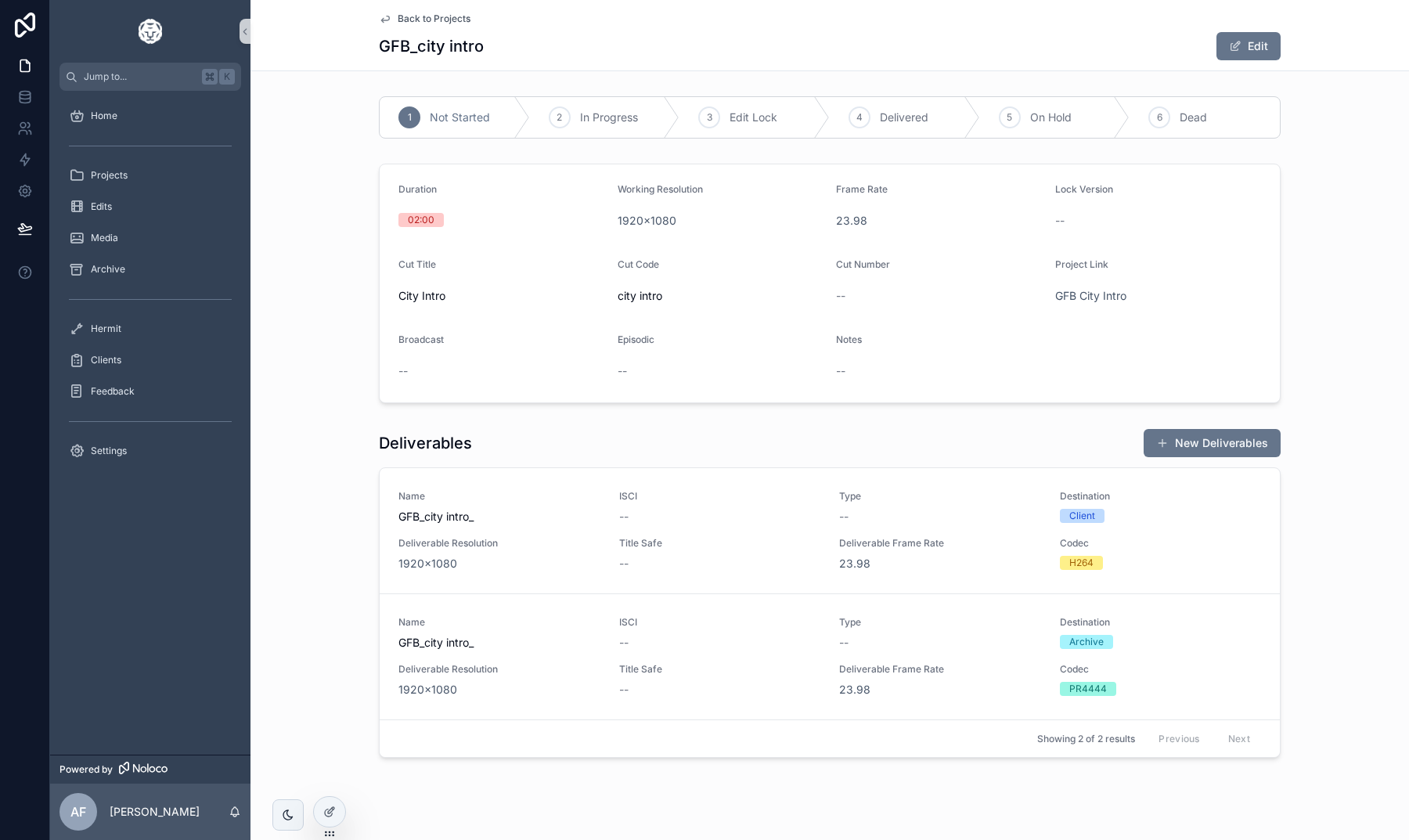
click at [393, 21] on link "Back to Projects" at bounding box center [424, 19] width 91 height 13
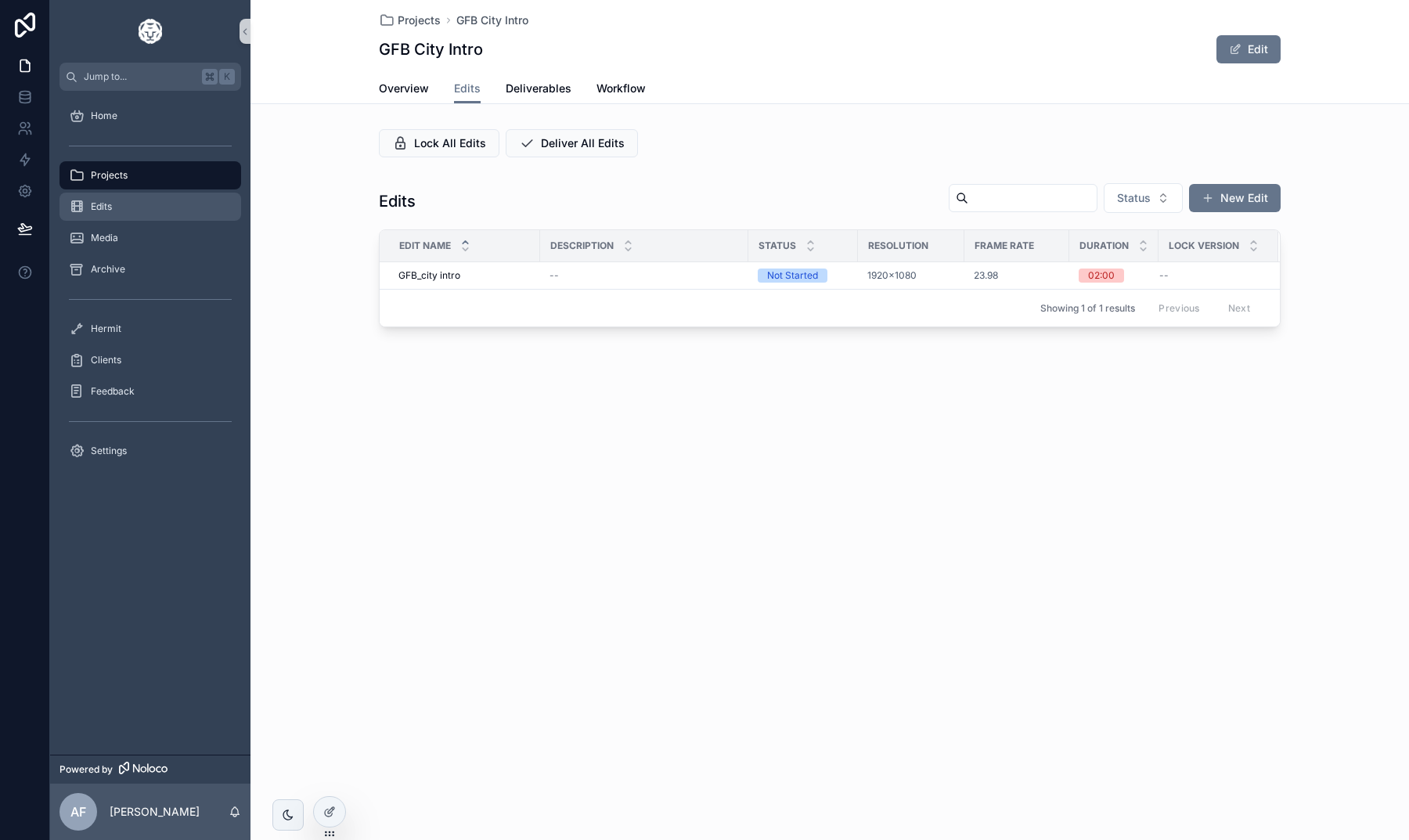
click at [148, 218] on div "Edits" at bounding box center [150, 206] width 163 height 25
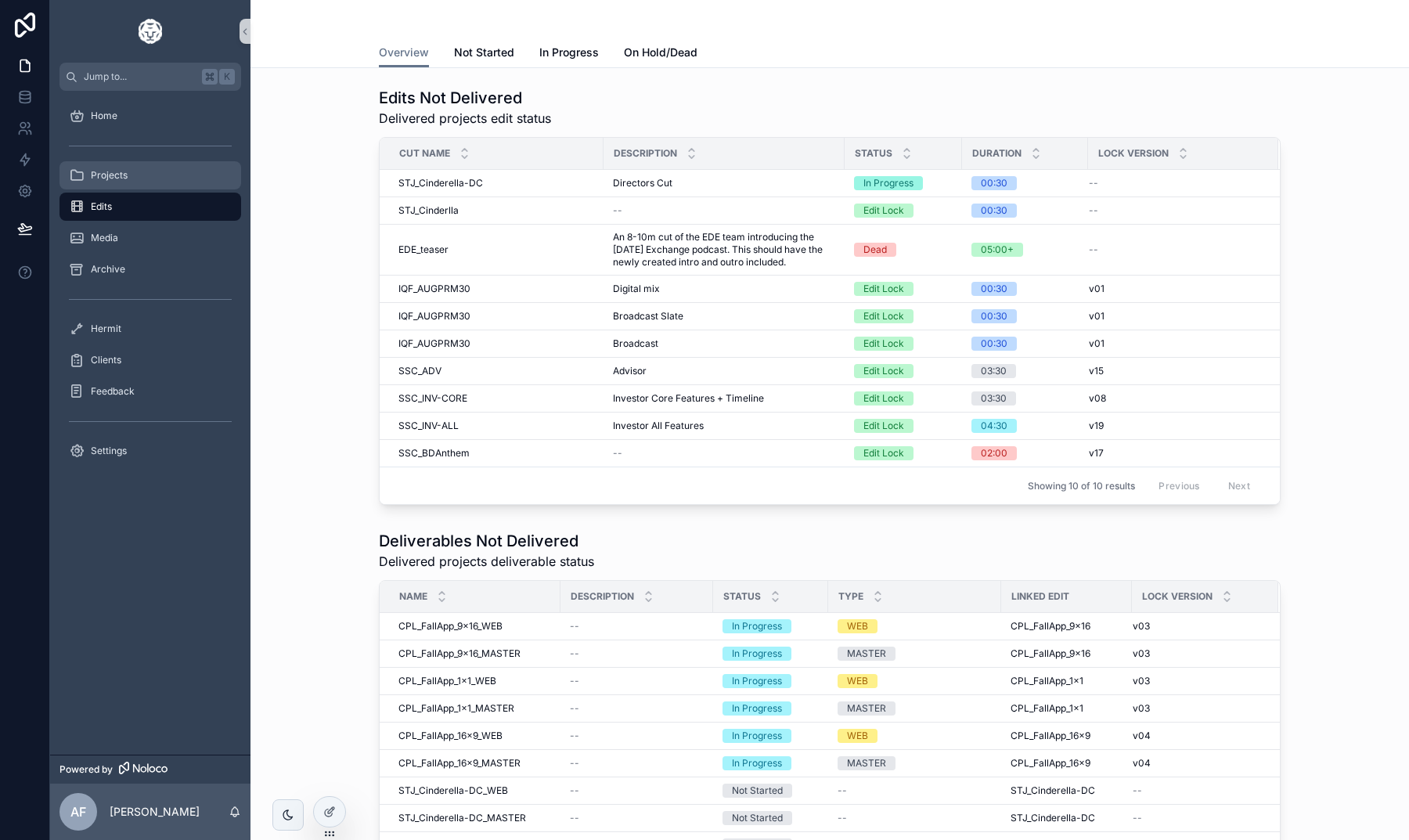
click at [142, 187] on div "Projects" at bounding box center [150, 175] width 163 height 25
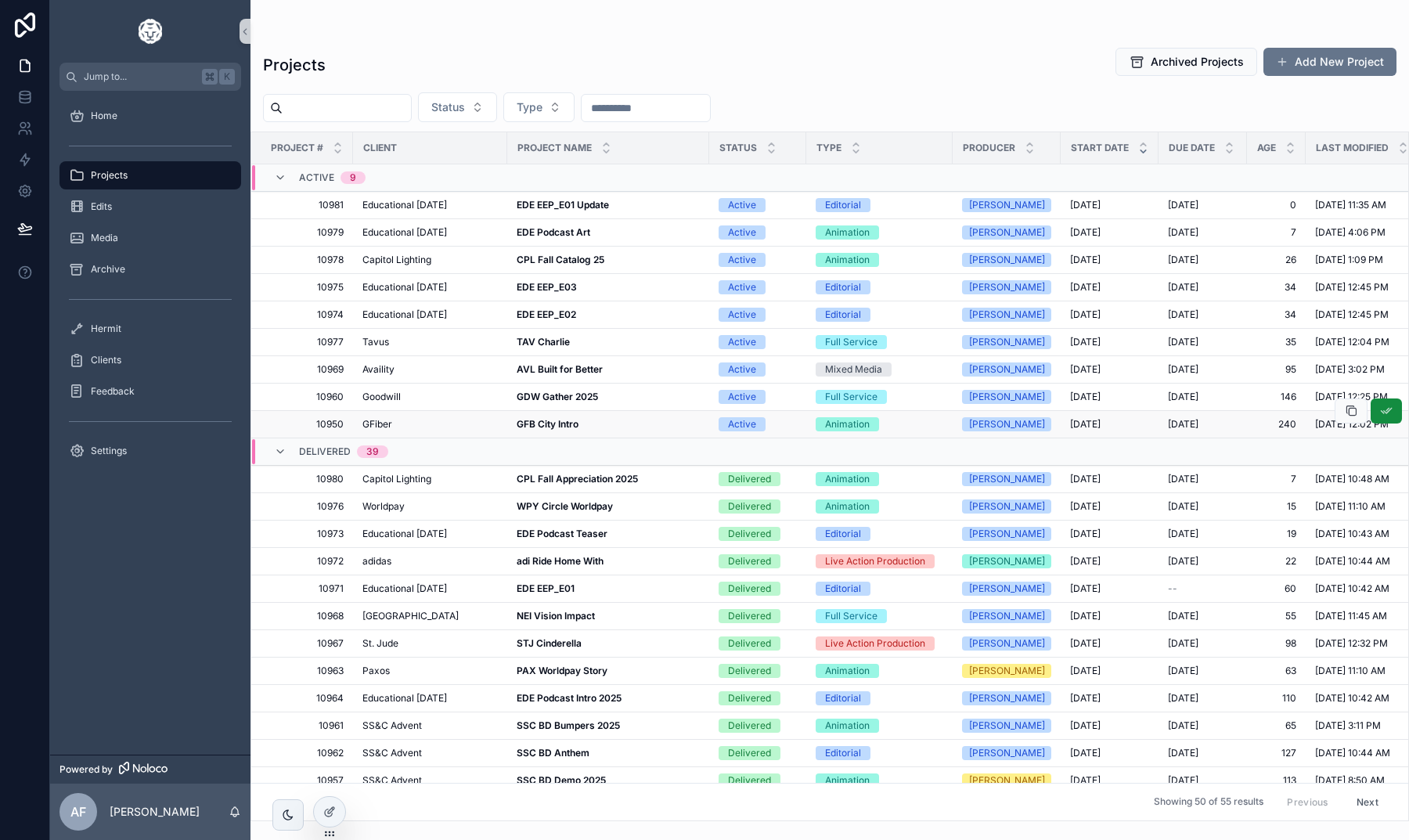
click at [543, 424] on strong "GFB City Intro" at bounding box center [548, 424] width 62 height 12
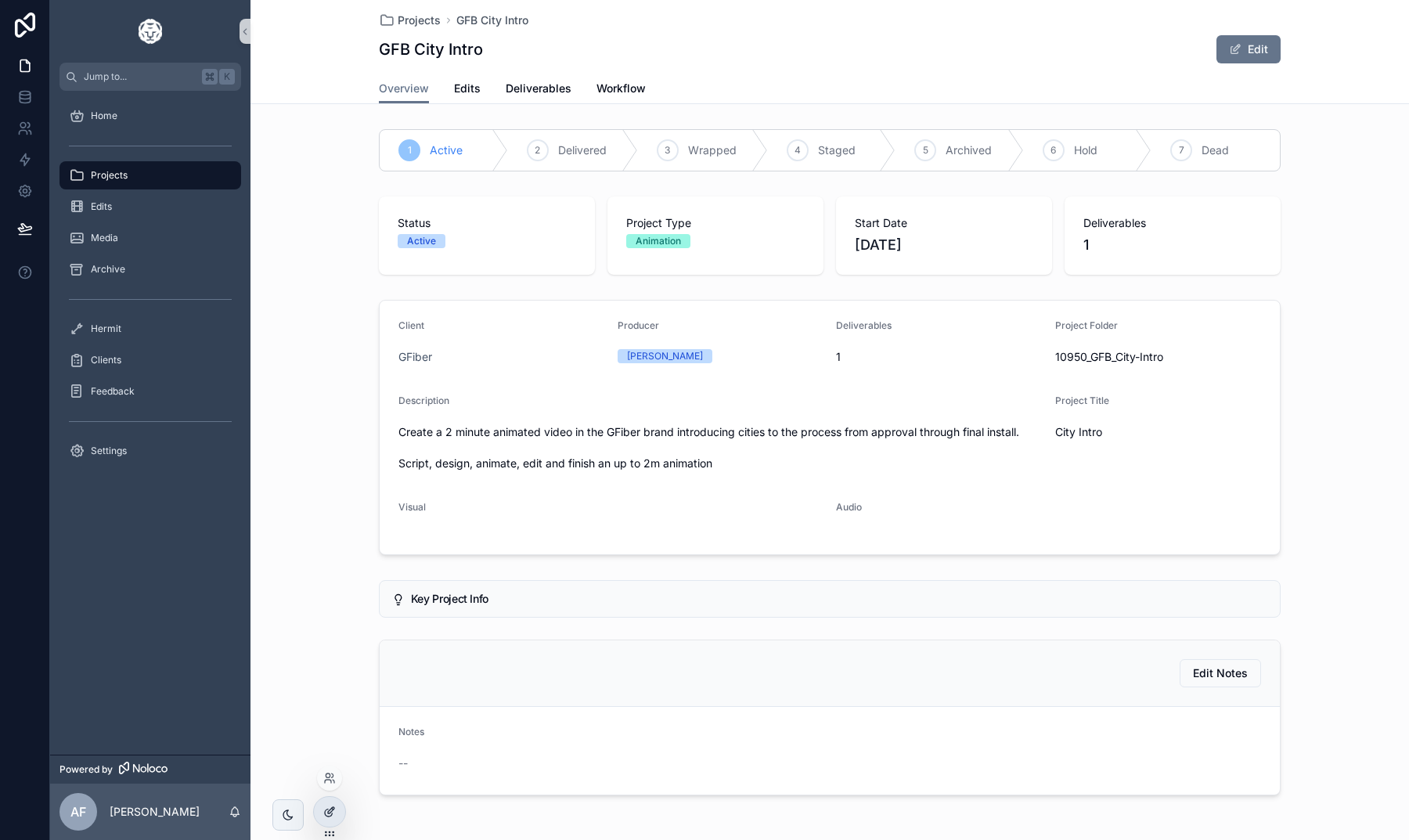
click at [336, 818] on div at bounding box center [329, 811] width 32 height 30
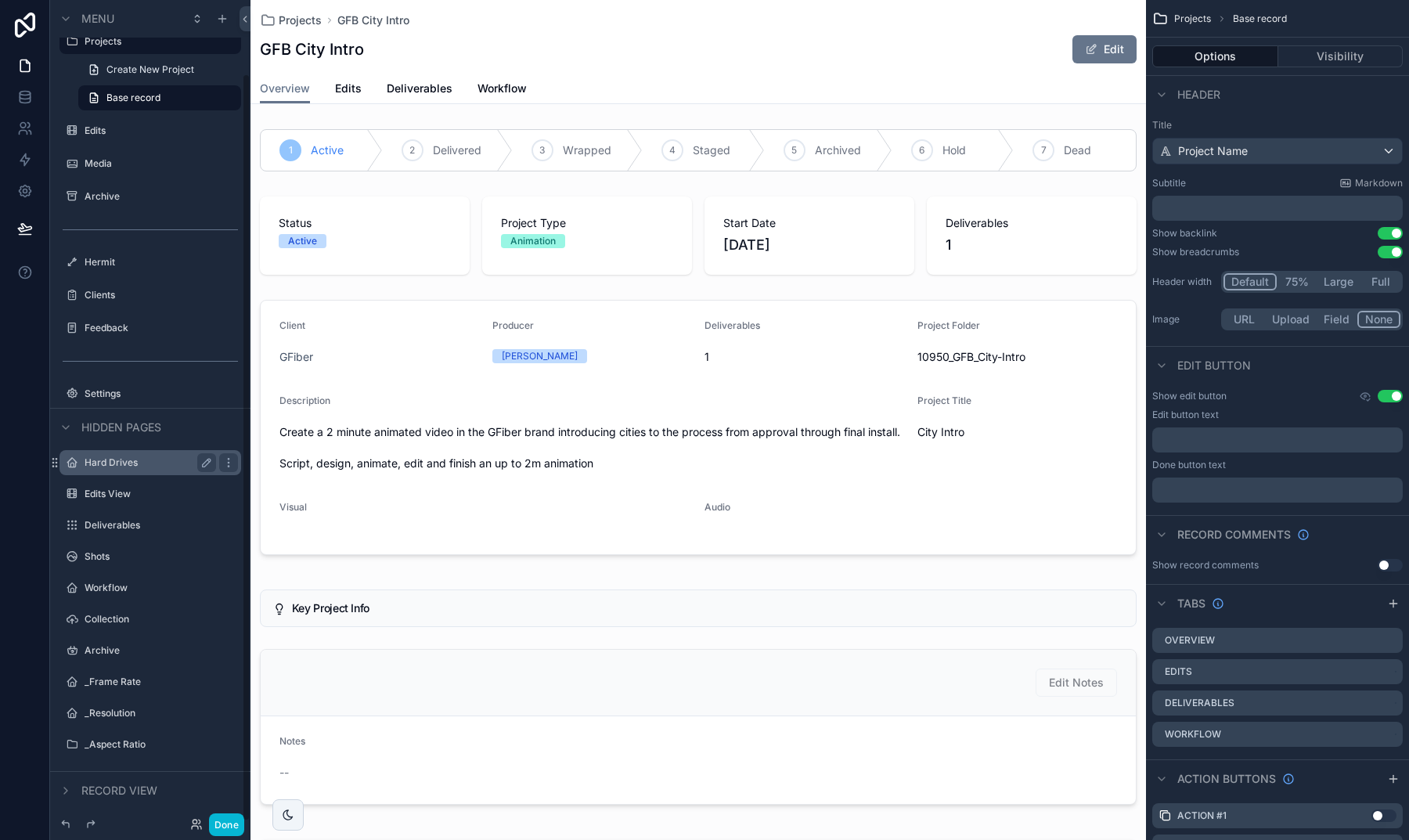
scroll to position [80, 0]
click at [147, 486] on div "Edits View" at bounding box center [150, 494] width 132 height 19
click at [114, 495] on label "Edits View" at bounding box center [147, 494] width 126 height 13
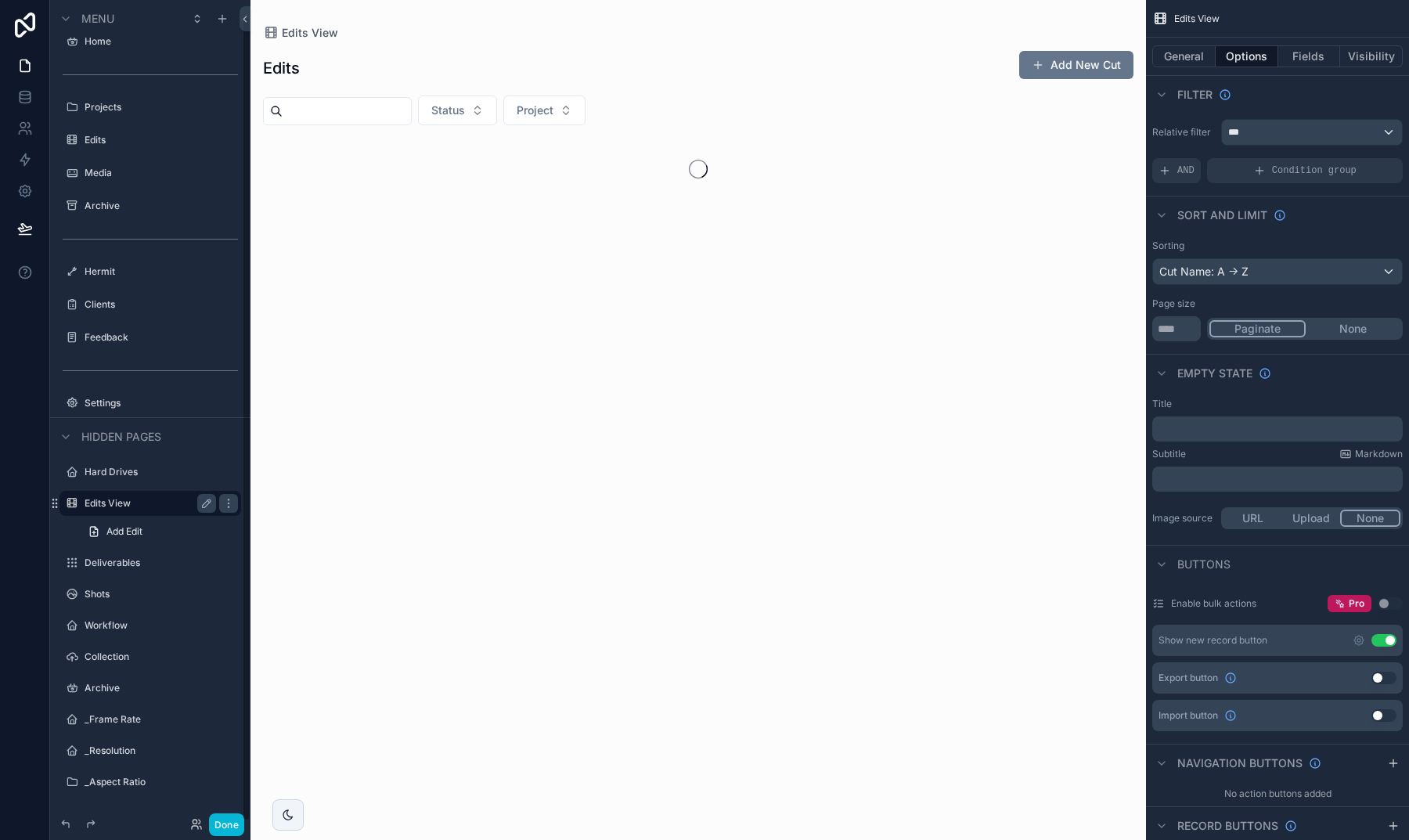
scroll to position [15, 0]
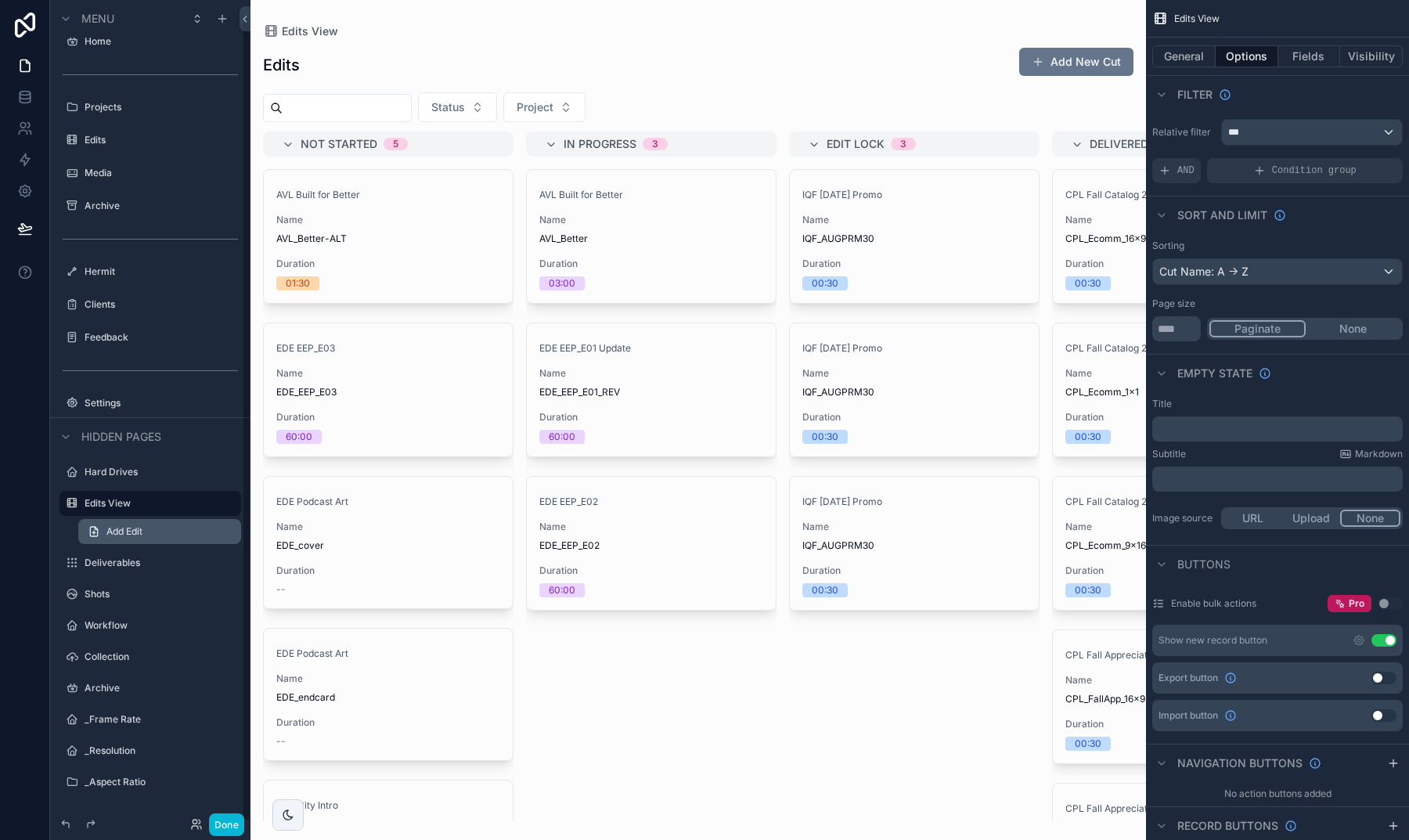
click at [132, 529] on span "Add Edit" at bounding box center [125, 532] width 36 height 13
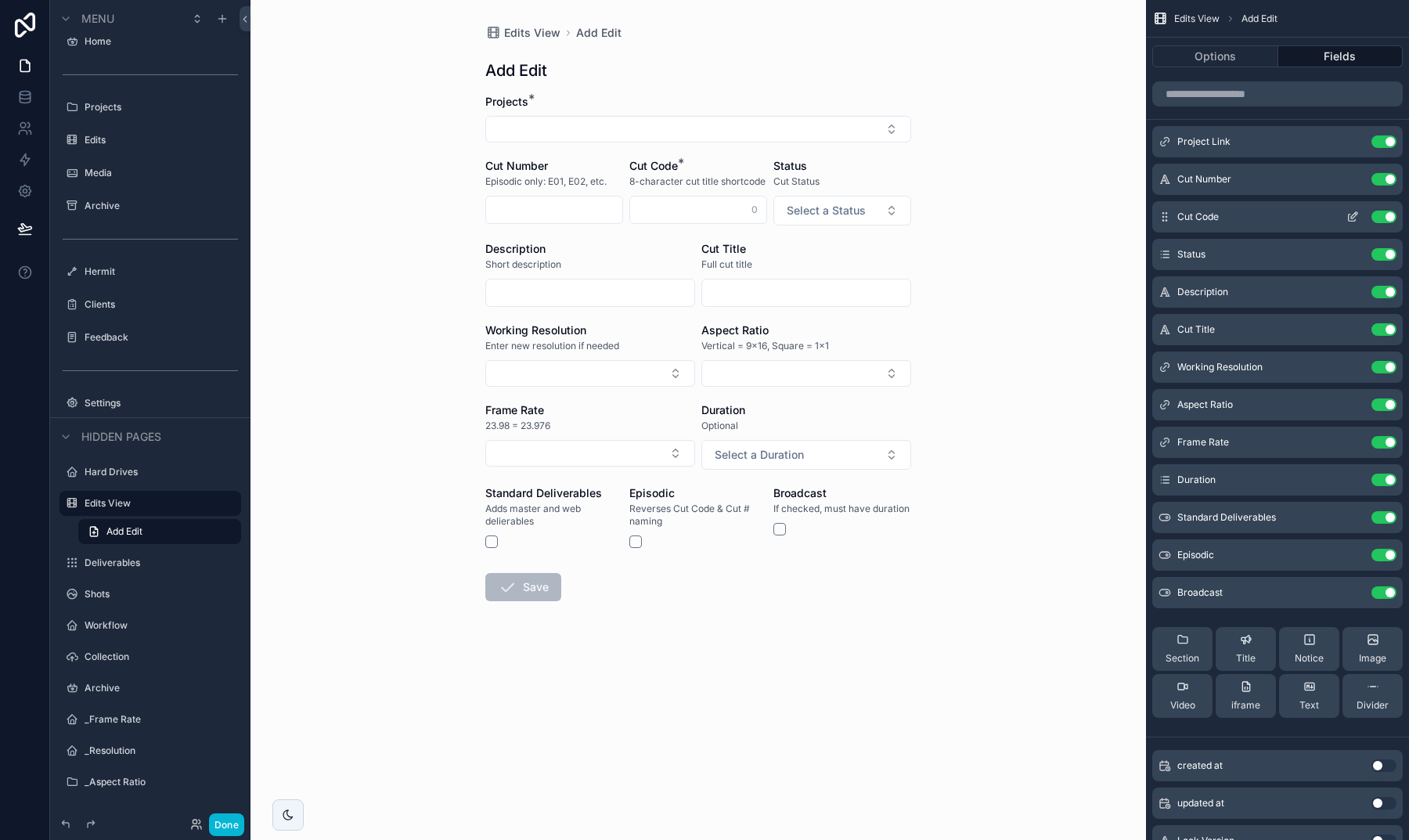
click at [1353, 216] on icon "scrollable content" at bounding box center [1353, 216] width 13 height 13
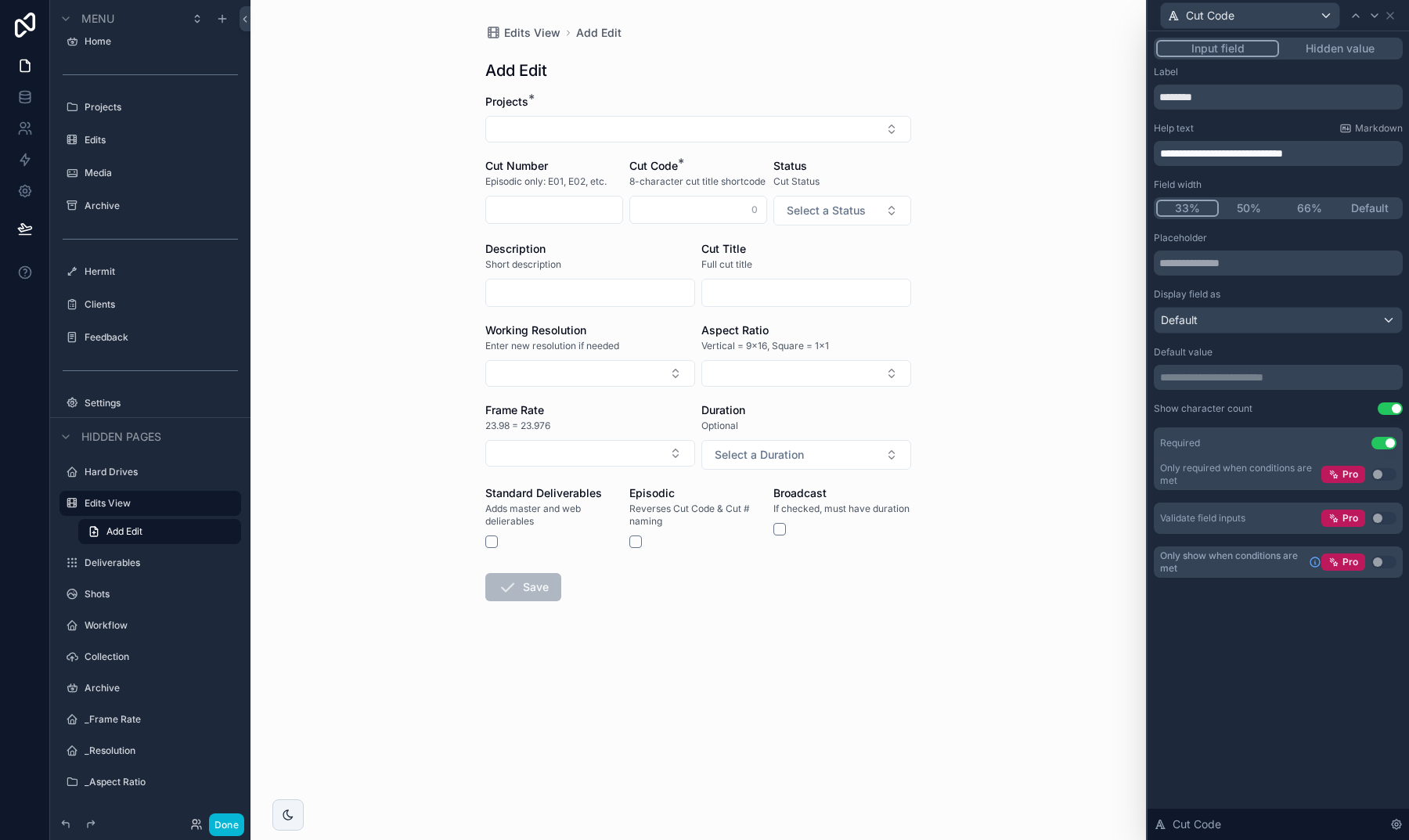
click at [1330, 151] on p "**********" at bounding box center [1280, 153] width 239 height 15
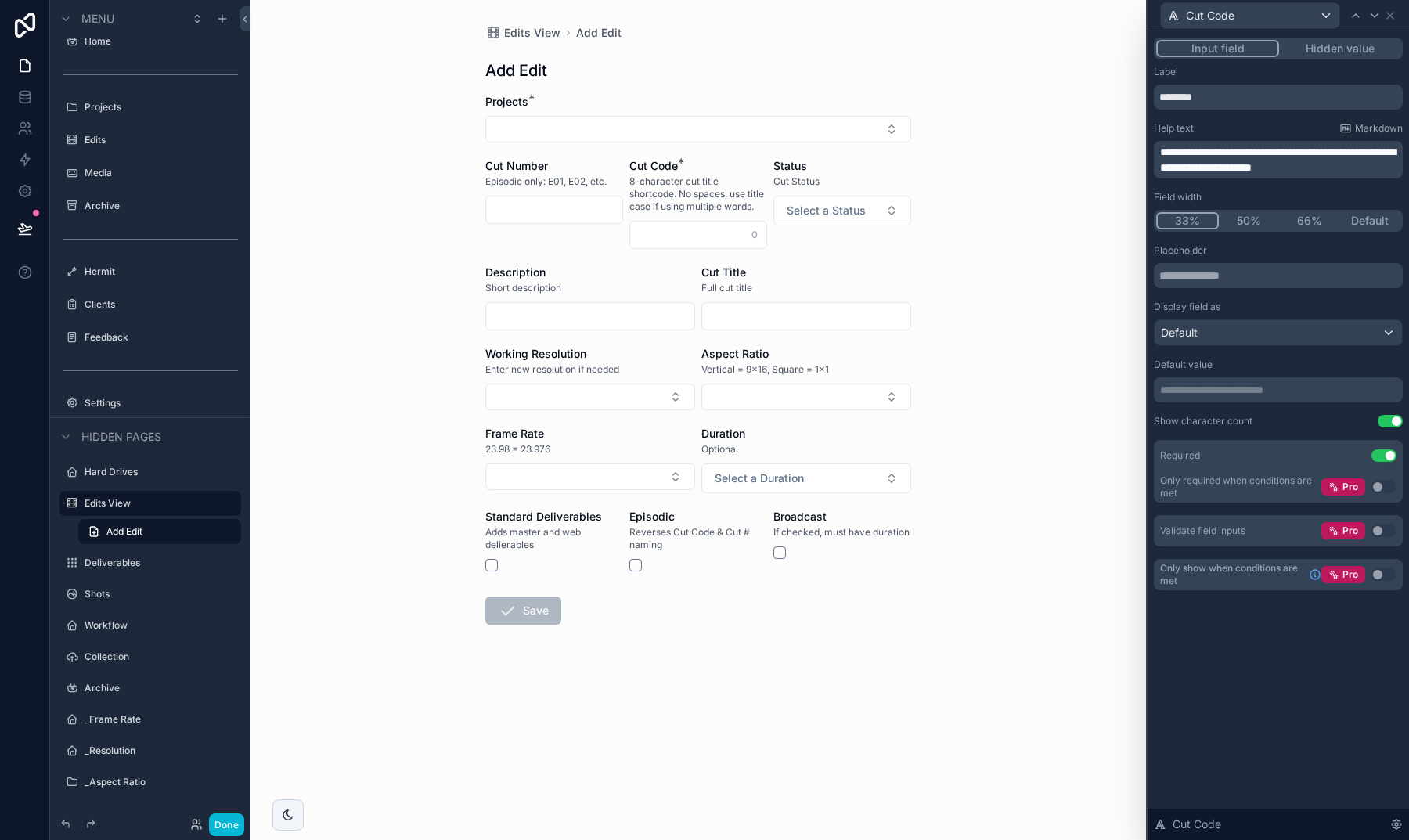
click at [1299, 126] on div "Help text Markdown" at bounding box center [1277, 128] width 249 height 13
click at [1365, 169] on p "**********" at bounding box center [1280, 160] width 239 height 32
click at [1328, 154] on span "**********" at bounding box center [1278, 159] width 236 height 26
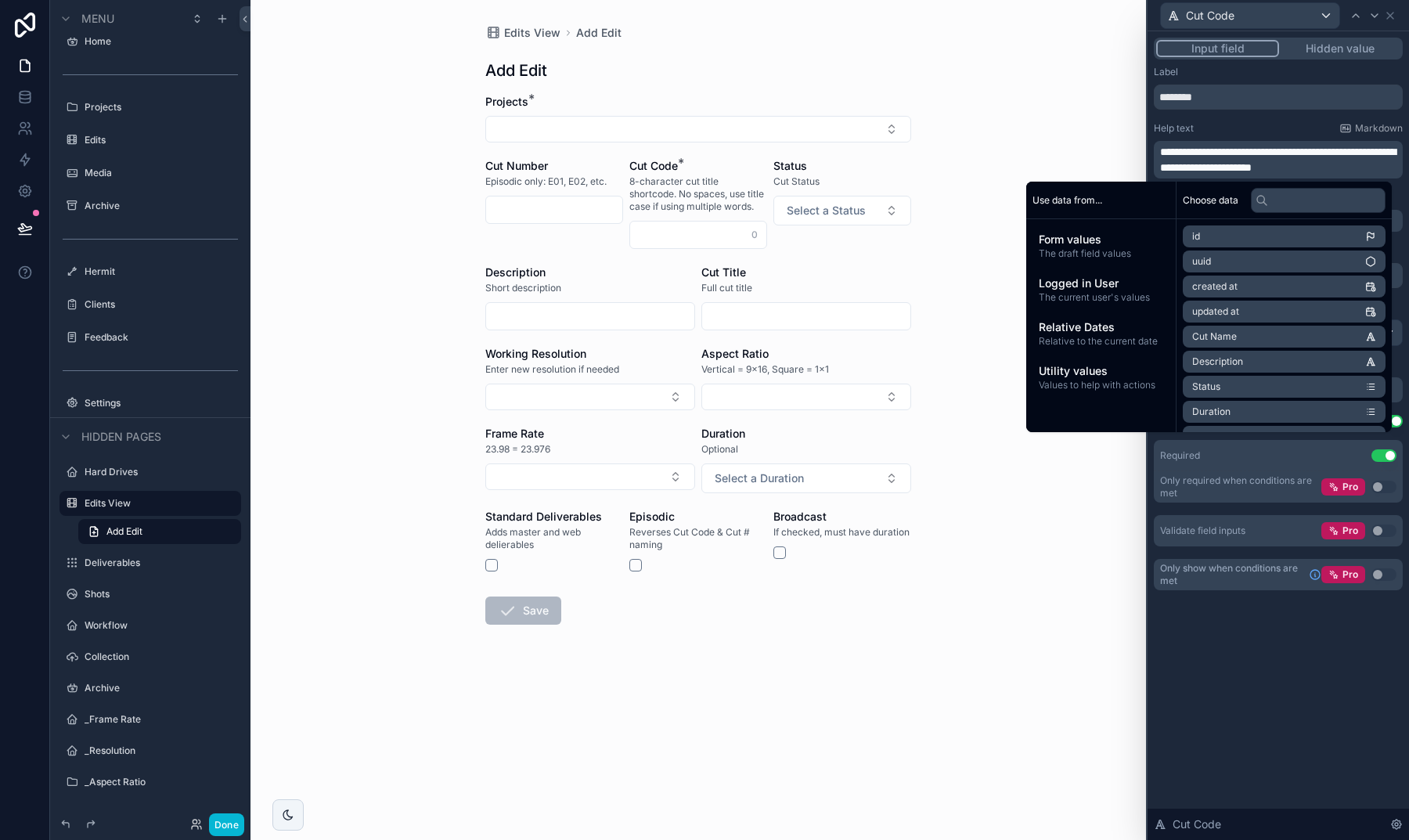
click at [1279, 126] on div "Help text Markdown" at bounding box center [1277, 128] width 249 height 13
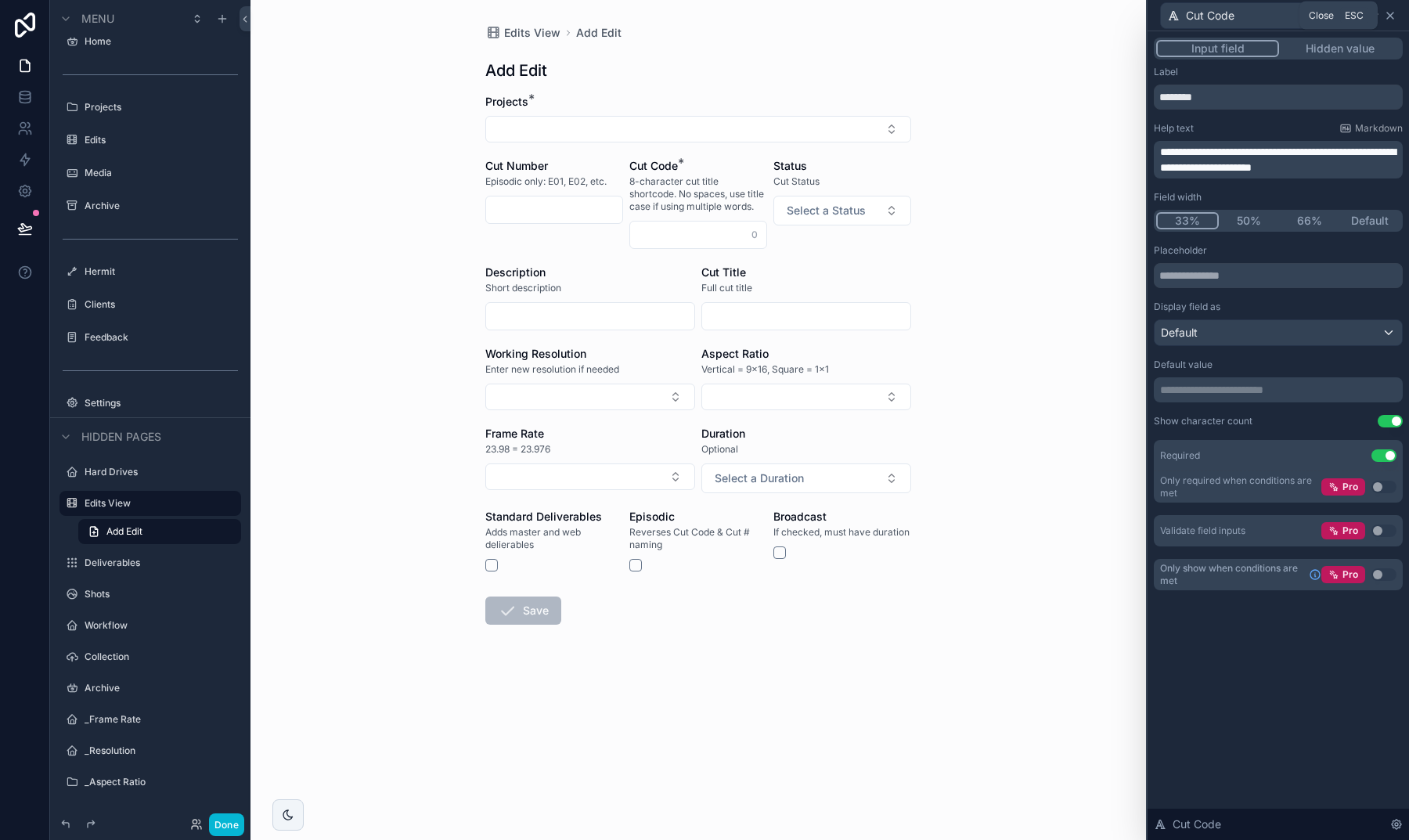
click at [1390, 17] on icon at bounding box center [1389, 15] width 13 height 13
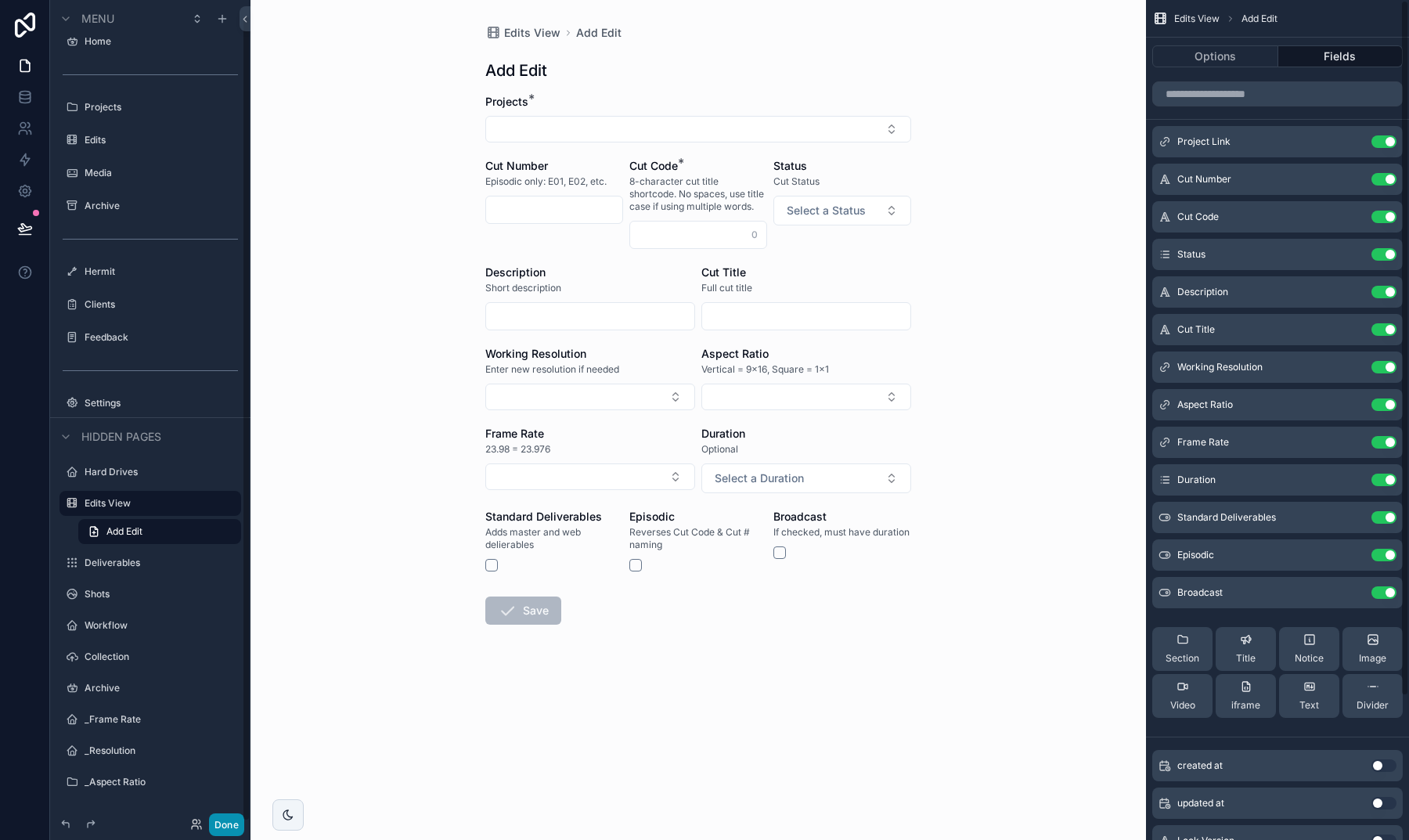
click at [214, 825] on button "Done" at bounding box center [226, 825] width 35 height 23
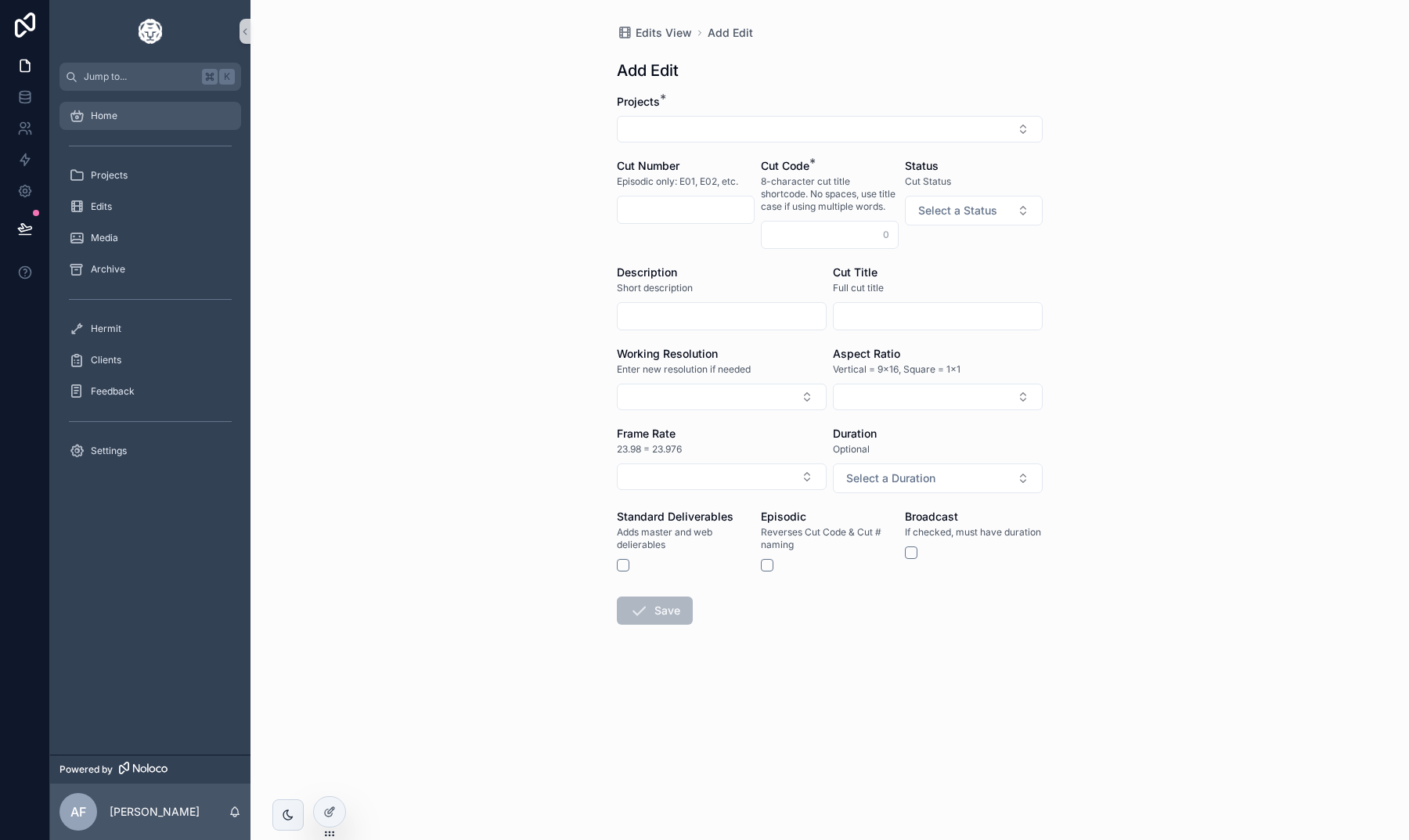
click at [143, 125] on div "Home" at bounding box center [150, 115] width 163 height 25
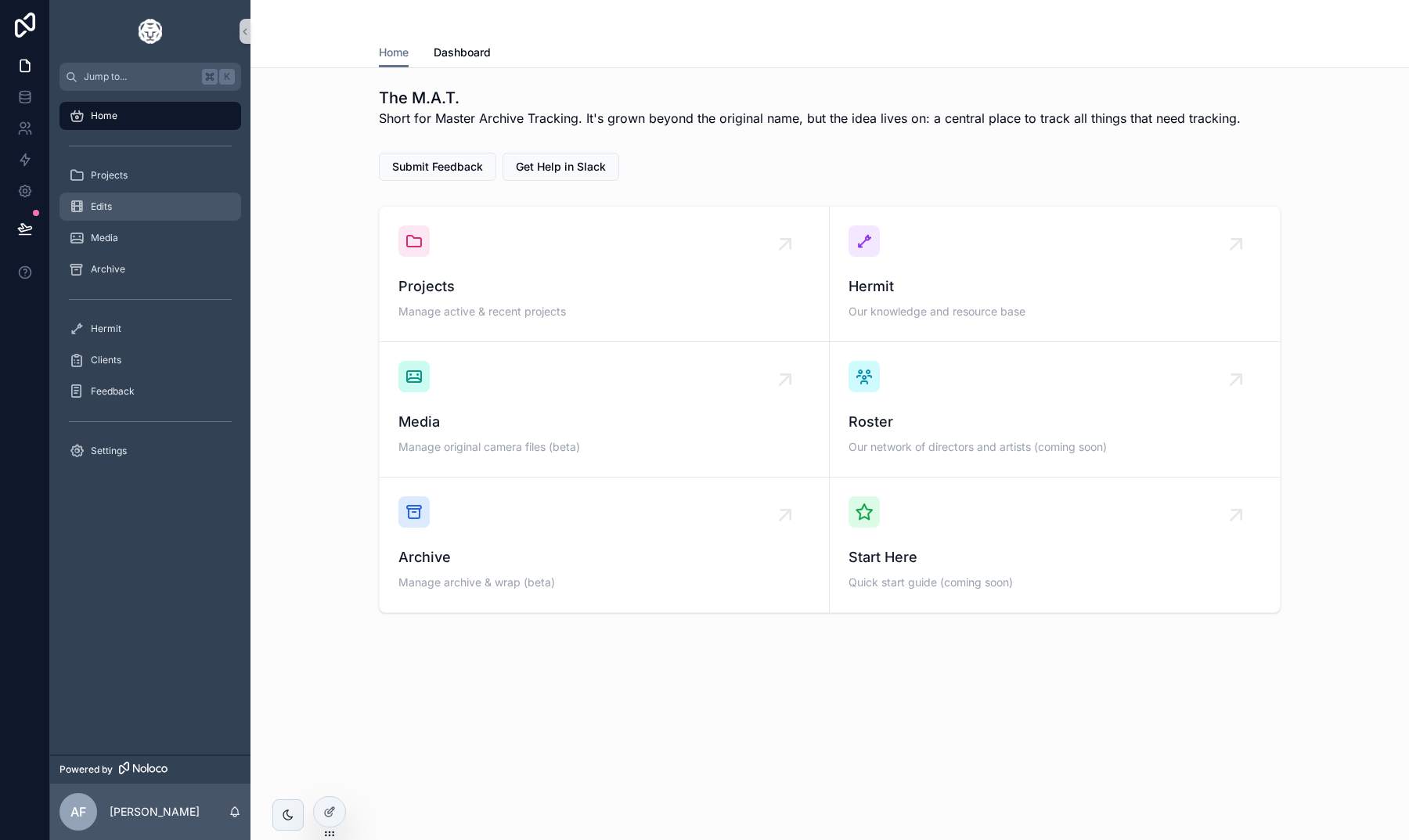
click at [154, 198] on div "Edits" at bounding box center [150, 206] width 163 height 25
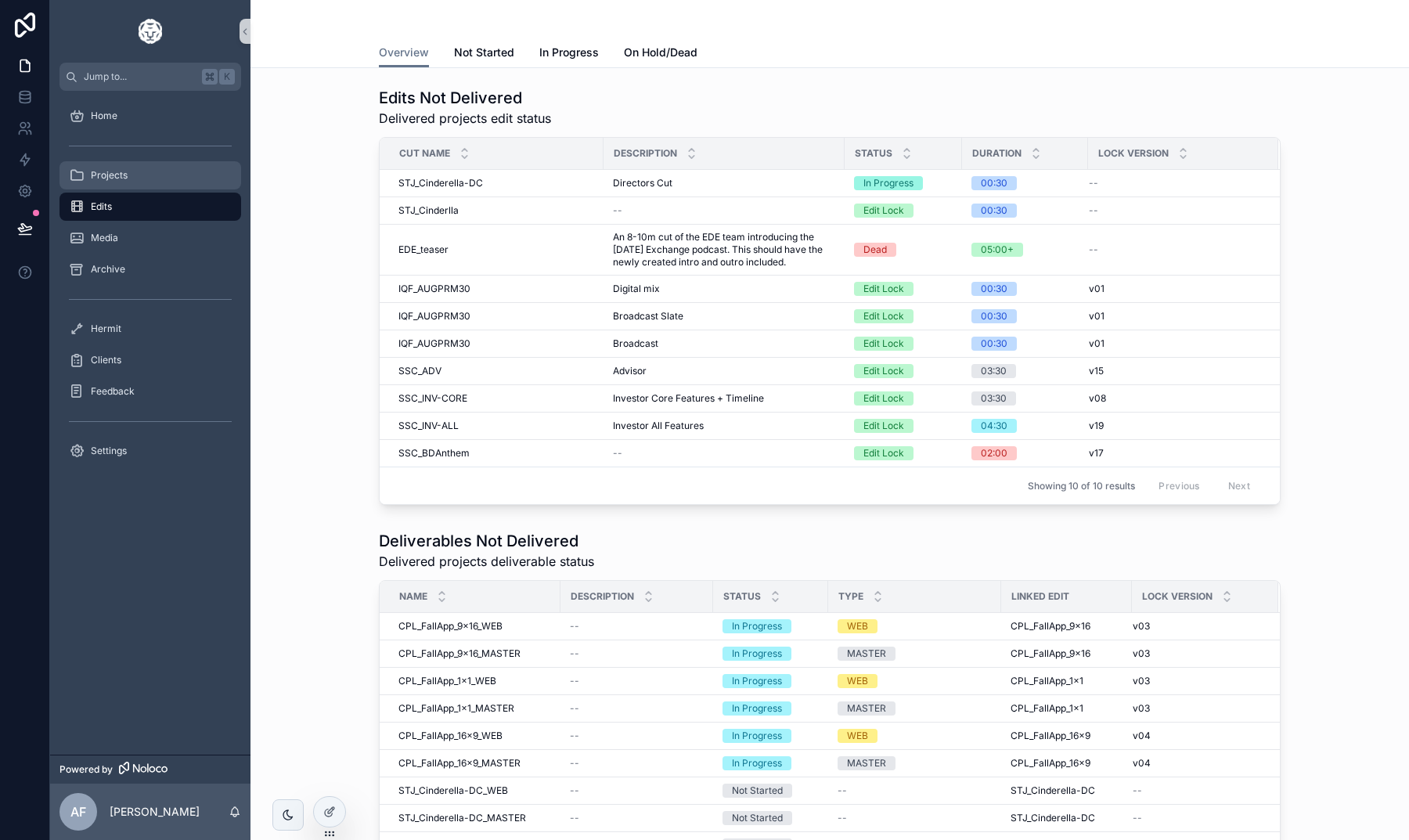
click at [144, 179] on div "Projects" at bounding box center [150, 175] width 163 height 25
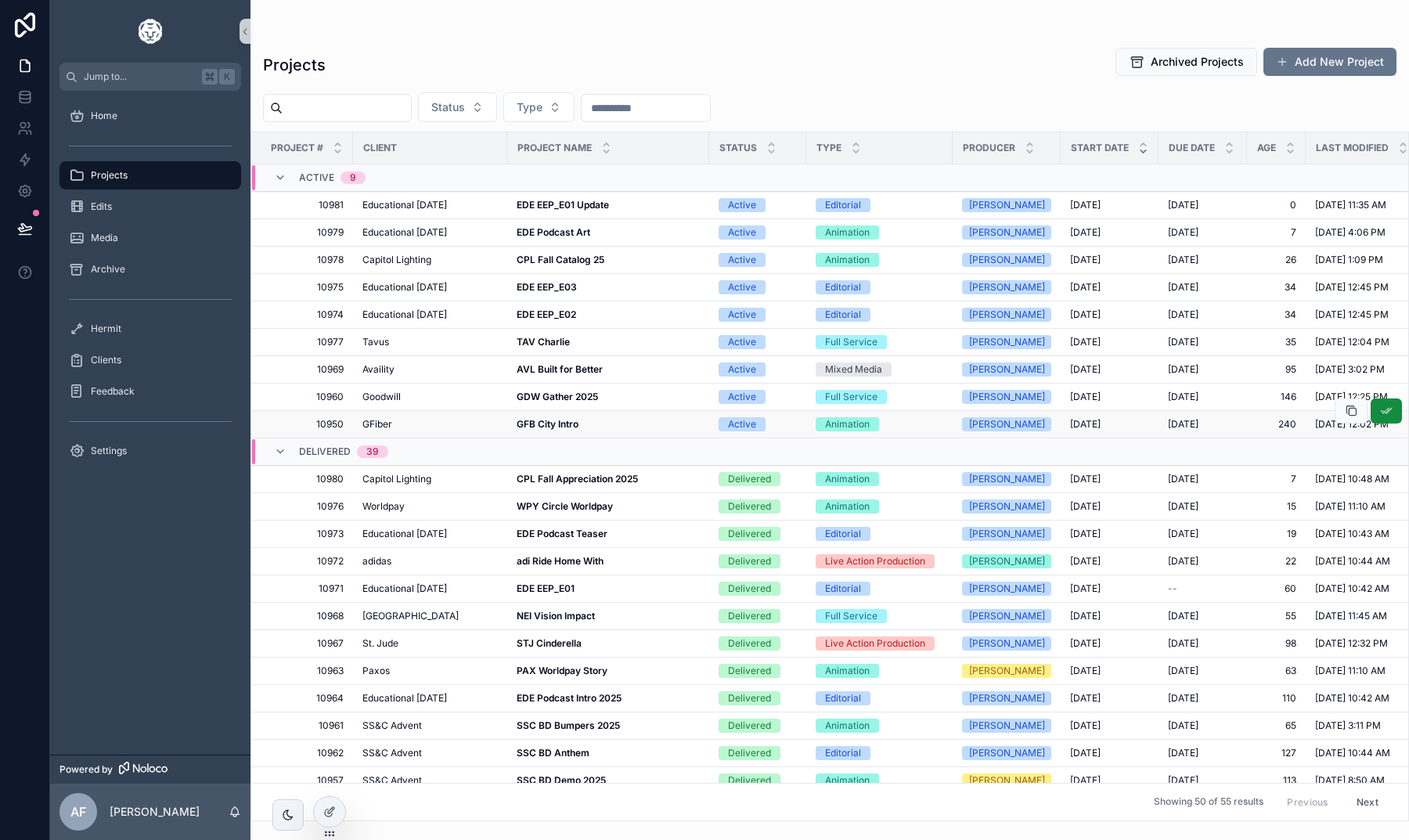
click at [528, 419] on strong "GFB City Intro" at bounding box center [548, 424] width 62 height 12
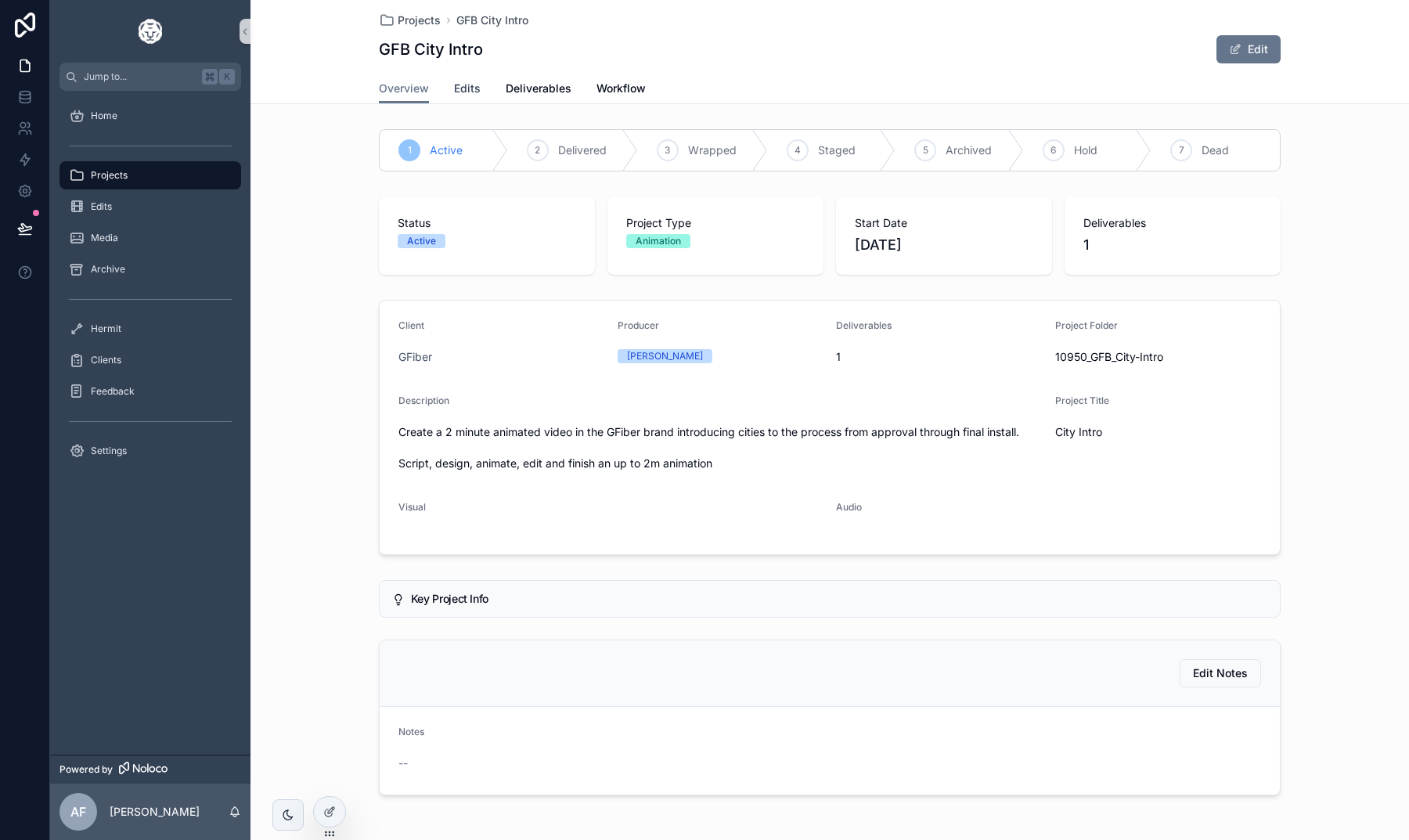
click at [469, 89] on span "Edits" at bounding box center [467, 88] width 26 height 15
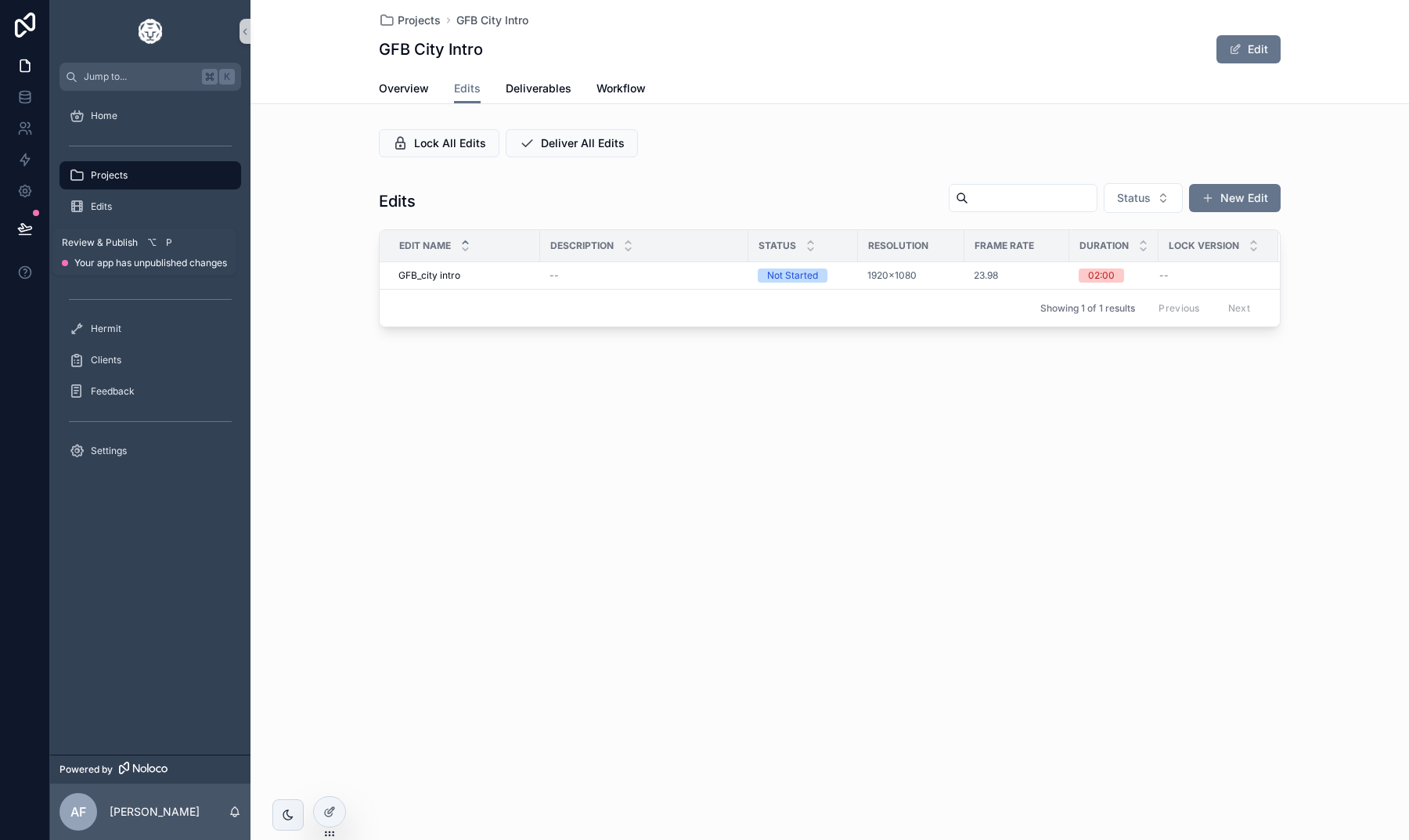
click at [25, 220] on button at bounding box center [25, 228] width 34 height 44
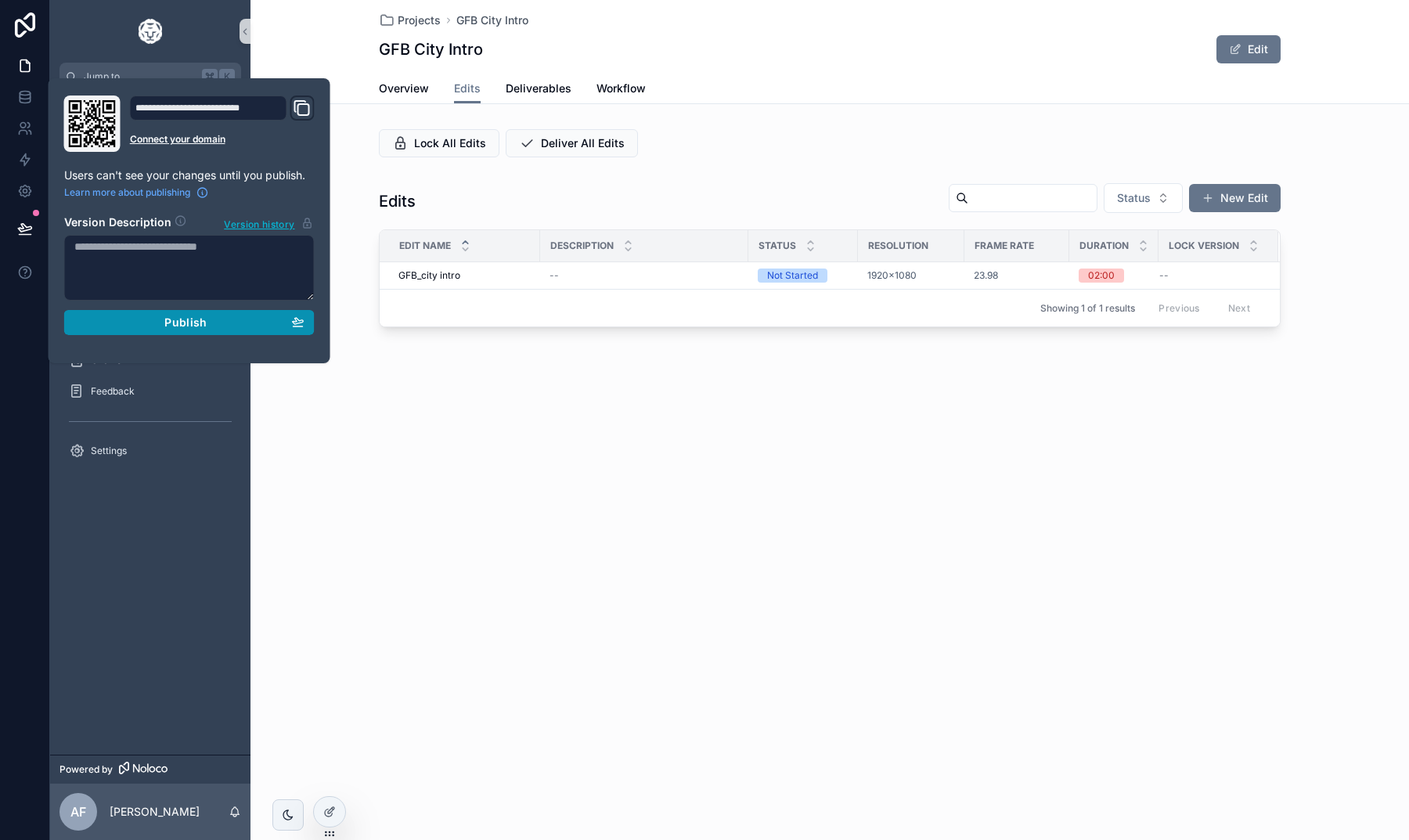
click at [182, 317] on span "Publish" at bounding box center [185, 322] width 42 height 14
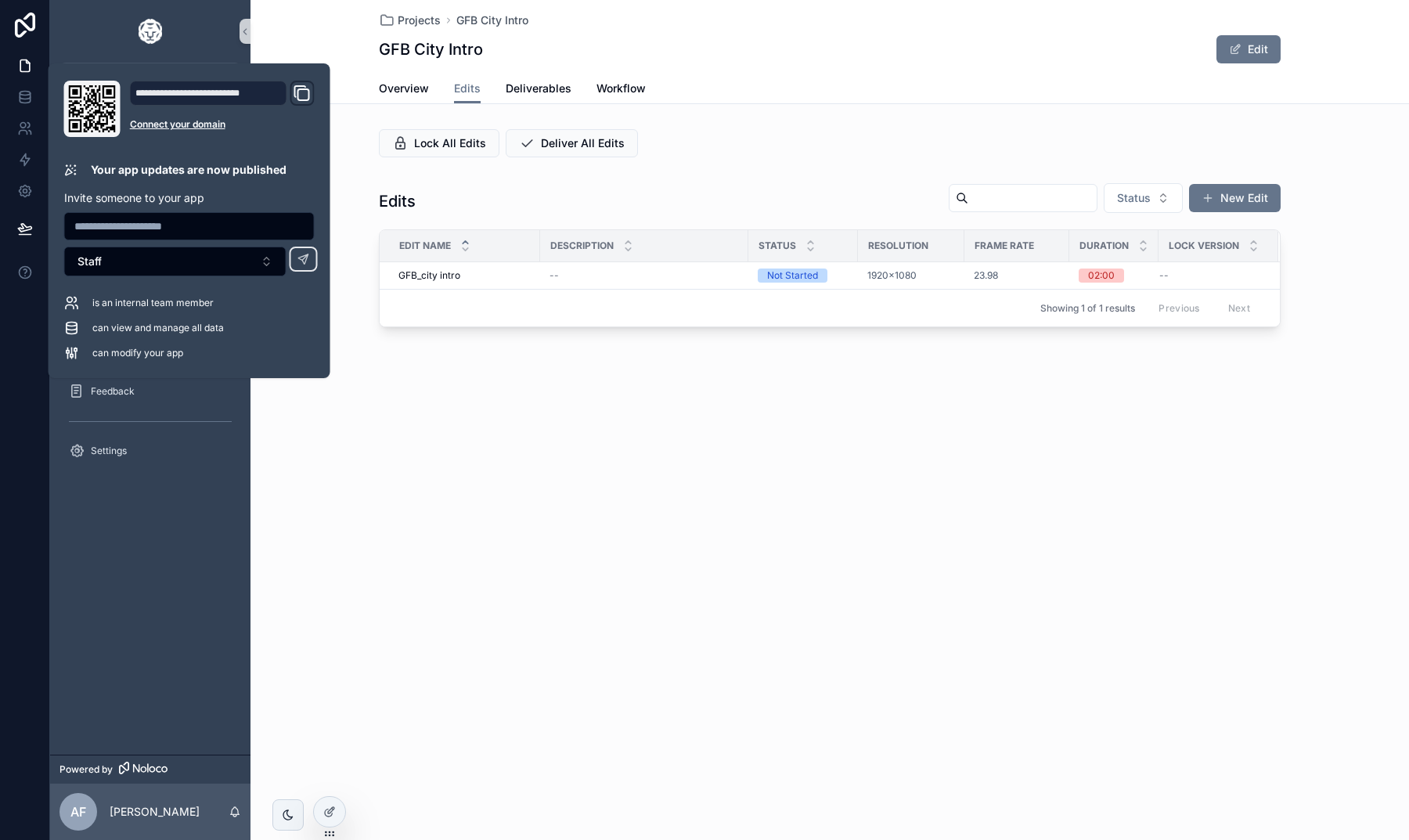
click at [362, 219] on div "Edits Status New Edit Edit Name Description Status Resolution Frame Rate Durati…" at bounding box center [830, 255] width 1159 height 157
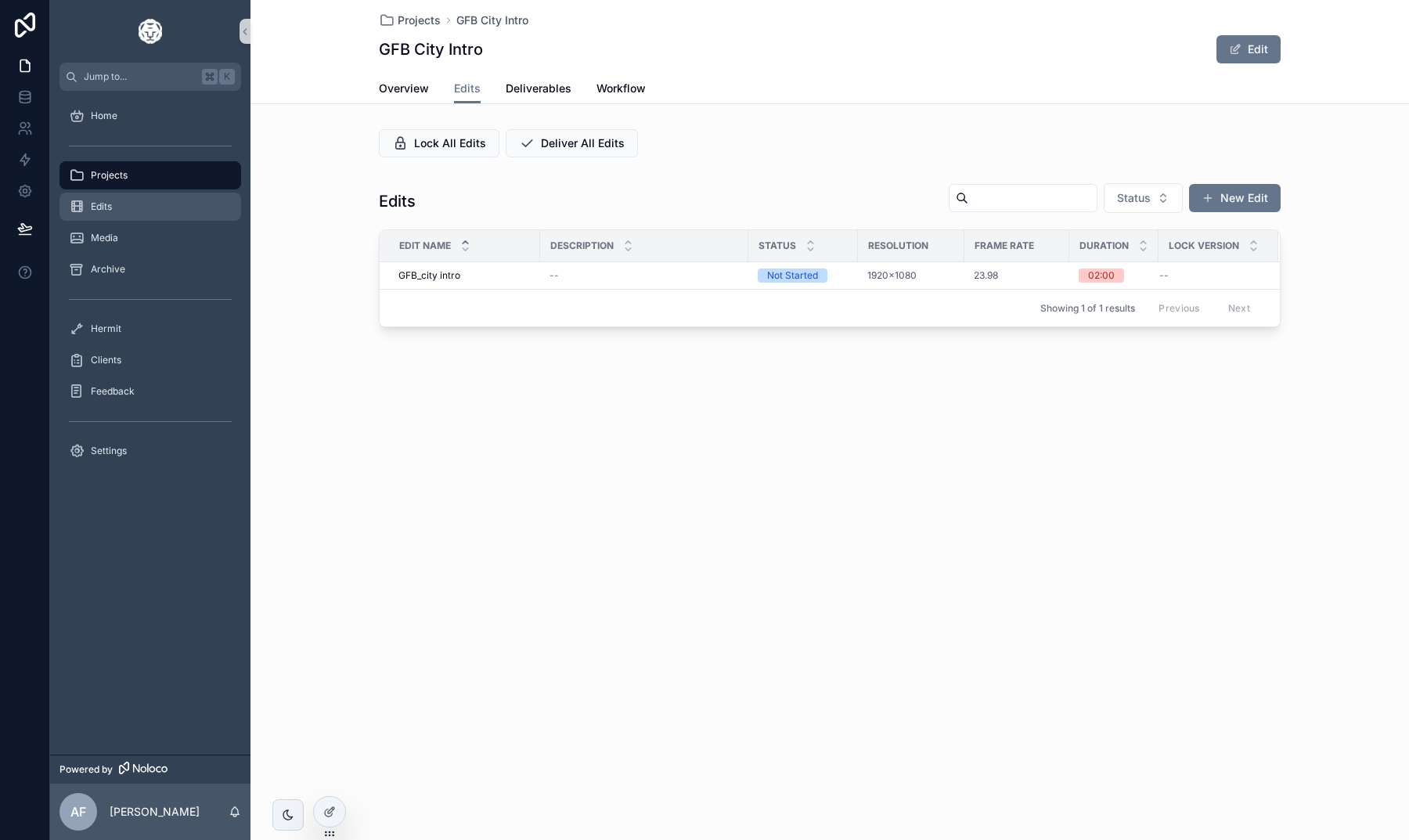
click at [120, 216] on div "Edits" at bounding box center [150, 206] width 163 height 25
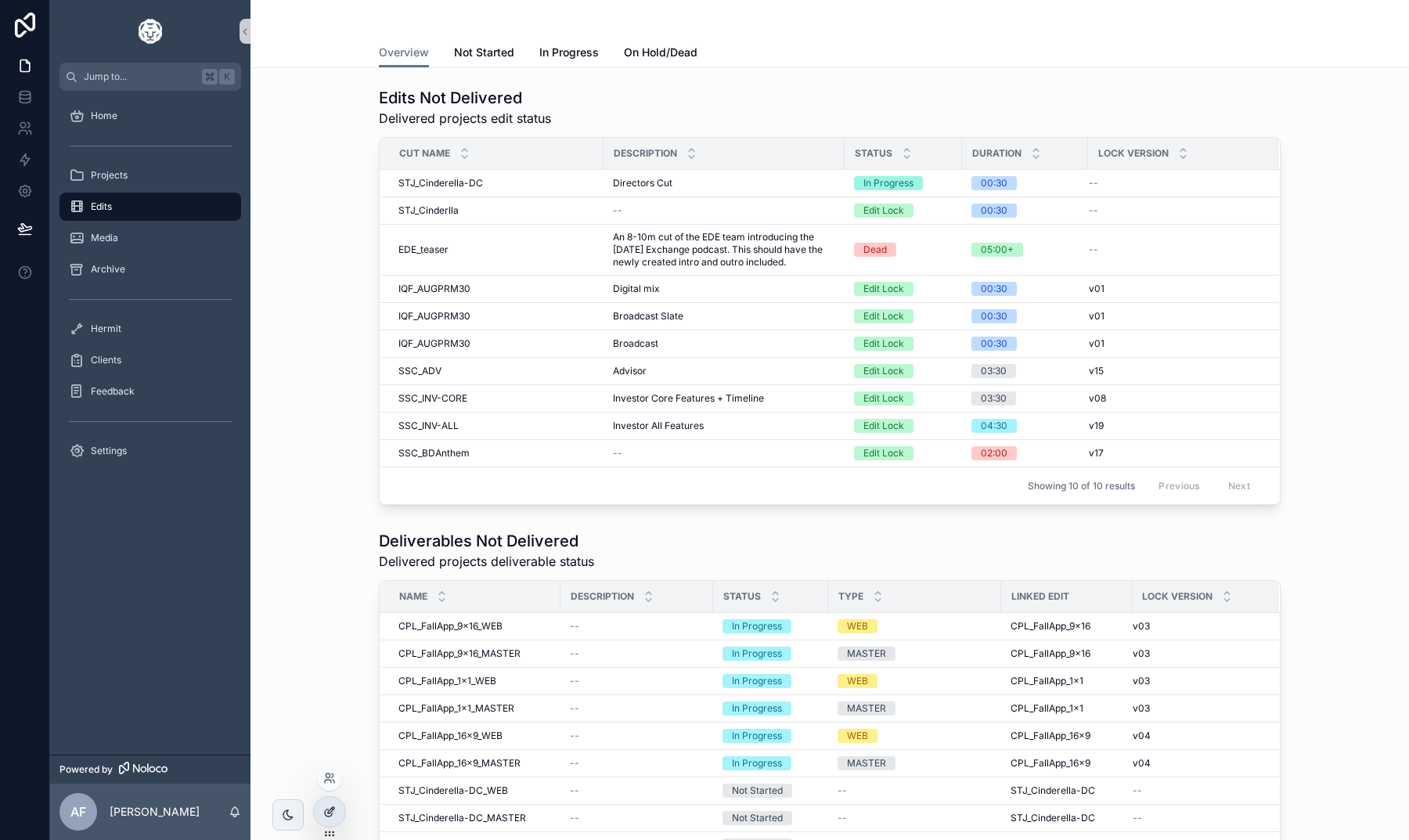
click at [317, 808] on div at bounding box center [329, 811] width 32 height 30
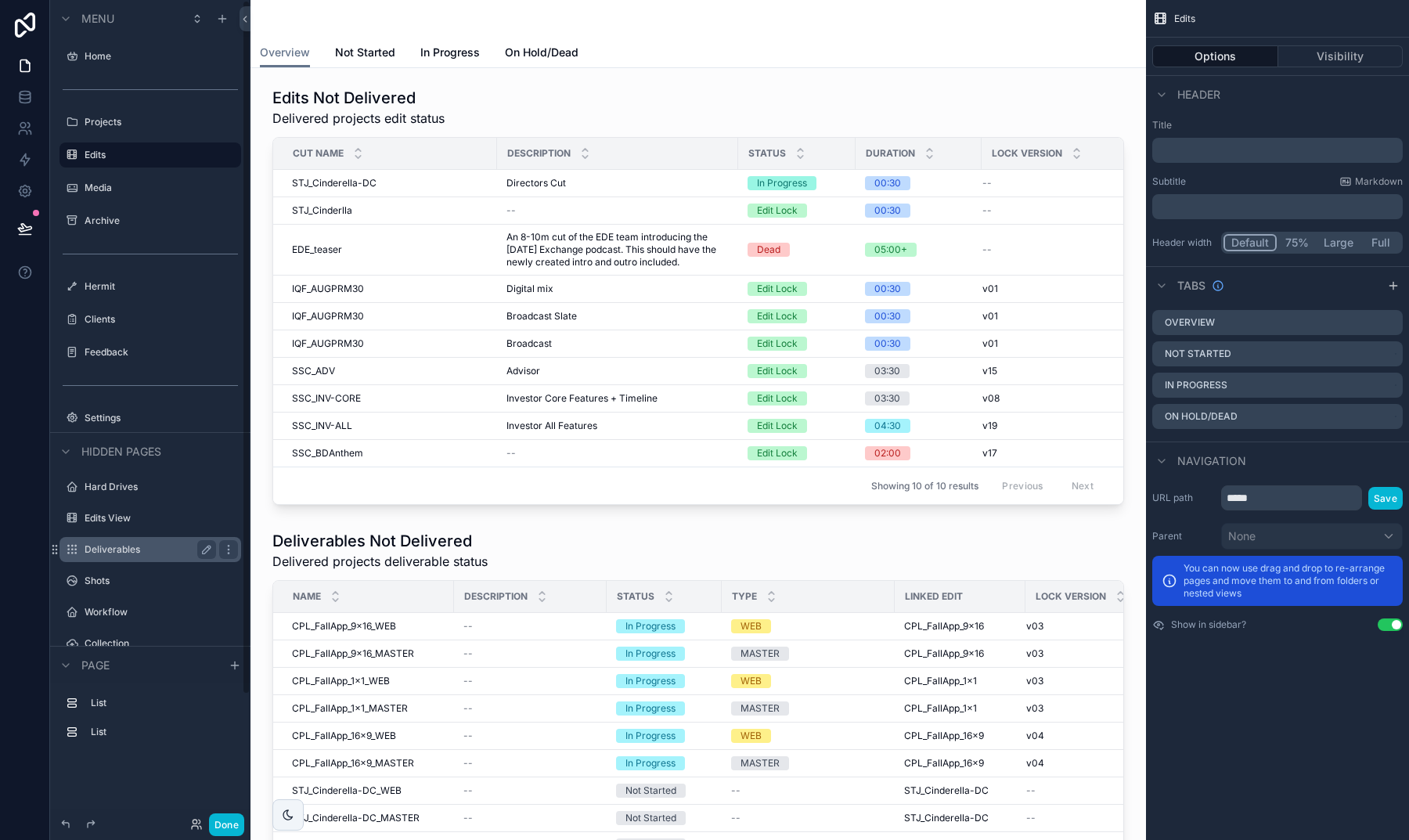
scroll to position [138, 0]
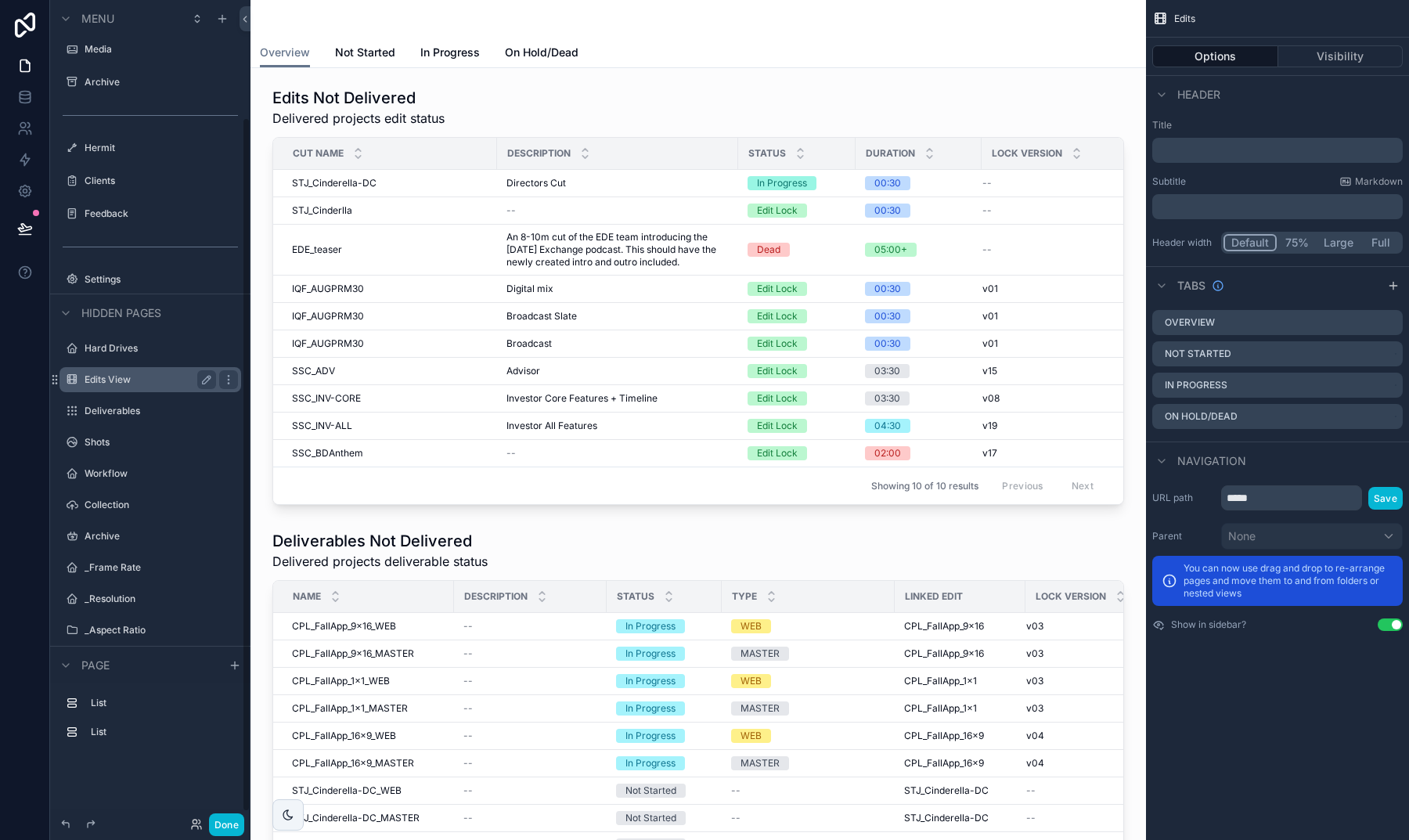
click at [119, 376] on label "Edits View" at bounding box center [147, 379] width 126 height 13
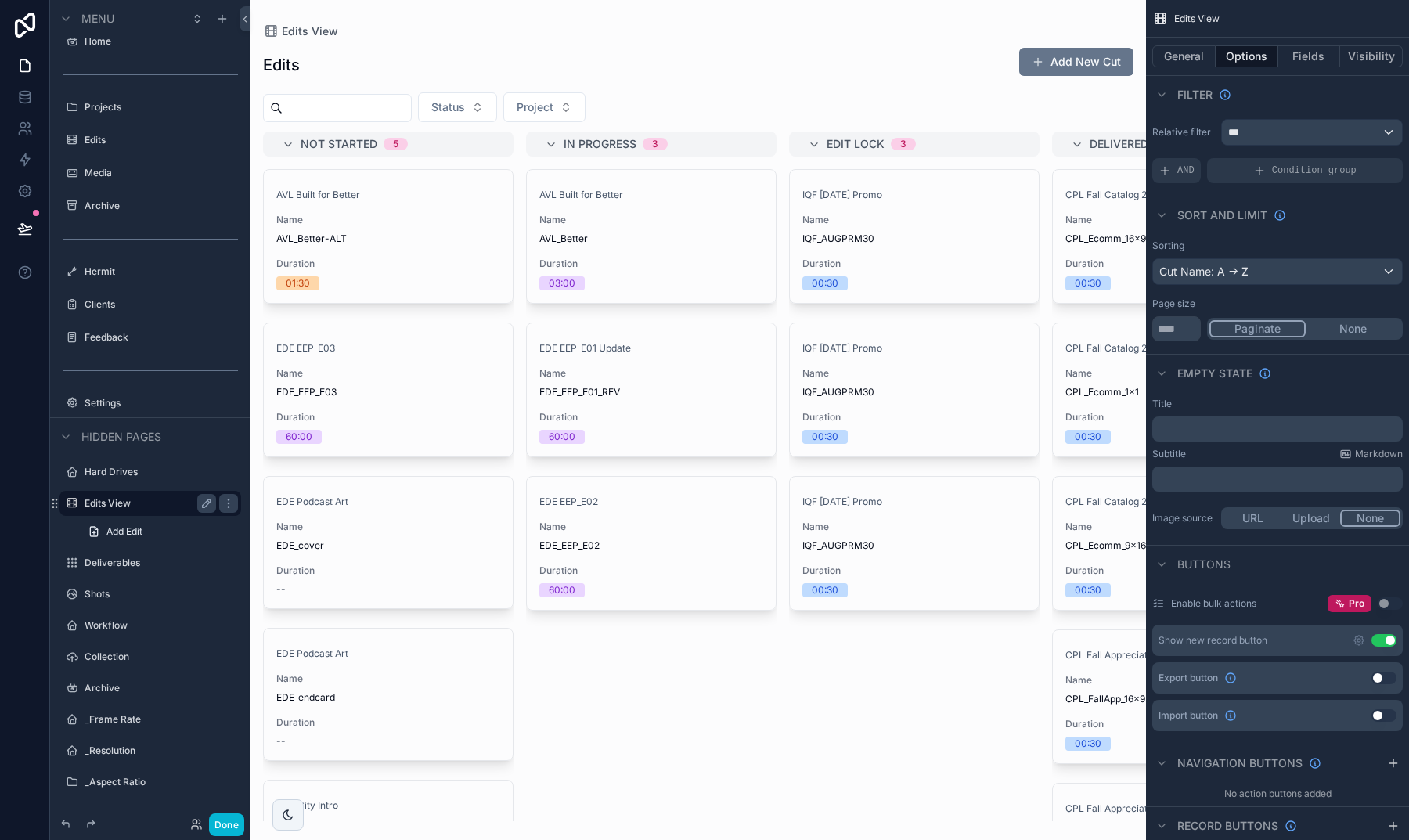
scroll to position [15, 0]
click at [126, 530] on span "Add Edit" at bounding box center [125, 532] width 36 height 13
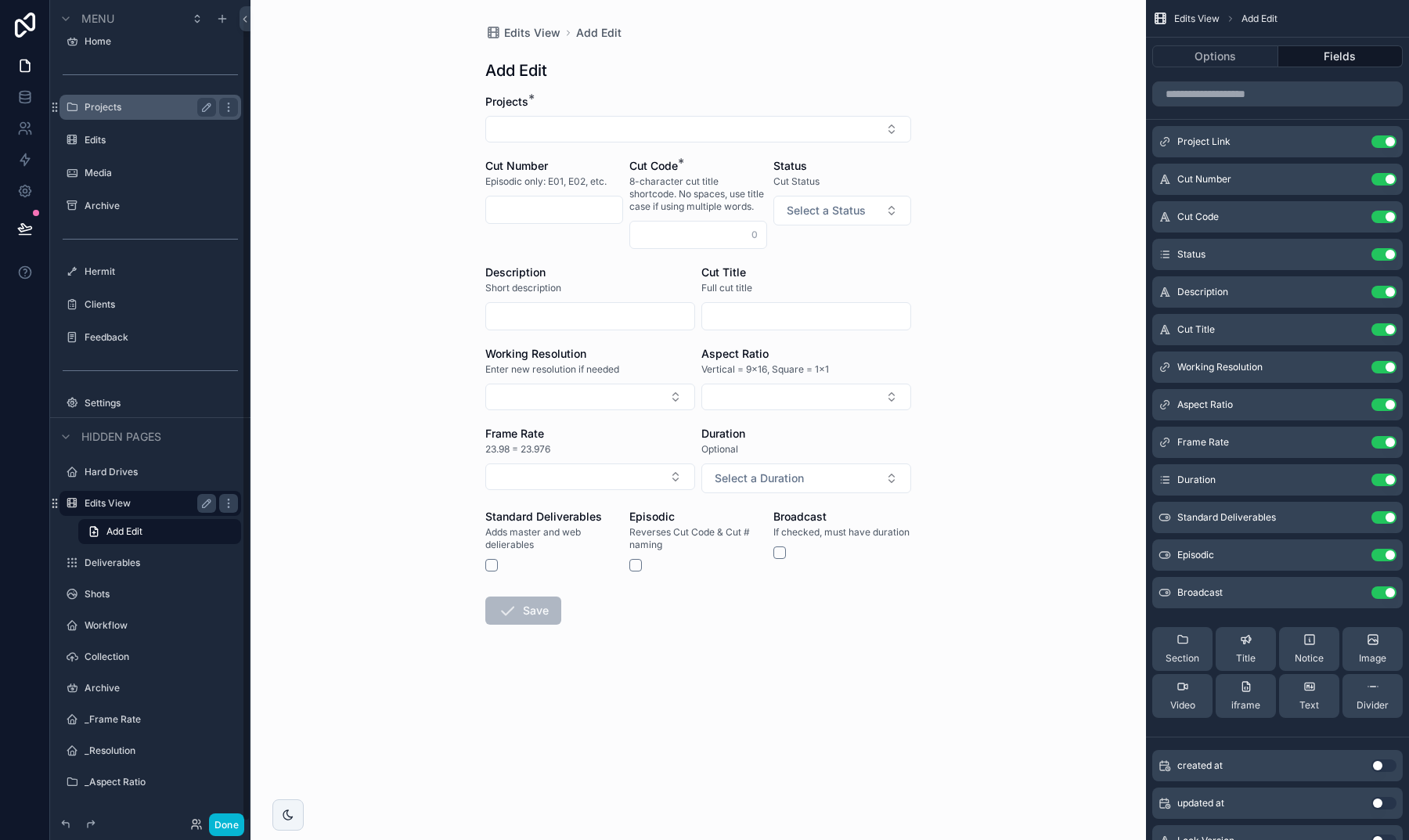
click at [120, 115] on div "Projects" at bounding box center [150, 108] width 132 height 19
click at [229, 821] on button "Done" at bounding box center [226, 825] width 35 height 23
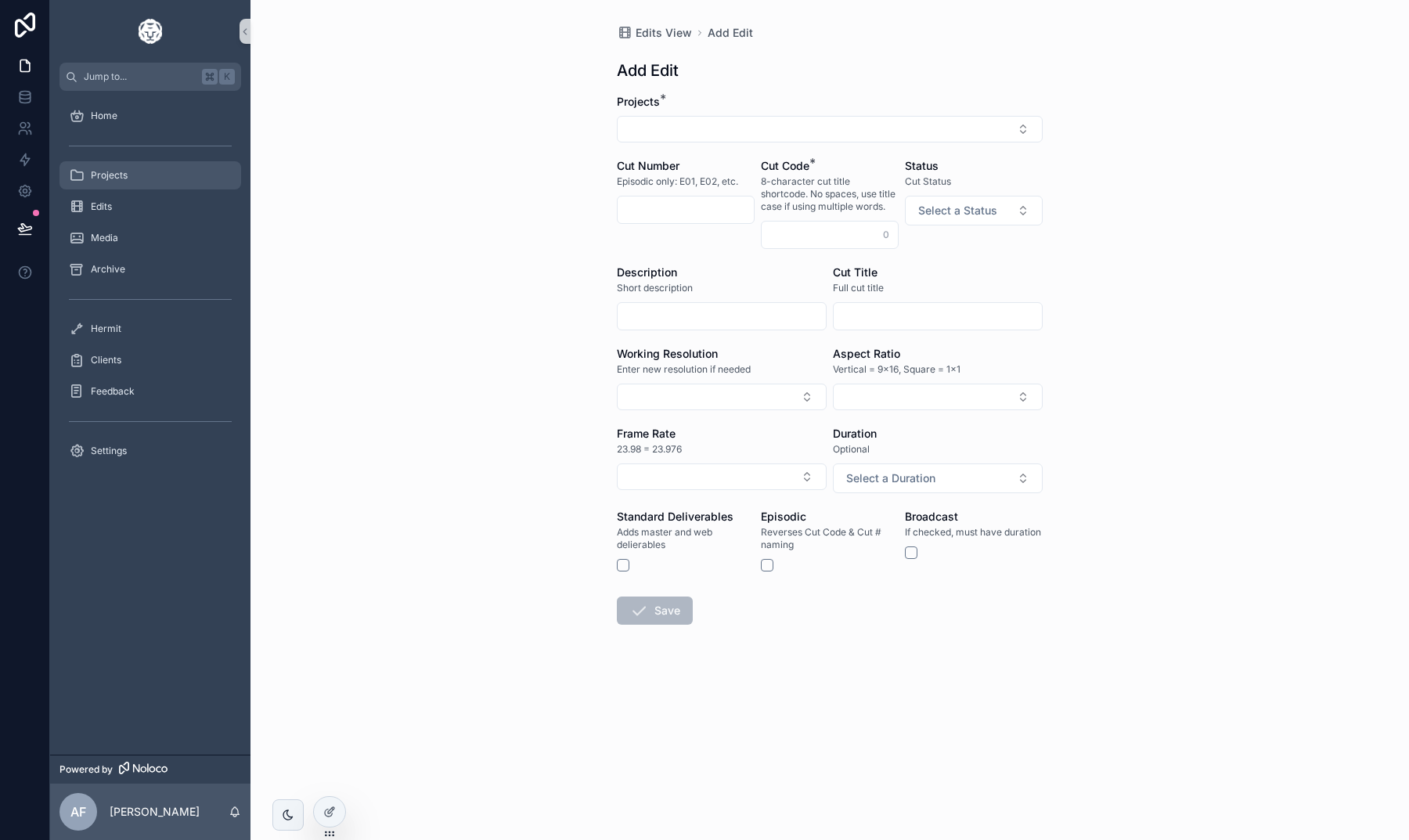
click at [132, 185] on div "Projects" at bounding box center [150, 175] width 163 height 25
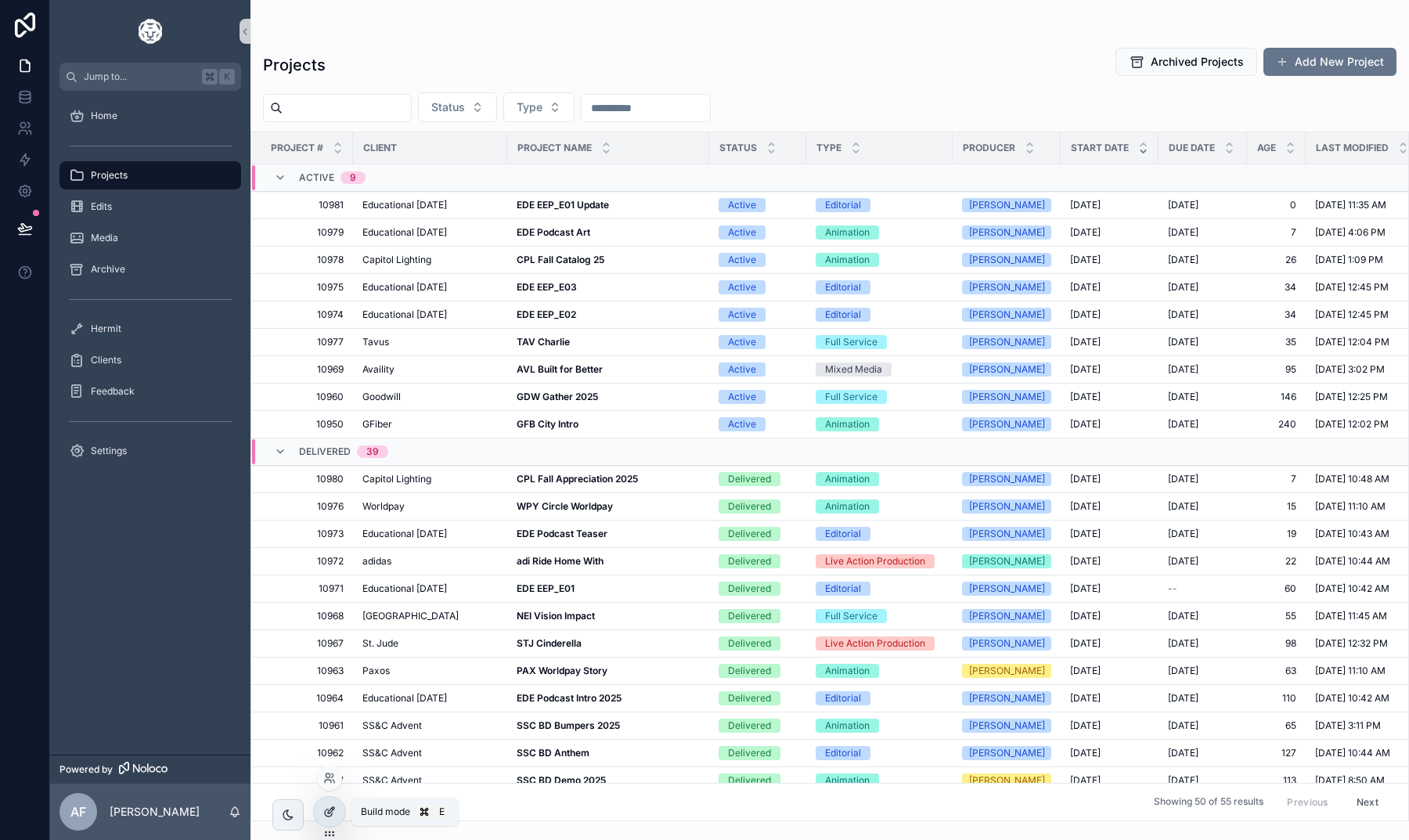
click at [327, 815] on icon at bounding box center [328, 813] width 7 height 7
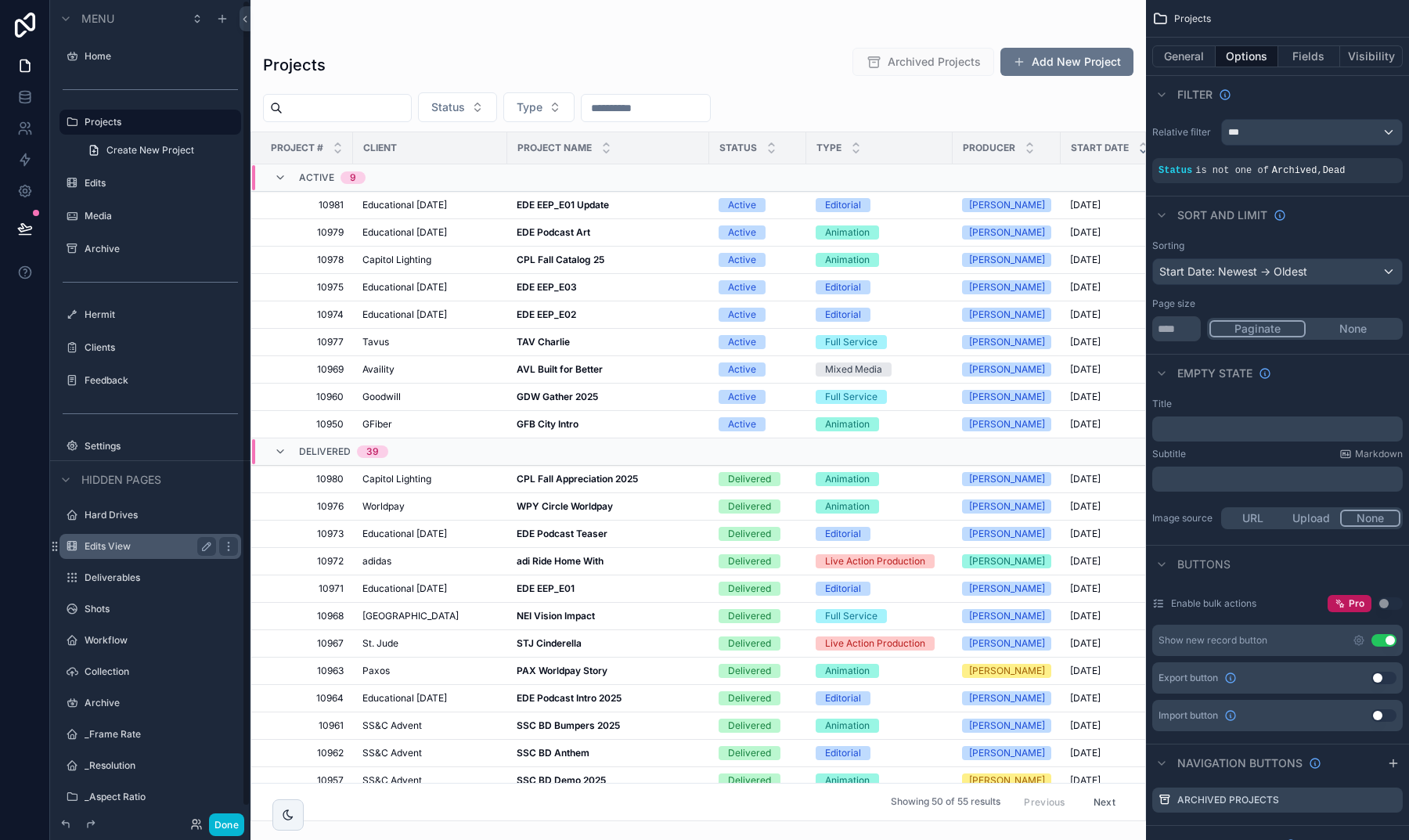
click at [99, 546] on label "Edits View" at bounding box center [147, 546] width 126 height 13
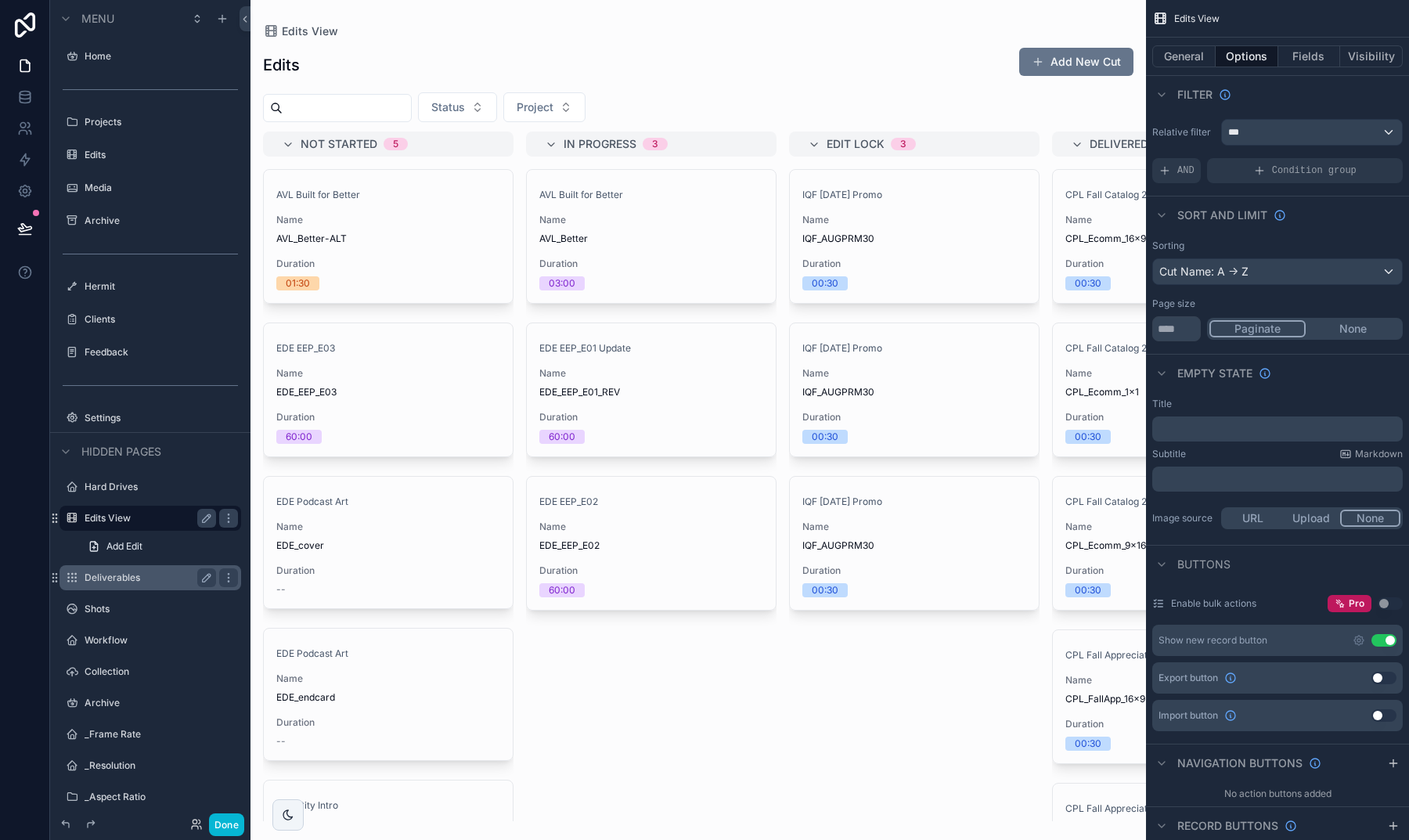
scroll to position [15, 0]
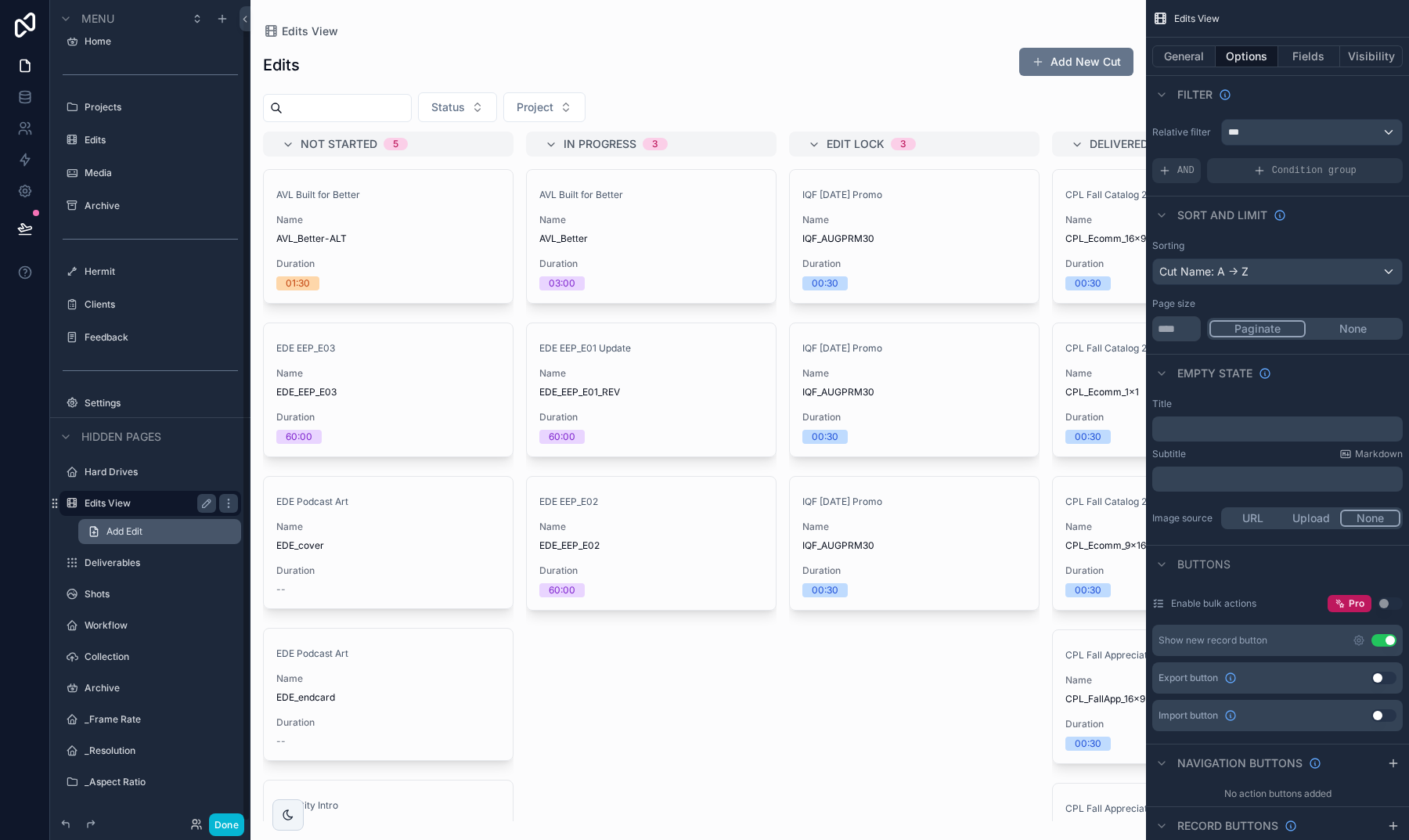
click at [115, 534] on span "Add Edit" at bounding box center [125, 532] width 36 height 13
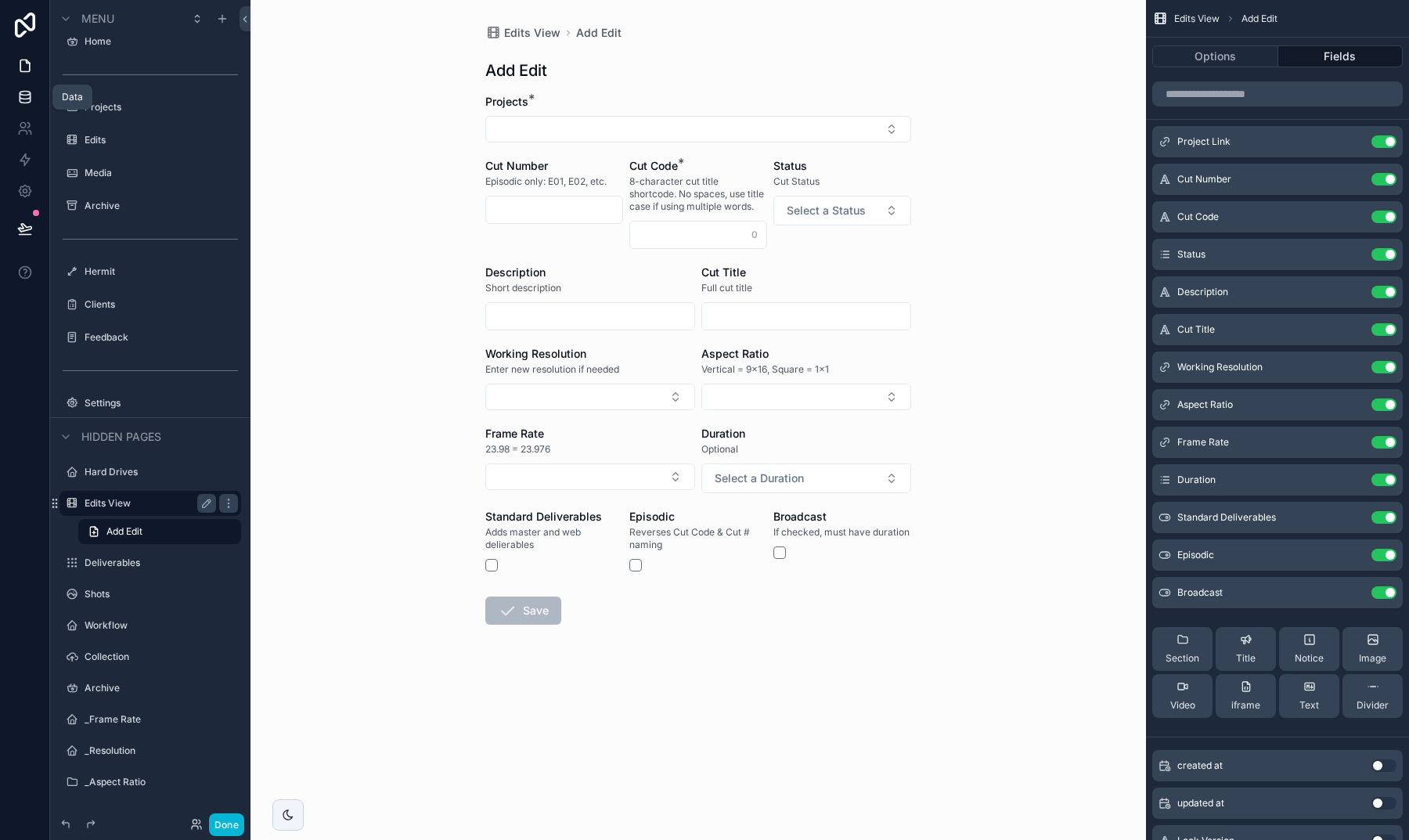
click at [26, 96] on icon at bounding box center [25, 93] width 10 height 4
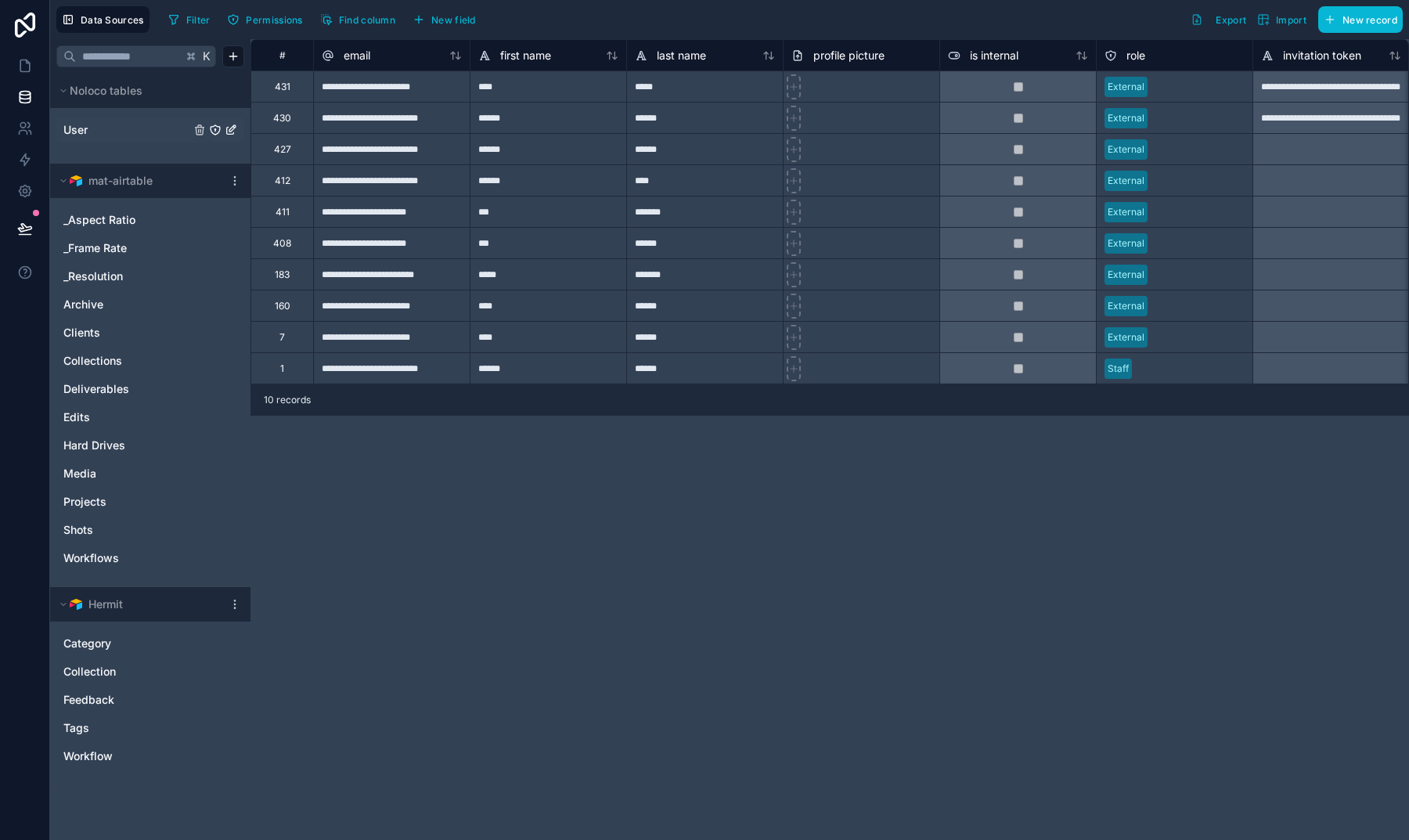
click at [138, 137] on link "User" at bounding box center [126, 130] width 126 height 15
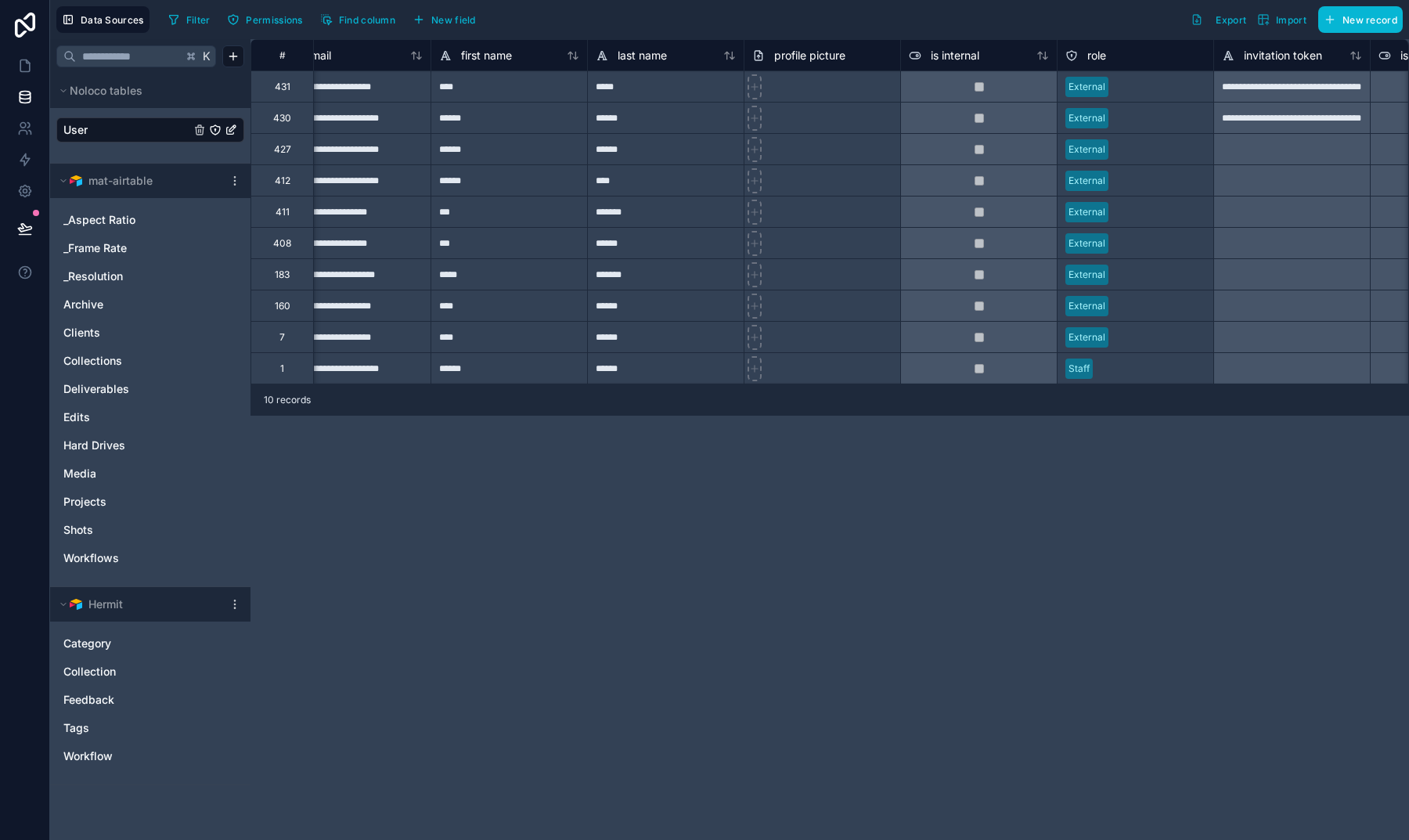
scroll to position [0, 3]
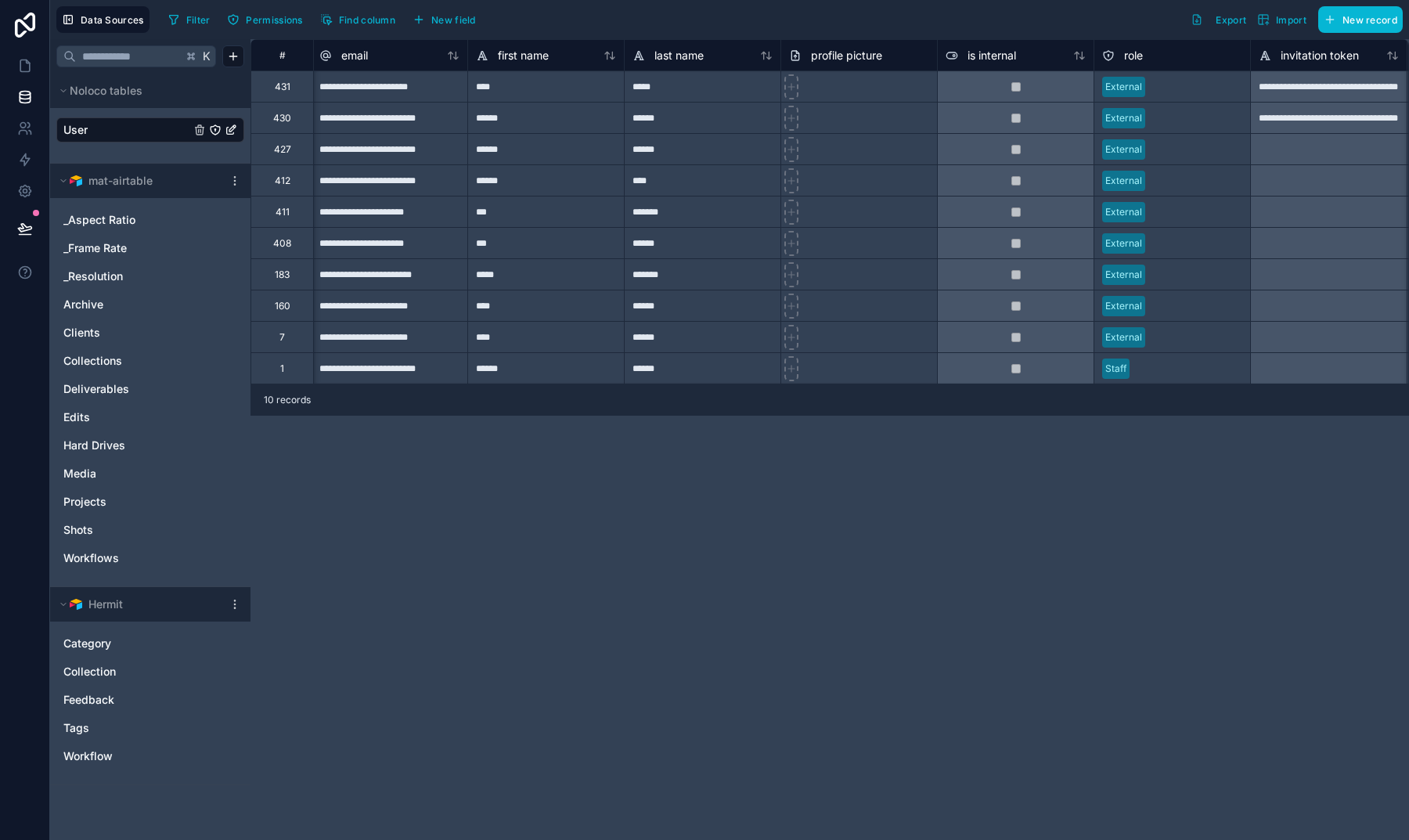
click at [841, 14] on div "Filter Permissions Find column New field Export Import New record" at bounding box center [783, 19] width 1241 height 26
click at [24, 63] on icon at bounding box center [25, 66] width 15 height 15
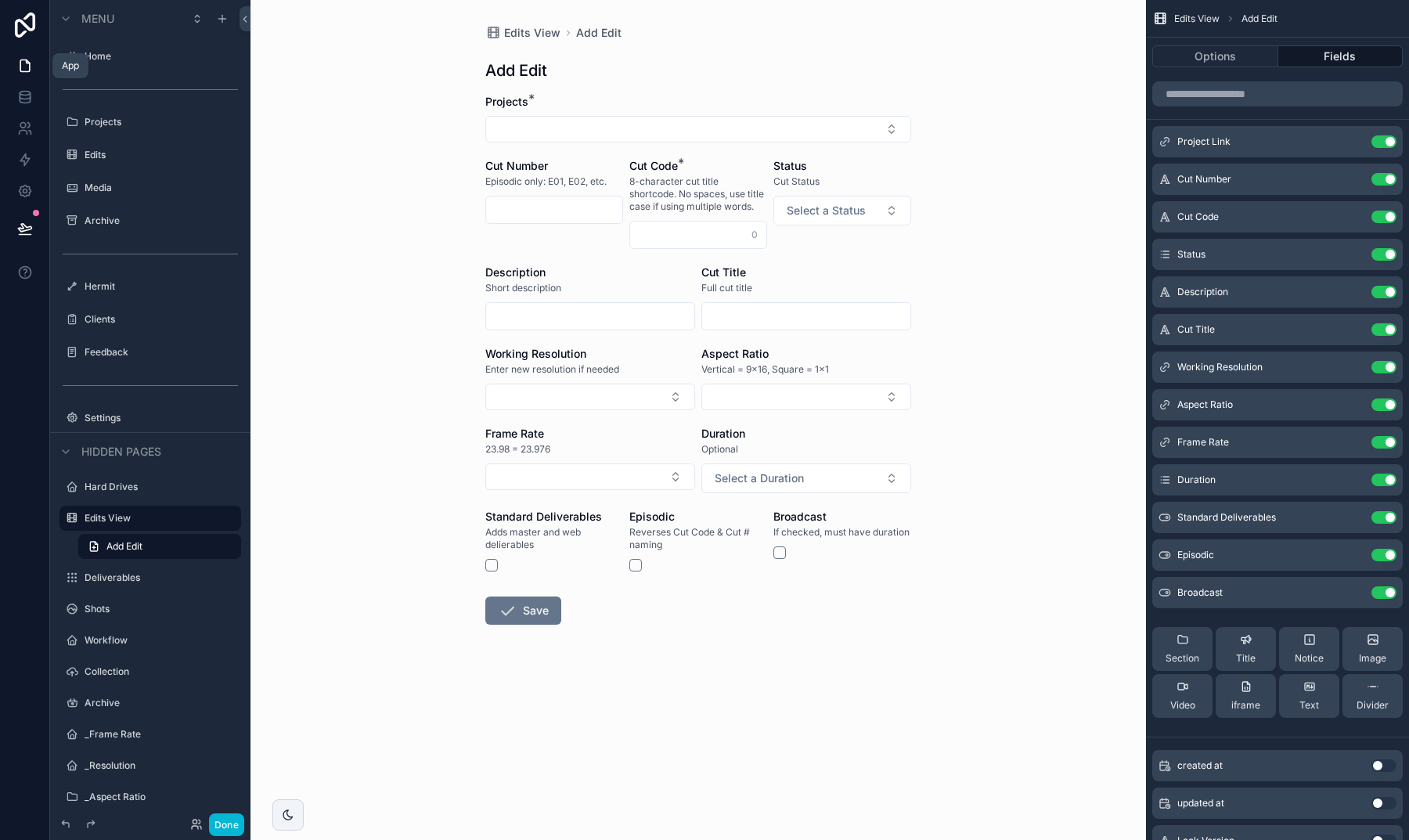
scroll to position [15, 0]
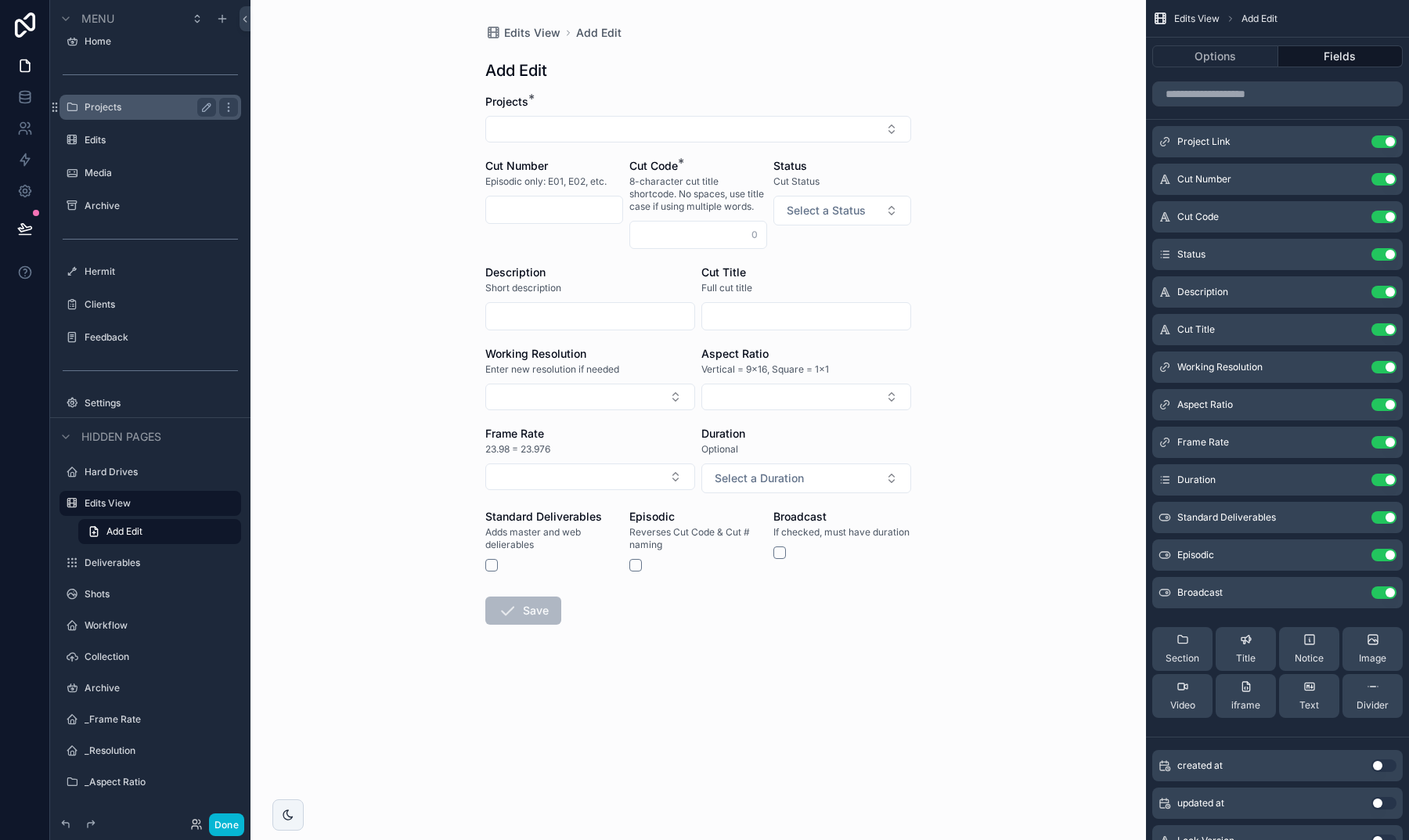
click at [138, 106] on label "Projects" at bounding box center [147, 107] width 126 height 13
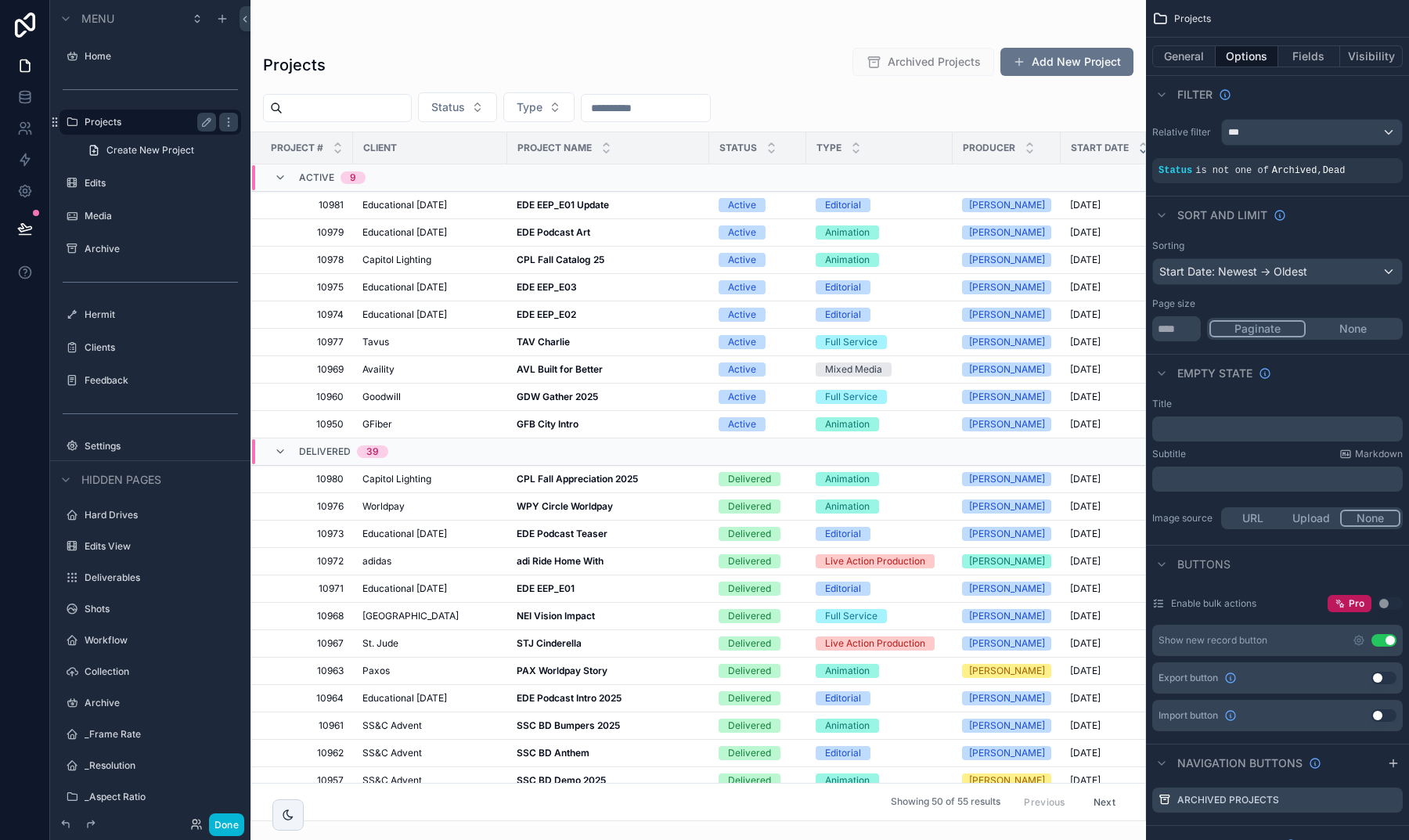
click at [635, 622] on div "scrollable content" at bounding box center [698, 420] width 895 height 840
click at [549, 619] on strong "NEI Vision Impact" at bounding box center [556, 616] width 79 height 12
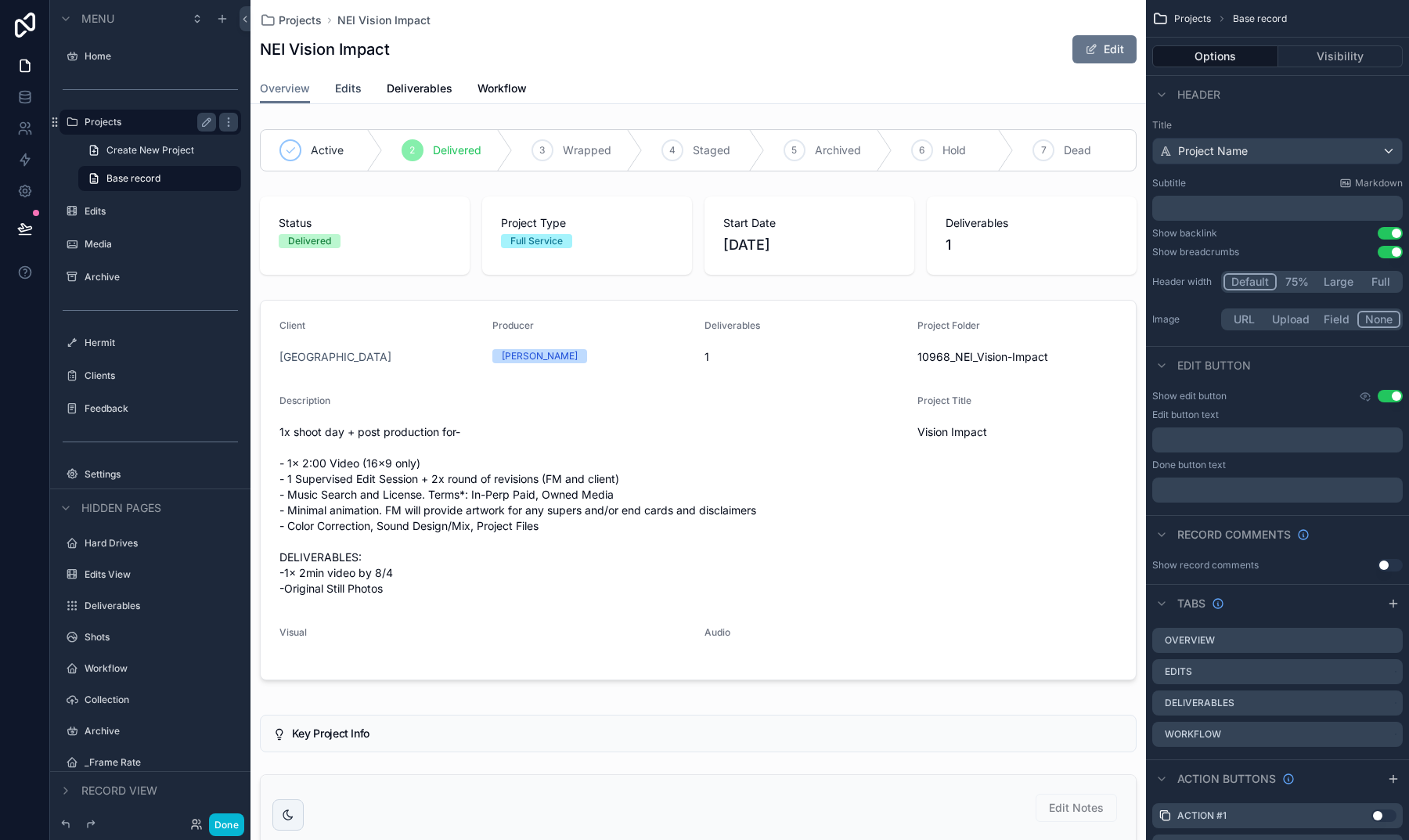
click at [349, 88] on span "Edits" at bounding box center [348, 88] width 26 height 15
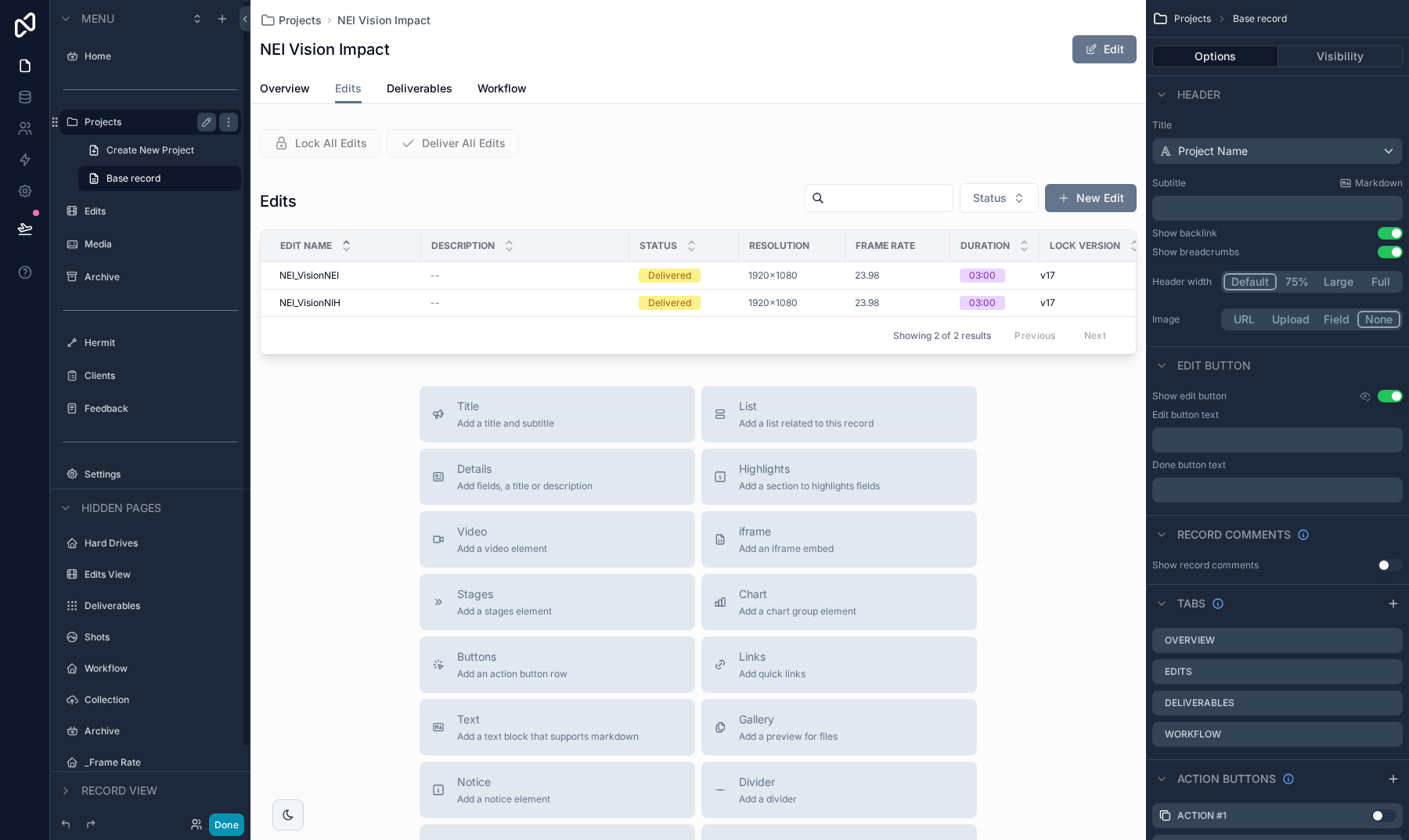
click at [223, 820] on button "Done" at bounding box center [226, 825] width 35 height 23
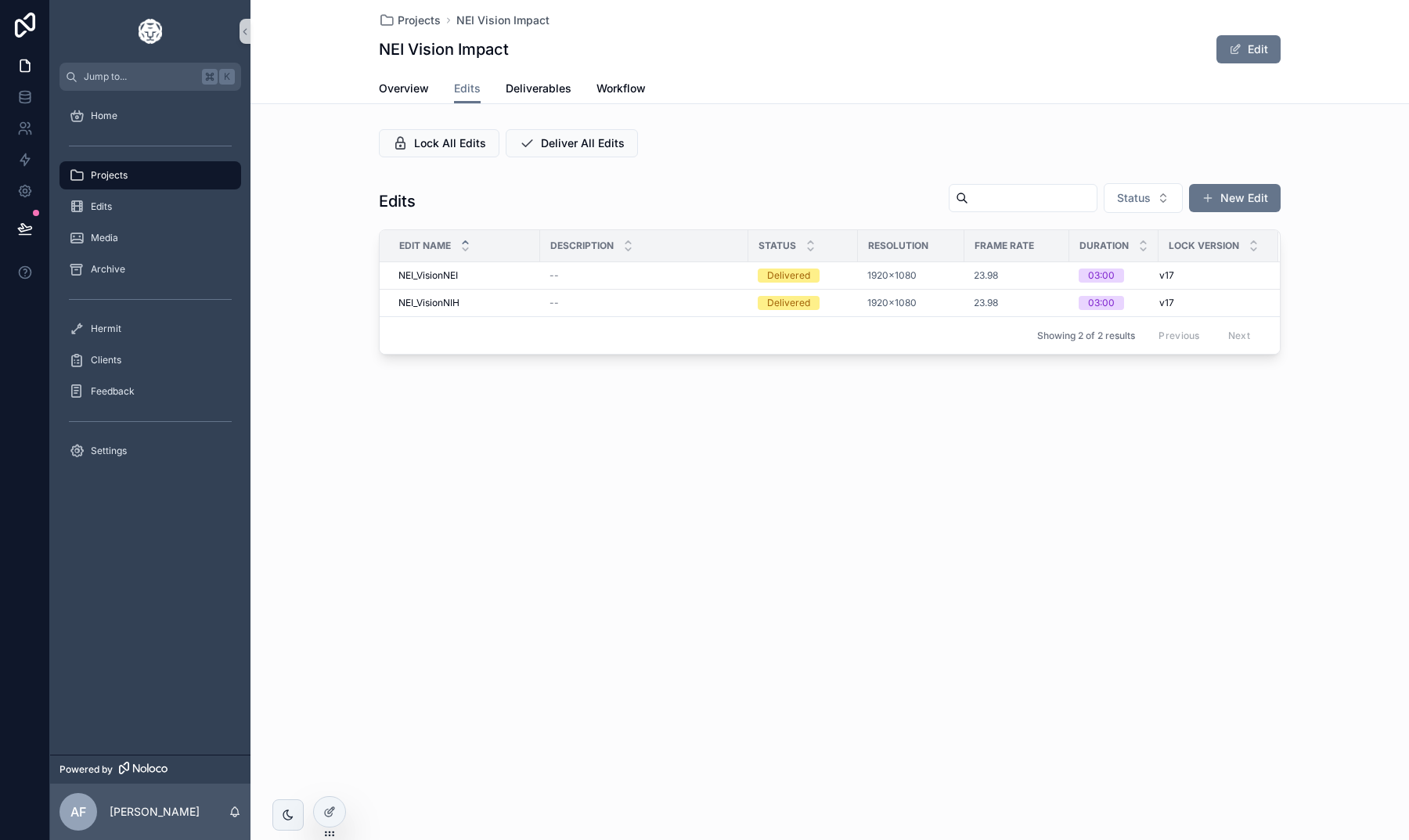
click at [127, 179] on div "Projects" at bounding box center [150, 175] width 163 height 25
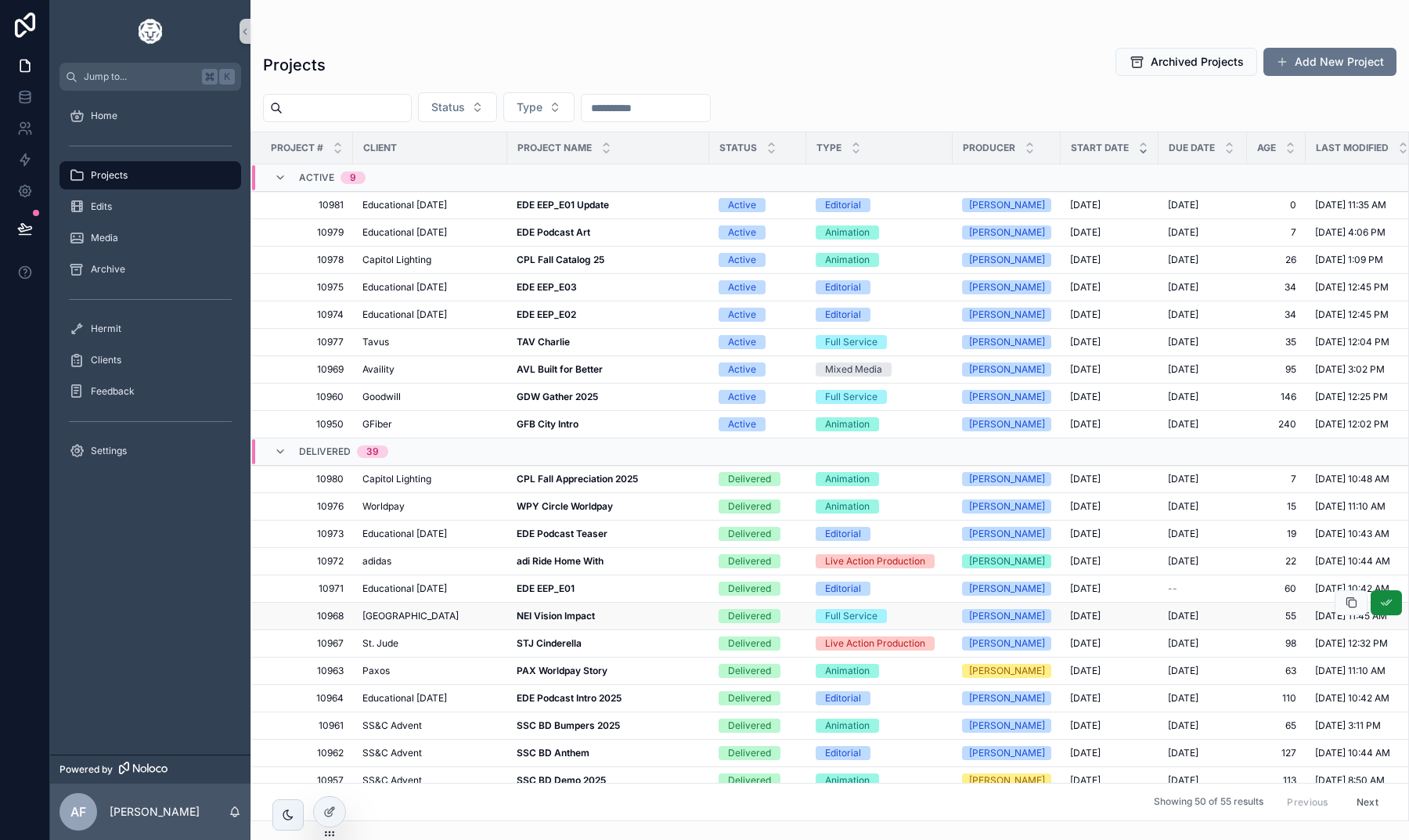
click at [549, 612] on strong "NEI Vision Impact" at bounding box center [556, 616] width 79 height 12
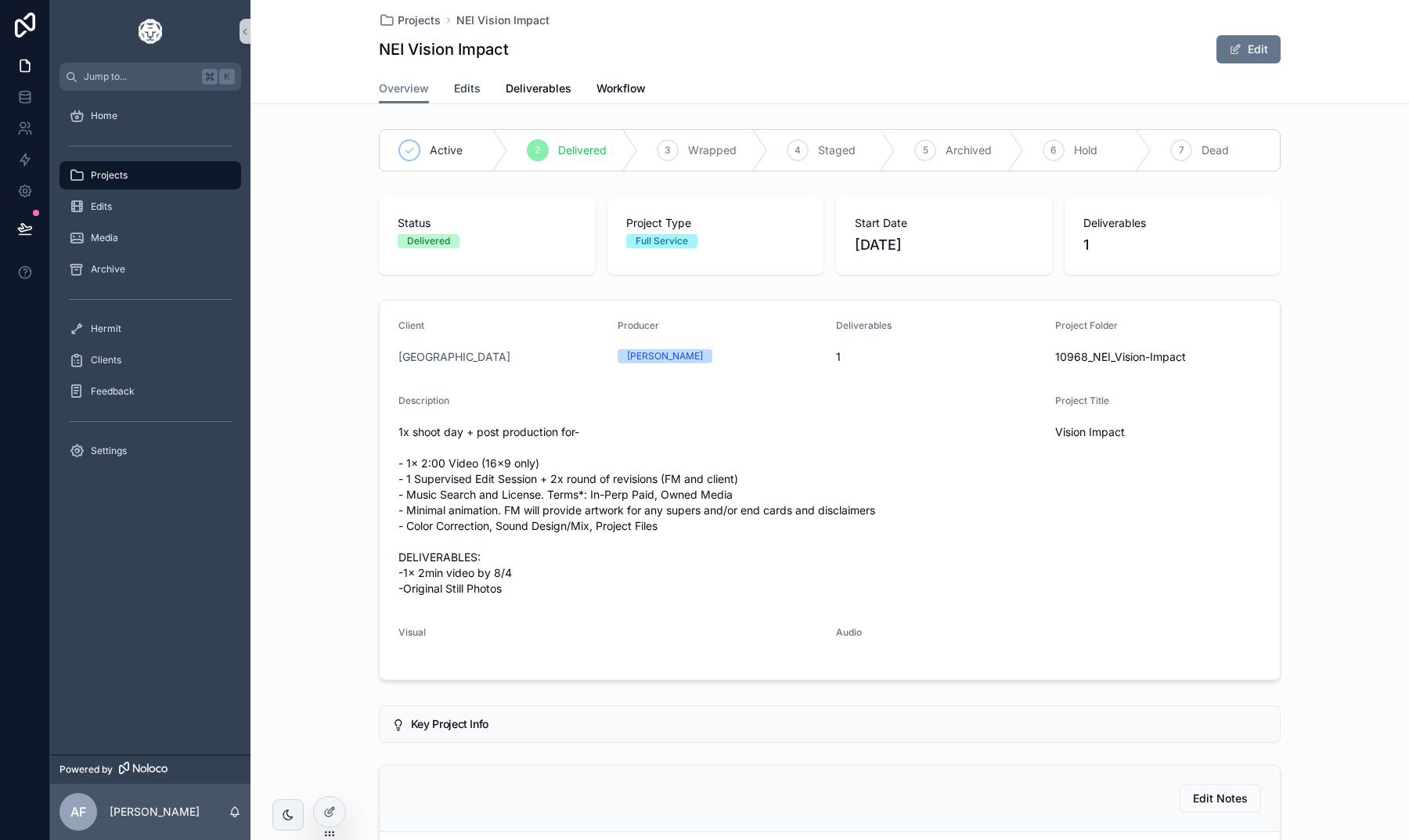
click at [467, 95] on span "Edits" at bounding box center [467, 88] width 26 height 15
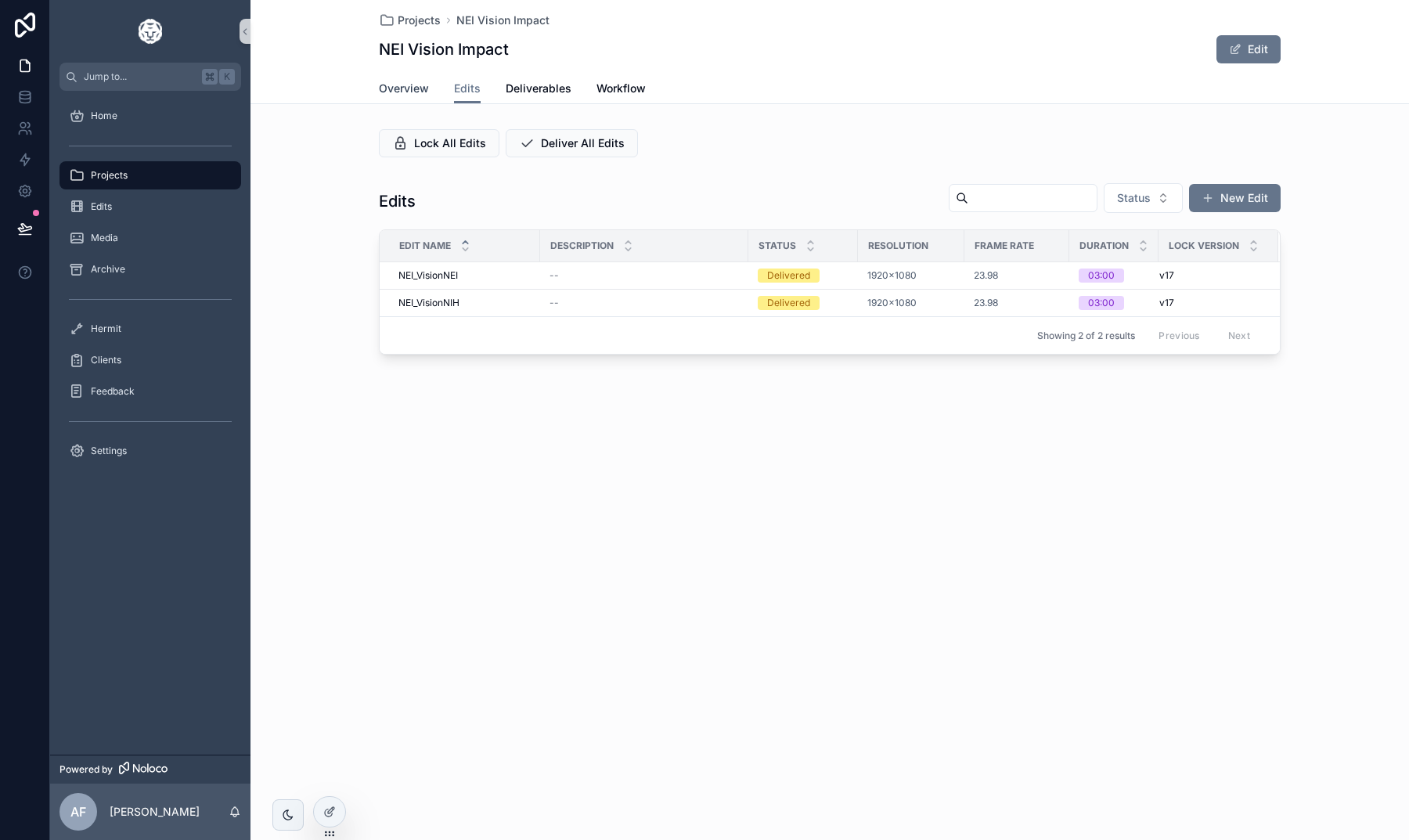
click at [414, 95] on span "Overview" at bounding box center [403, 88] width 50 height 15
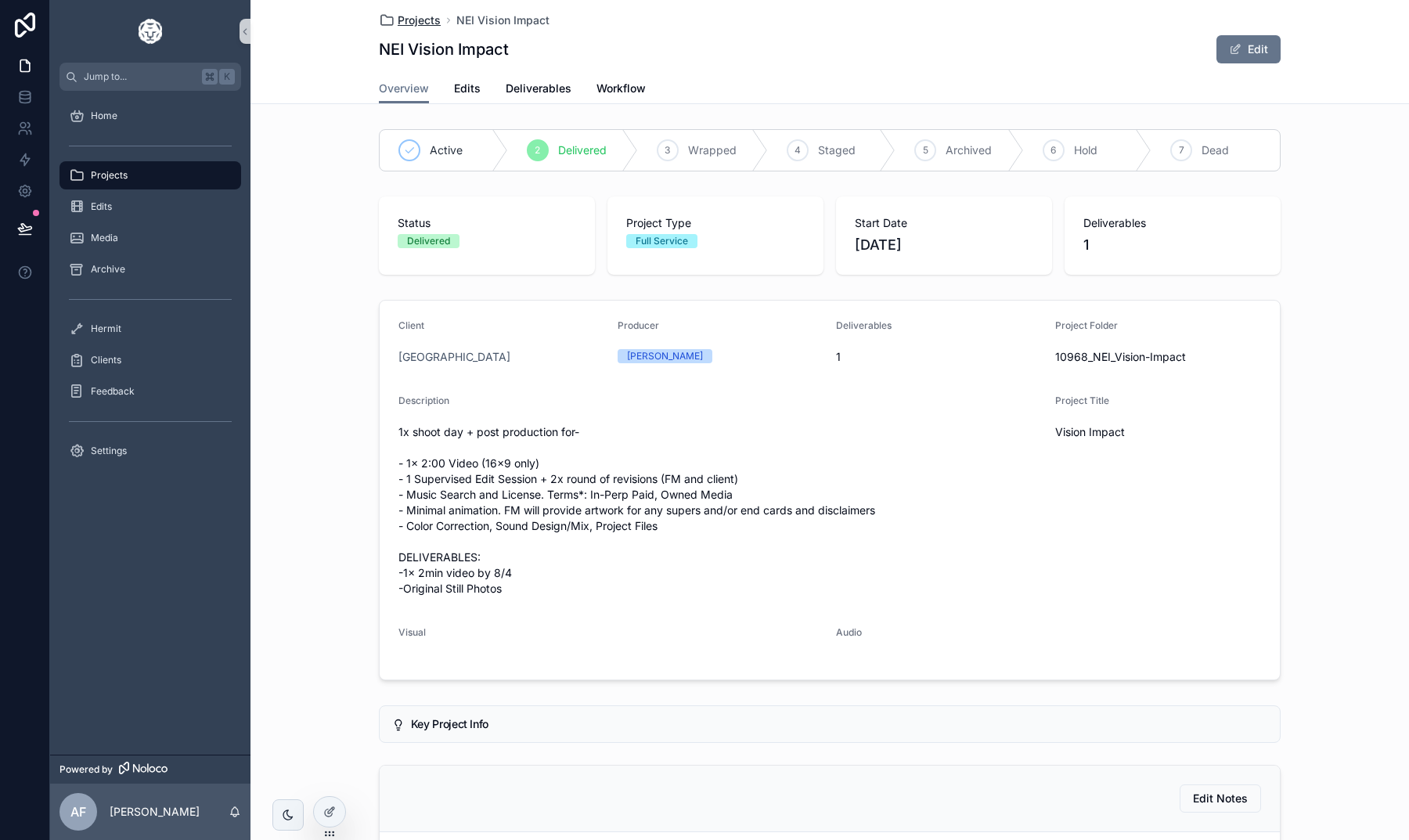
click at [413, 26] on span "Projects" at bounding box center [419, 21] width 43 height 15
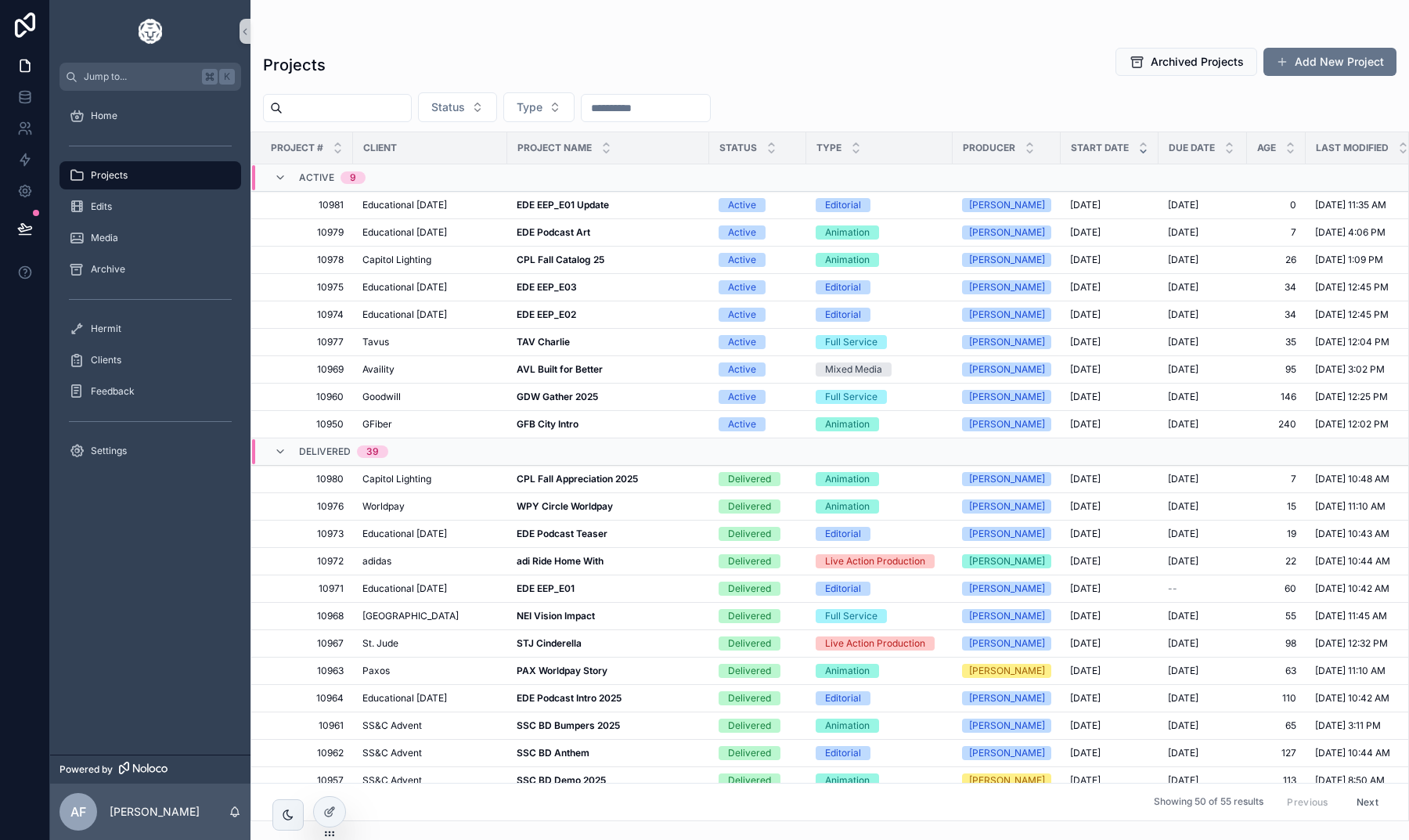
click at [545, 40] on div "Projects Archived Projects Add New Project Status Type Project # Client Project…" at bounding box center [830, 429] width 1159 height 784
click at [855, 78] on div "Projects Archived Projects Add New Project" at bounding box center [830, 65] width 1133 height 36
click at [702, 38] on div "Projects Archived Projects Add New Project Status Type Project # Client Project…" at bounding box center [830, 429] width 1159 height 784
click at [772, 62] on div "Projects Archived Projects Add New Project" at bounding box center [830, 65] width 1133 height 36
click at [787, 65] on div "Projects Archived Projects Add New Project" at bounding box center [830, 65] width 1133 height 36
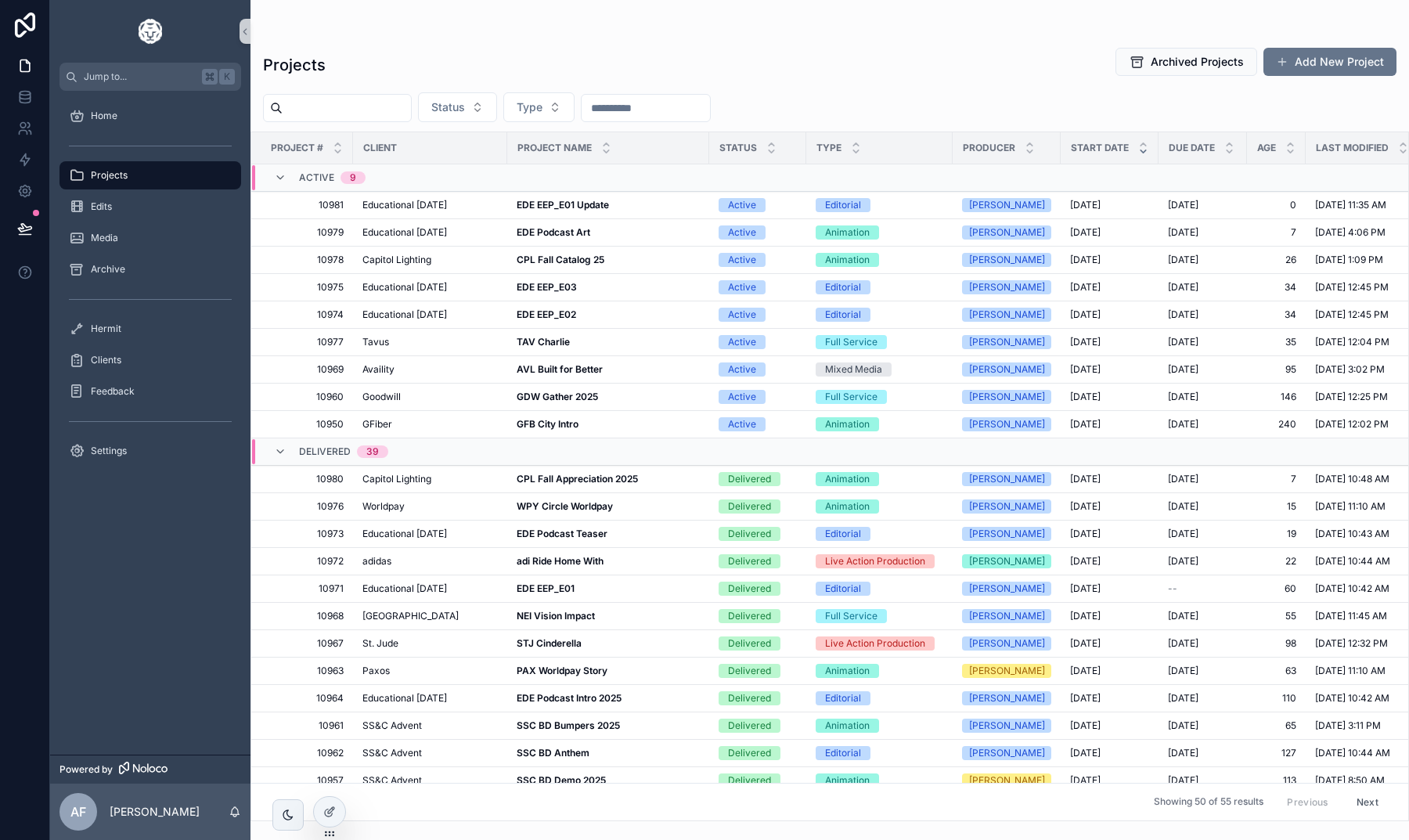
click at [597, 70] on div "Projects Archived Projects Add New Project" at bounding box center [830, 65] width 1133 height 36
click at [525, 41] on div "Projects Archived Projects Add New Project Status Type Project # Client Project…" at bounding box center [830, 429] width 1159 height 784
click at [825, 72] on div "Projects Archived Projects Add New Project" at bounding box center [830, 65] width 1133 height 36
click at [489, 85] on div "Projects Archived Projects Add New Project Status Type Project # Client Project…" at bounding box center [830, 429] width 1159 height 784
click at [555, 62] on div "Projects Archived Projects Add New Project" at bounding box center [830, 65] width 1133 height 36
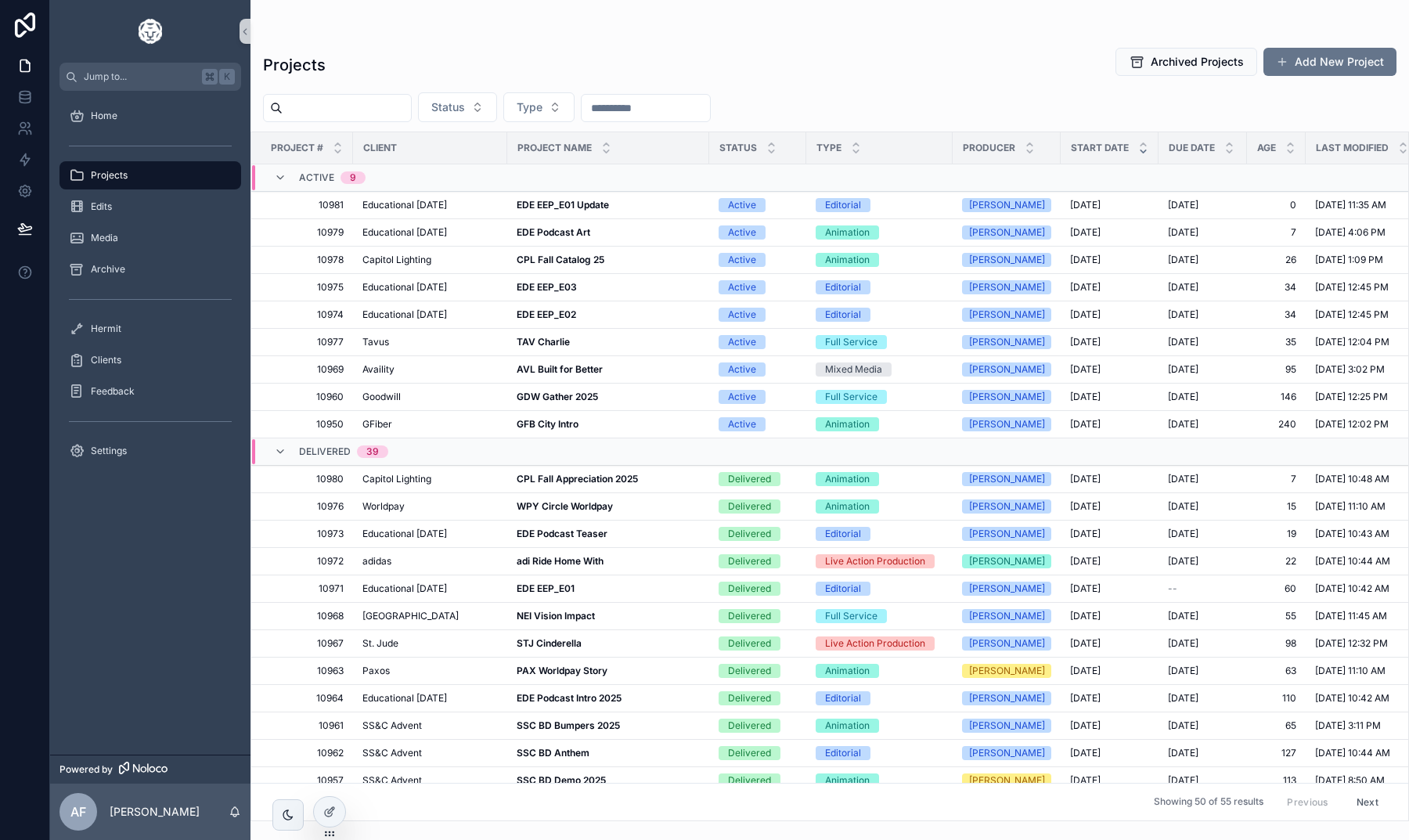
click at [908, 42] on div "Projects Archived Projects Add New Project Status Type Project # Client Project…" at bounding box center [830, 429] width 1159 height 784
click at [159, 174] on div "Projects" at bounding box center [150, 175] width 163 height 25
click at [106, 213] on div "Edits" at bounding box center [150, 206] width 163 height 25
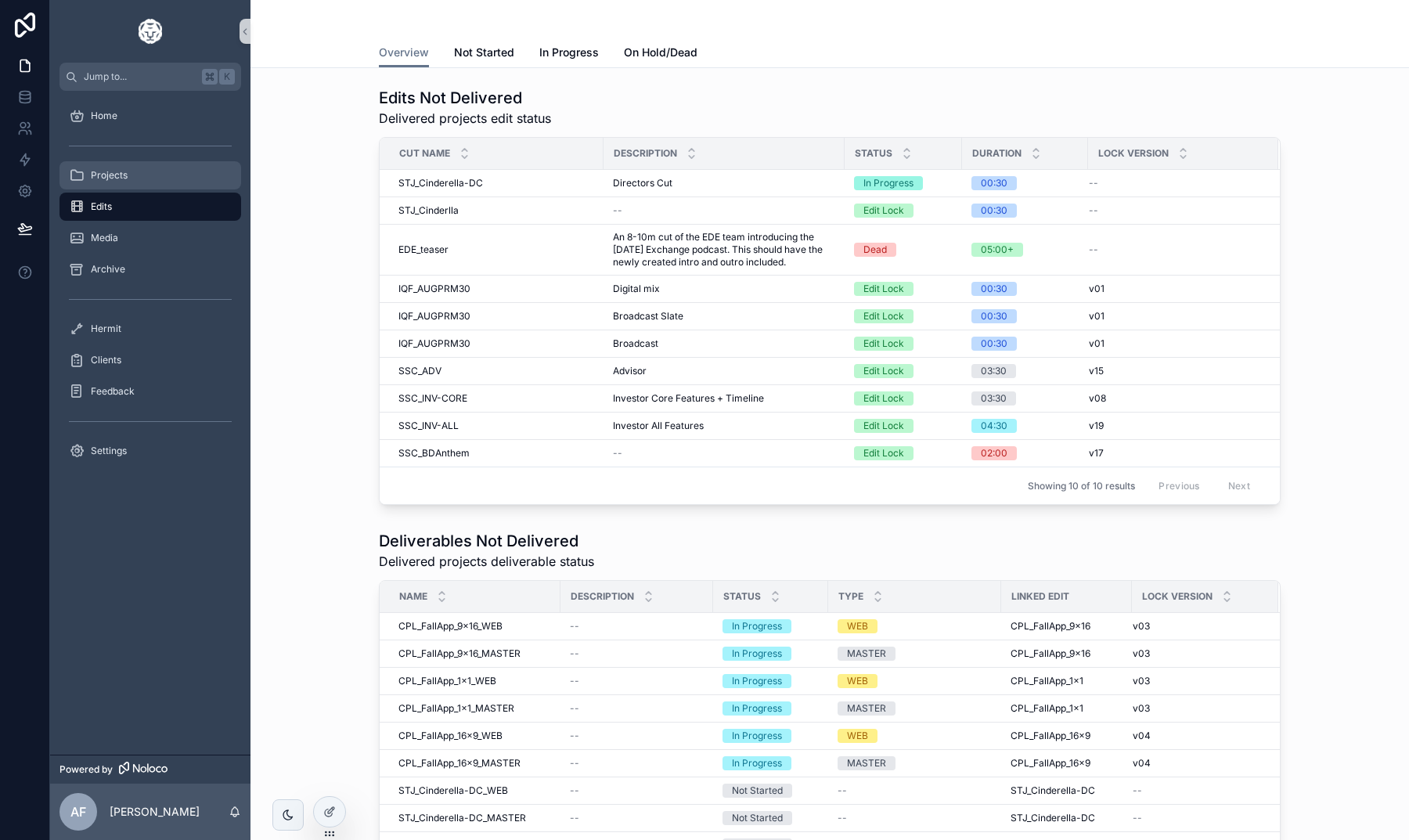
click at [121, 182] on div "Projects" at bounding box center [150, 175] width 163 height 25
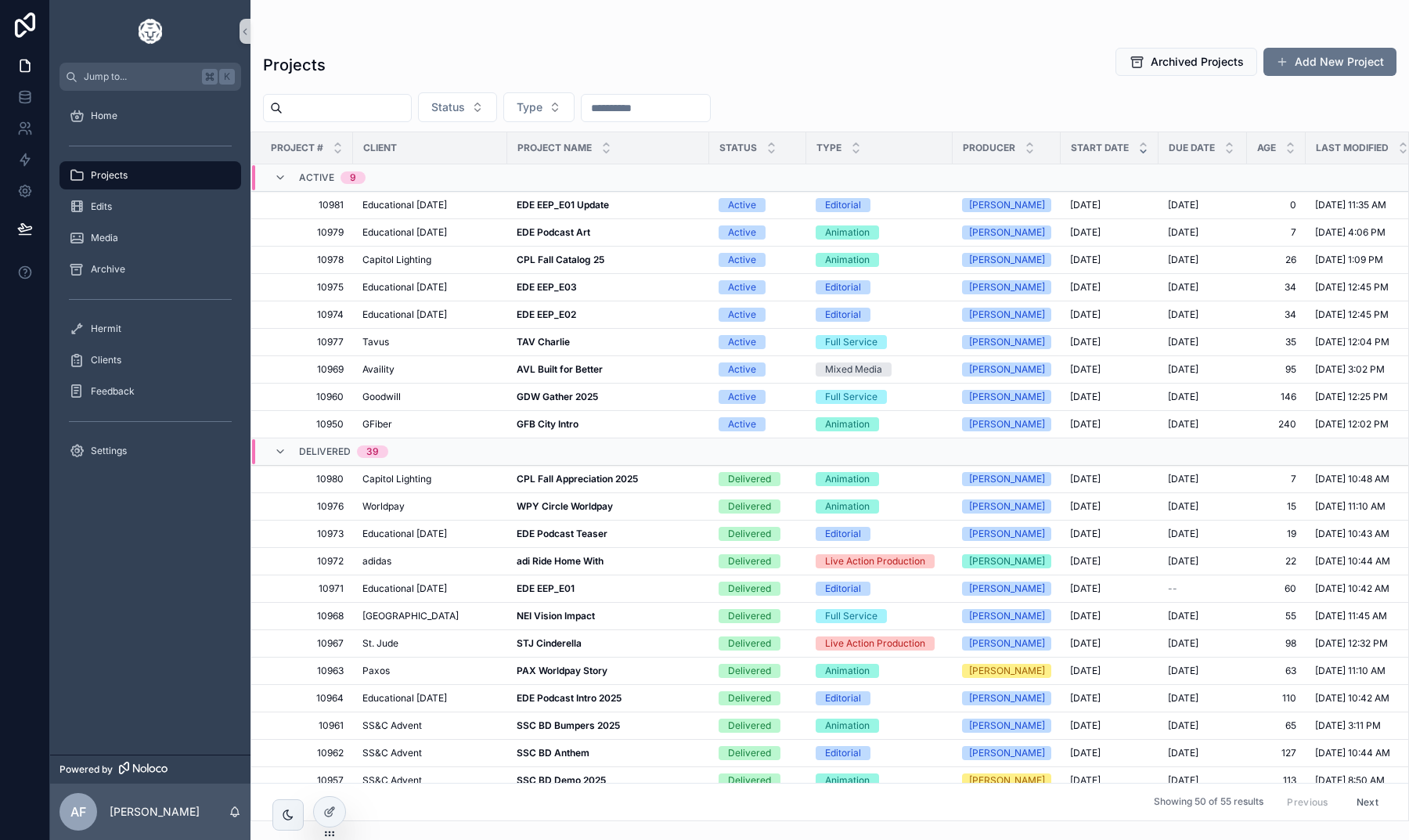
click at [579, 76] on div "Projects Archived Projects Add New Project" at bounding box center [830, 65] width 1133 height 36
click at [547, 70] on div "Projects Archived Projects Add New Project" at bounding box center [830, 65] width 1133 height 36
click at [942, 67] on div "Projects Archived Projects Add New Project" at bounding box center [830, 65] width 1133 height 36
click at [151, 209] on div "Edits" at bounding box center [150, 206] width 163 height 25
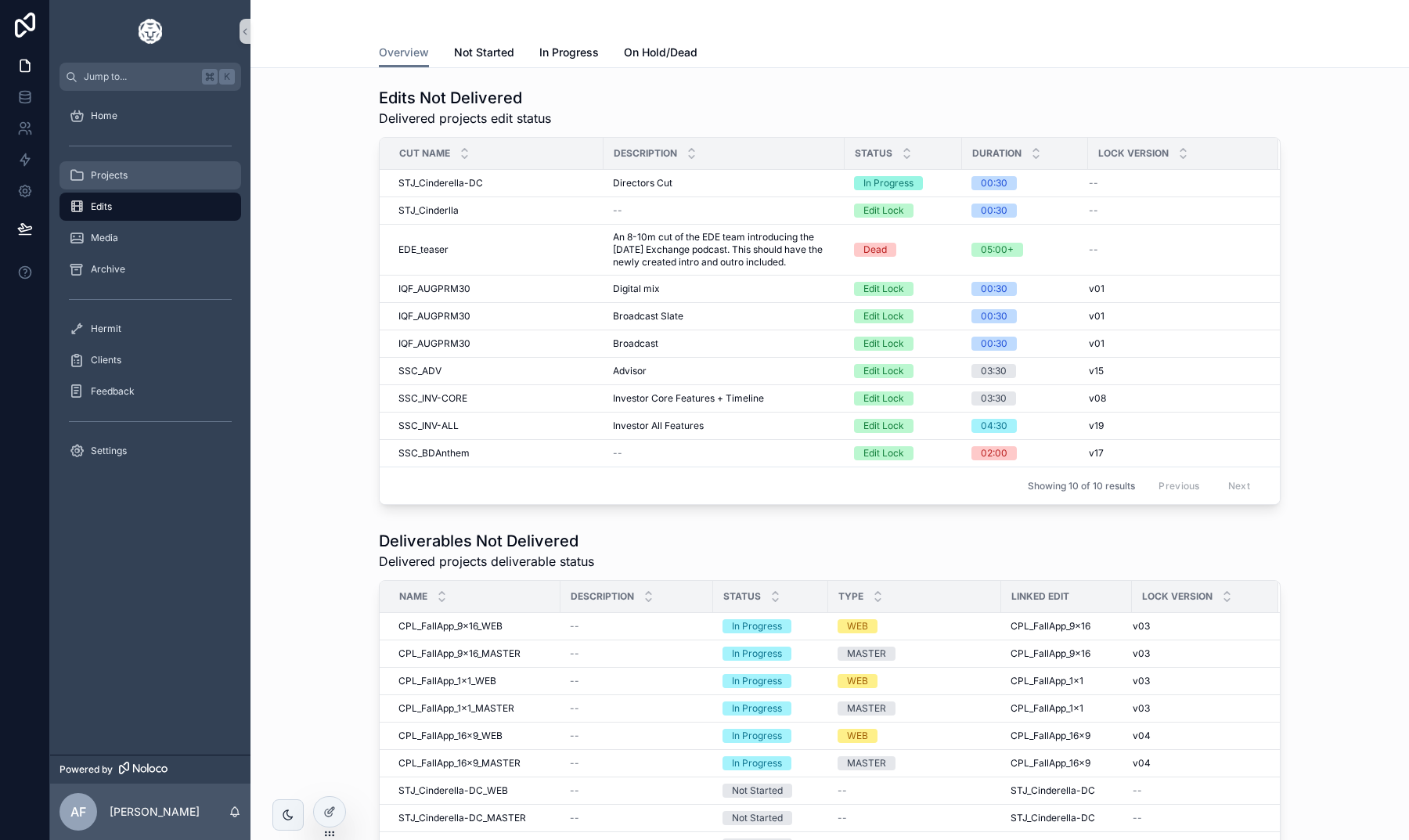
click at [144, 178] on div "Projects" at bounding box center [150, 175] width 163 height 25
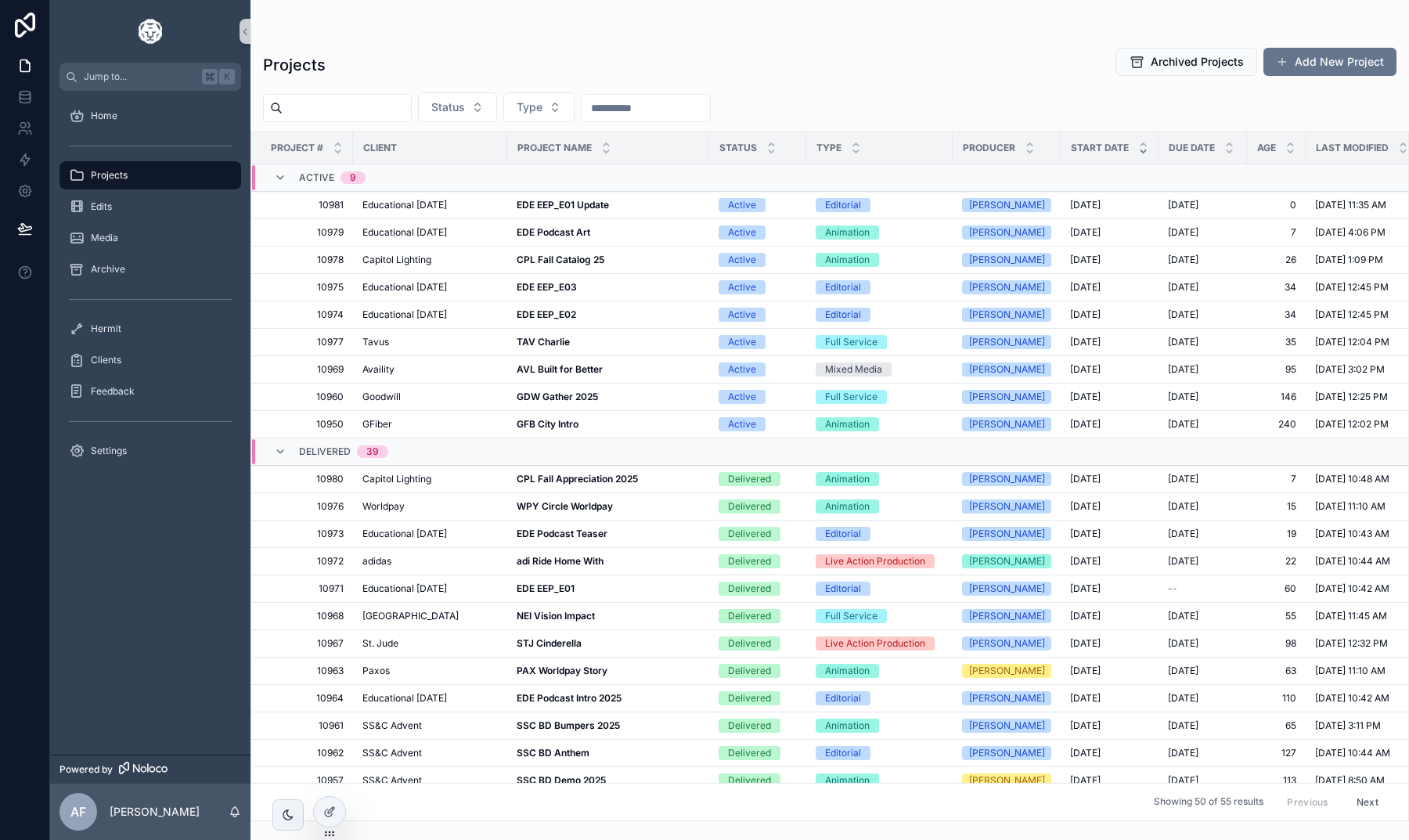
click at [673, 46] on div "Projects Archived Projects Add New Project Status Type Project # Client Project…" at bounding box center [830, 429] width 1159 height 784
